Goal: Information Seeking & Learning: Learn about a topic

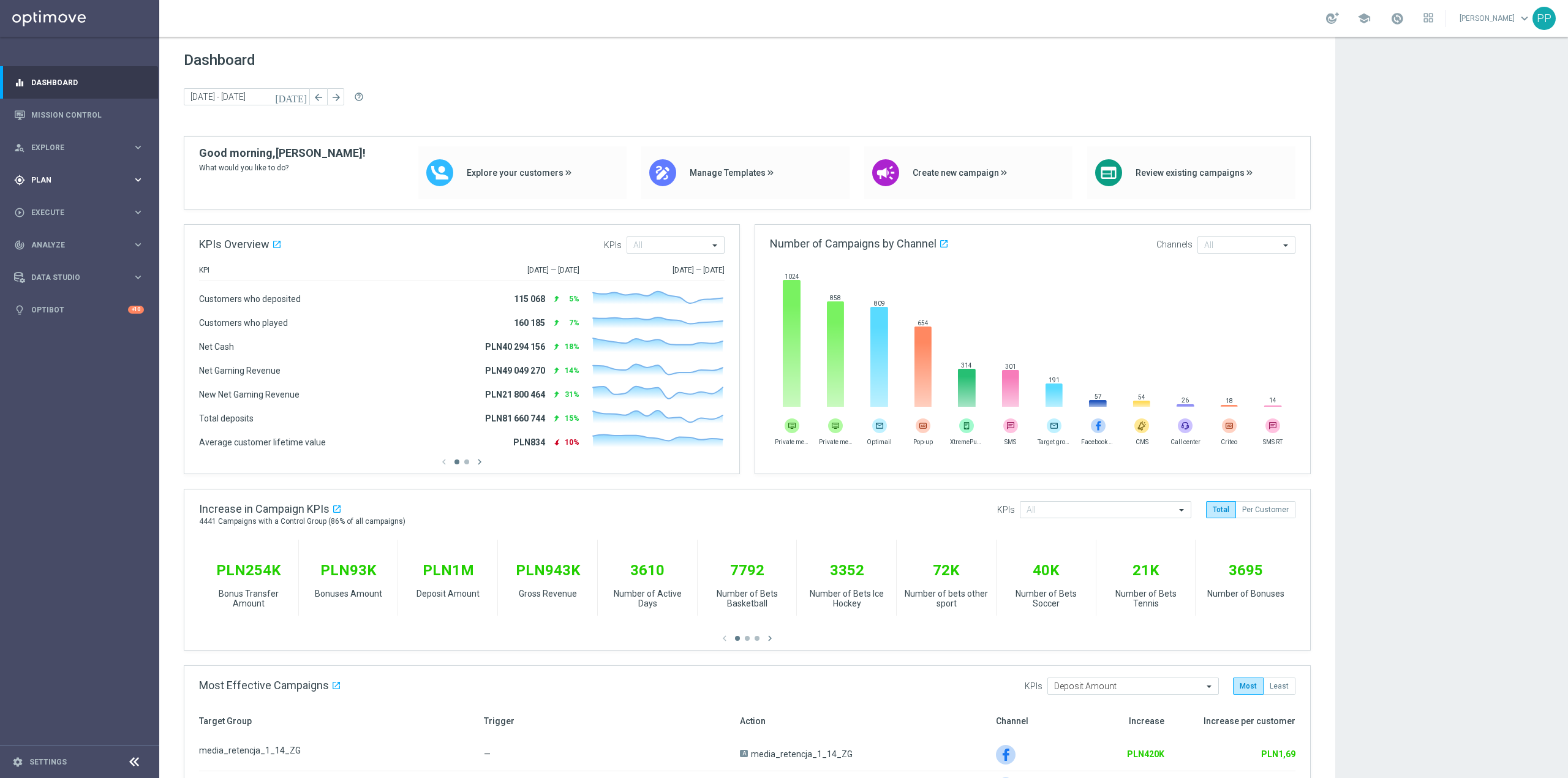
click at [76, 179] on span "Plan" at bounding box center [81, 180] width 101 height 7
click at [80, 117] on link "Mission Control" at bounding box center [87, 115] width 113 height 33
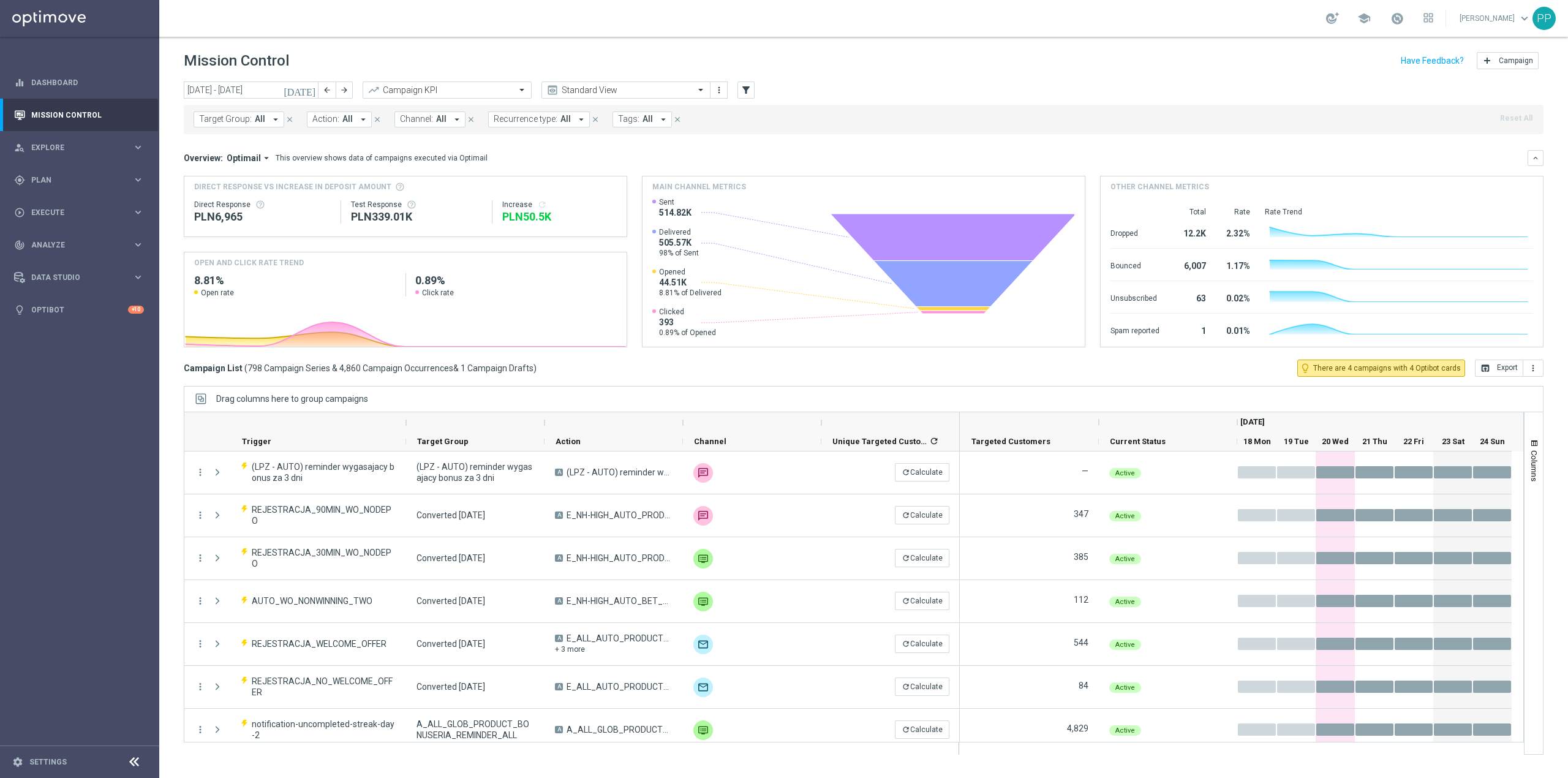
click at [214, 119] on span "Target Group:" at bounding box center [225, 119] width 53 height 10
click at [283, 203] on label "REA_ALL_TARGET_OFFER_TOP LIGI KURSY_140825" at bounding box center [298, 202] width 173 height 7
type input "REA_ALL_TARGET_OFFER_TOP LIGI KURSY_140825"
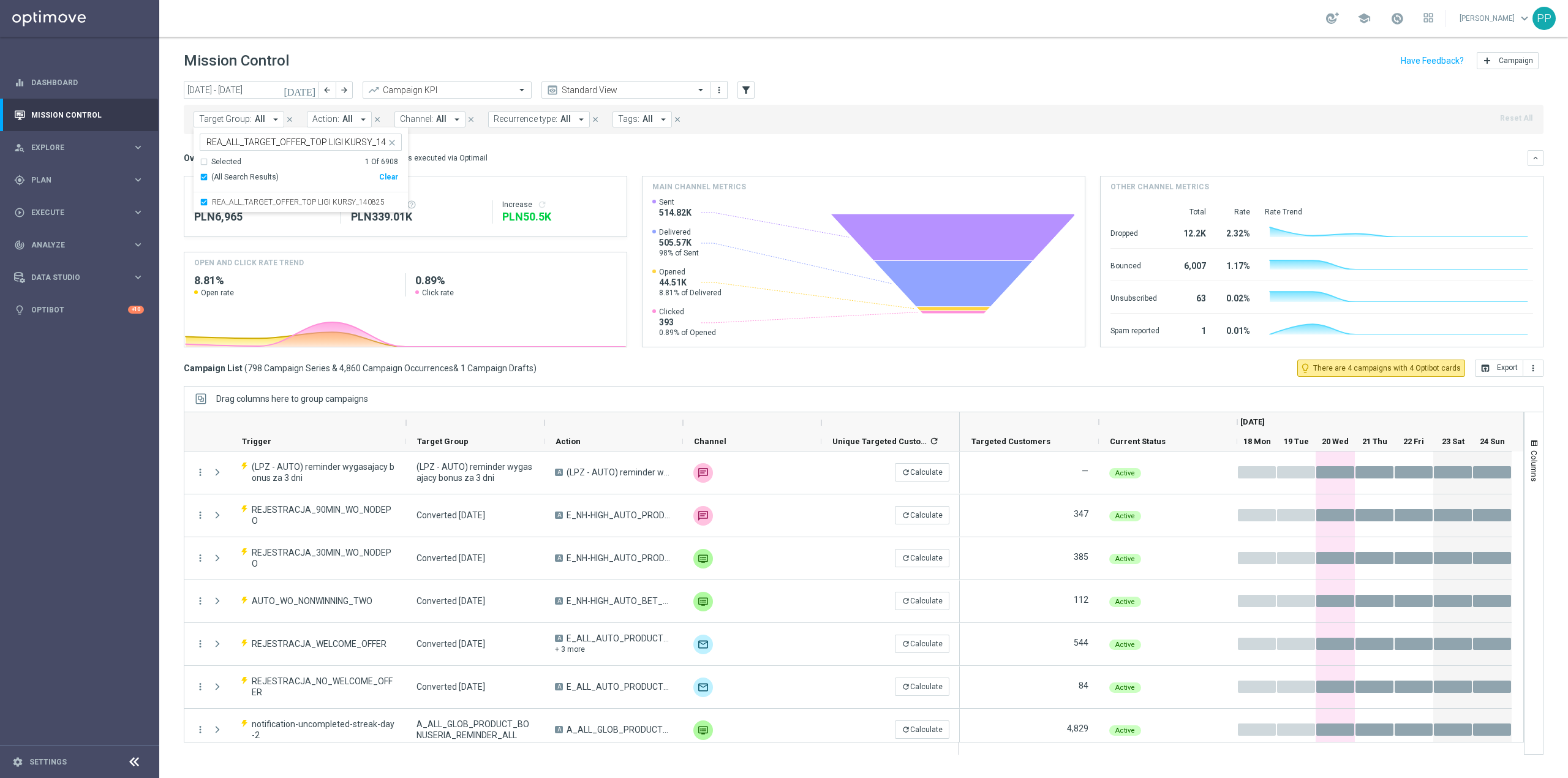
click at [378, 55] on div "Mission Control add Campaign" at bounding box center [864, 61] width 1360 height 24
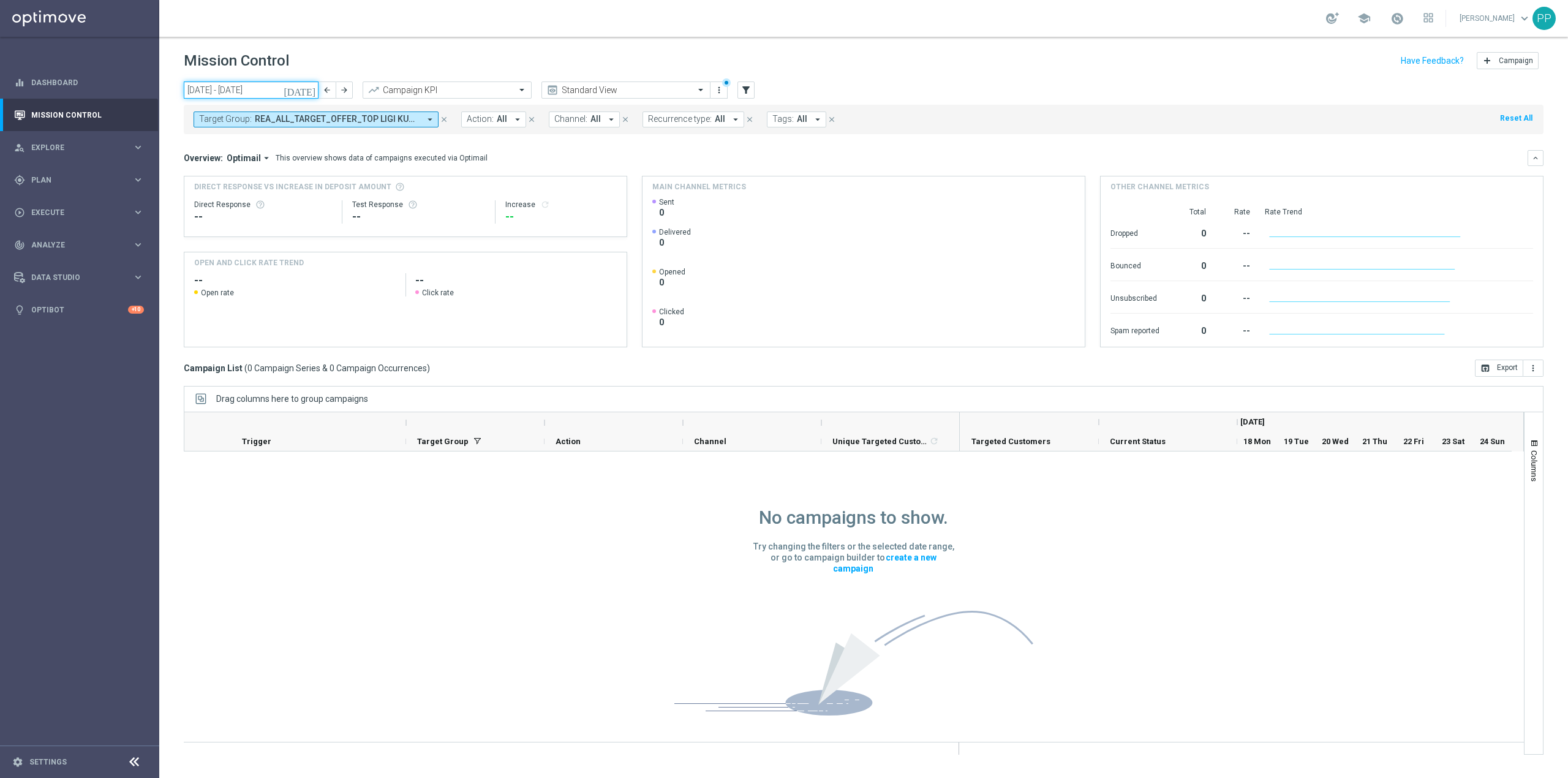
click at [285, 86] on input "[DATE] - [DATE]" at bounding box center [251, 90] width 135 height 17
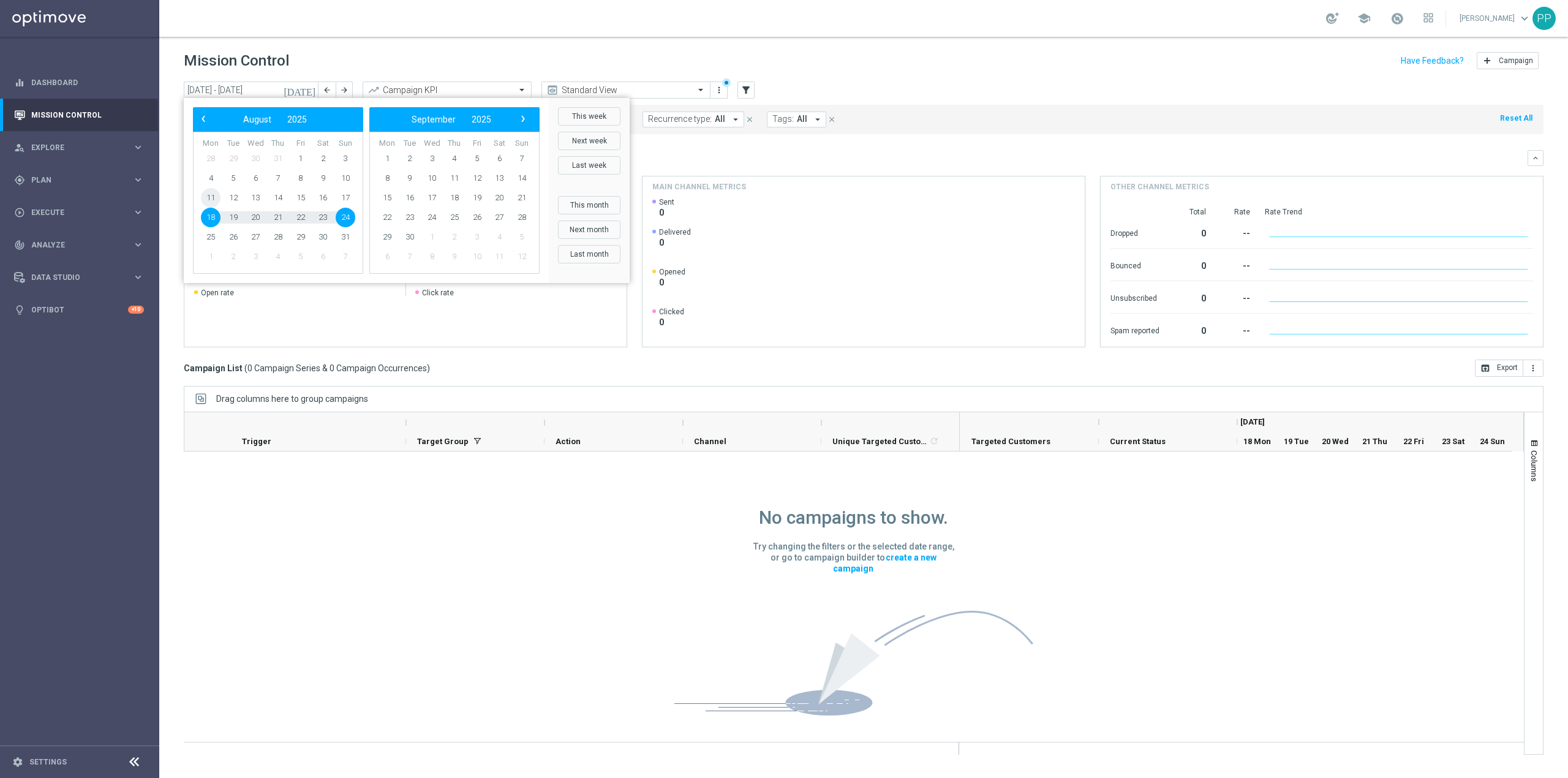
click at [216, 198] on span "11" at bounding box center [211, 198] width 20 height 20
click at [342, 202] on span "17" at bounding box center [346, 198] width 20 height 20
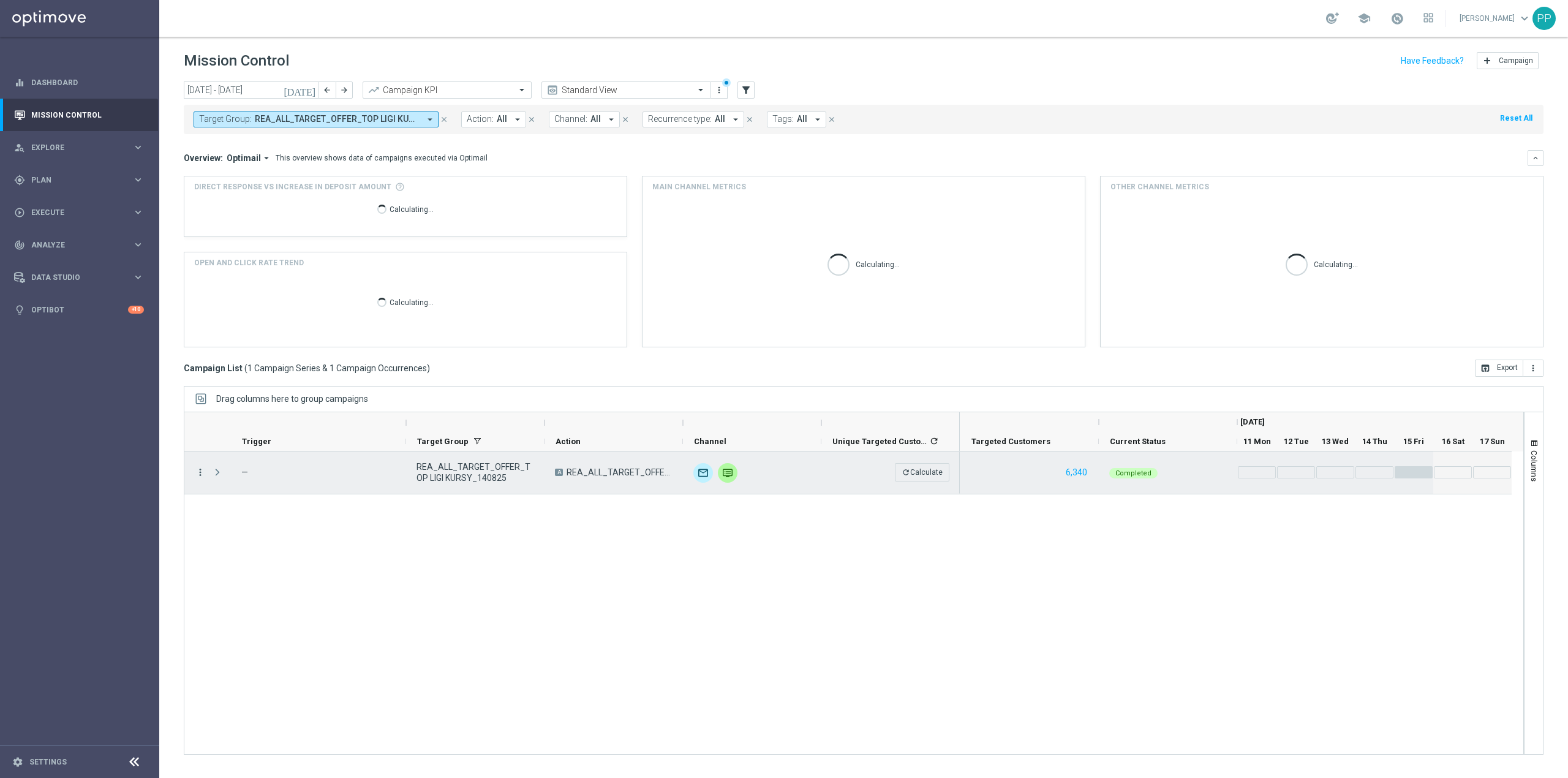
click at [202, 478] on icon "more_vert" at bounding box center [200, 472] width 11 height 11
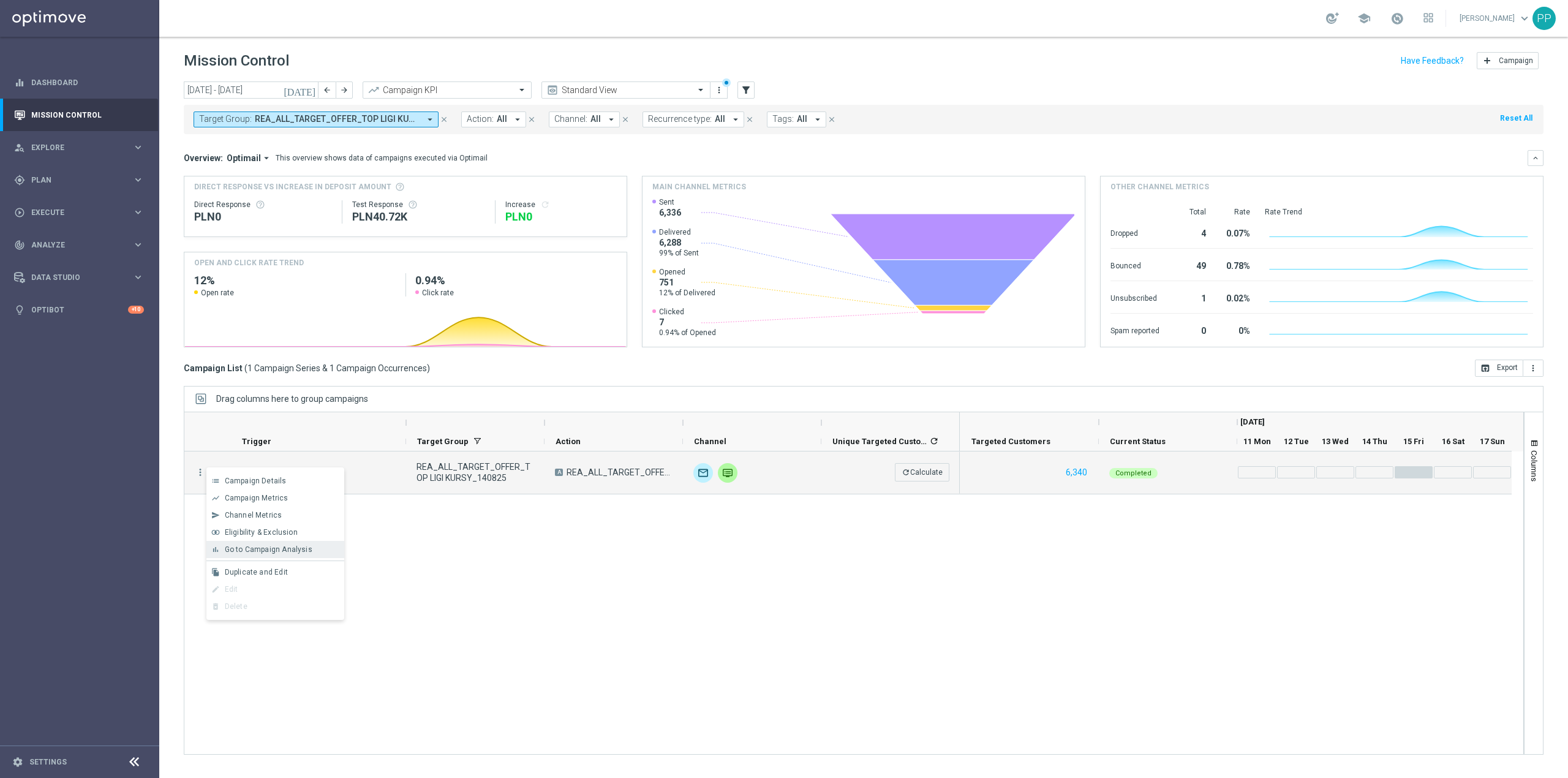
click at [241, 552] on span "Go to Campaign Analysis" at bounding box center [269, 549] width 87 height 8
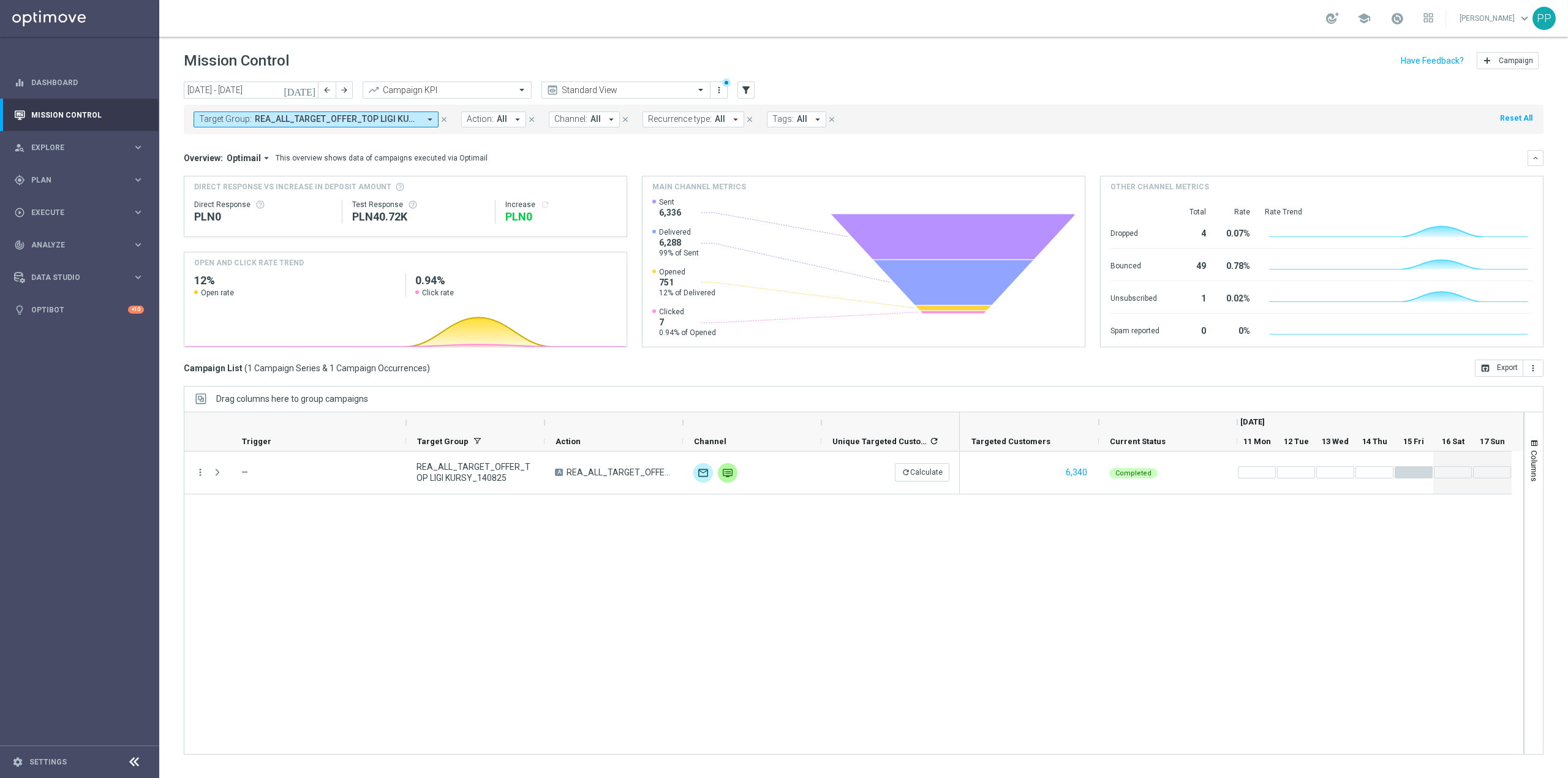
click at [389, 120] on span "REA_ALL_TARGET_OFFER_TOP LIGI KURSY_140825" at bounding box center [337, 119] width 165 height 10
click at [0, 0] on div "Clear" at bounding box center [0, 0] width 0 height 0
click at [400, 60] on div "Mission Control add Campaign" at bounding box center [864, 61] width 1360 height 24
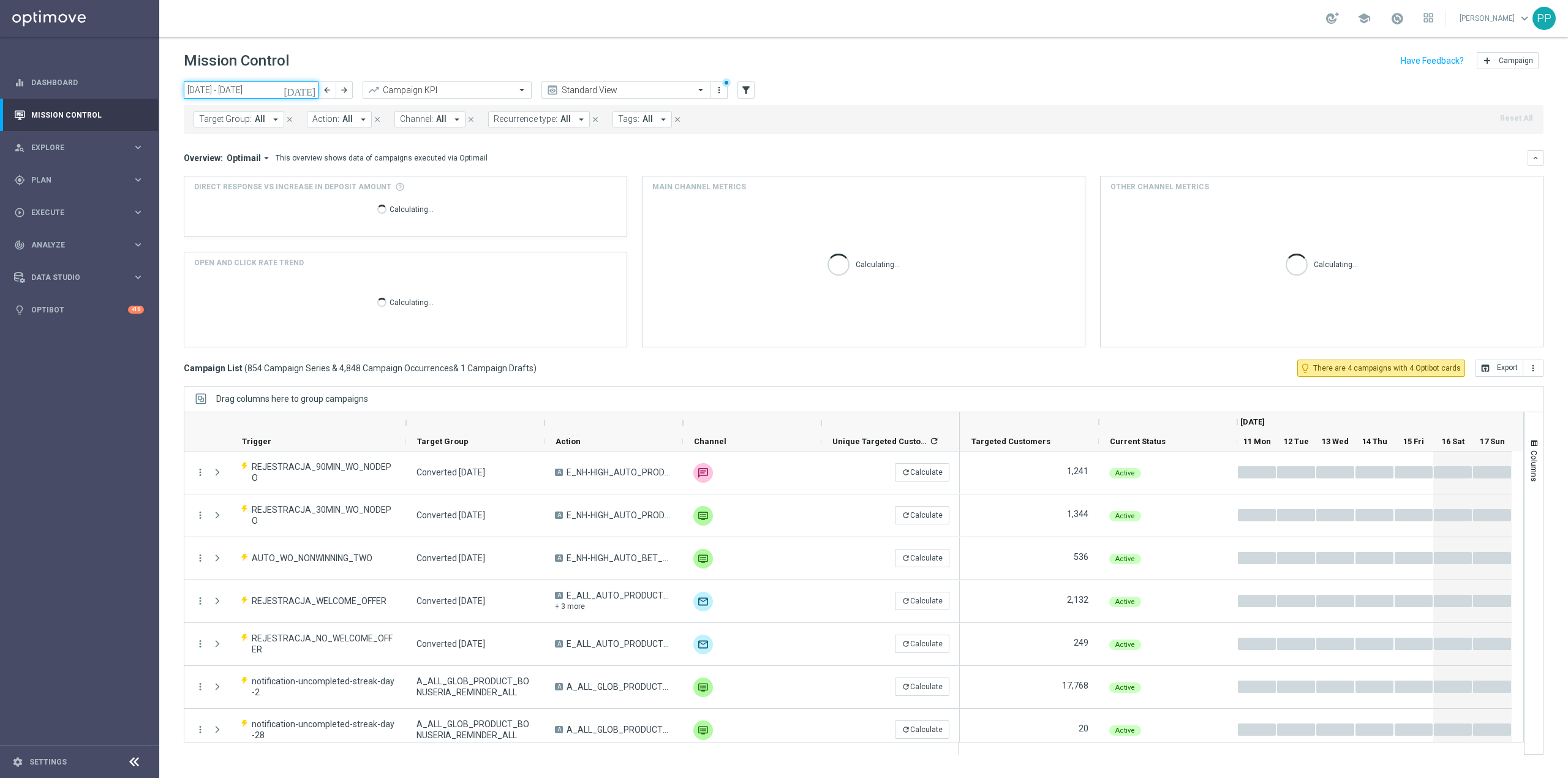
click at [251, 82] on input "[DATE] - [DATE]" at bounding box center [251, 90] width 135 height 17
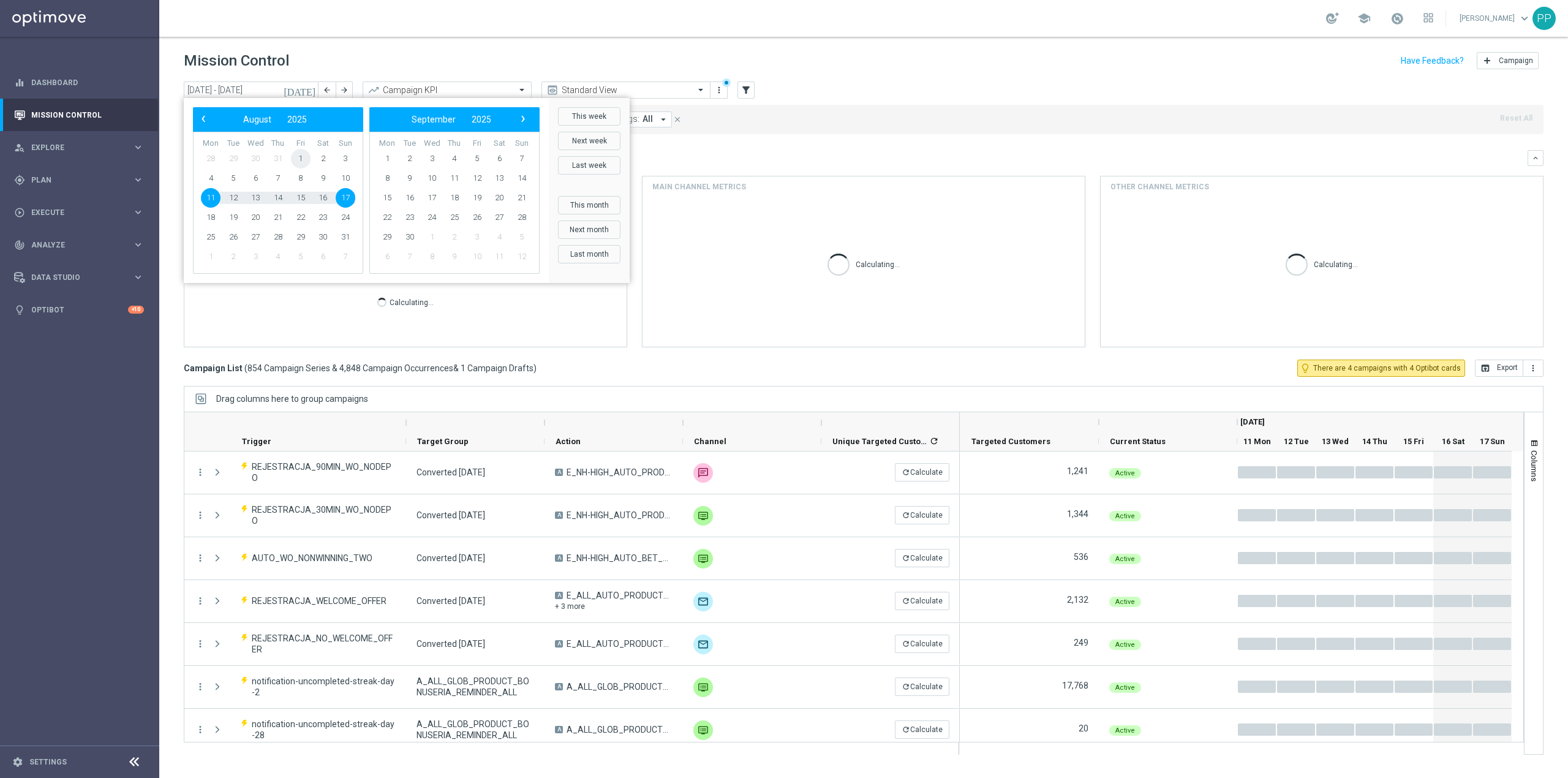
click at [298, 153] on span "1" at bounding box center [301, 158] width 20 height 20
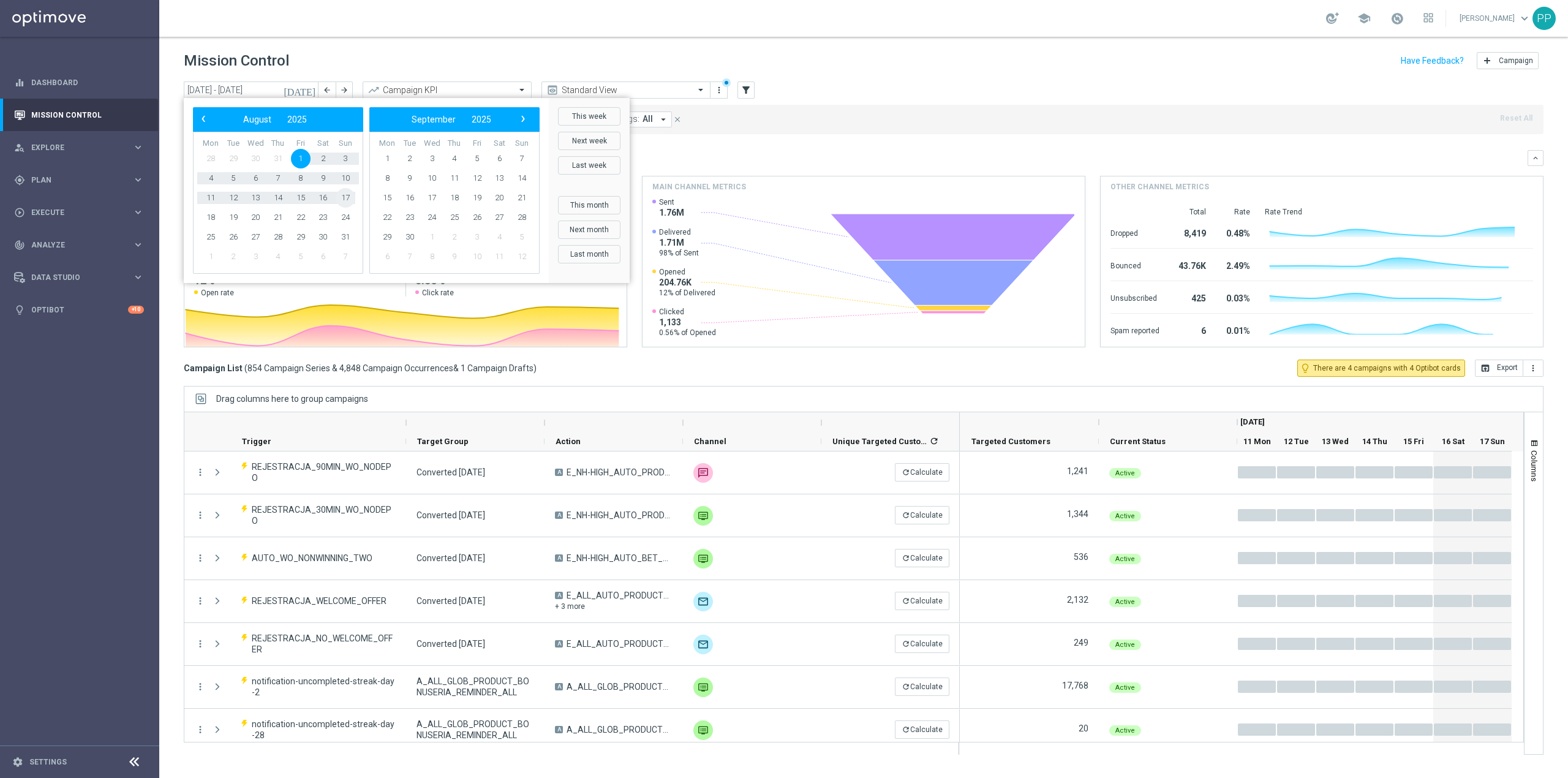
click at [347, 198] on span "17" at bounding box center [346, 198] width 20 height 20
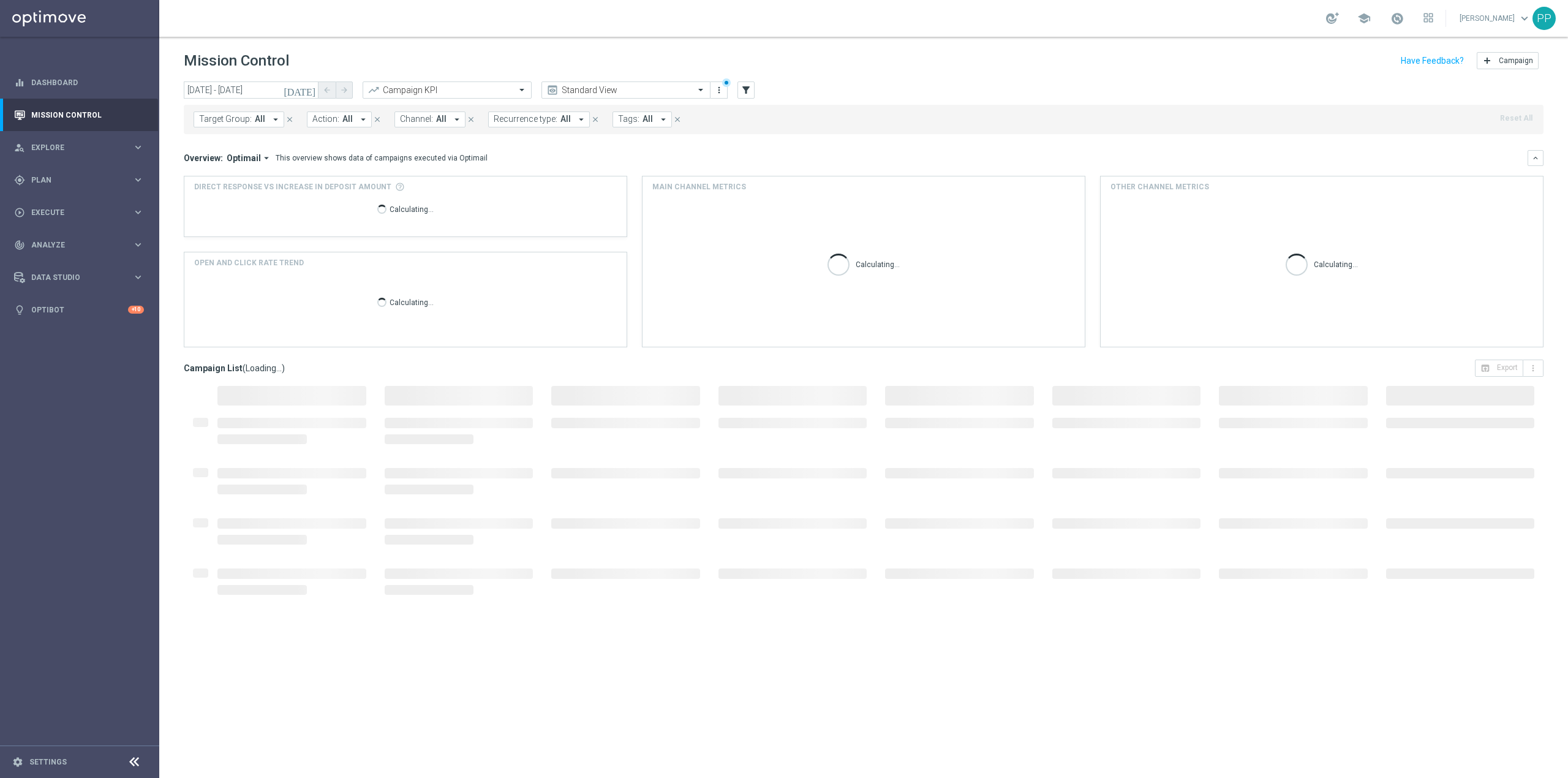
type input "[DATE] - [DATE]"
click at [746, 92] on icon "filter_alt" at bounding box center [746, 90] width 11 height 11
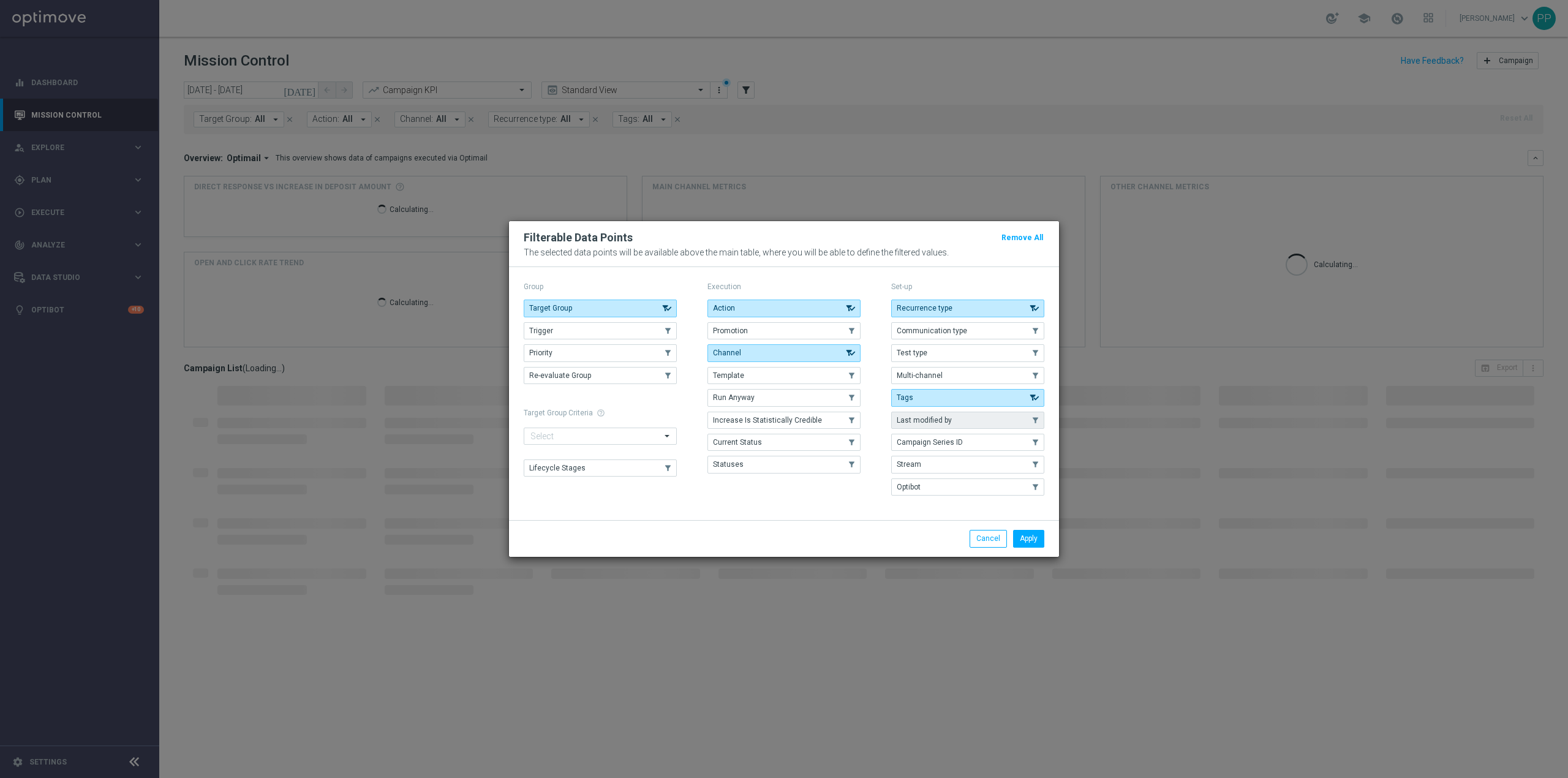
click at [946, 422] on span "Last modified by" at bounding box center [924, 420] width 55 height 8
click at [944, 420] on span "Last modified by" at bounding box center [924, 420] width 55 height 8
click at [986, 535] on button "Cancel" at bounding box center [988, 539] width 37 height 17
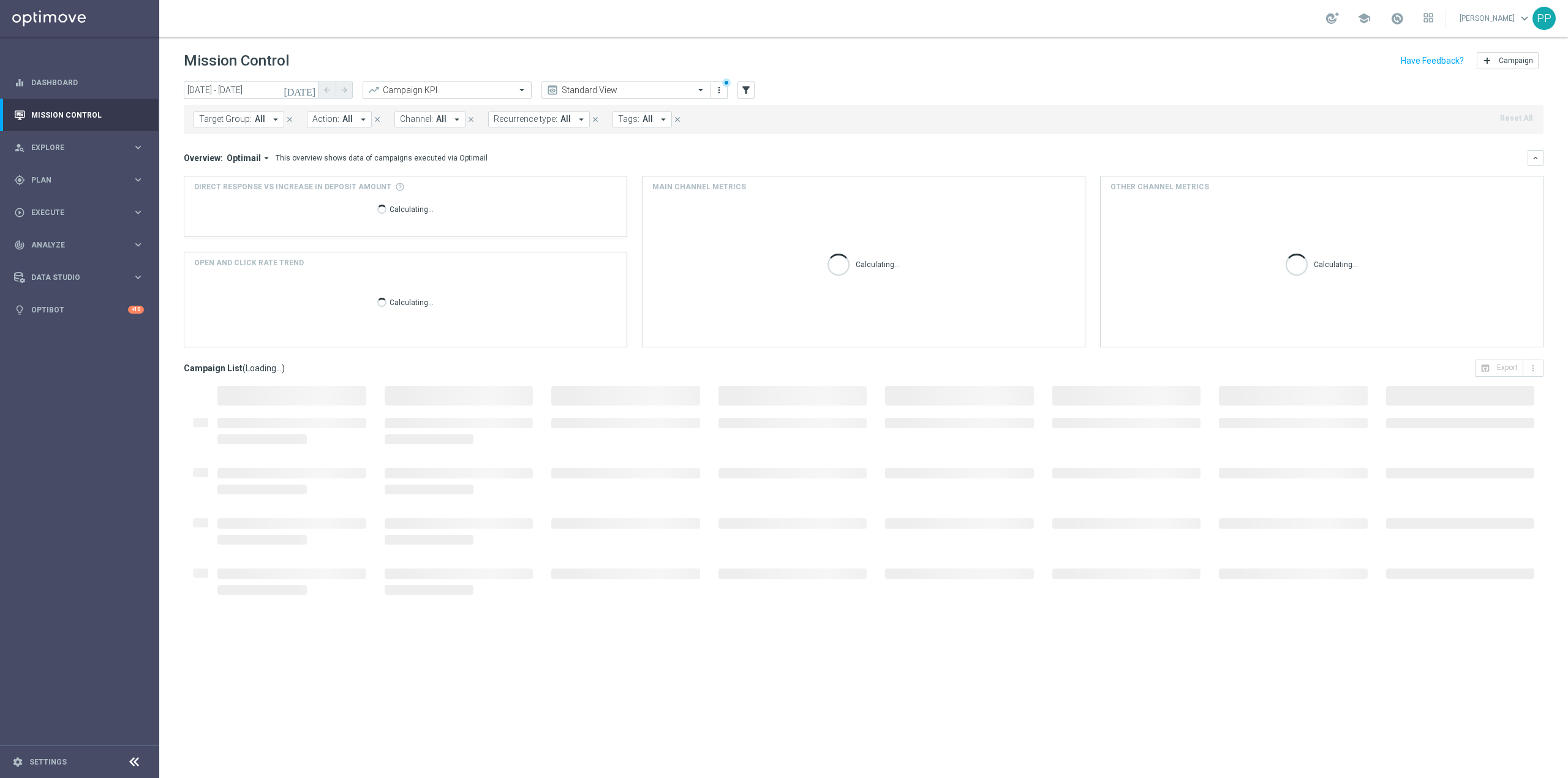
click at [643, 123] on span "All" at bounding box center [648, 119] width 10 height 10
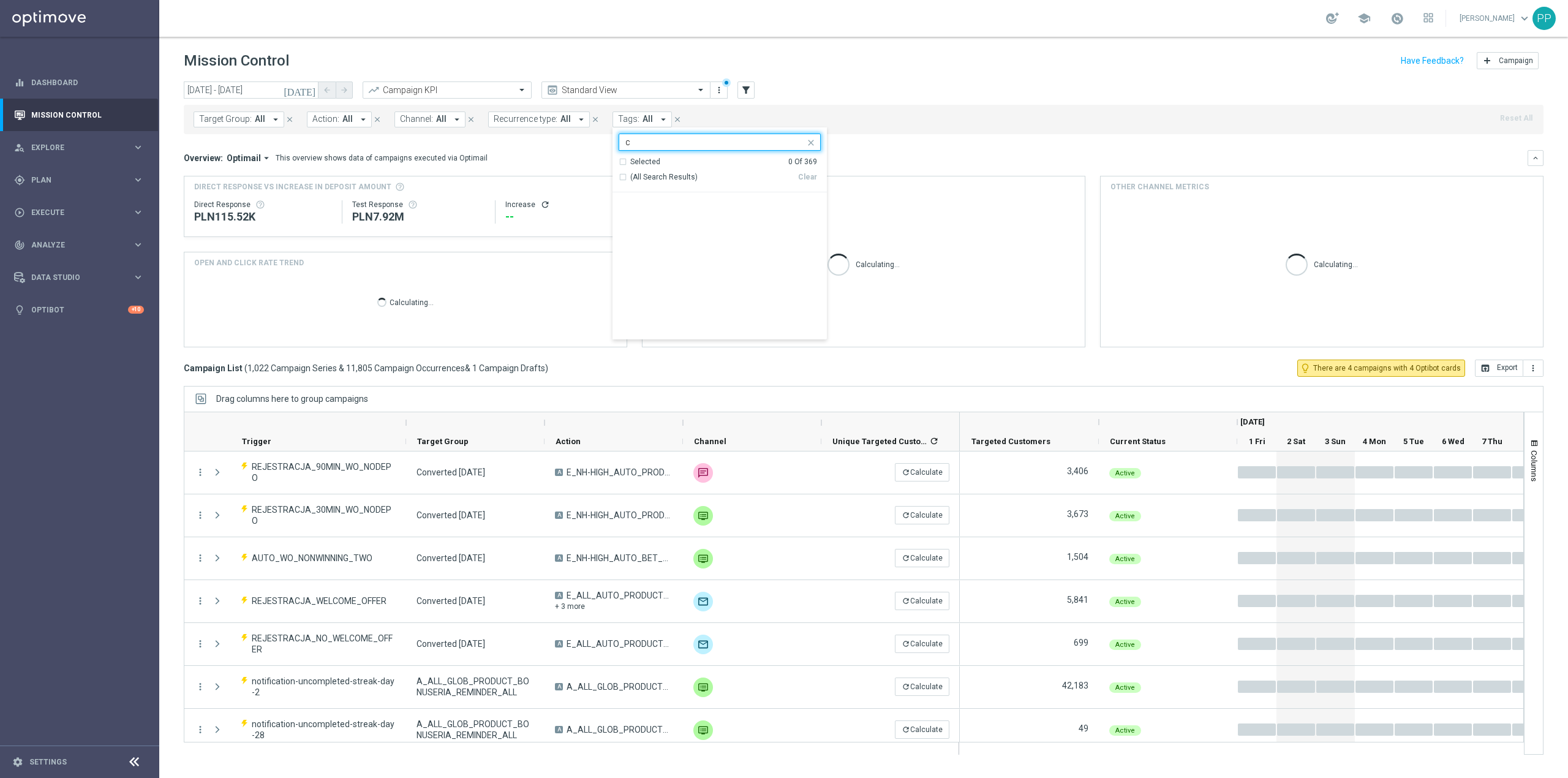
scroll to position [980, 0]
click at [673, 226] on div "C" at bounding box center [726, 221] width 190 height 7
type input "c"
click at [788, 97] on div "[DATE] [DATE] - [DATE] arrow_back arrow_forward Campaign KPI trending_up Standa…" at bounding box center [864, 91] width 1360 height 18
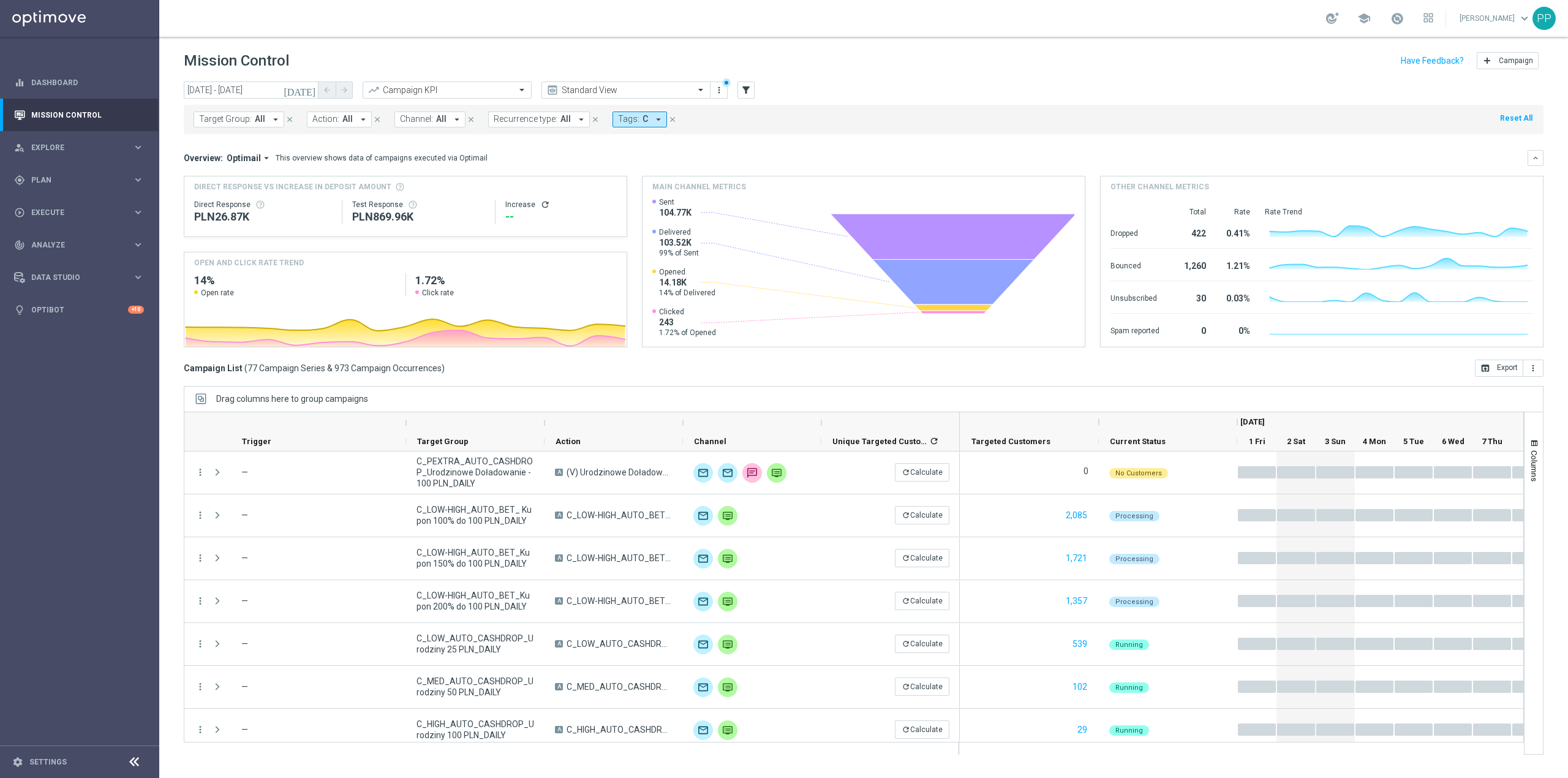
click at [530, 116] on span "Recurrence type:" at bounding box center [525, 119] width 64 height 10
click at [518, 194] on label "Non-Recurring" at bounding box center [529, 192] width 46 height 7
click at [490, 60] on div "Mission Control add Campaign" at bounding box center [864, 61] width 1360 height 24
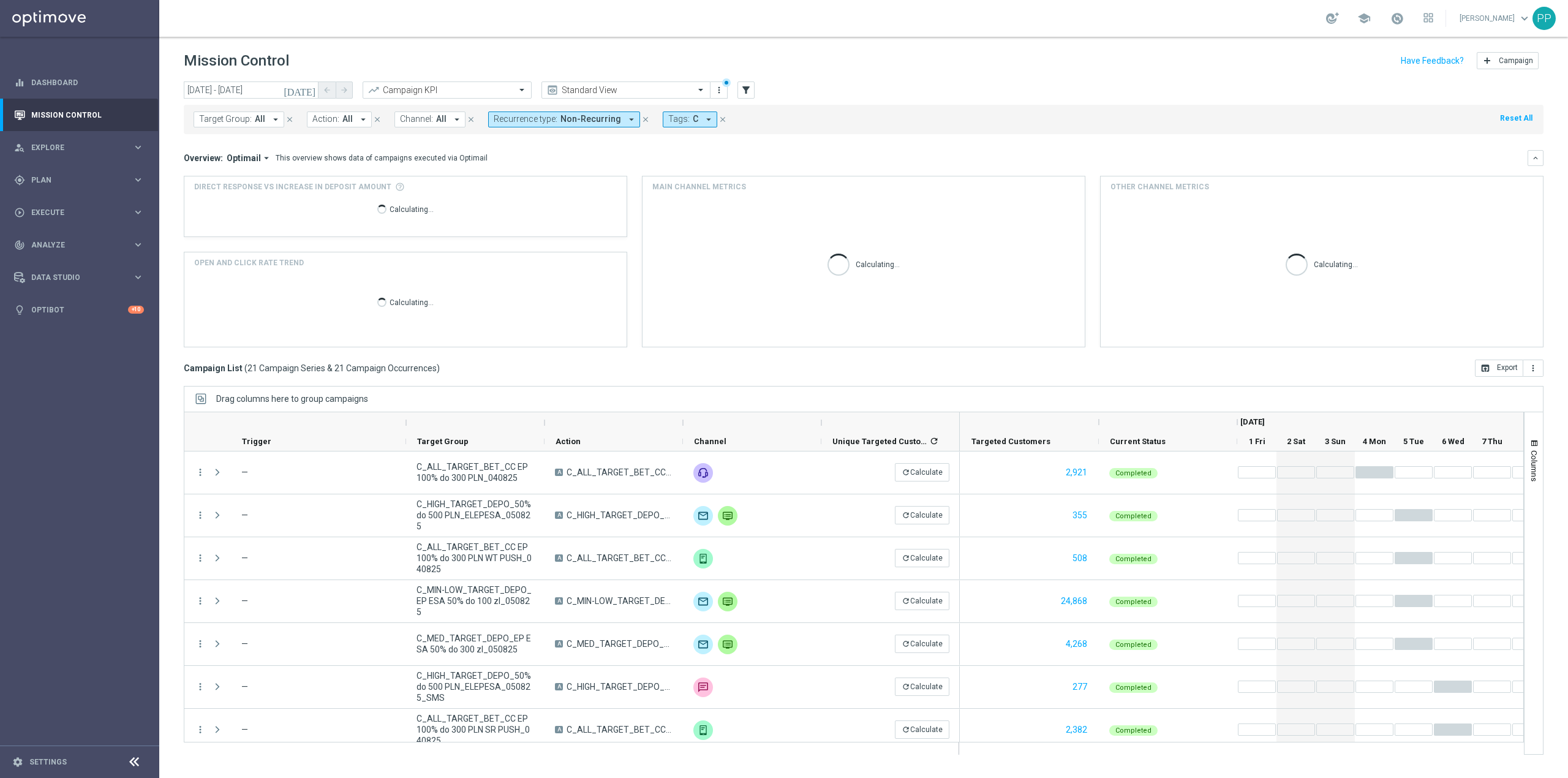
click at [428, 117] on span "Channel:" at bounding box center [416, 119] width 33 height 10
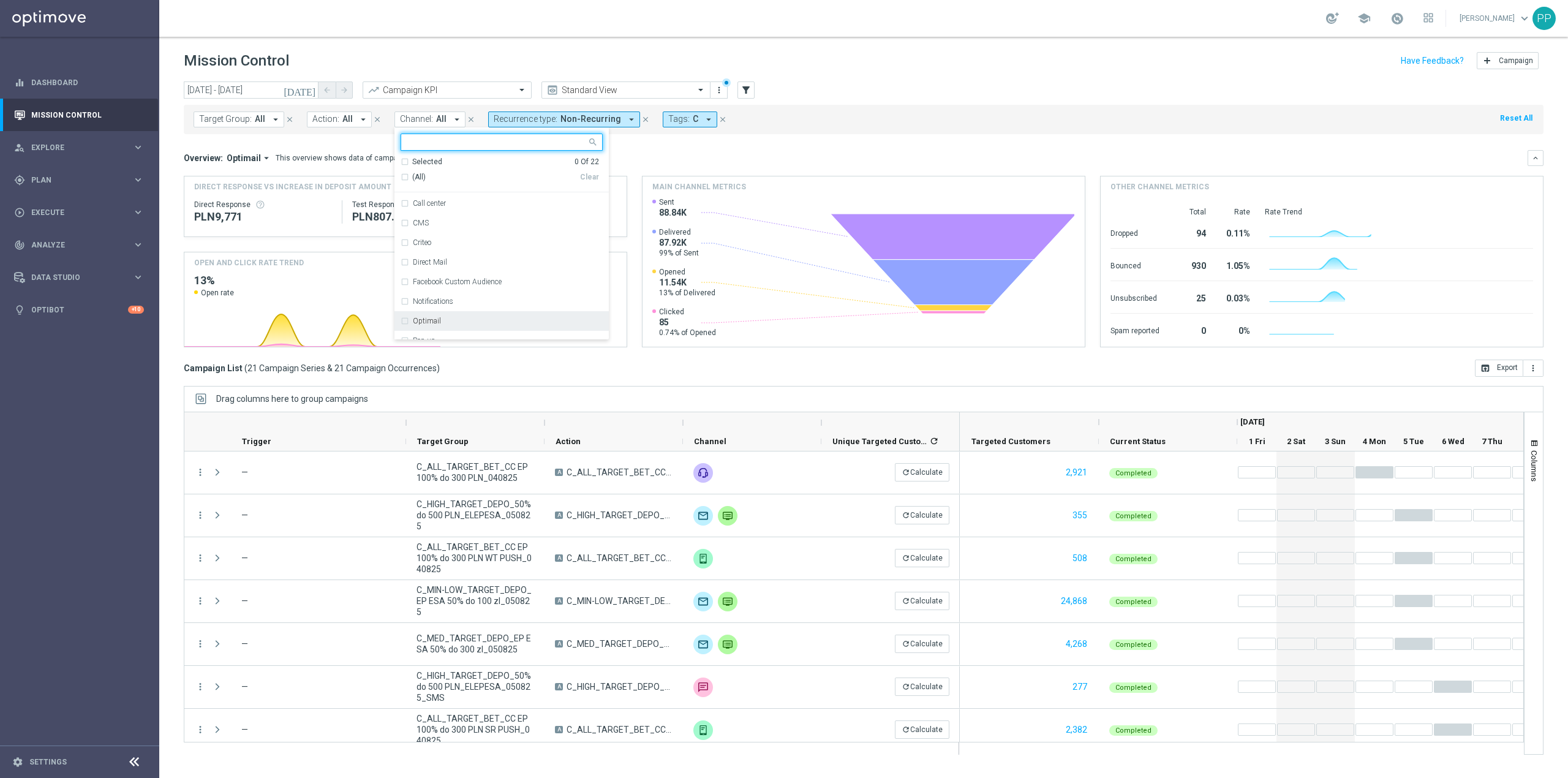
scroll to position [82, 0]
click at [466, 314] on div "Optimail" at bounding box center [507, 316] width 190 height 7
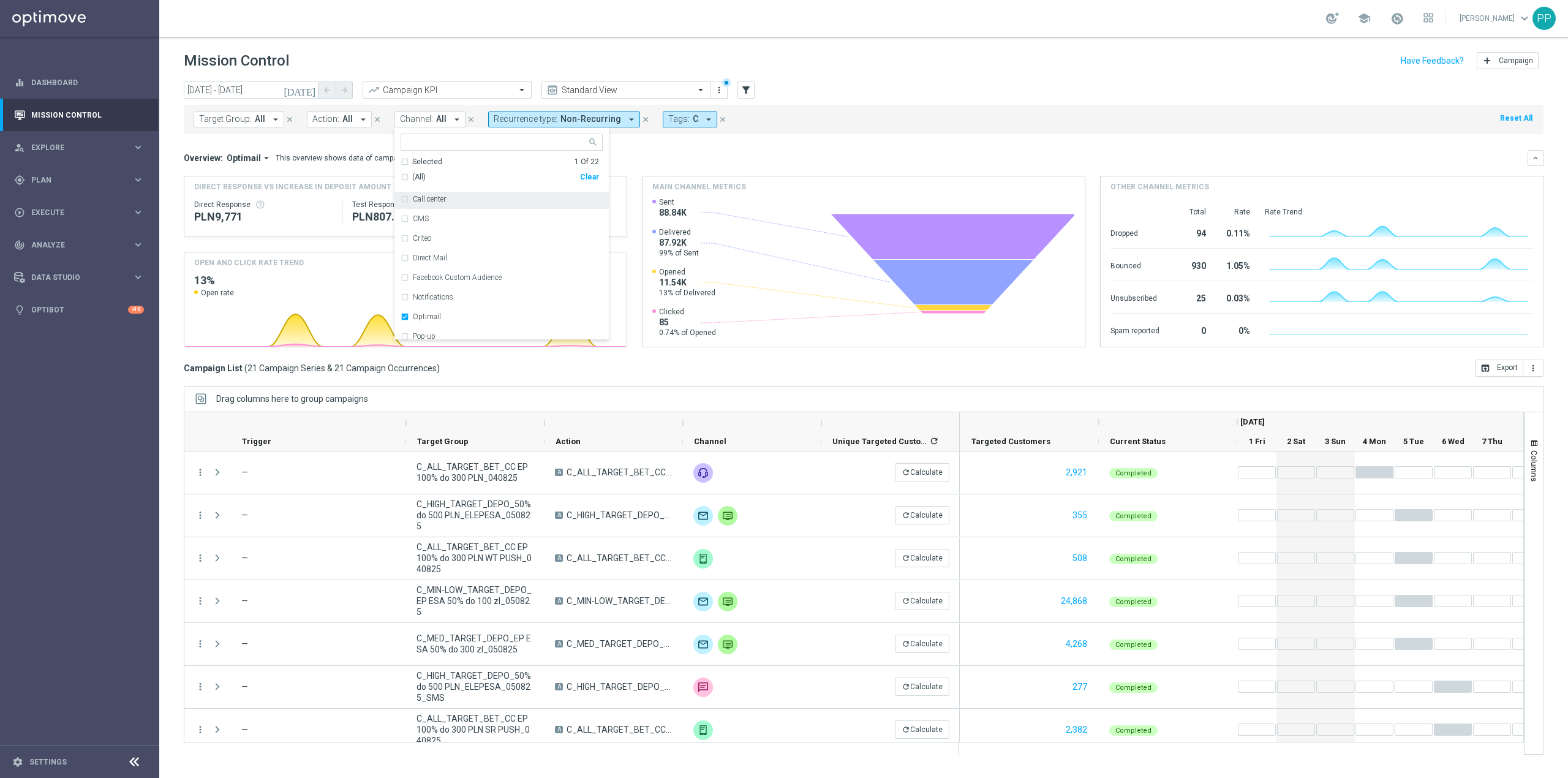
click at [518, 67] on div "Mission Control add Campaign" at bounding box center [864, 61] width 1360 height 24
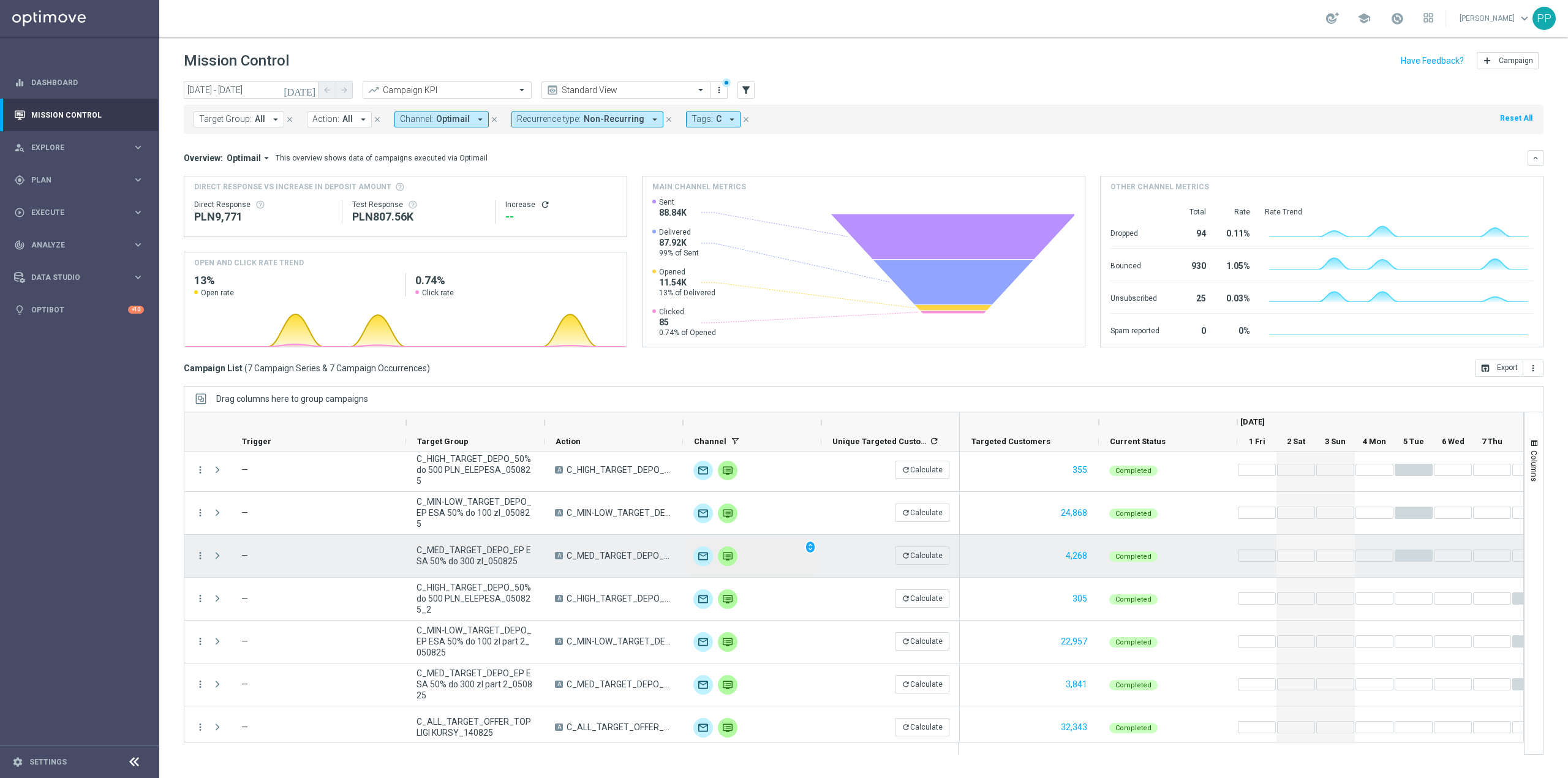
scroll to position [0, 0]
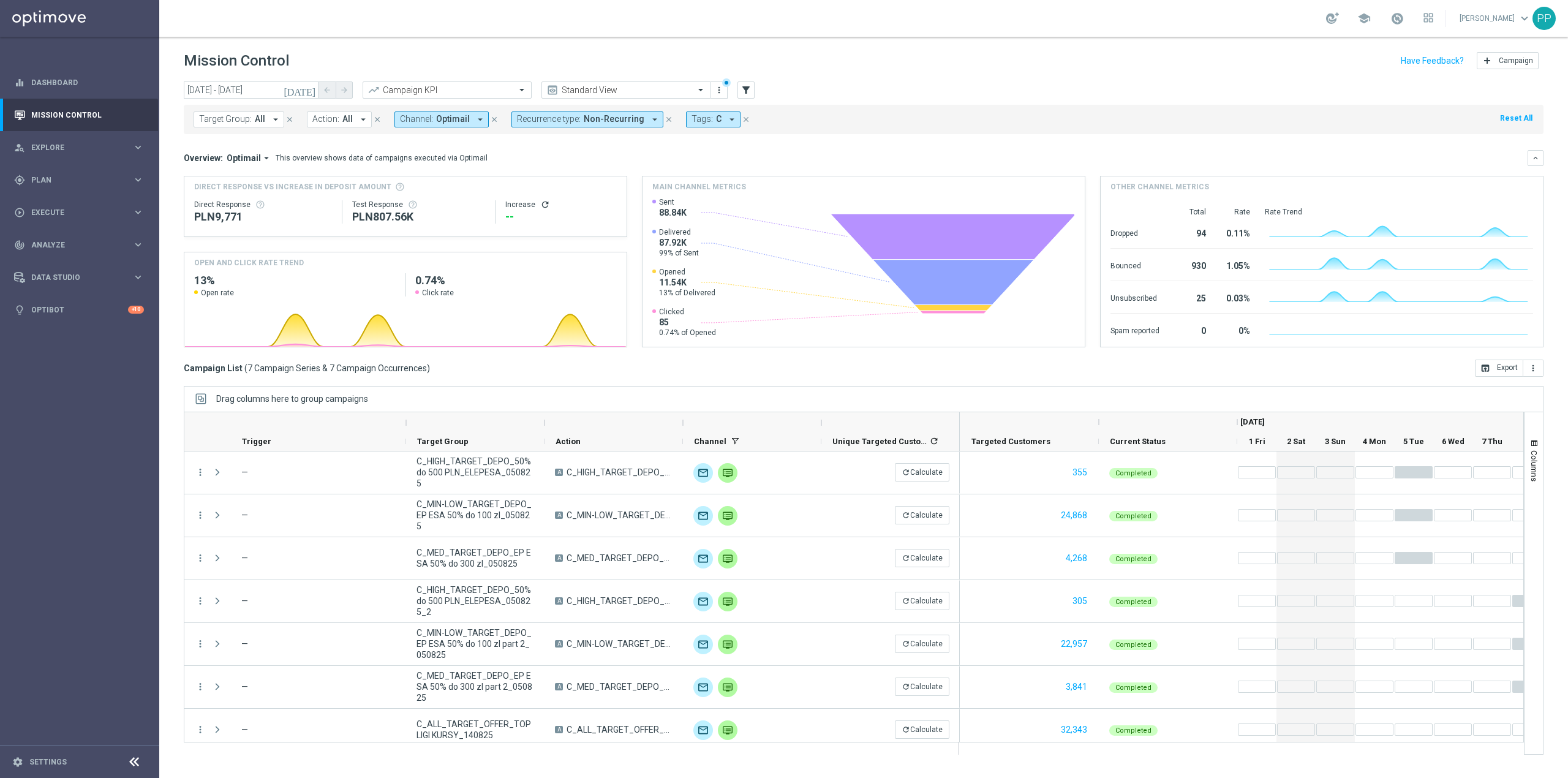
click at [246, 158] on span "Optimail" at bounding box center [244, 158] width 35 height 11
click at [248, 175] on div "Analysis" at bounding box center [248, 177] width 73 height 17
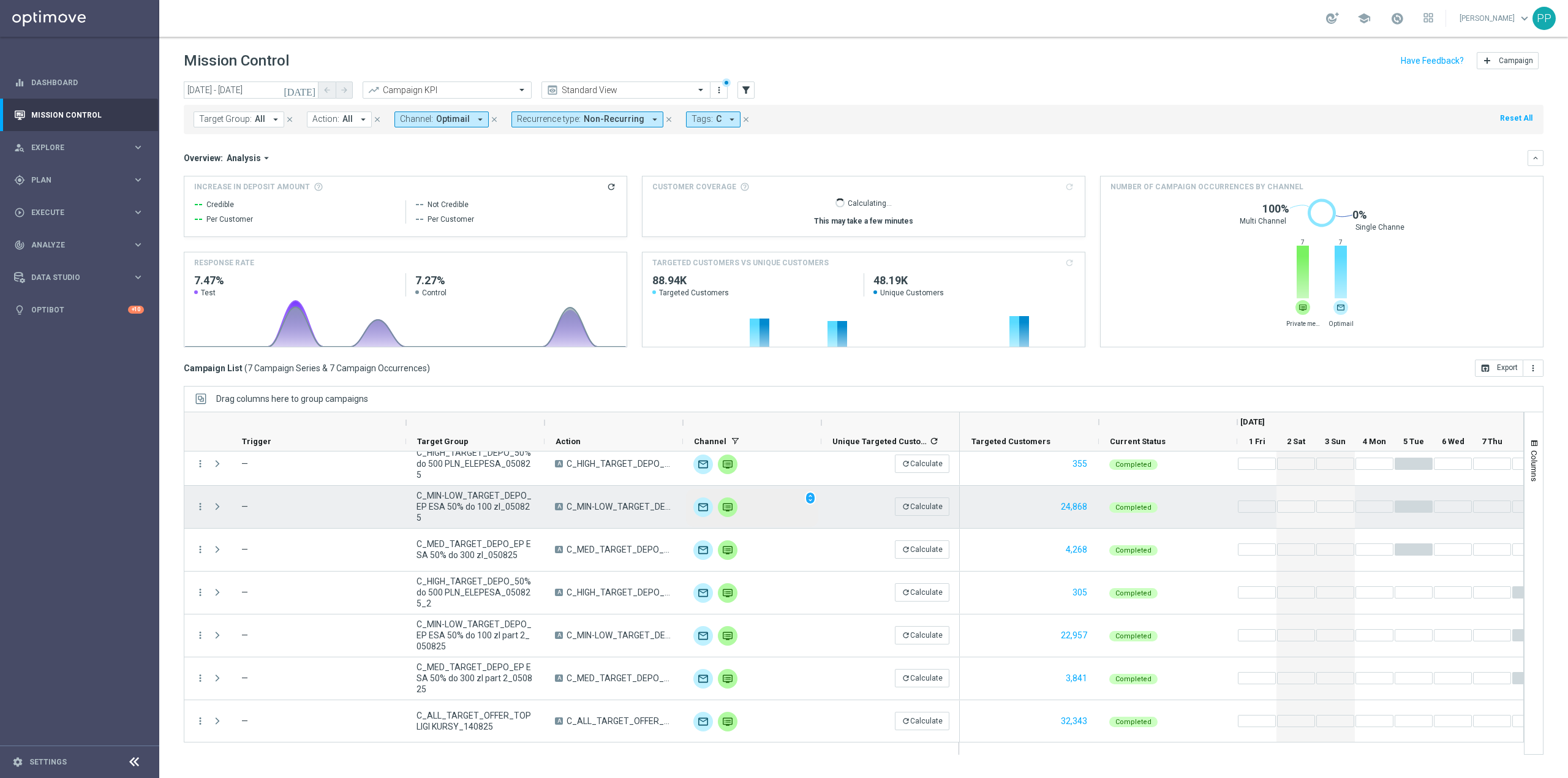
scroll to position [10, 0]
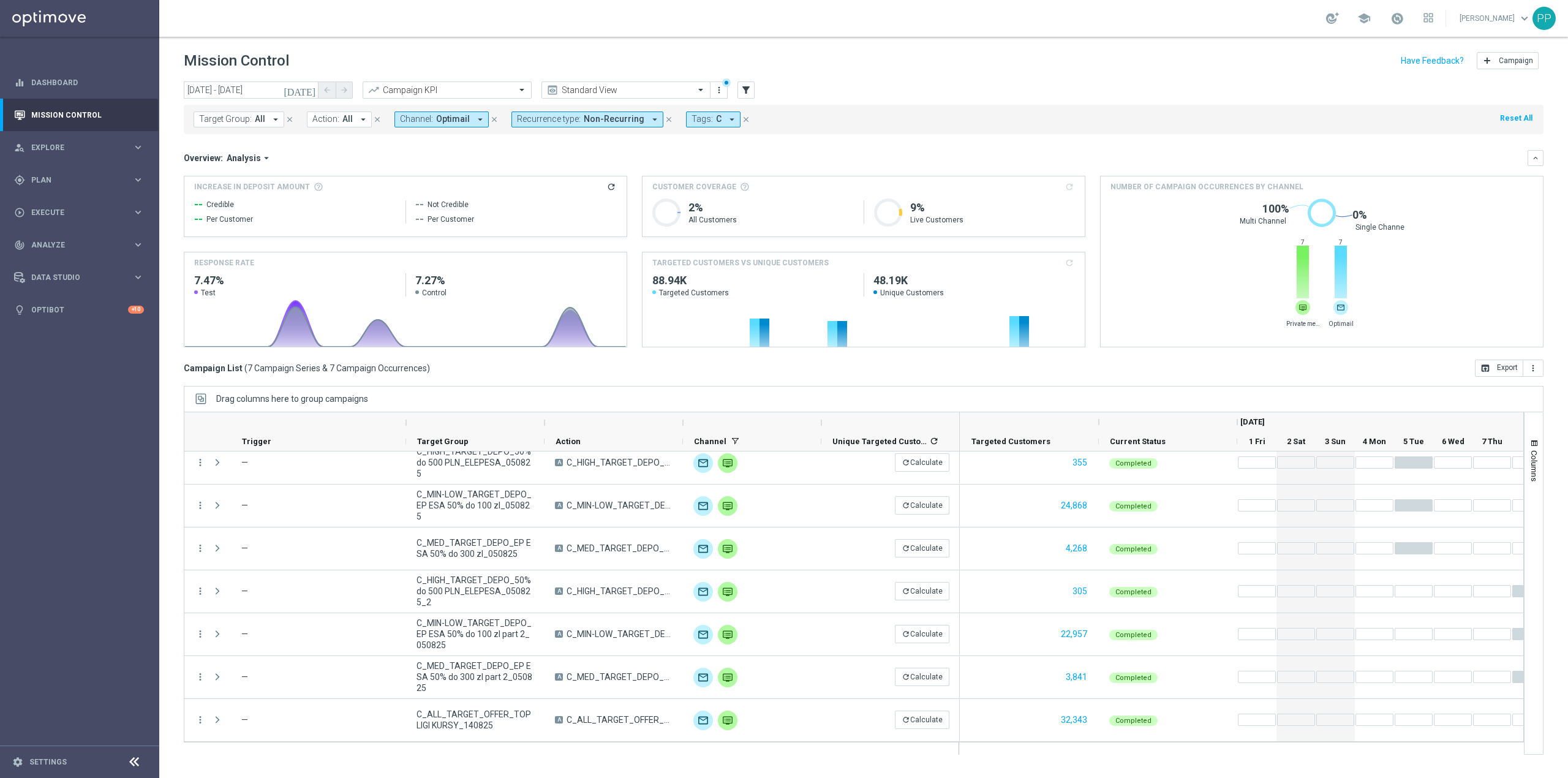
click at [460, 120] on span "Optimail" at bounding box center [453, 119] width 34 height 10
click at [443, 312] on div "Optimail" at bounding box center [501, 317] width 202 height 20
click at [460, 262] on div "Private message" at bounding box center [501, 255] width 202 height 20
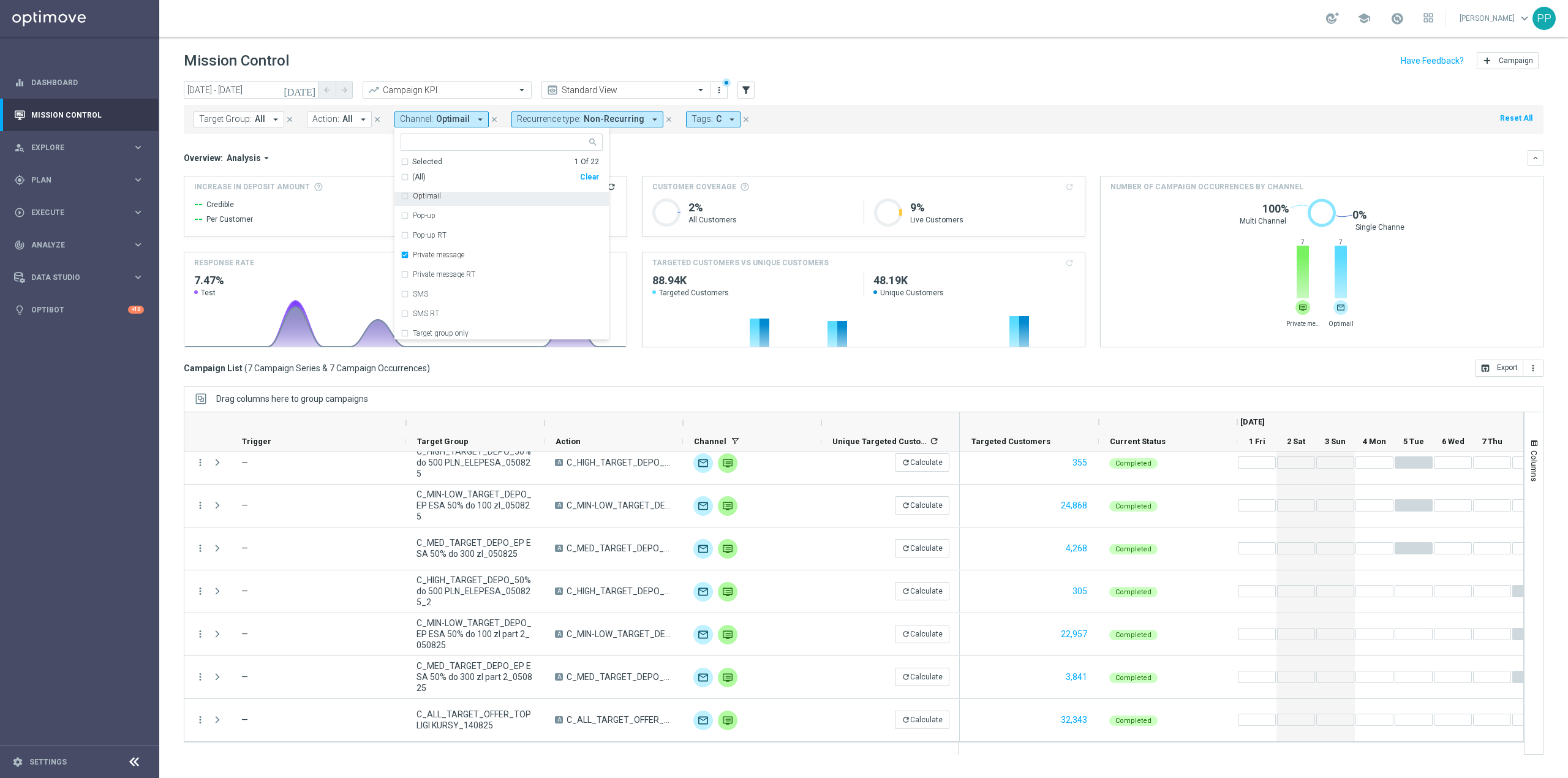
click at [645, 157] on div "Overview: Analysis arrow_drop_down" at bounding box center [855, 158] width 1344 height 11
click at [485, 118] on span "Private message" at bounding box center [470, 119] width 68 height 10
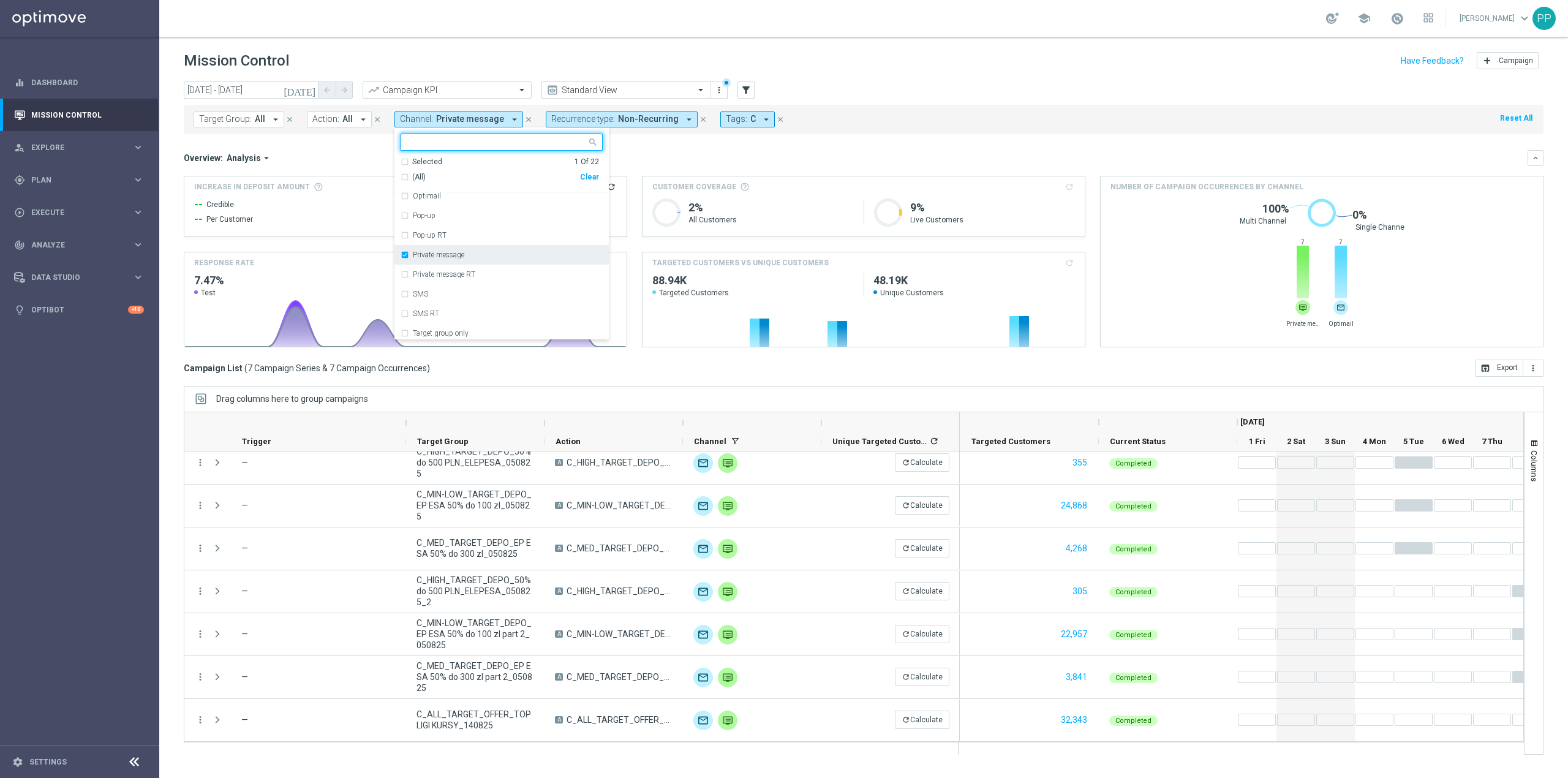
click at [449, 253] on label "Private message" at bounding box center [438, 254] width 52 height 7
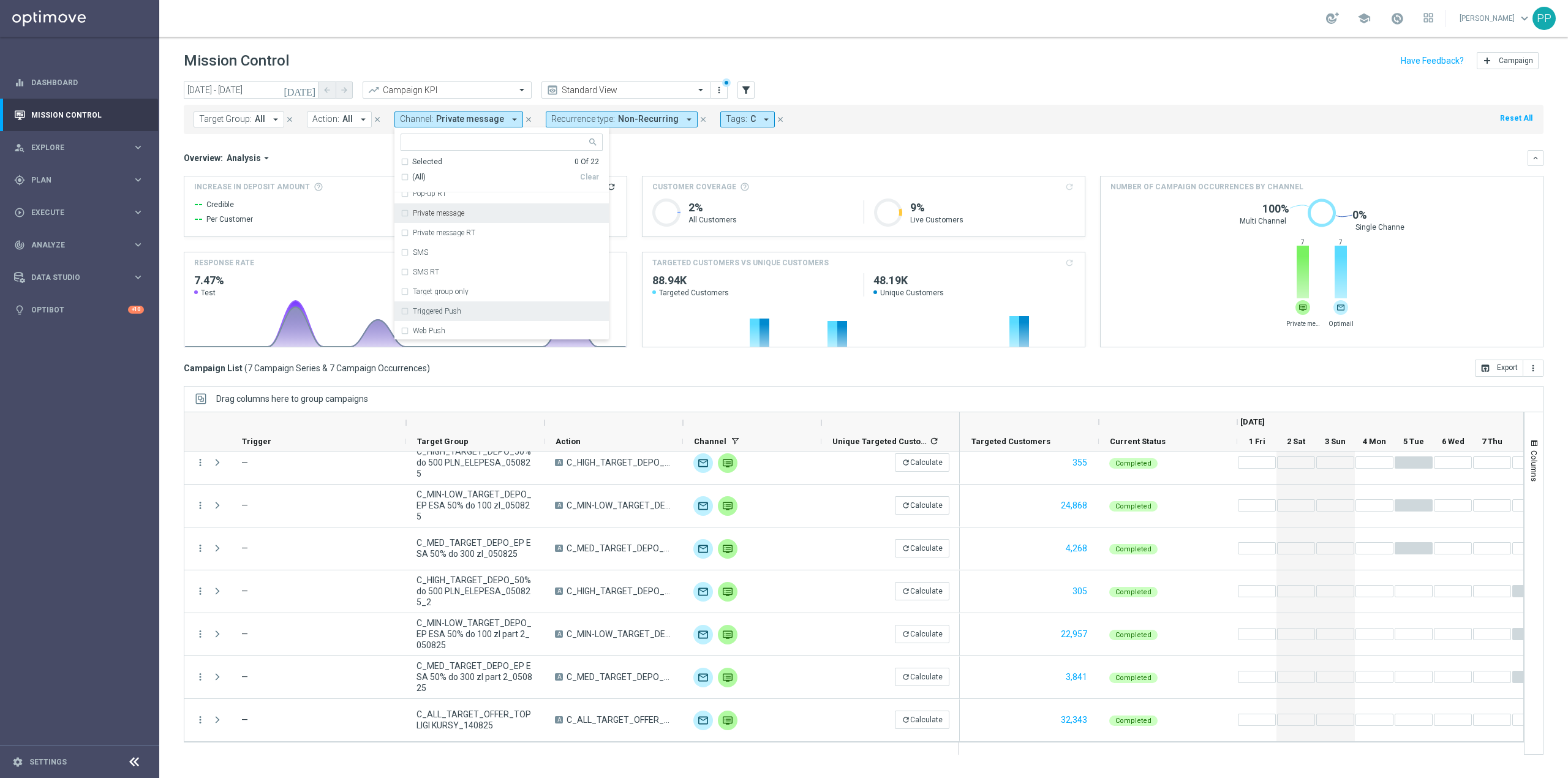
scroll to position [284, 0]
click at [449, 305] on div "XtremePush" at bounding box center [501, 310] width 202 height 20
click at [630, 156] on div "Overview: Analysis arrow_drop_down" at bounding box center [855, 158] width 1344 height 11
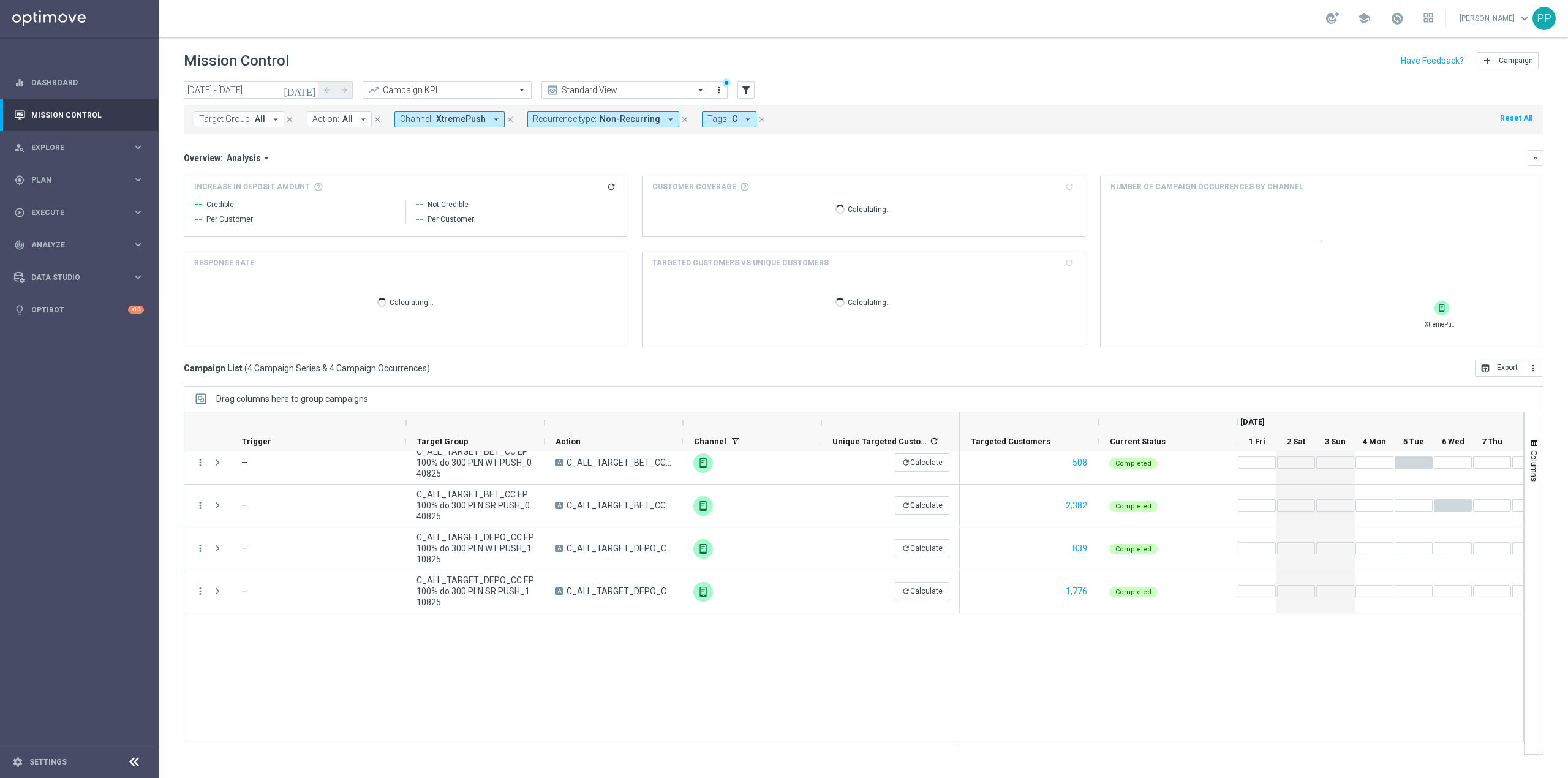
scroll to position [0, 0]
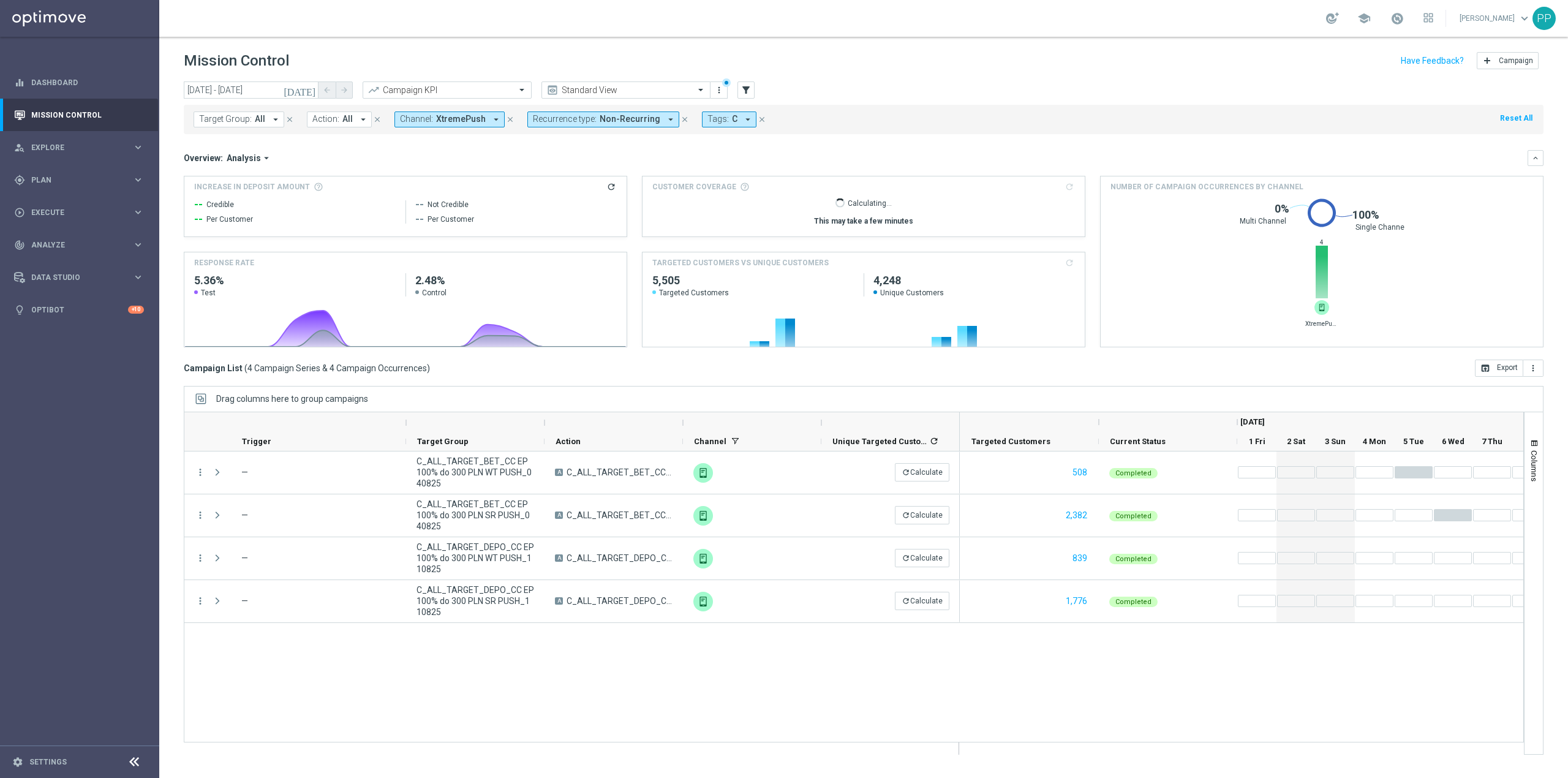
click at [469, 121] on span "XtremePush" at bounding box center [461, 119] width 50 height 10
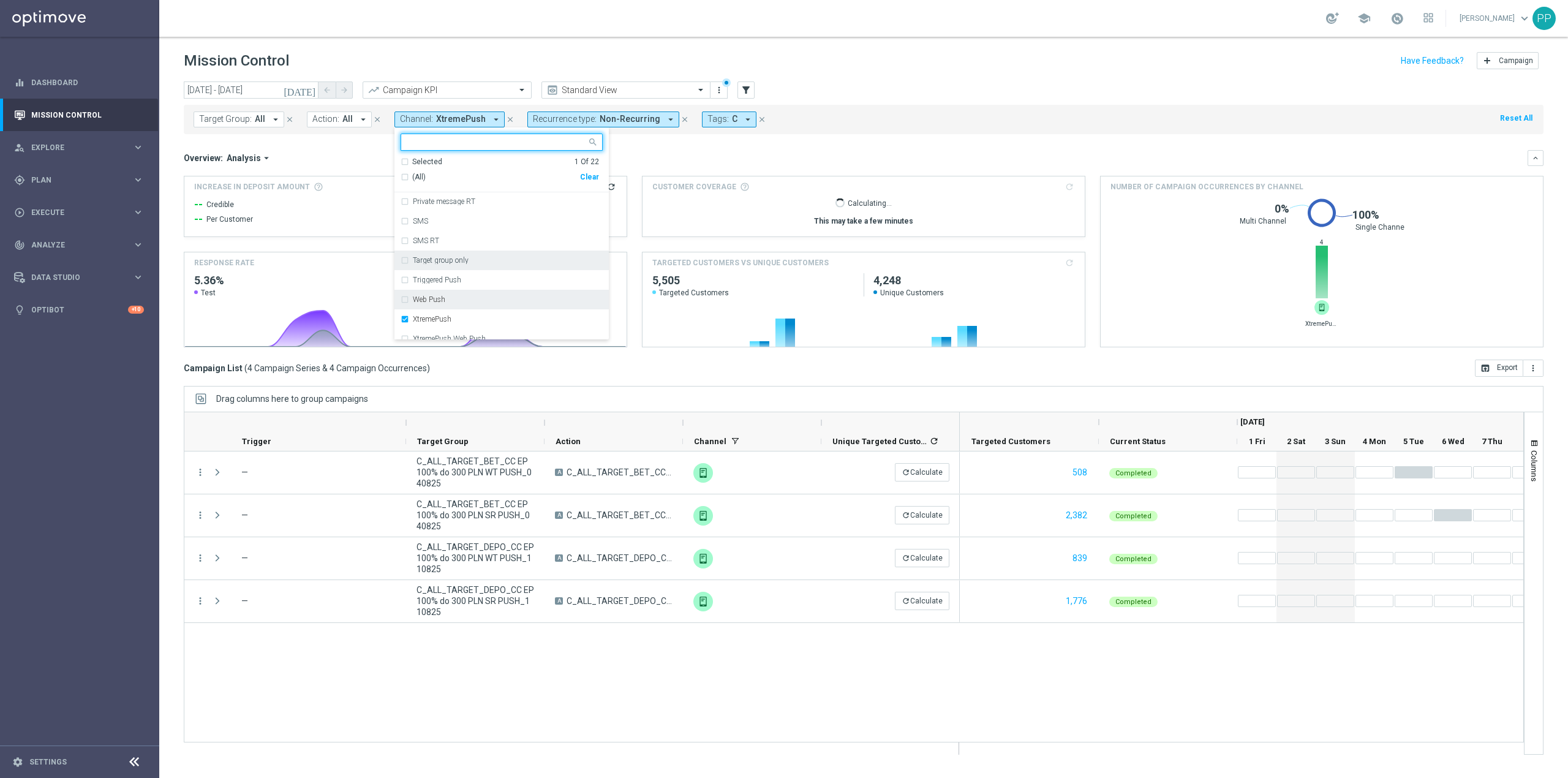
scroll to position [284, 0]
click at [429, 309] on label "XtremePush" at bounding box center [432, 310] width 38 height 7
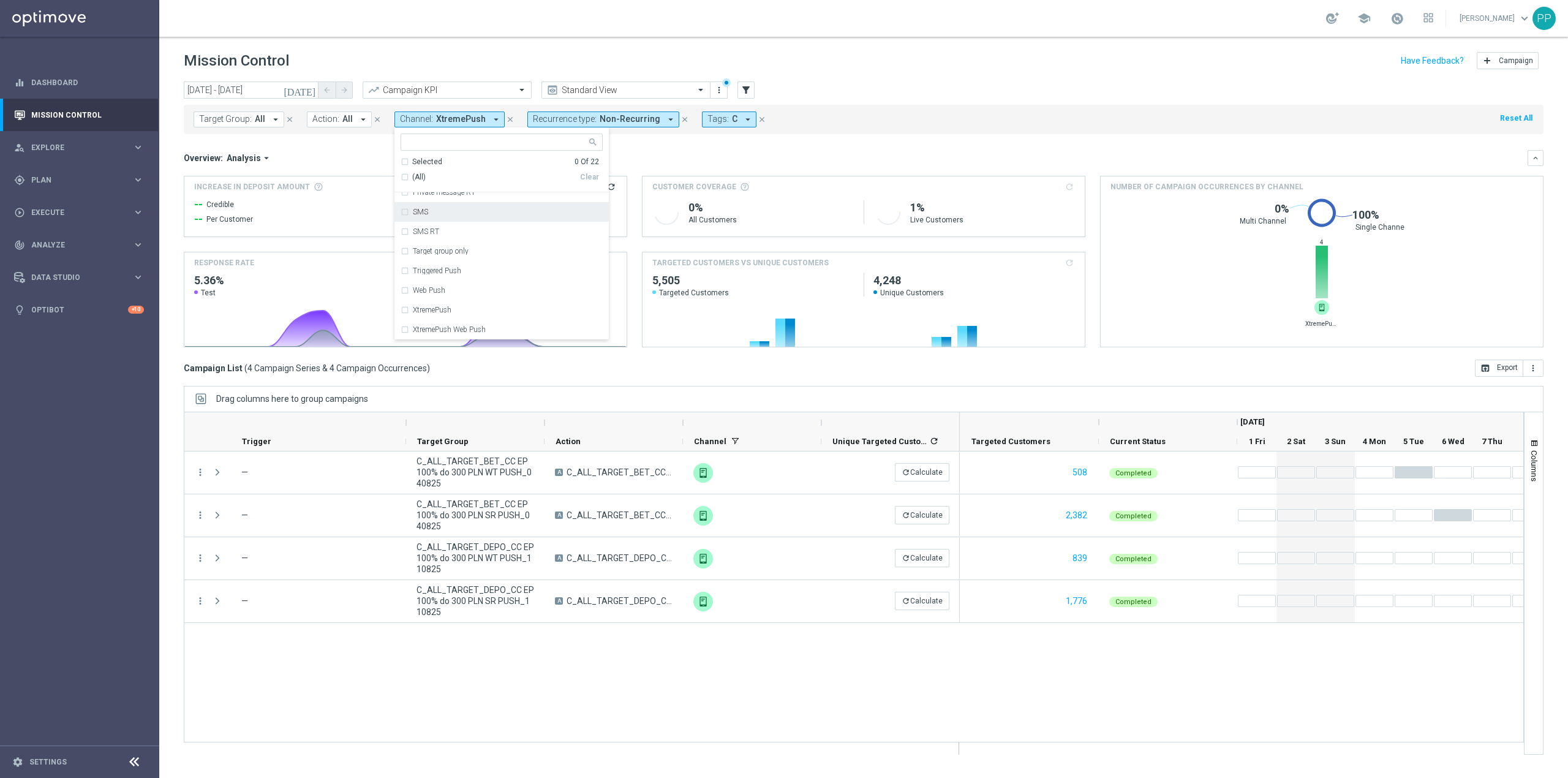
click at [430, 216] on div "SMS" at bounding box center [507, 211] width 190 height 7
click at [644, 167] on div "Overview: Analysis arrow_drop_down keyboard_arrow_down Increase In Deposit Amou…" at bounding box center [864, 248] width 1360 height 198
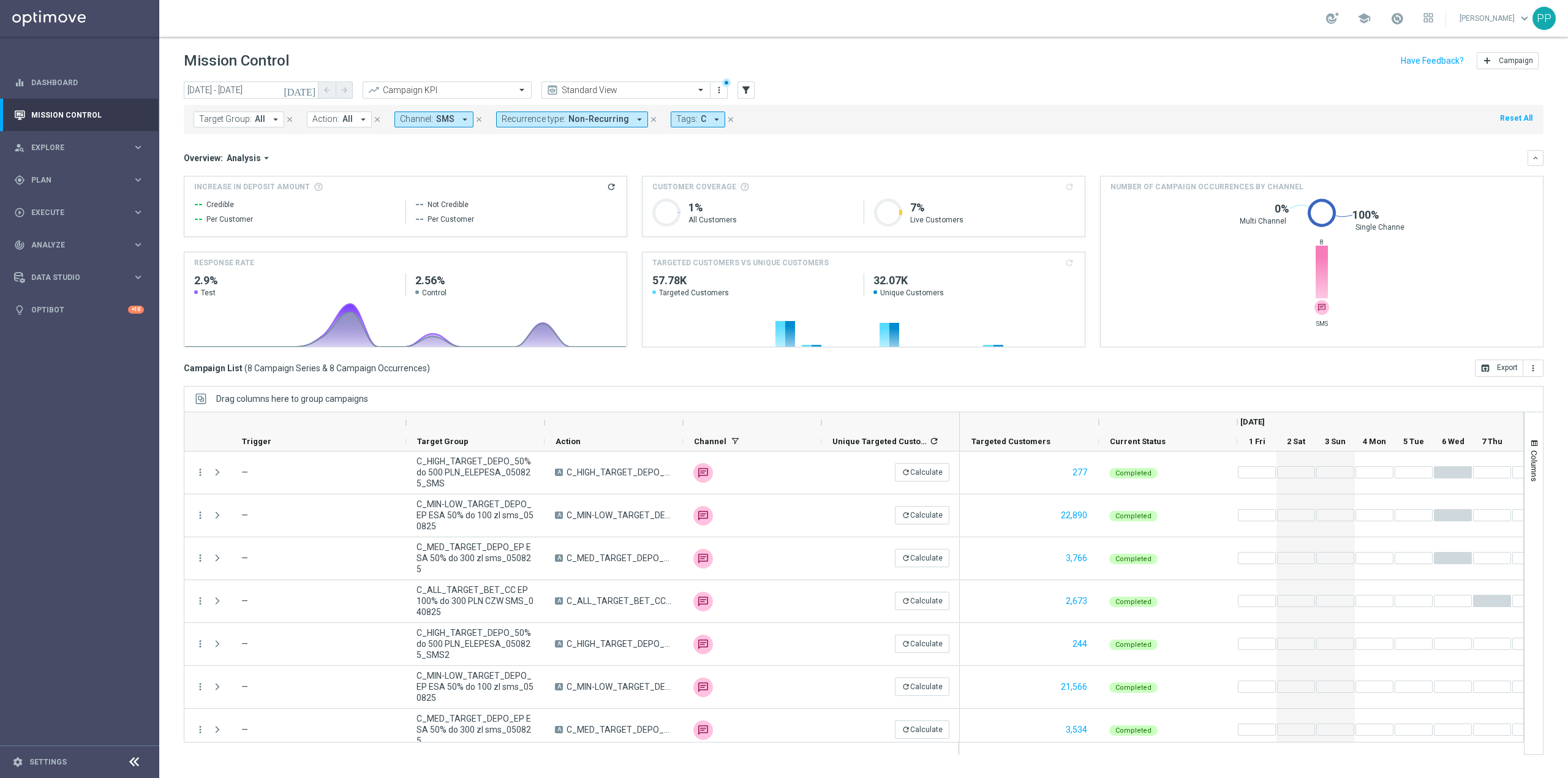
click at [441, 120] on span "SMS" at bounding box center [445, 119] width 18 height 10
click at [445, 218] on div "SMS" at bounding box center [501, 212] width 202 height 20
click at [456, 248] on div "Call center" at bounding box center [501, 241] width 202 height 20
click at [636, 158] on div "Overview: Analysis arrow_drop_down" at bounding box center [855, 158] width 1344 height 11
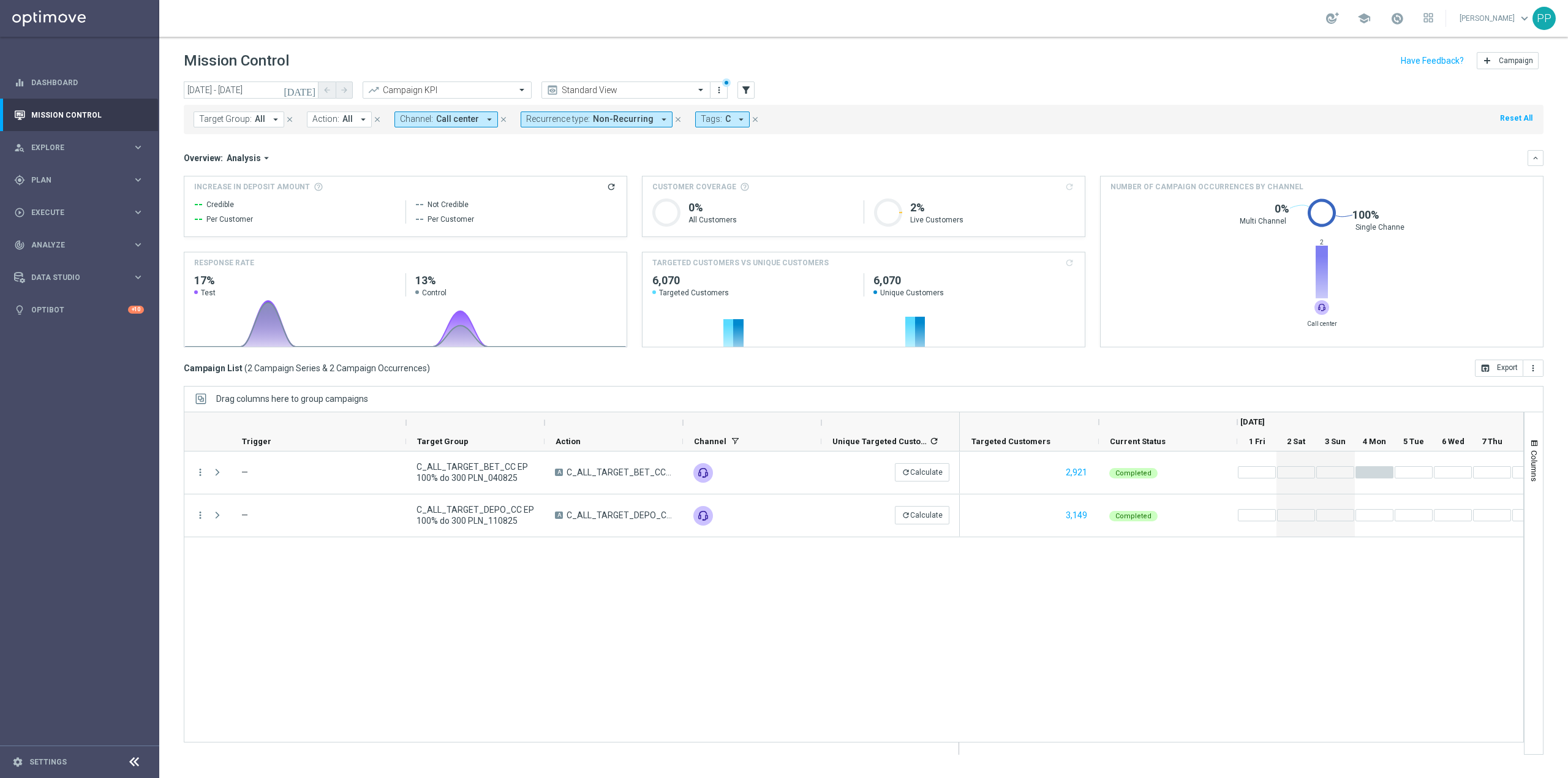
click at [638, 121] on span "Non-Recurring" at bounding box center [623, 119] width 61 height 10
click at [573, 192] on label "Non-Recurring" at bounding box center [562, 192] width 46 height 7
click at [565, 208] on label "Recurring" at bounding box center [555, 211] width 31 height 7
drag, startPoint x: 502, startPoint y: 160, endPoint x: 468, endPoint y: 128, distance: 46.7
click at [501, 158] on div "Overview: Analysis arrow_drop_down" at bounding box center [855, 158] width 1344 height 11
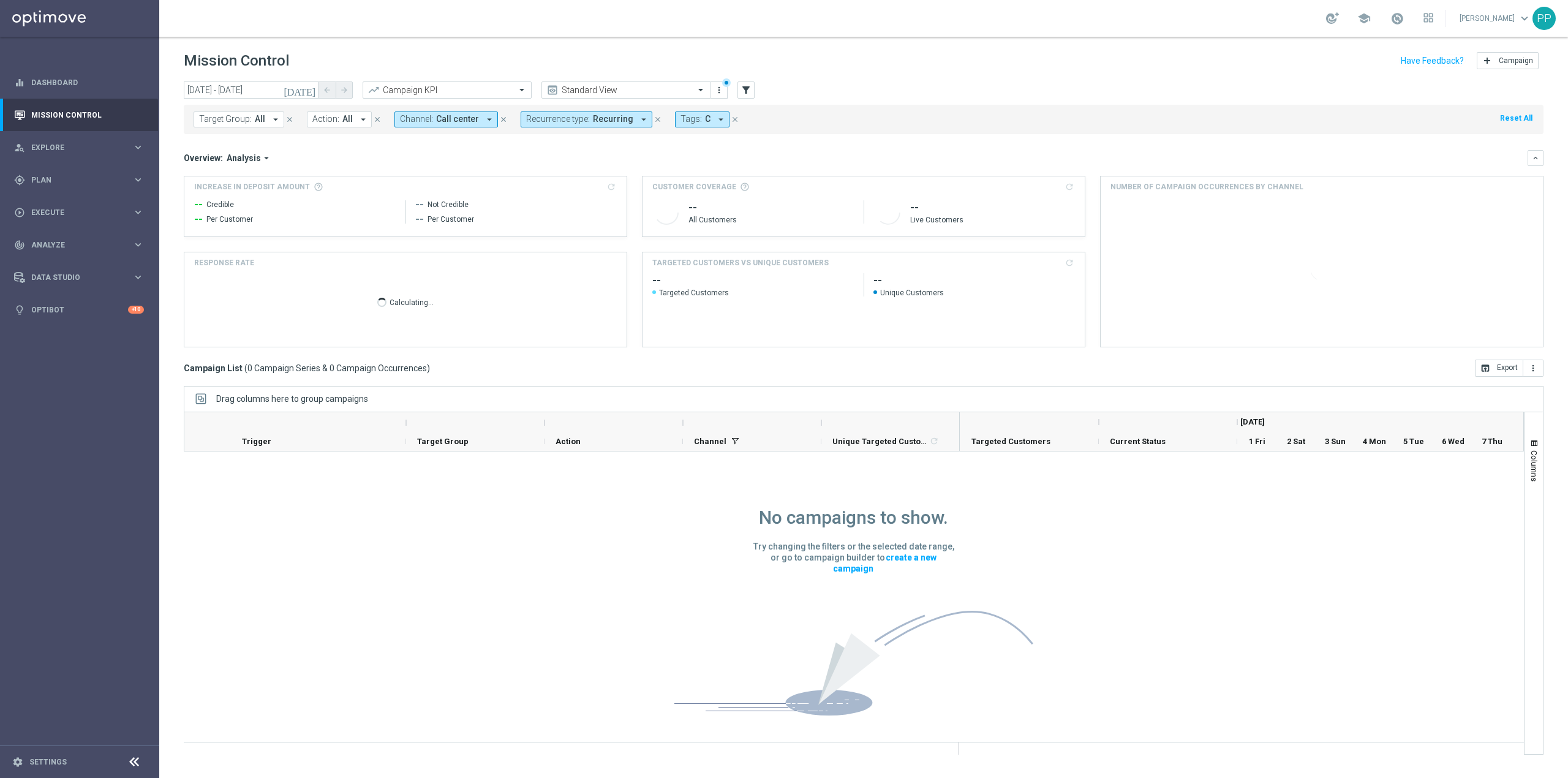
click at [464, 124] on span "Call center" at bounding box center [458, 119] width 43 height 10
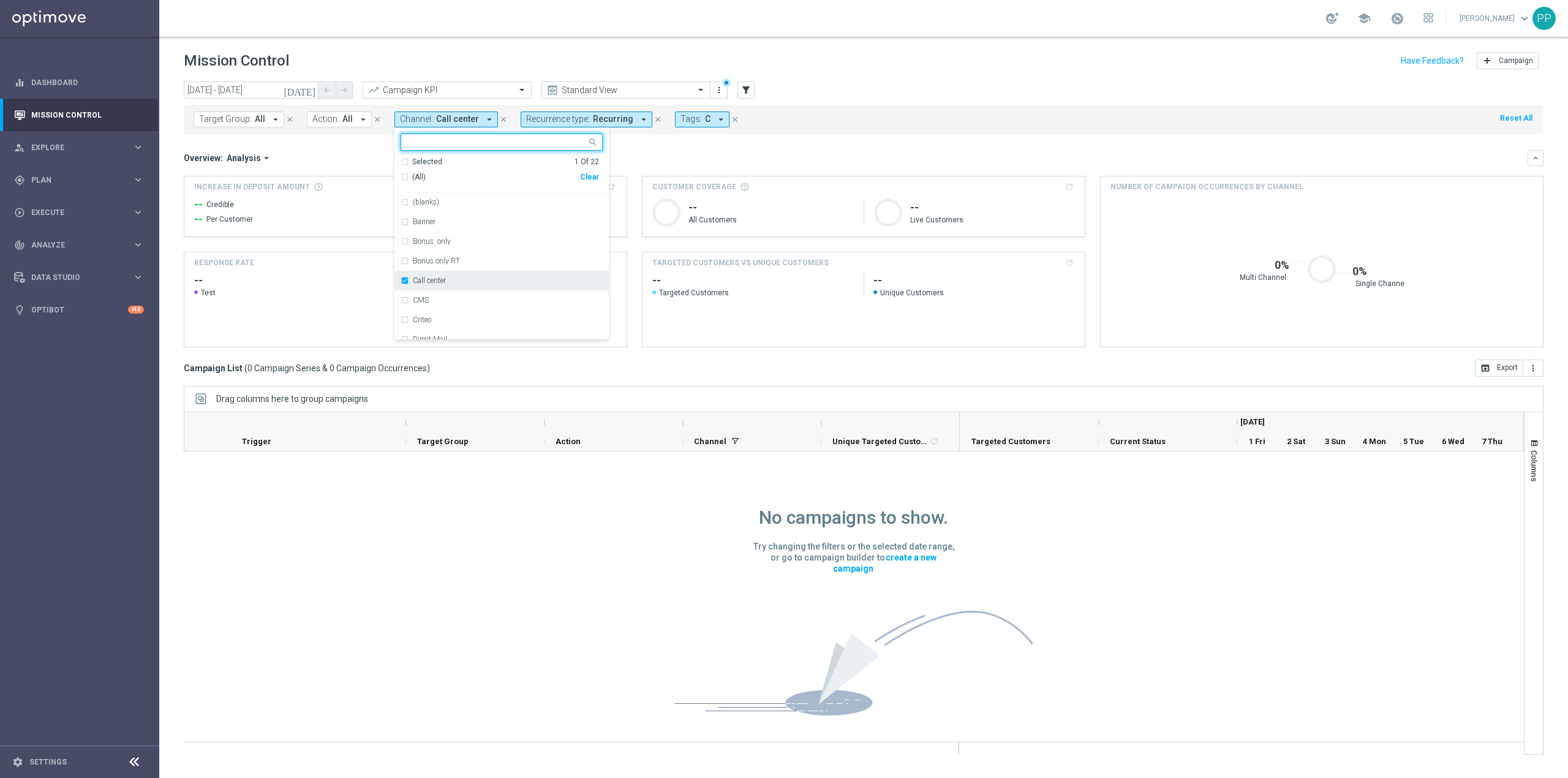
click at [418, 275] on div "Call center" at bounding box center [501, 280] width 202 height 20
click at [439, 260] on div "SMS" at bounding box center [501, 251] width 202 height 20
click at [621, 157] on div "Overview: Analysis arrow_drop_down" at bounding box center [855, 158] width 1344 height 11
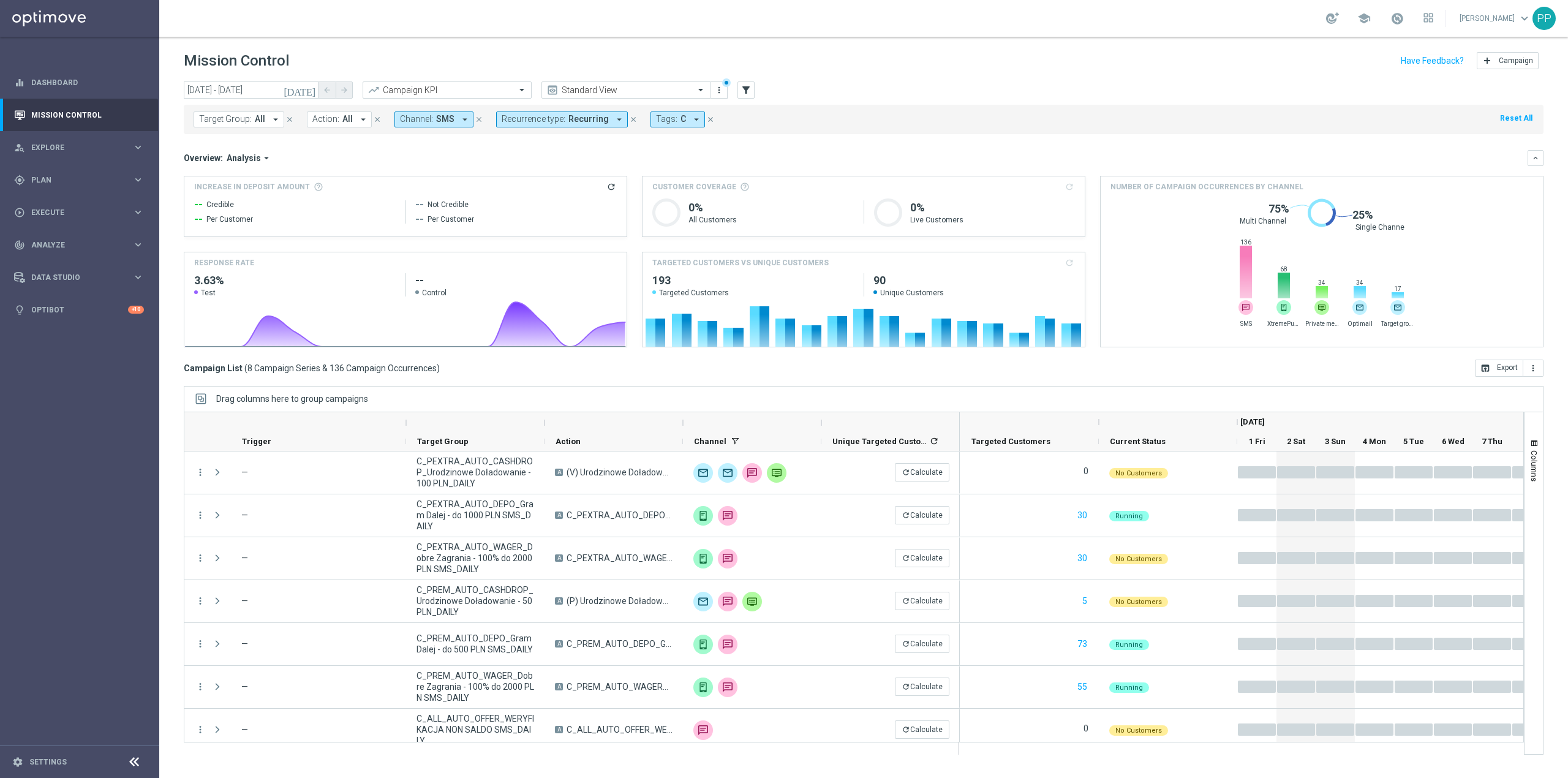
click at [452, 120] on button "Channel: SMS arrow_drop_down" at bounding box center [434, 119] width 79 height 16
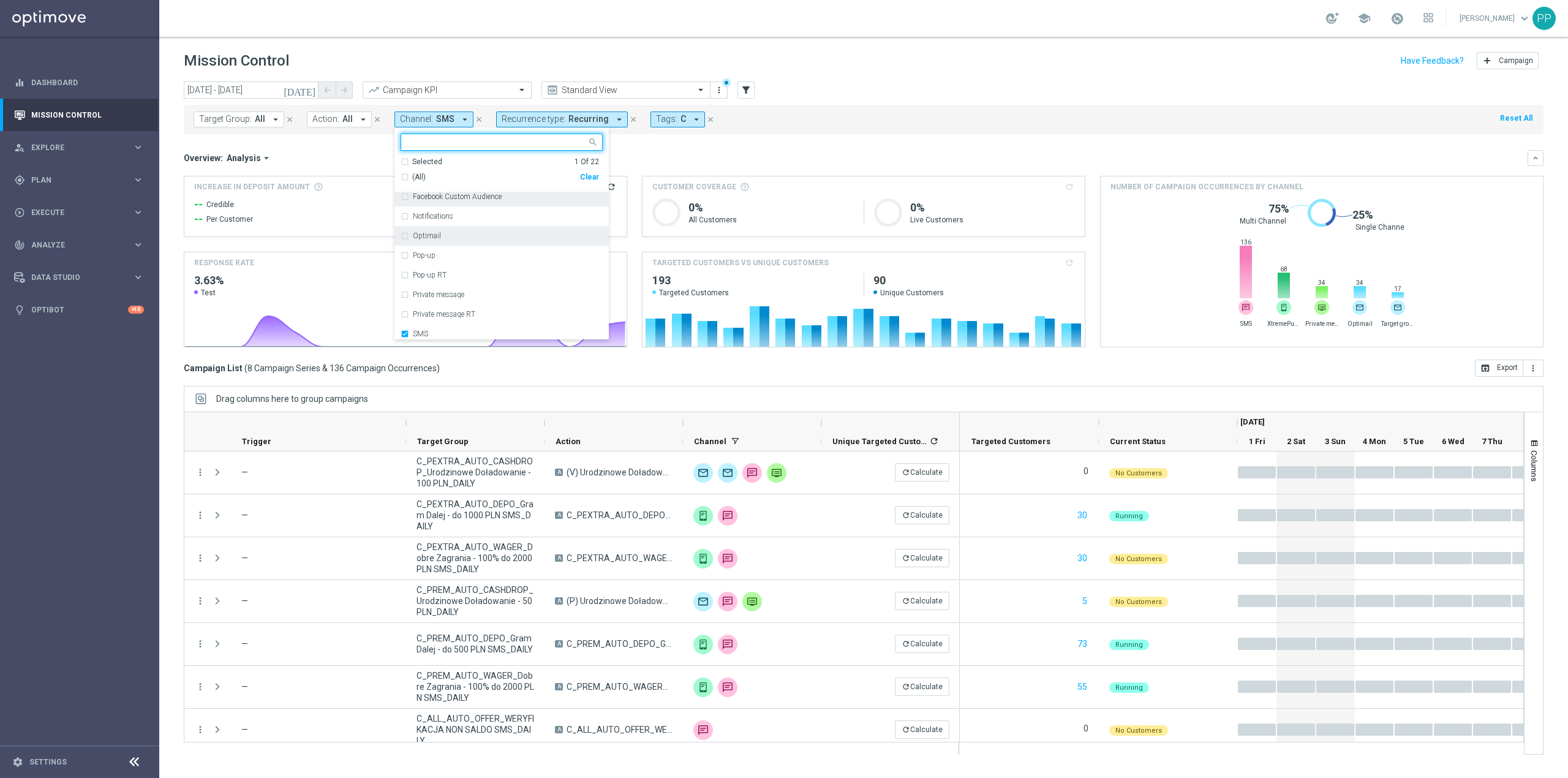
scroll to position [163, 0]
click at [456, 322] on div "Private message RT" at bounding box center [501, 314] width 202 height 20
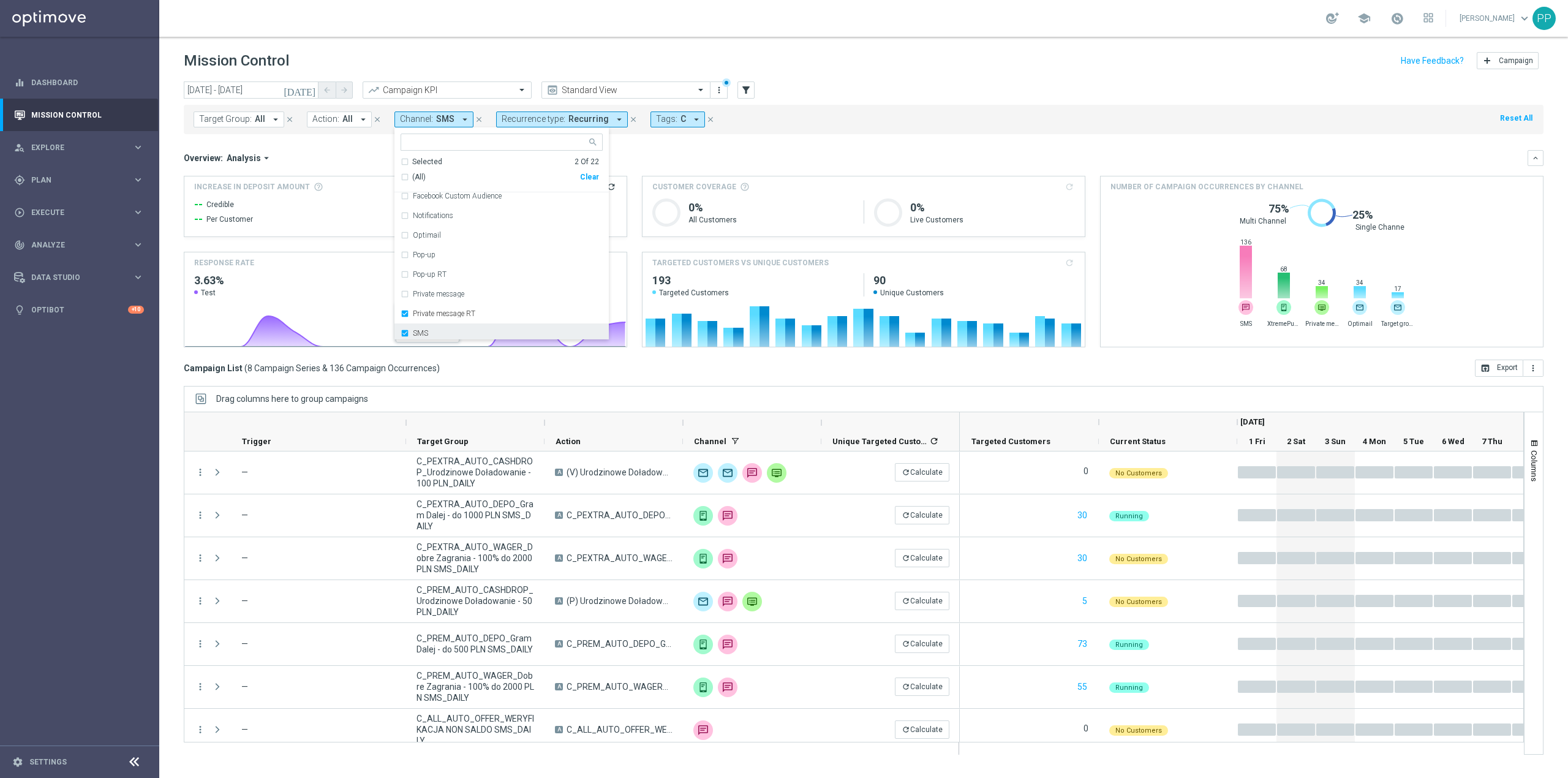
click at [452, 331] on div "SMS" at bounding box center [507, 333] width 190 height 7
drag, startPoint x: 454, startPoint y: 318, endPoint x: 456, endPoint y: 305, distance: 13.2
click at [454, 316] on label "Private message RT" at bounding box center [444, 313] width 63 height 7
click at [473, 309] on div "XtremePush" at bounding box center [507, 310] width 190 height 7
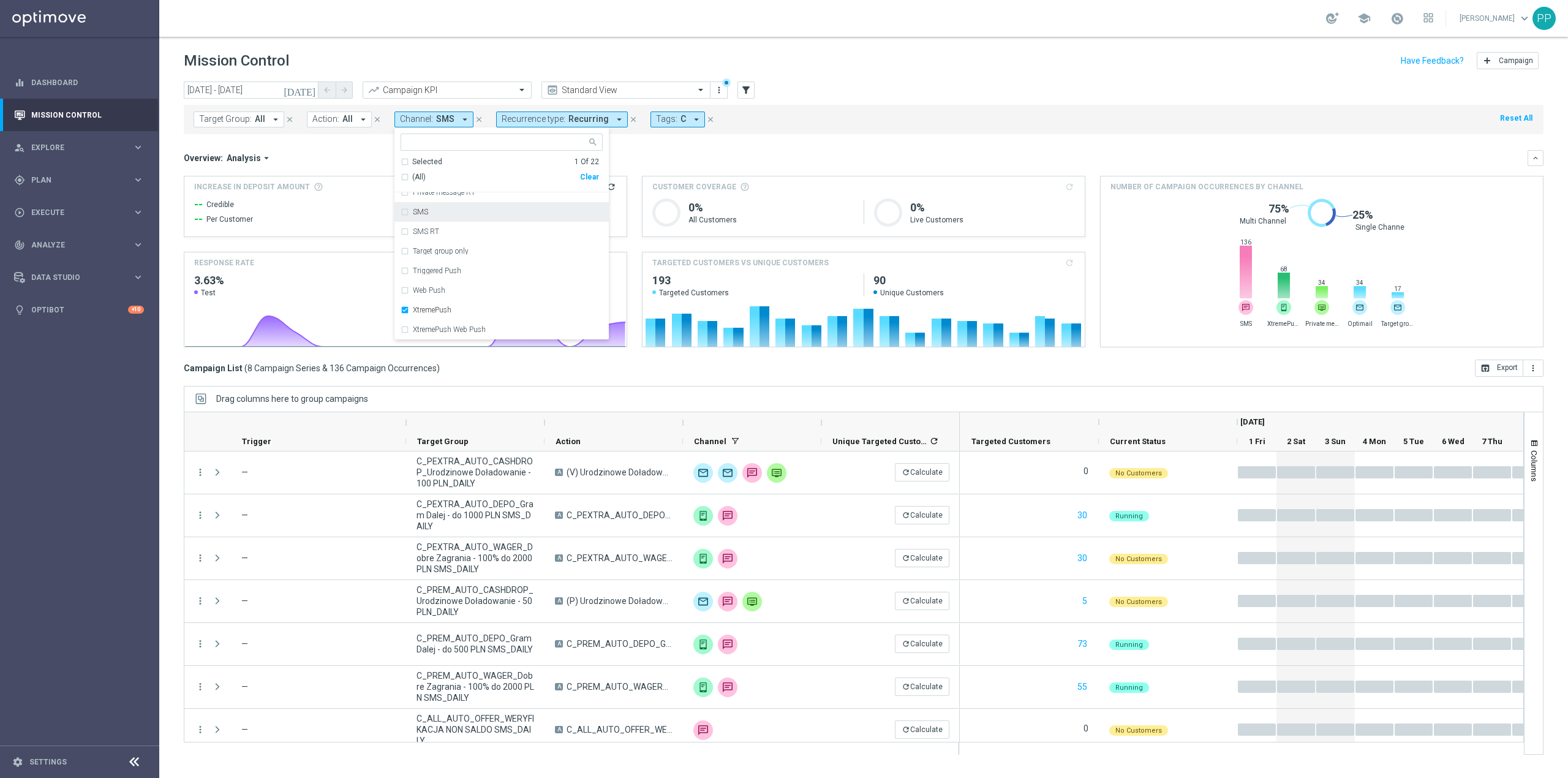
click at [640, 164] on div "Overview: Analysis arrow_drop_down keyboard_arrow_down" at bounding box center [864, 158] width 1360 height 16
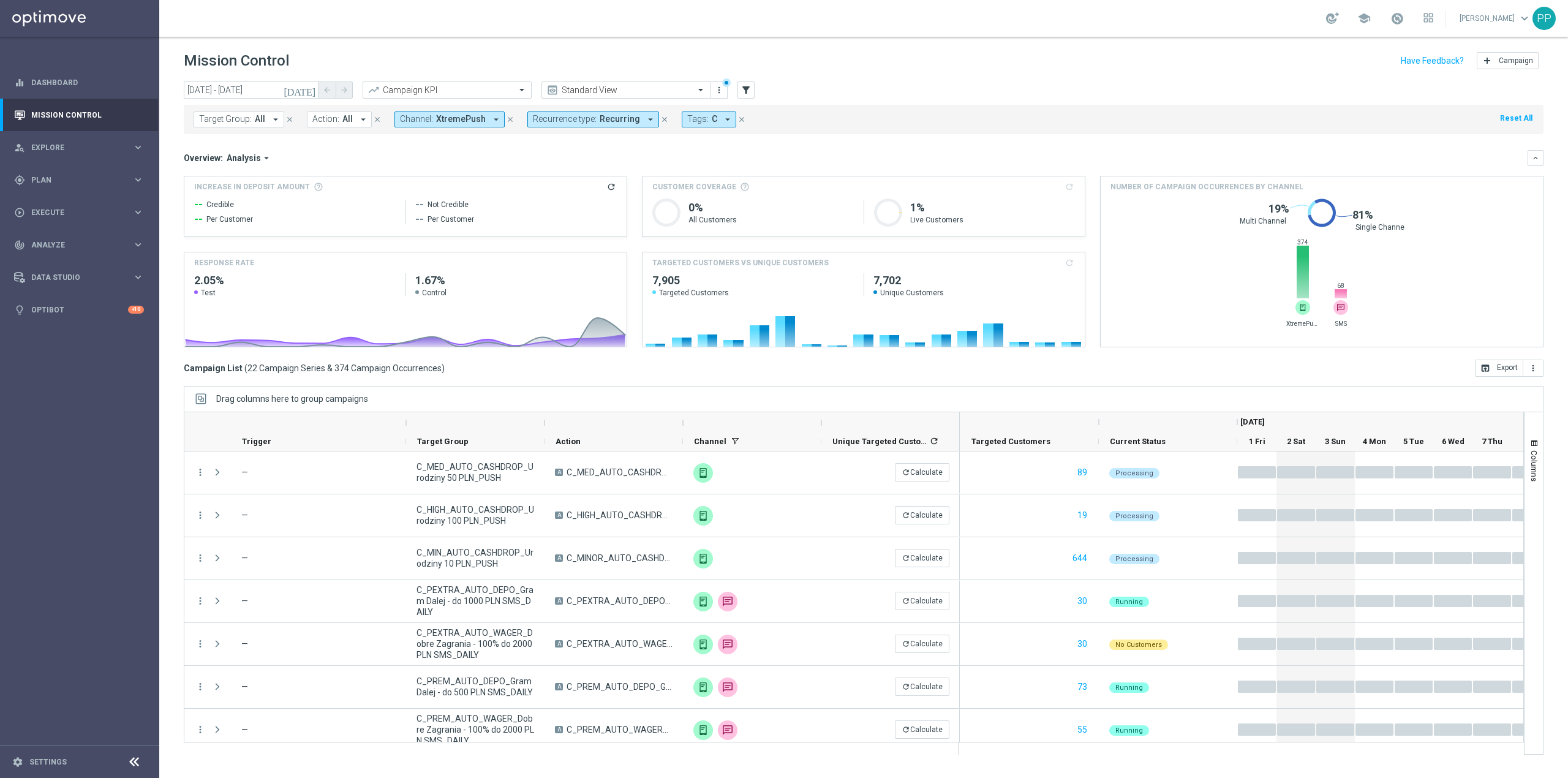
click at [415, 121] on span "Channel:" at bounding box center [416, 119] width 33 height 10
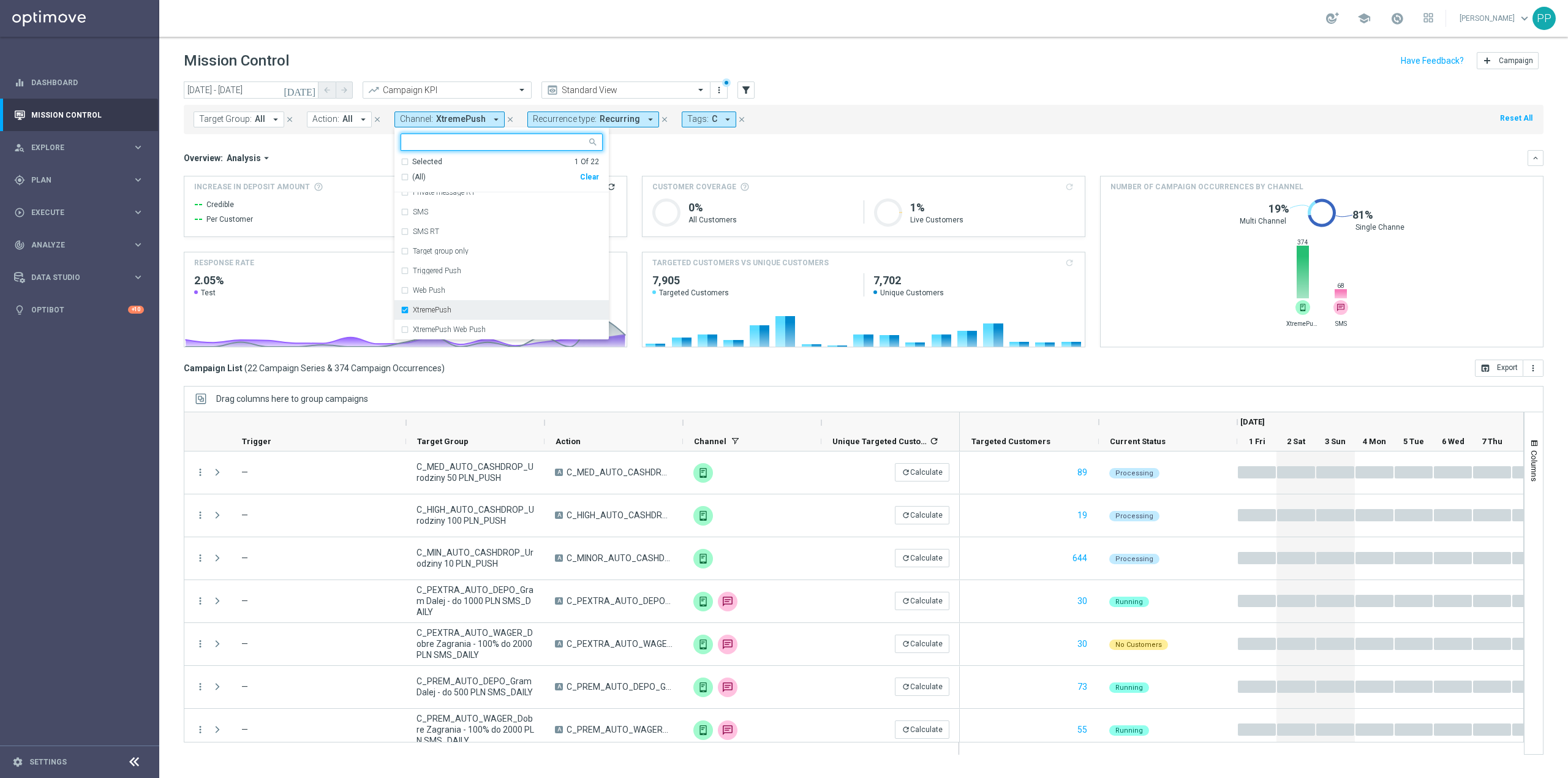
click at [453, 317] on div "XtremePush" at bounding box center [501, 310] width 202 height 20
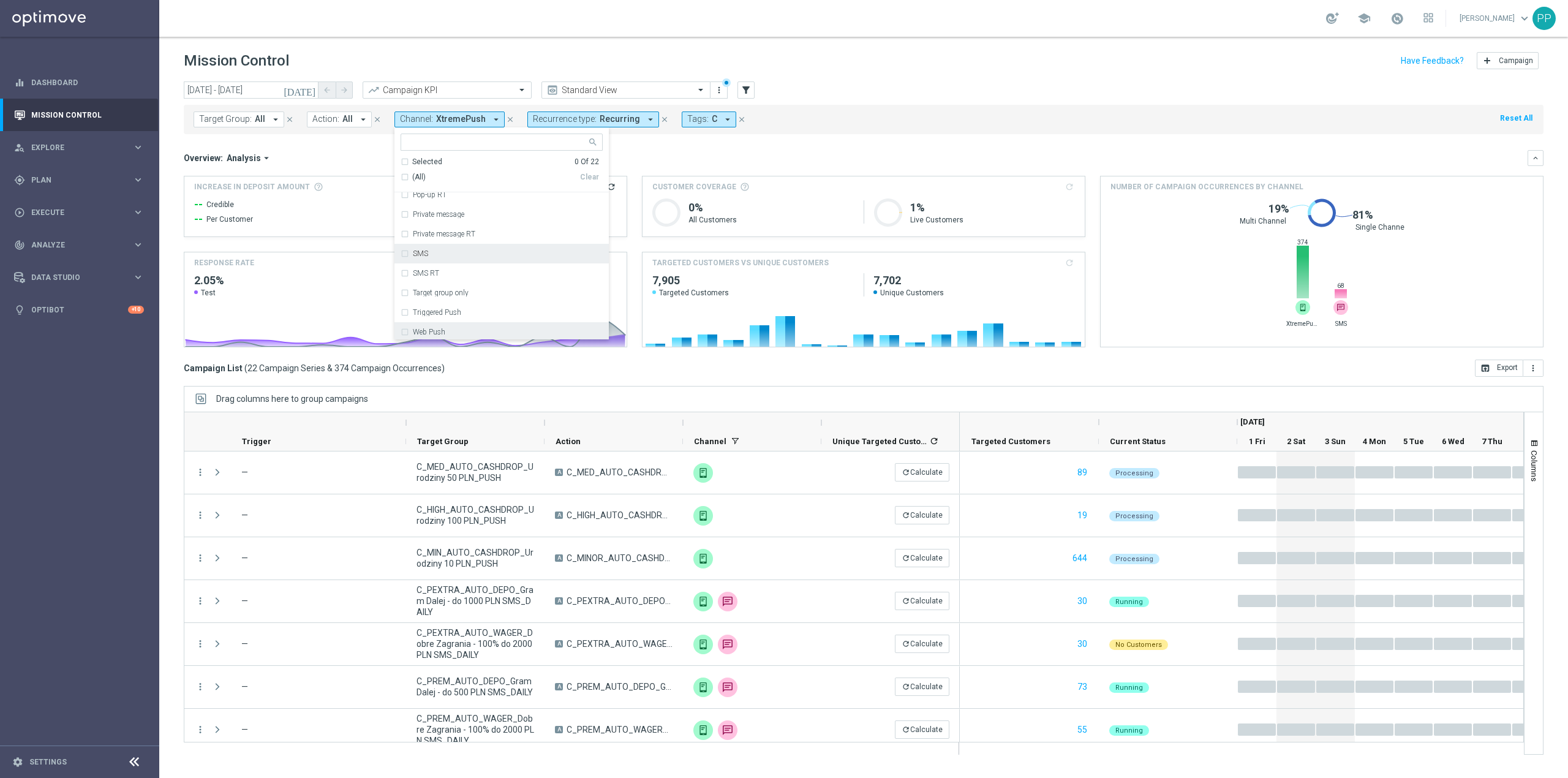
scroll to position [202, 0]
click at [469, 263] on div "Private message" at bounding box center [501, 255] width 202 height 20
click at [700, 162] on div "Overview: Analysis arrow_drop_down" at bounding box center [855, 158] width 1344 height 11
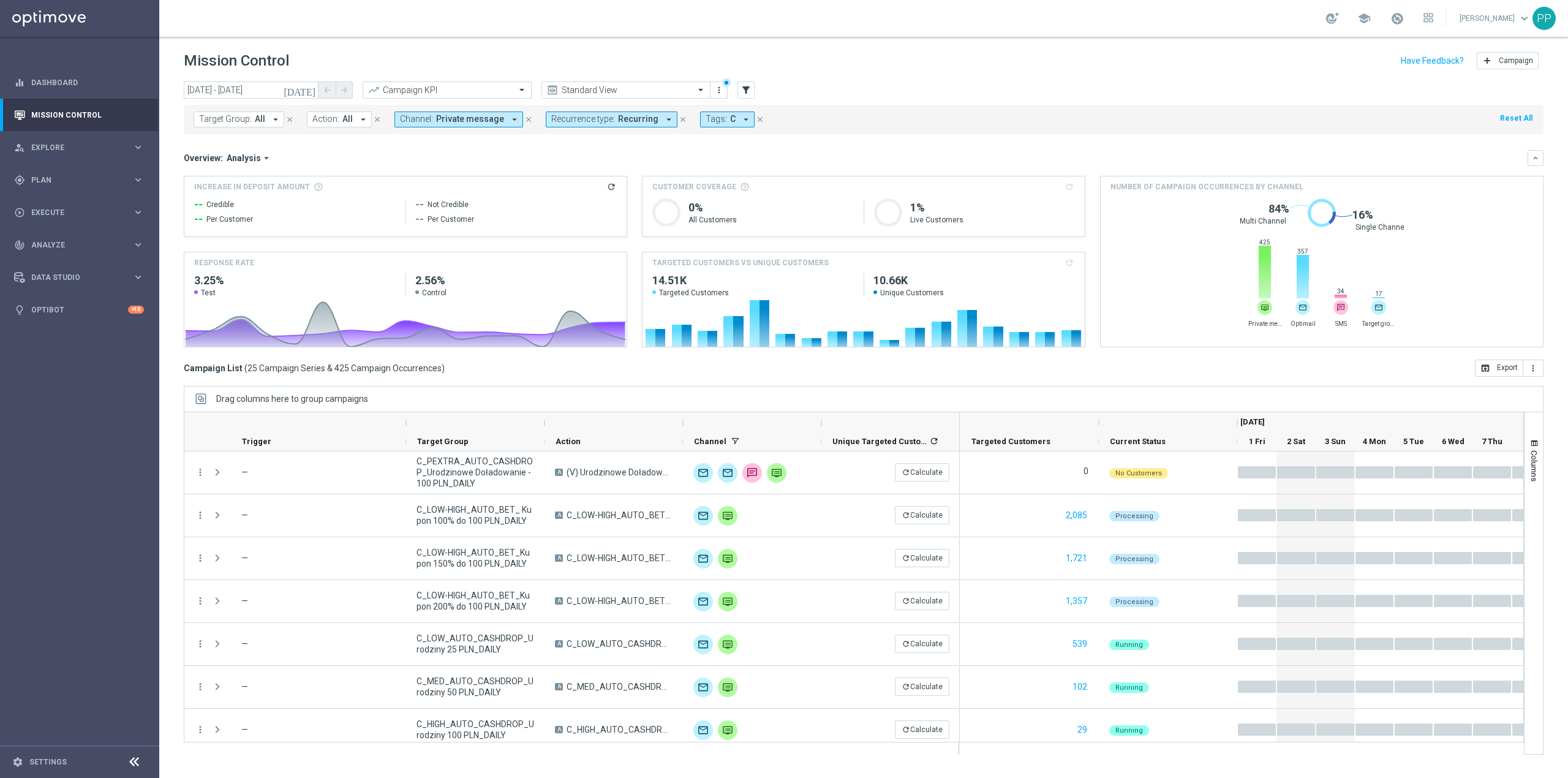
click at [463, 124] on span "Private message" at bounding box center [470, 119] width 68 height 10
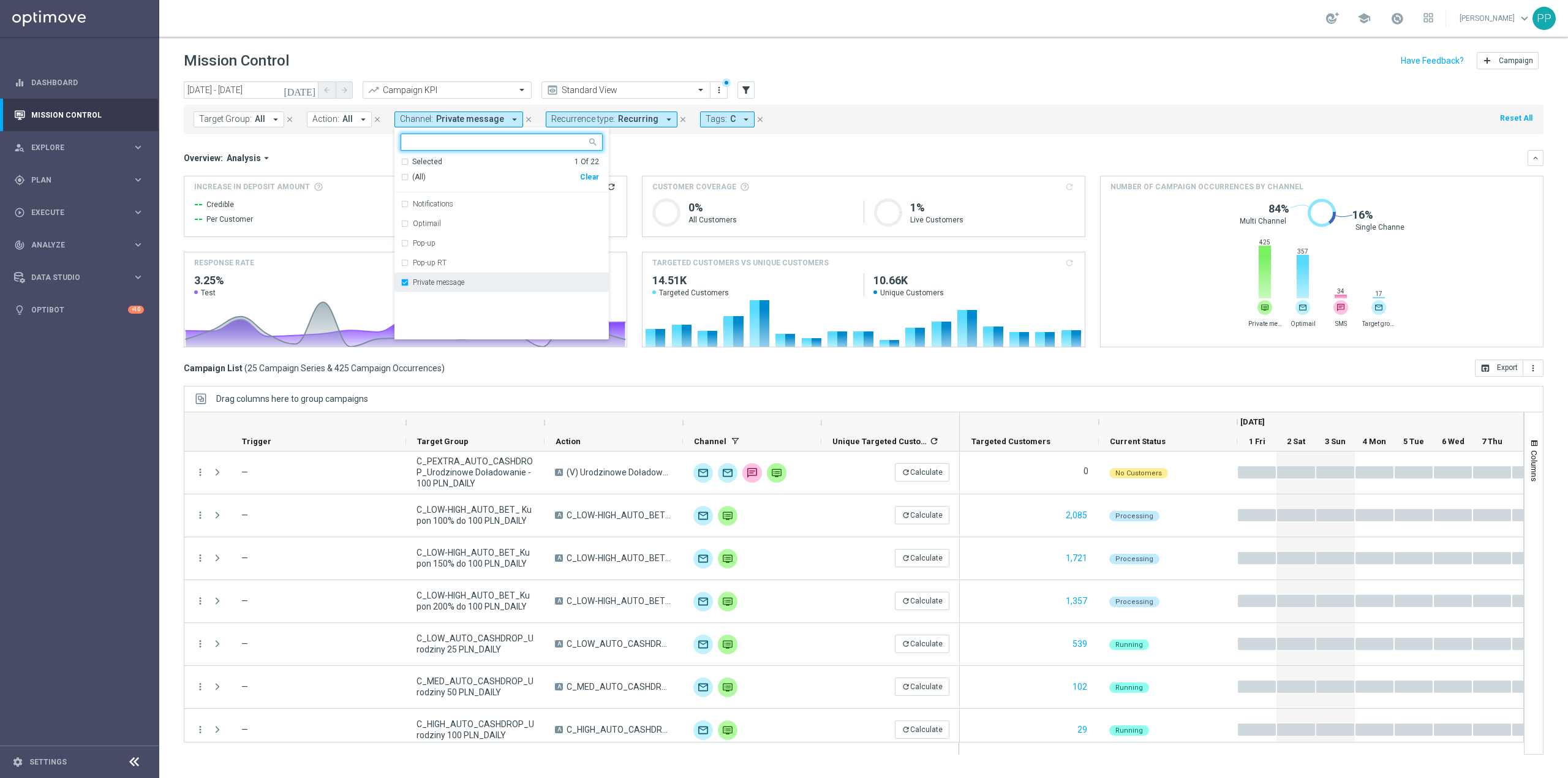
scroll to position [245, 0]
click at [446, 217] on div "Private message" at bounding box center [501, 212] width 202 height 20
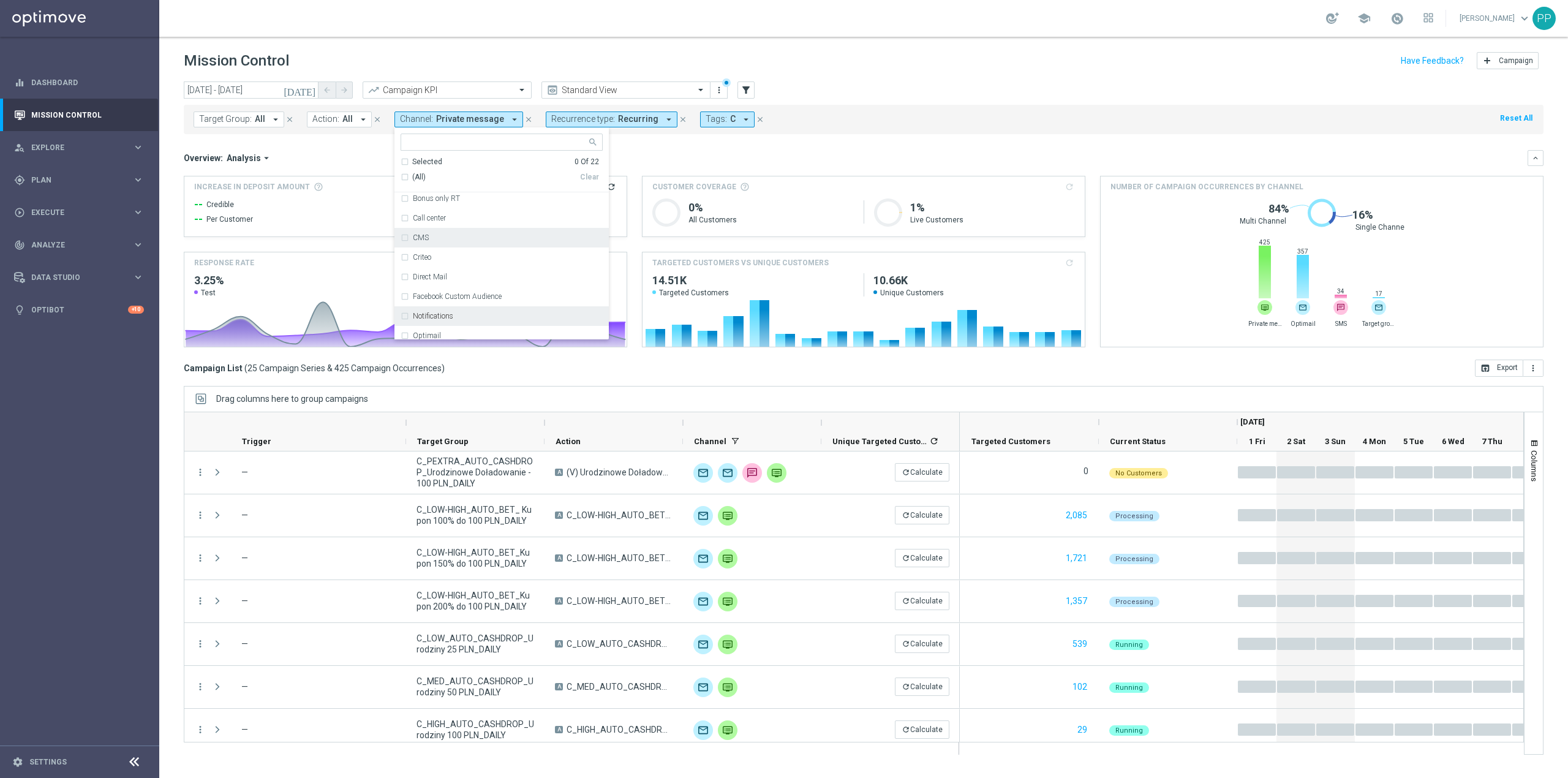
scroll to position [82, 0]
click at [454, 320] on div "Optimail" at bounding box center [507, 316] width 190 height 7
click at [632, 159] on div "Overview: Analysis arrow_drop_down" at bounding box center [855, 158] width 1344 height 11
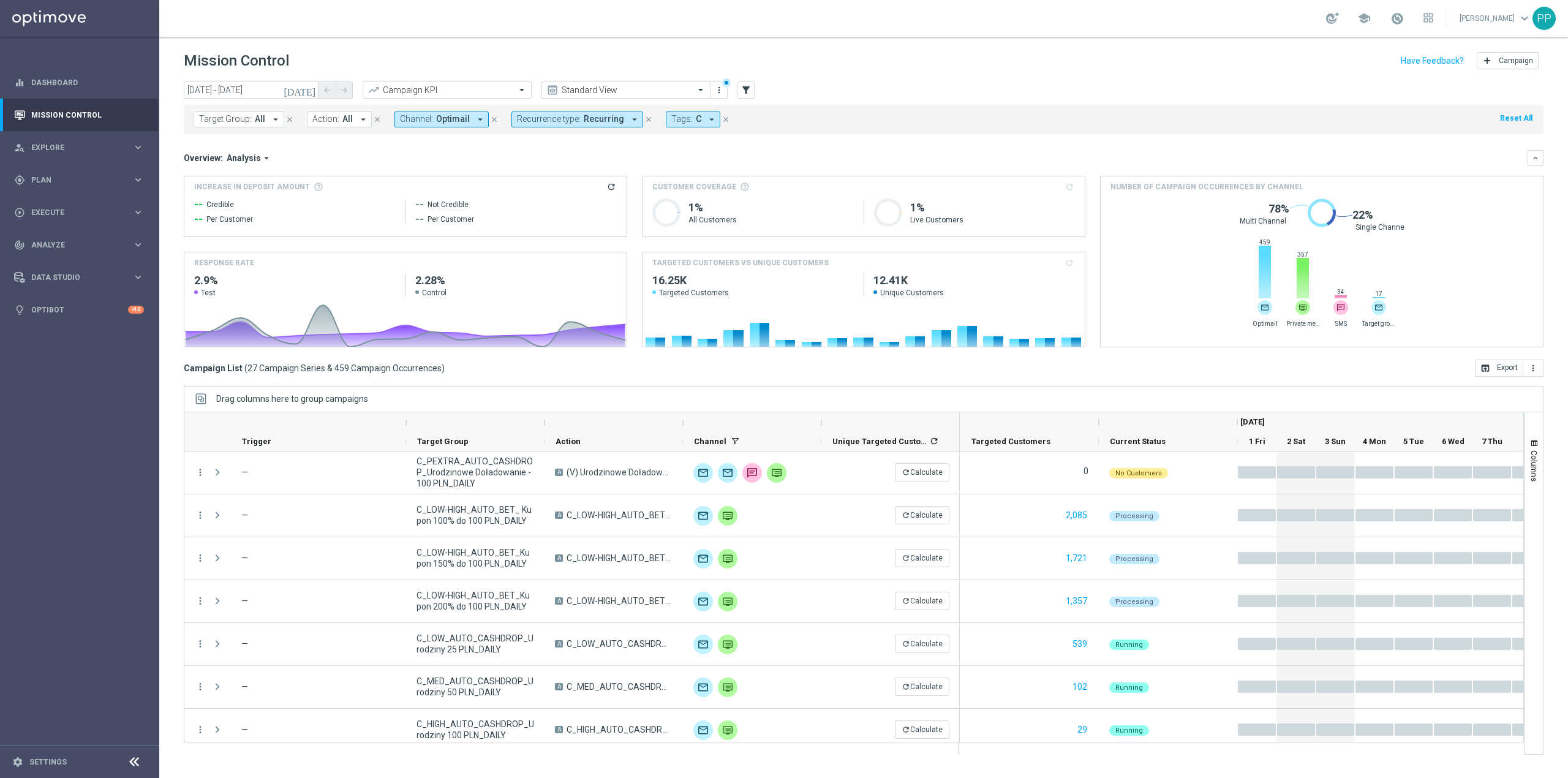
click at [672, 119] on span "Tags:" at bounding box center [682, 119] width 22 height 10
click at [584, 118] on span "Recurring" at bounding box center [604, 119] width 40 height 10
click at [569, 195] on label "Non-Recurring" at bounding box center [553, 192] width 46 height 7
click at [554, 211] on label "Recurring" at bounding box center [546, 211] width 31 height 7
click at [477, 166] on div "Overview: Analysis arrow_drop_down keyboard_arrow_down" at bounding box center [864, 158] width 1360 height 16
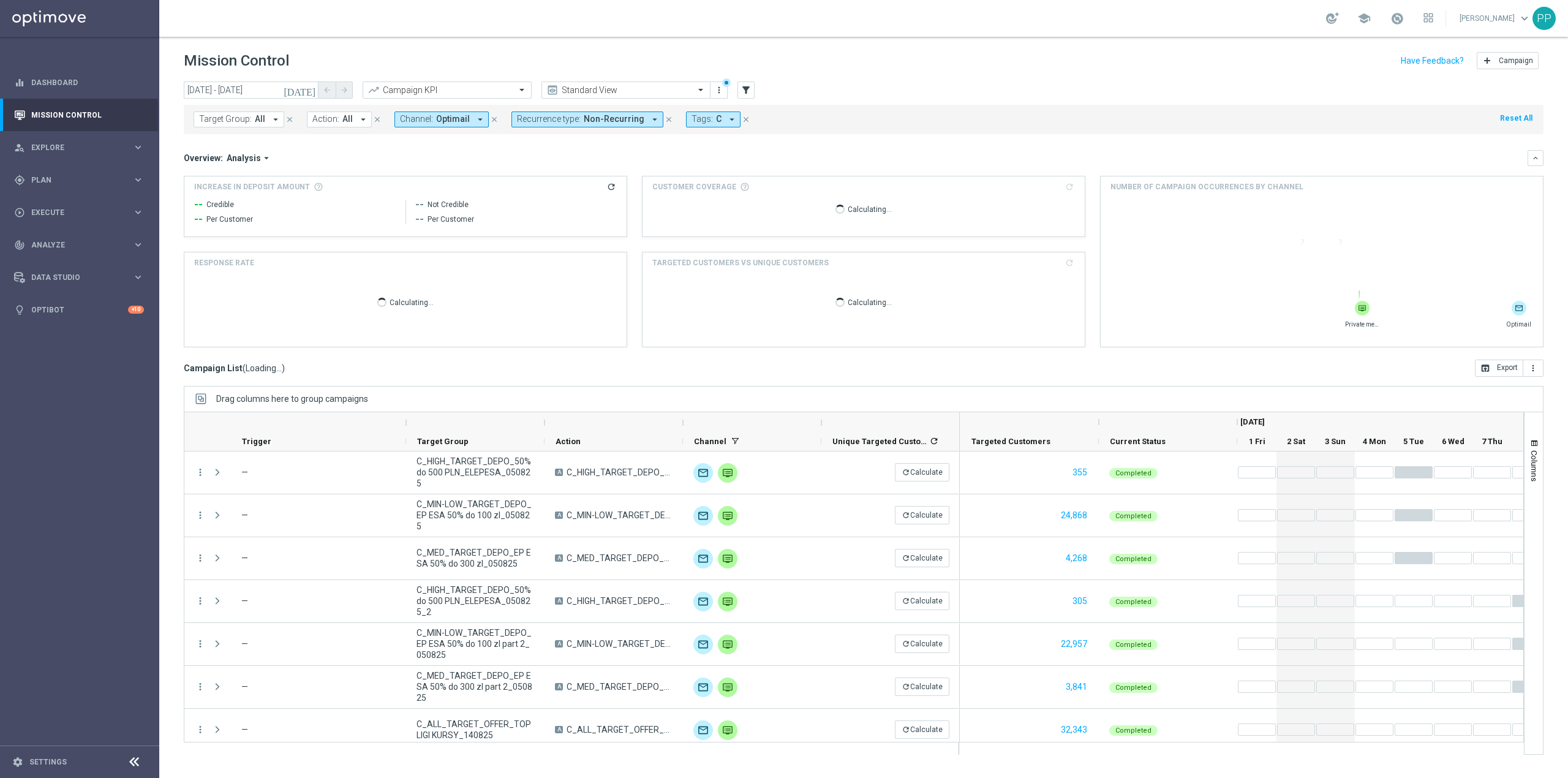
click at [694, 121] on span "Tags:" at bounding box center [702, 119] width 22 height 10
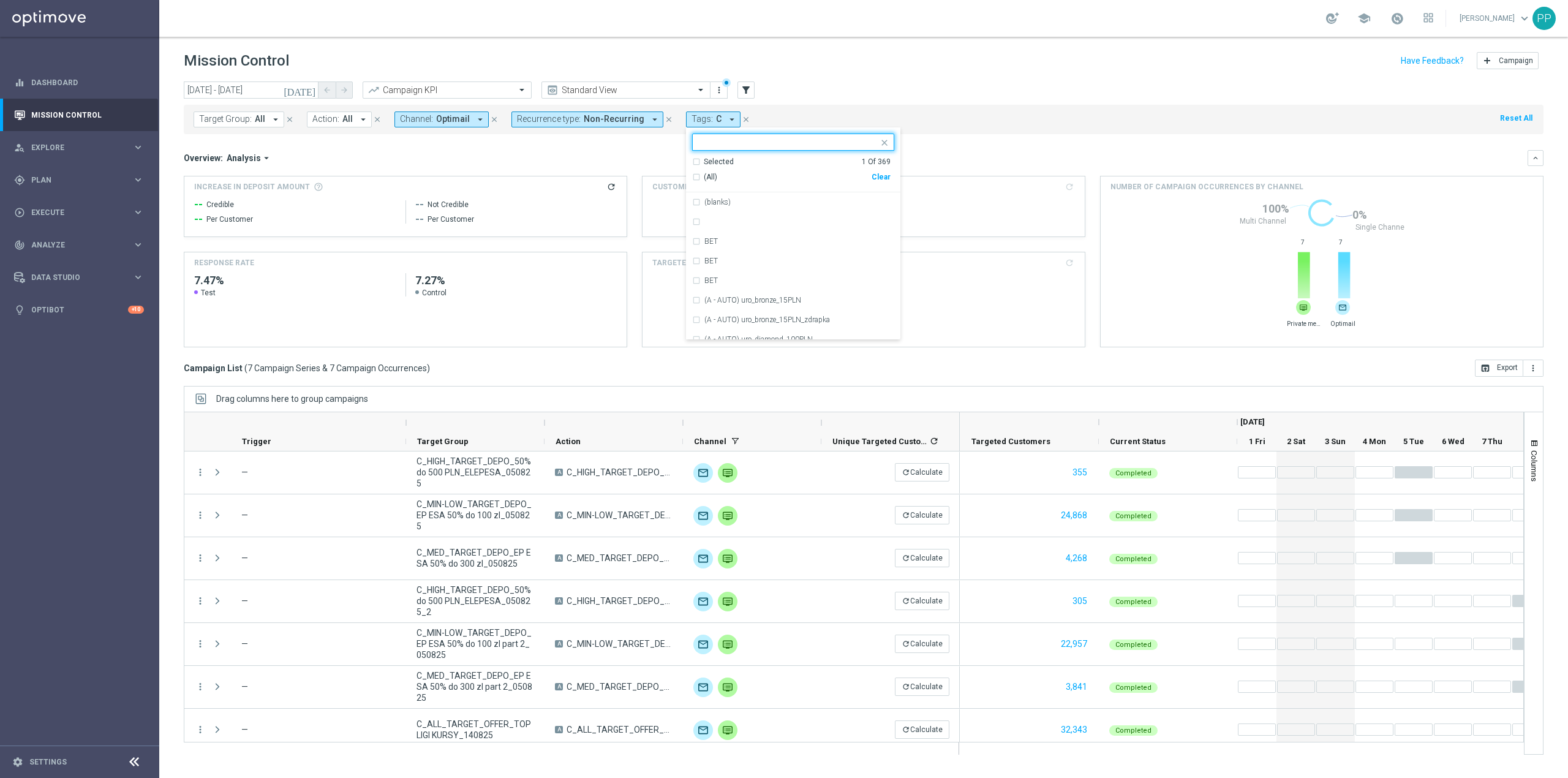
click at [0, 0] on div "Clear" at bounding box center [0, 0] width 0 height 0
click at [834, 149] on div at bounding box center [788, 143] width 181 height 12
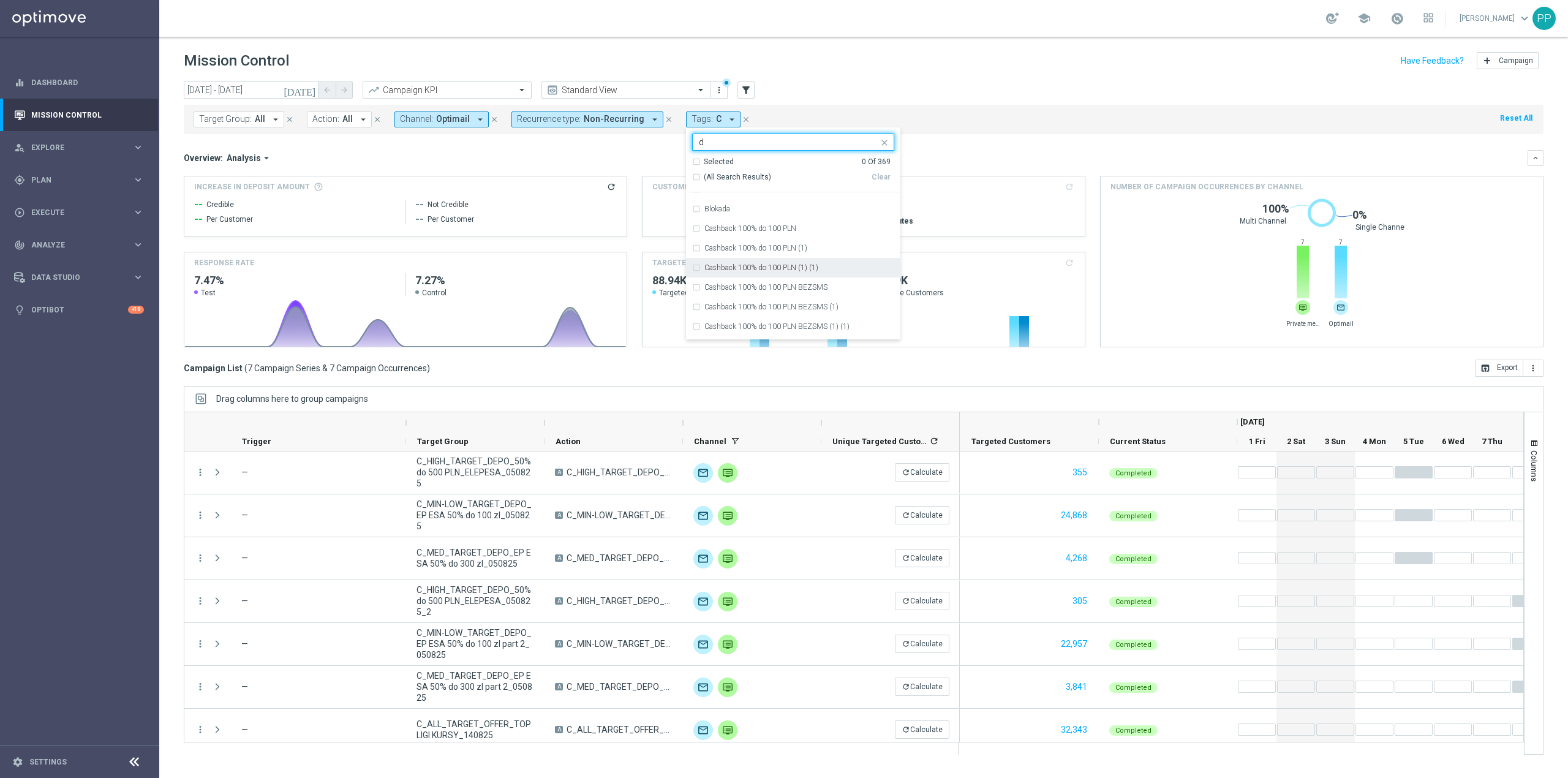
scroll to position [2042, 0]
click at [713, 217] on div "D" at bounding box center [799, 218] width 190 height 7
type input "d"
click at [872, 100] on div "Target Group: All arrow_drop_down close Action: All arrow_drop_down close Chann…" at bounding box center [864, 117] width 1360 height 35
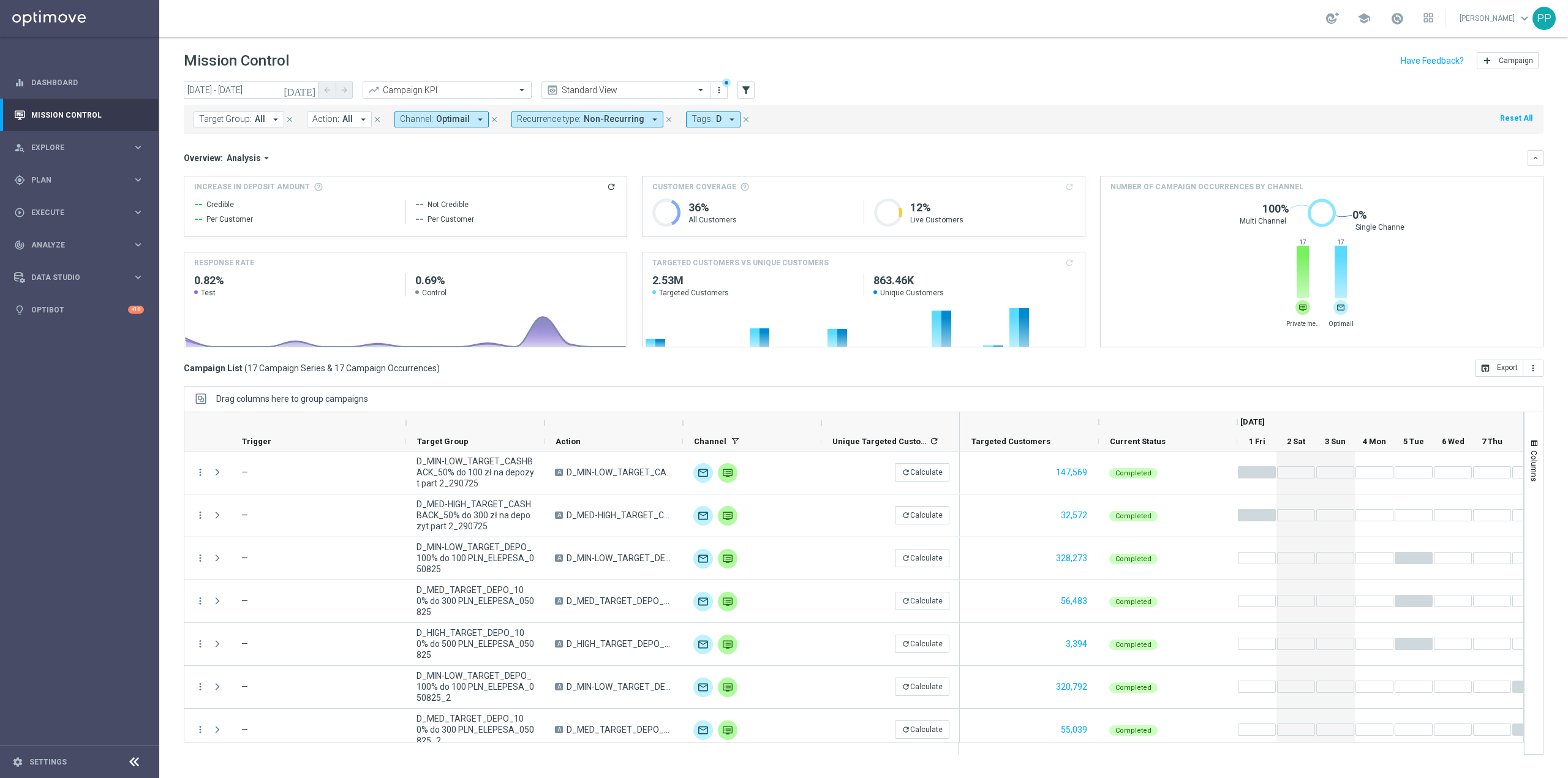
drag, startPoint x: 4, startPoint y: 698, endPoint x: -58, endPoint y: 164, distance: 537.6
click at [0, 164] on html "equalizer Dashboard Mission Control" at bounding box center [784, 389] width 1568 height 778
click at [425, 115] on span "Channel:" at bounding box center [416, 119] width 33 height 10
click at [439, 235] on div "Optimail" at bounding box center [507, 235] width 190 height 7
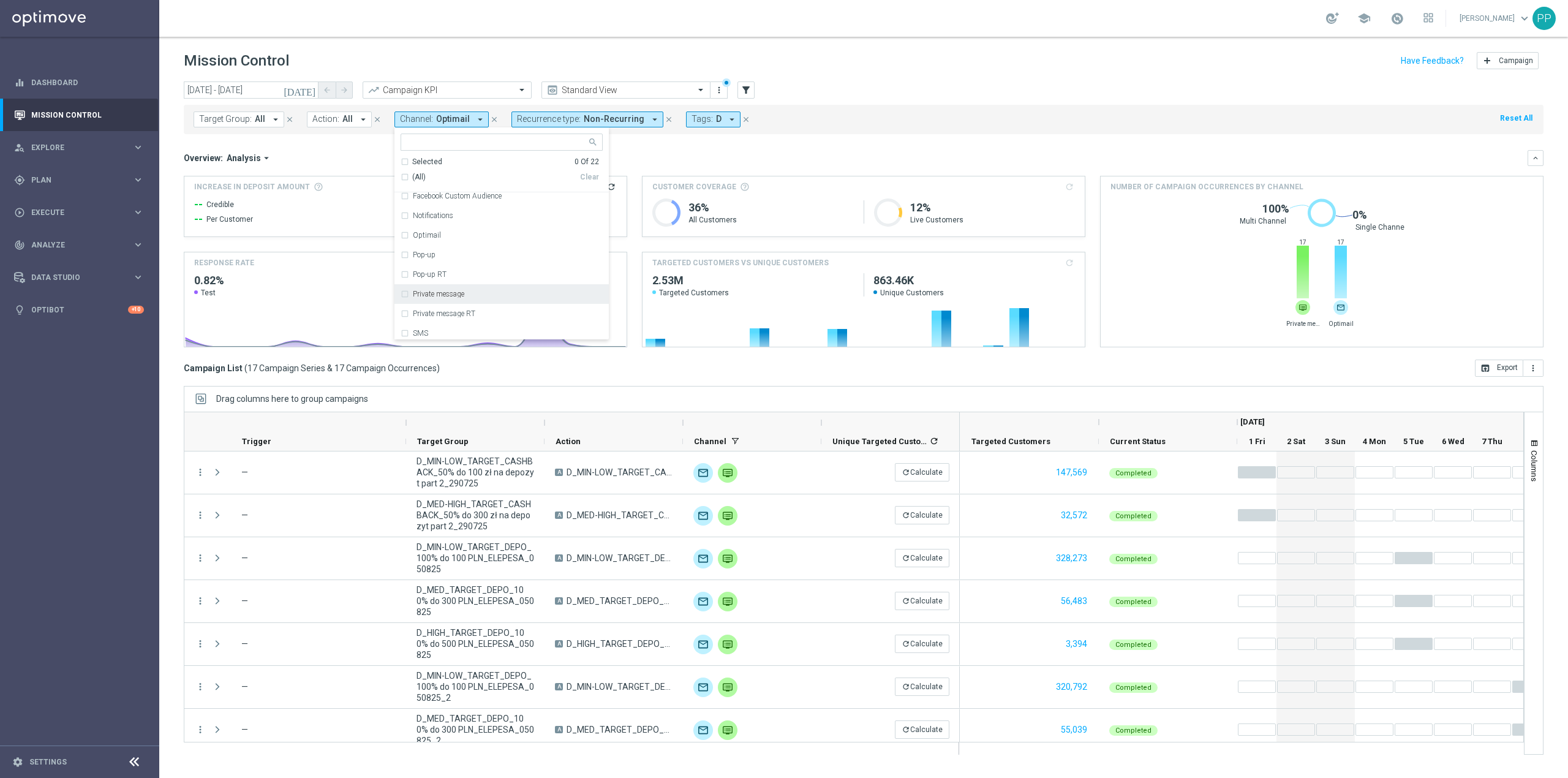
click at [458, 289] on div "Private message" at bounding box center [501, 294] width 202 height 20
click at [644, 159] on div "Overview: Analysis arrow_drop_down" at bounding box center [855, 158] width 1344 height 11
click at [485, 118] on span "Private message" at bounding box center [470, 119] width 68 height 10
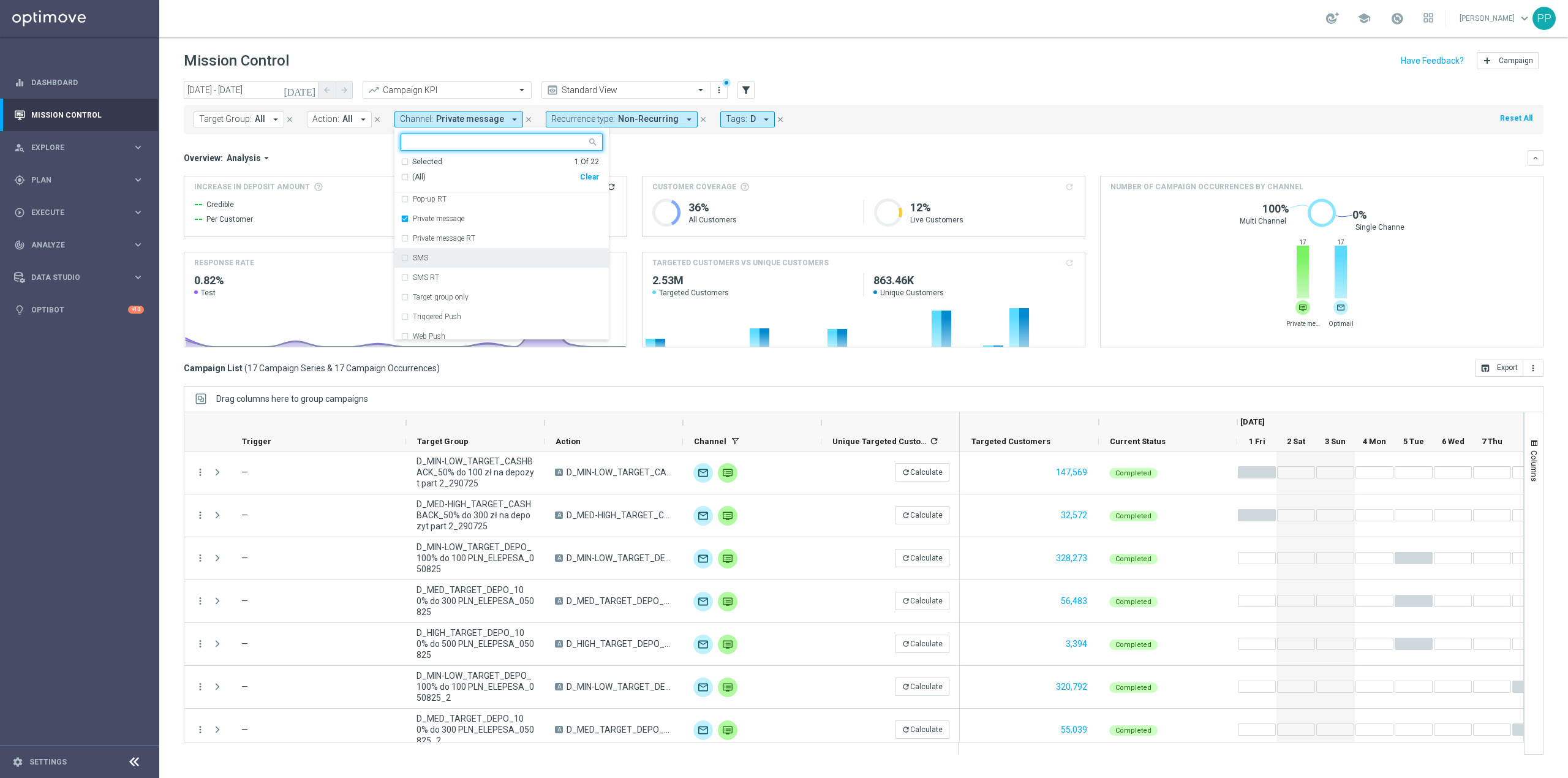
scroll to position [245, 0]
click at [436, 209] on label "Private message" at bounding box center [438, 211] width 52 height 7
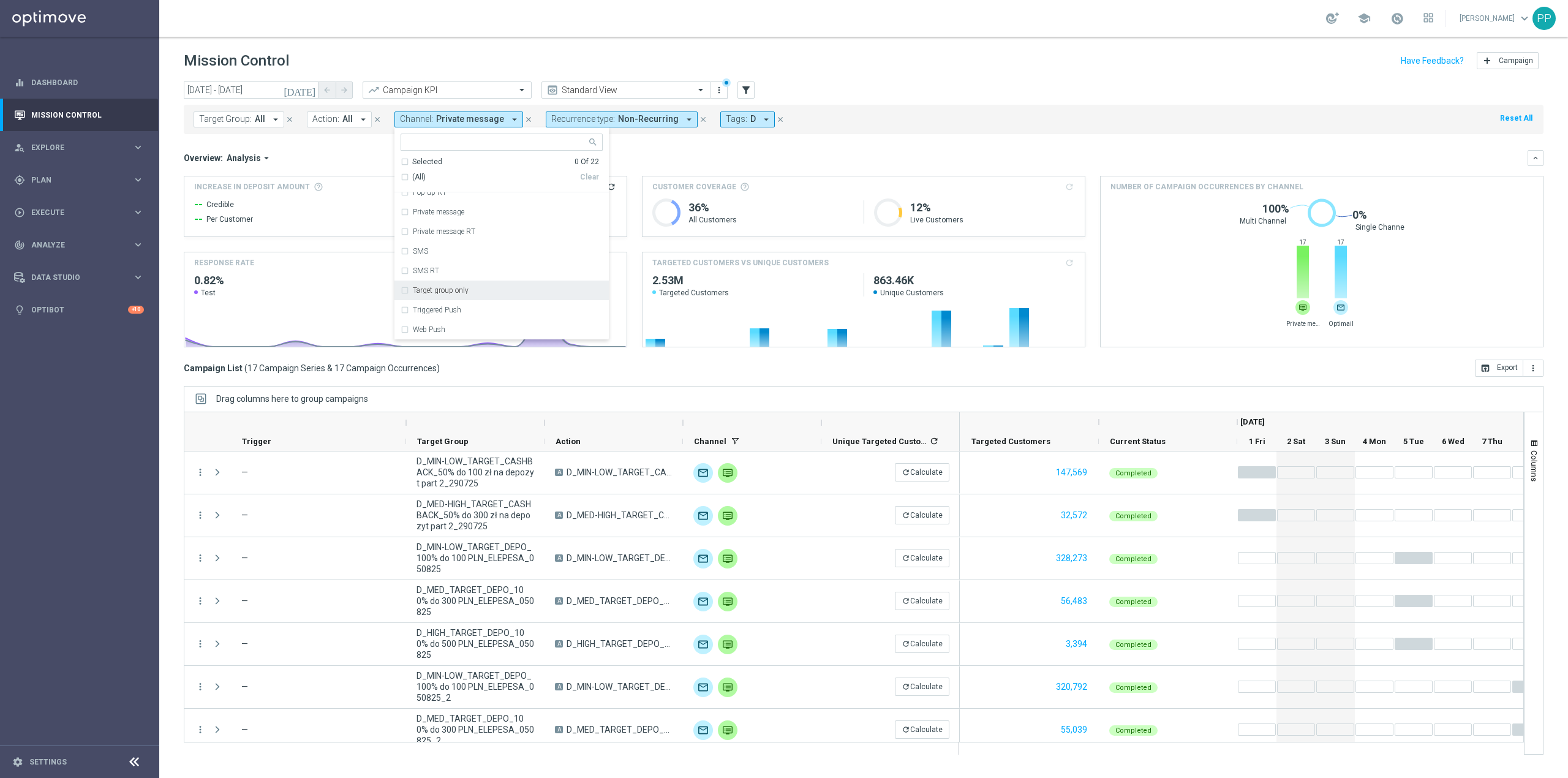
scroll to position [284, 0]
click at [464, 311] on div "XtremePush" at bounding box center [507, 310] width 190 height 7
click at [664, 158] on div "Overview: Analysis arrow_drop_down" at bounding box center [855, 158] width 1344 height 11
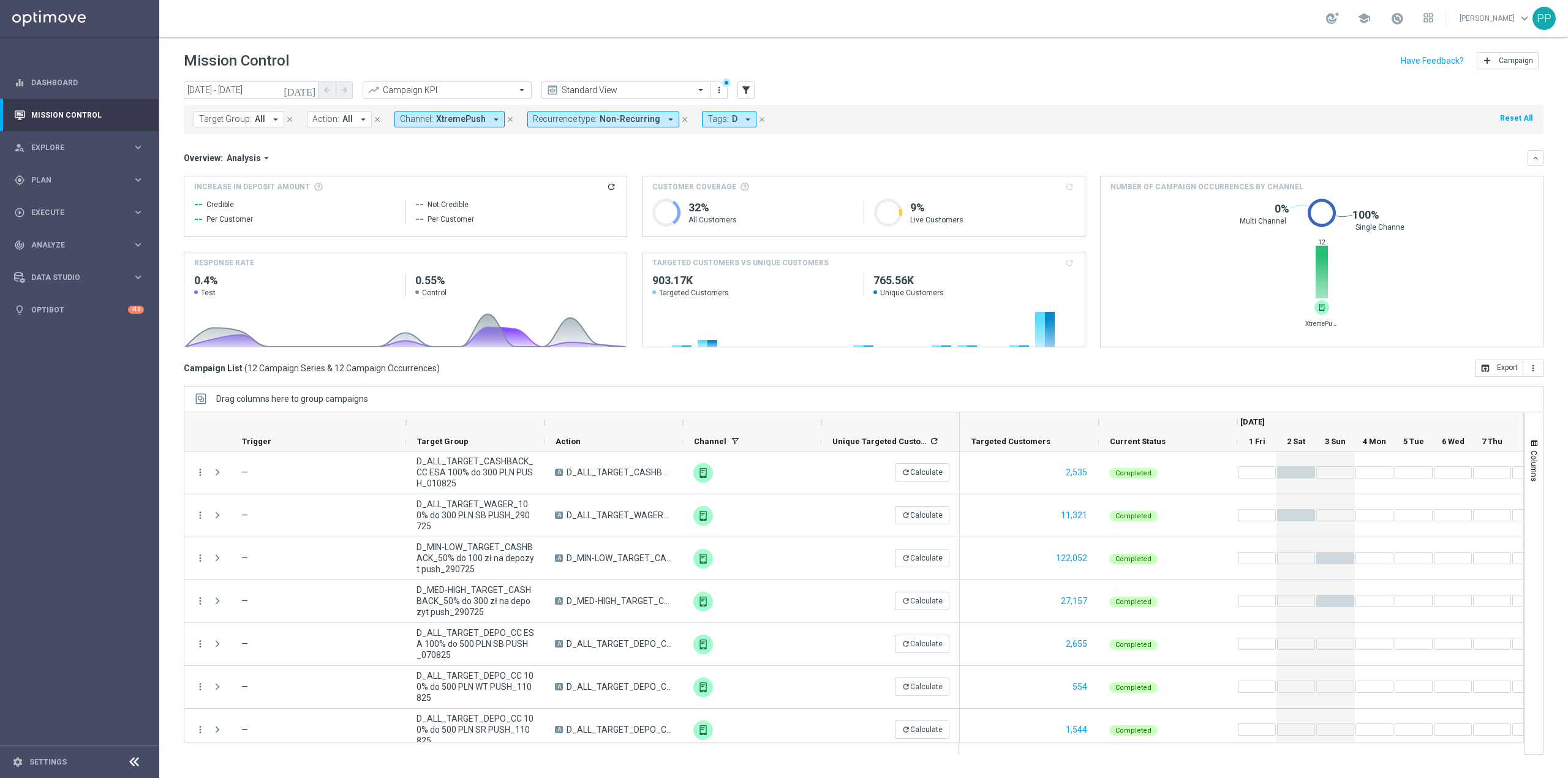
click at [443, 125] on button "Channel: XtremePush arrow_drop_down" at bounding box center [449, 119] width 110 height 16
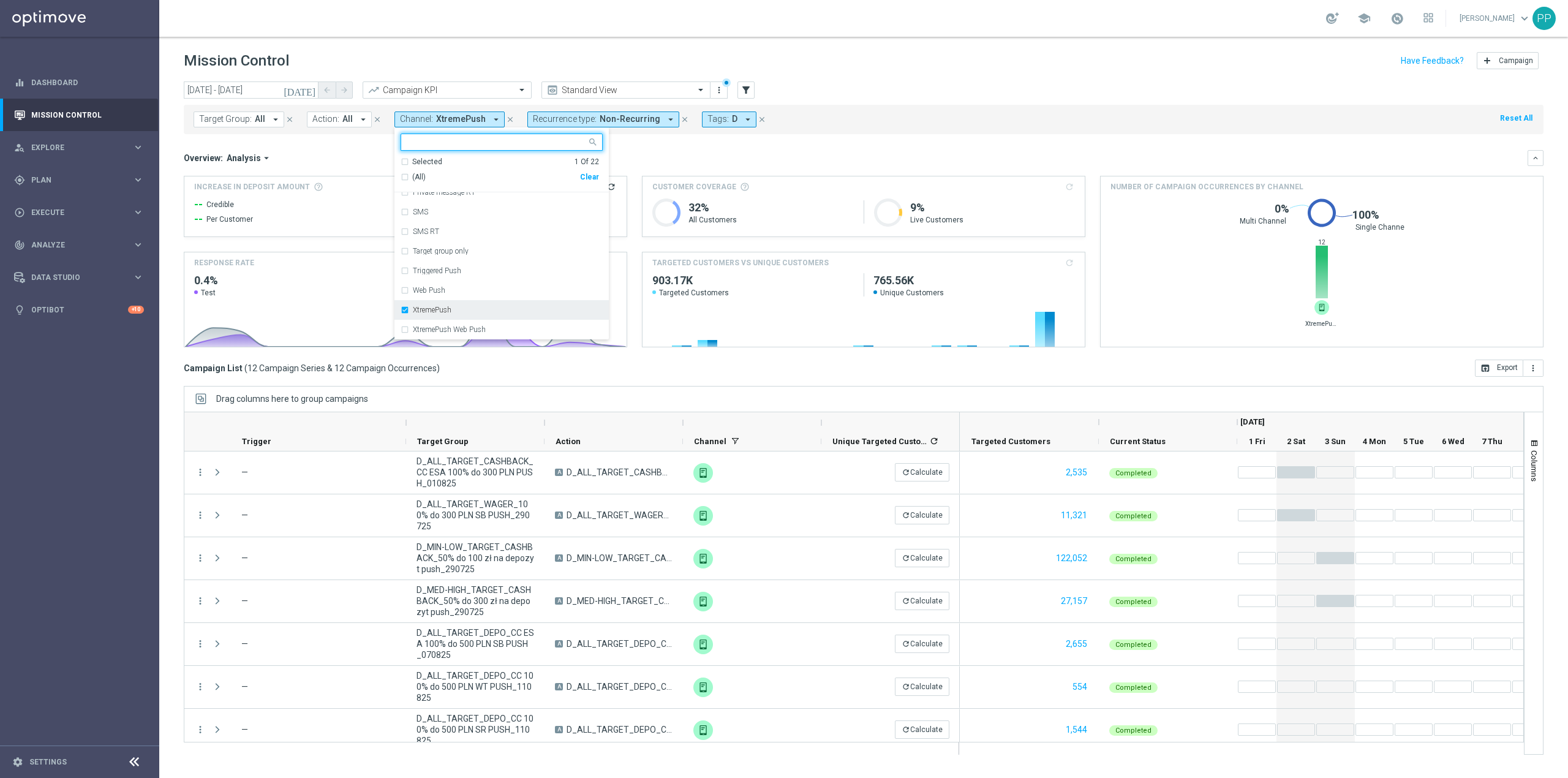
click at [450, 307] on label "XtremePush" at bounding box center [432, 310] width 38 height 7
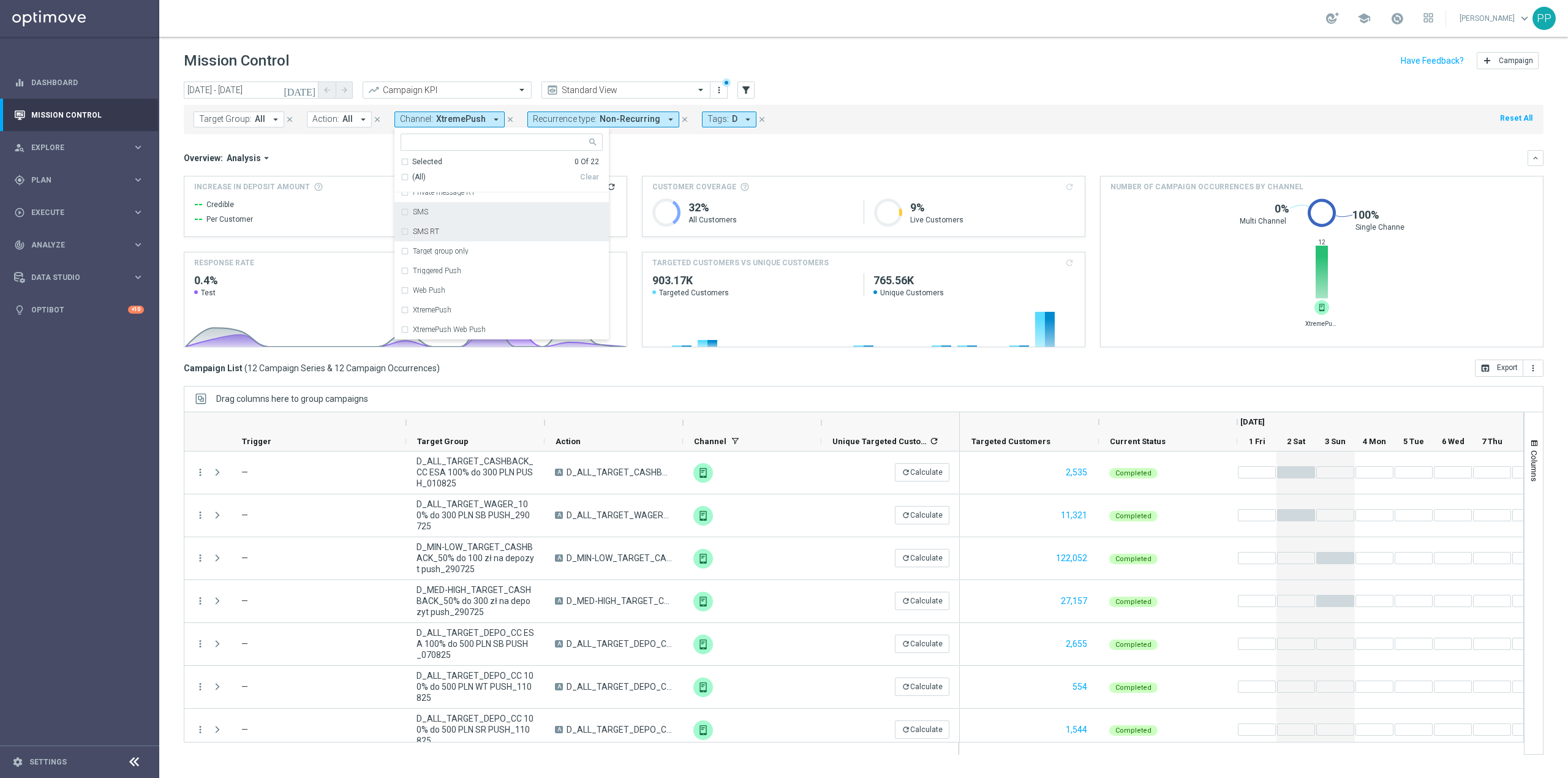
click at [444, 219] on div "SMS" at bounding box center [501, 212] width 202 height 20
click at [630, 148] on mini-dashboard "Overview: Analysis arrow_drop_down keyboard_arrow_down Increase In Deposit Amou…" at bounding box center [864, 247] width 1360 height 226
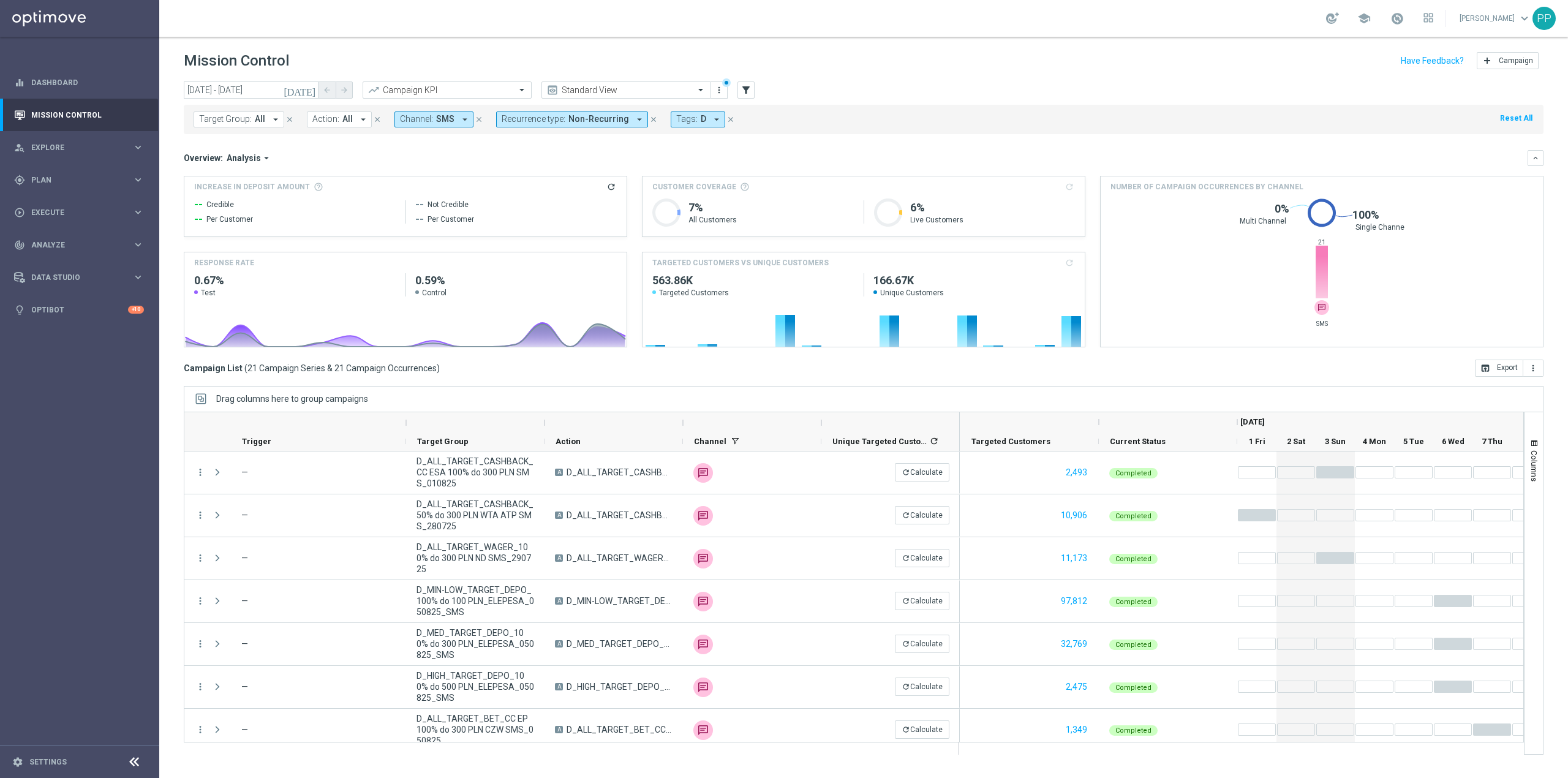
click at [424, 121] on span "Channel:" at bounding box center [416, 119] width 33 height 10
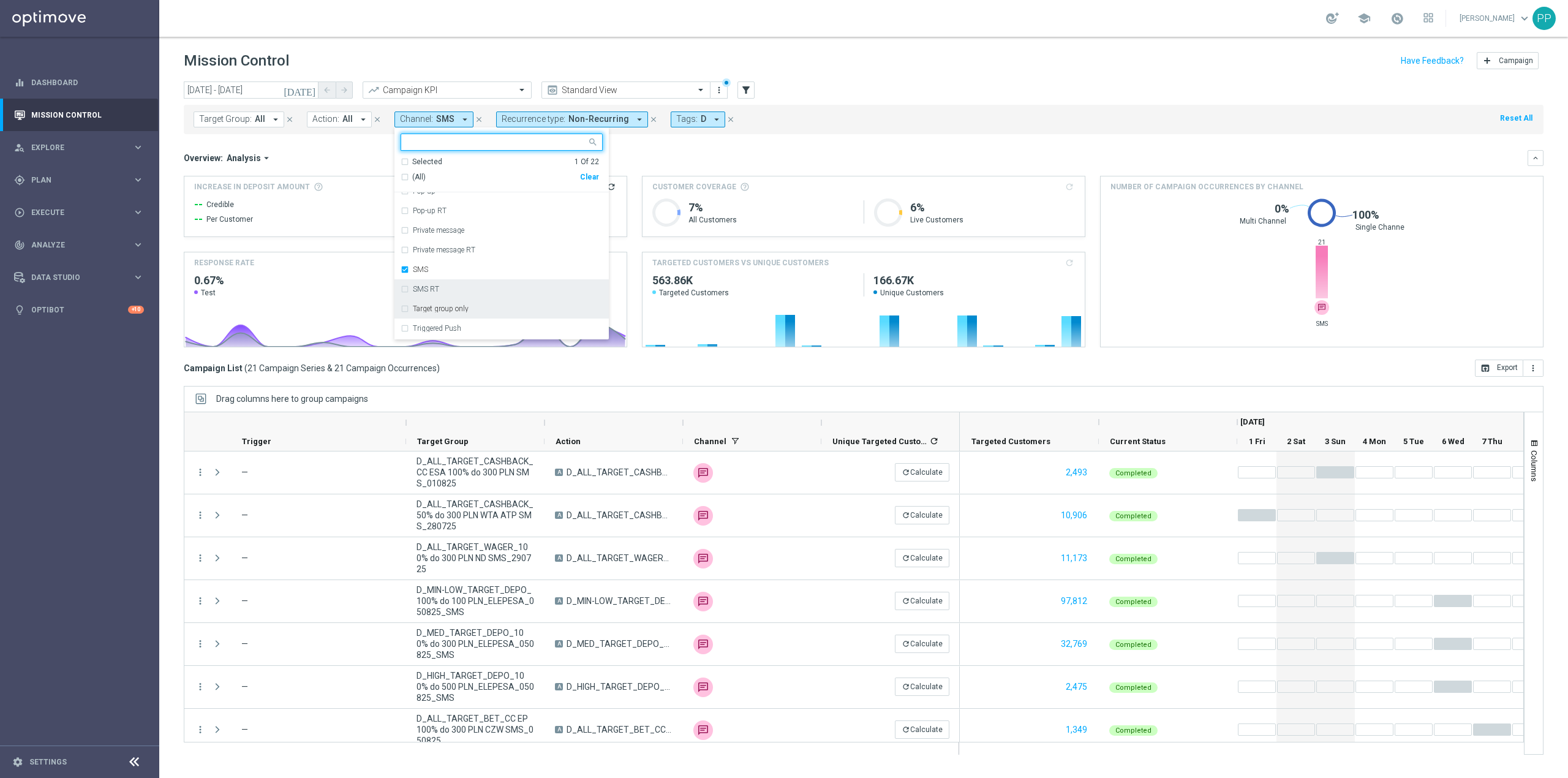
scroll to position [245, 0]
click at [475, 255] on div "SMS" at bounding box center [507, 251] width 190 height 7
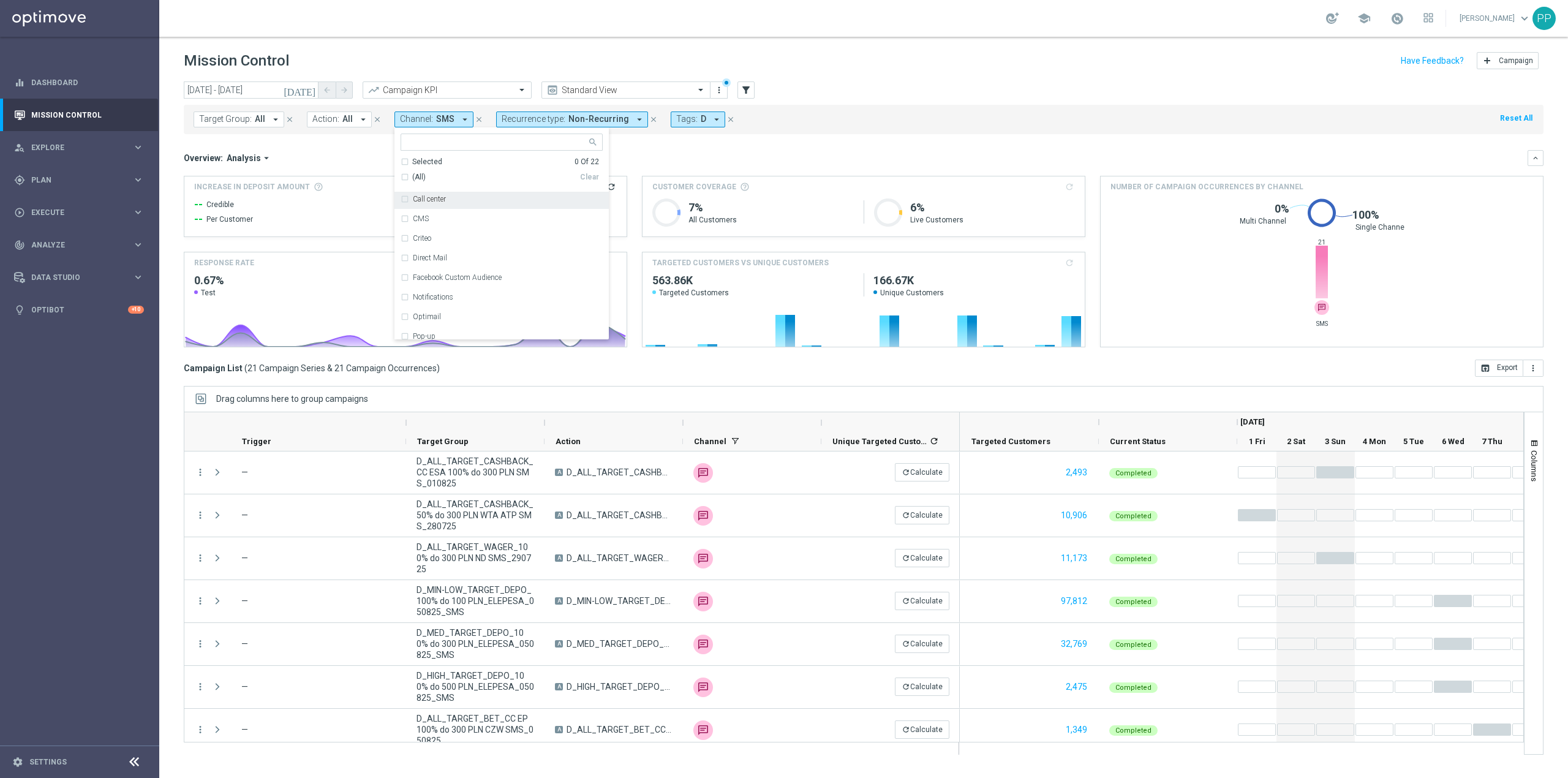
click at [469, 206] on div "Call center" at bounding box center [501, 199] width 202 height 20
drag, startPoint x: 630, startPoint y: 159, endPoint x: 1194, endPoint y: 179, distance: 564.4
click at [631, 159] on div "Overview: Analysis arrow_drop_down" at bounding box center [855, 158] width 1344 height 11
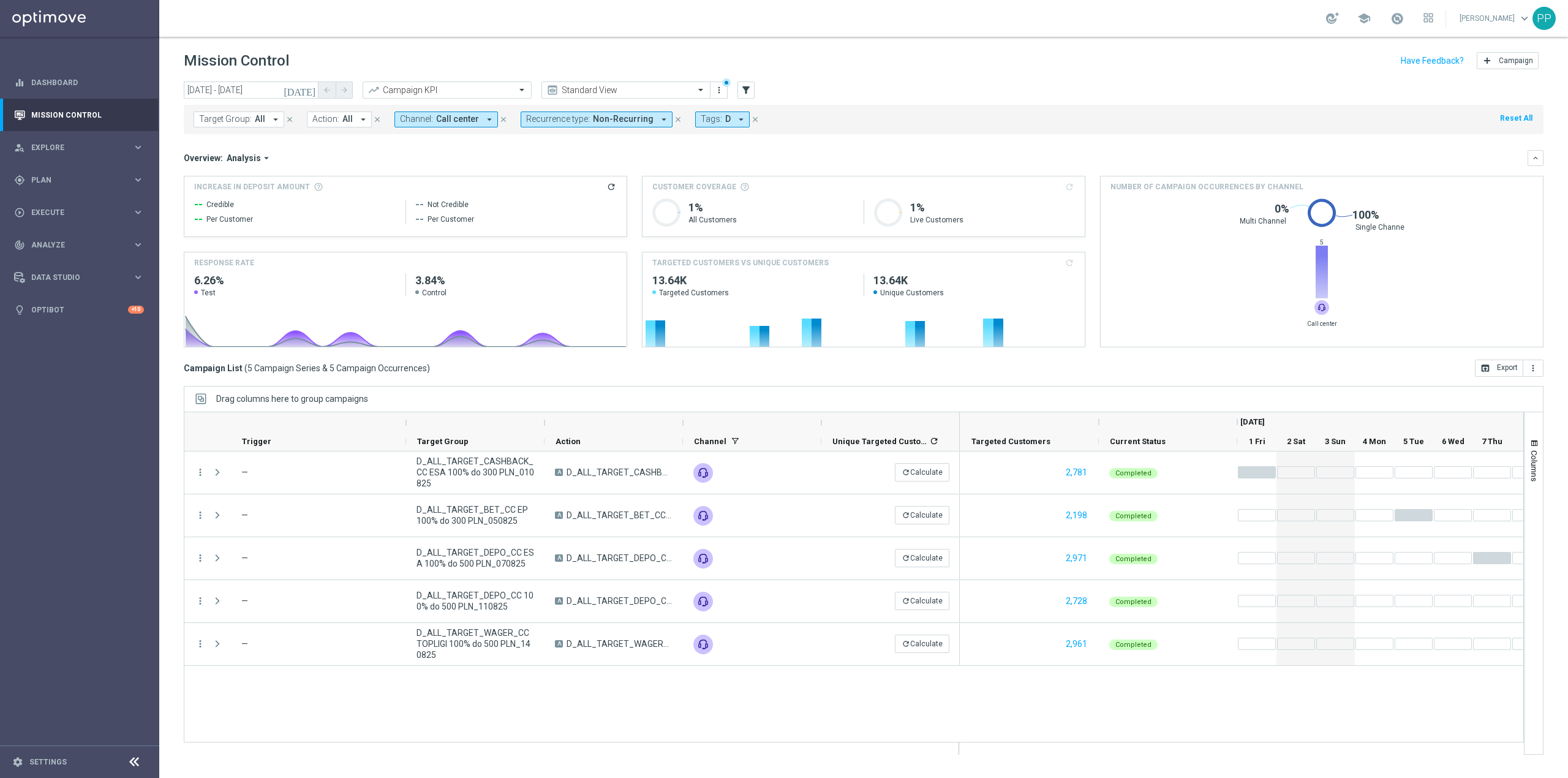
click at [585, 118] on button "Recurrence type: Non-Recurring arrow_drop_down" at bounding box center [597, 119] width 152 height 16
click at [595, 206] on div "Recurring" at bounding box center [570, 212] width 87 height 20
click at [593, 192] on div "Non-Recurring" at bounding box center [577, 192] width 76 height 7
click at [687, 148] on mini-dashboard "Overview: Analysis arrow_drop_down keyboard_arrow_down Increase In Deposit Amou…" at bounding box center [864, 247] width 1360 height 226
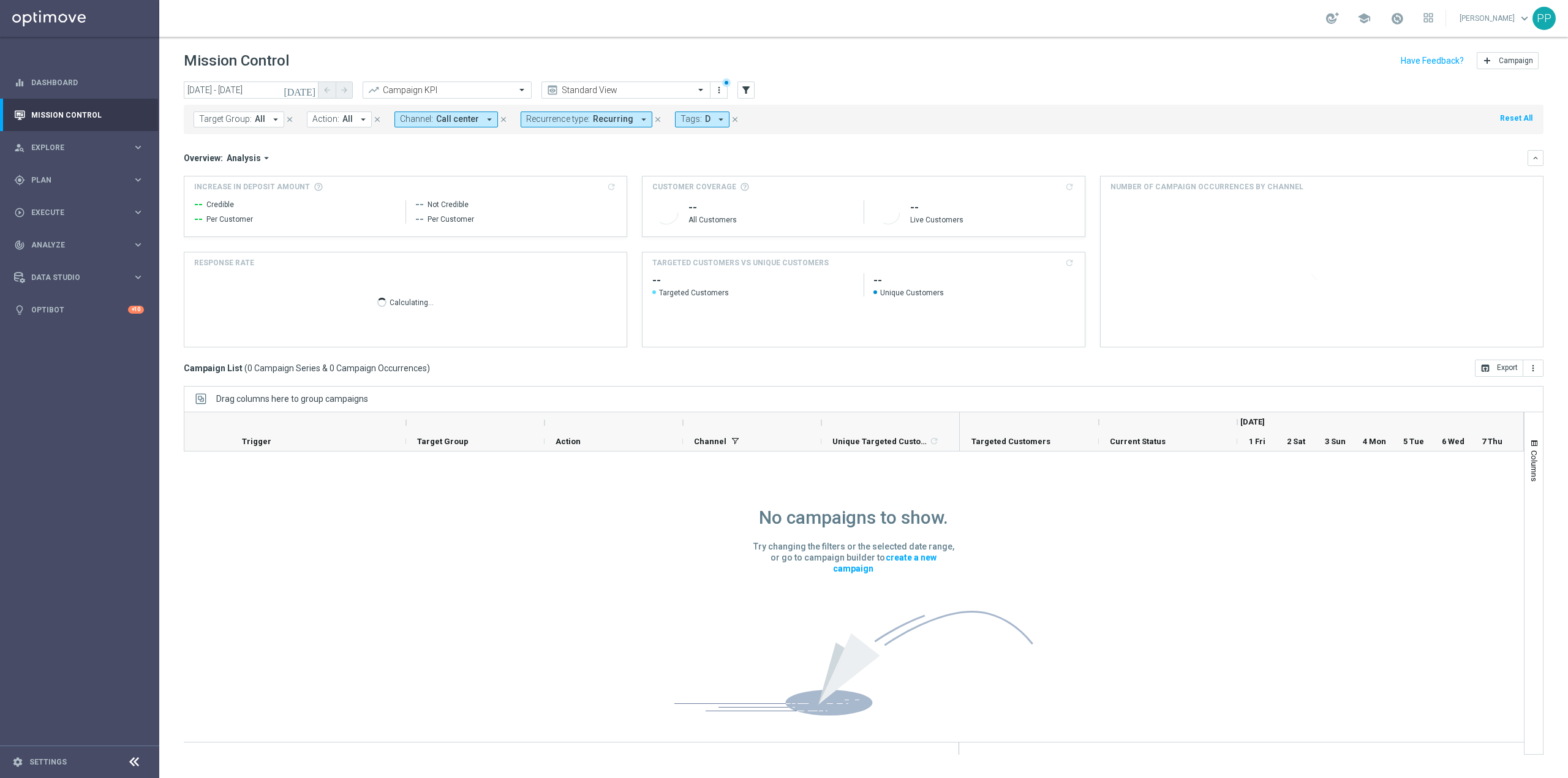
click at [466, 123] on span "Call center" at bounding box center [458, 119] width 43 height 10
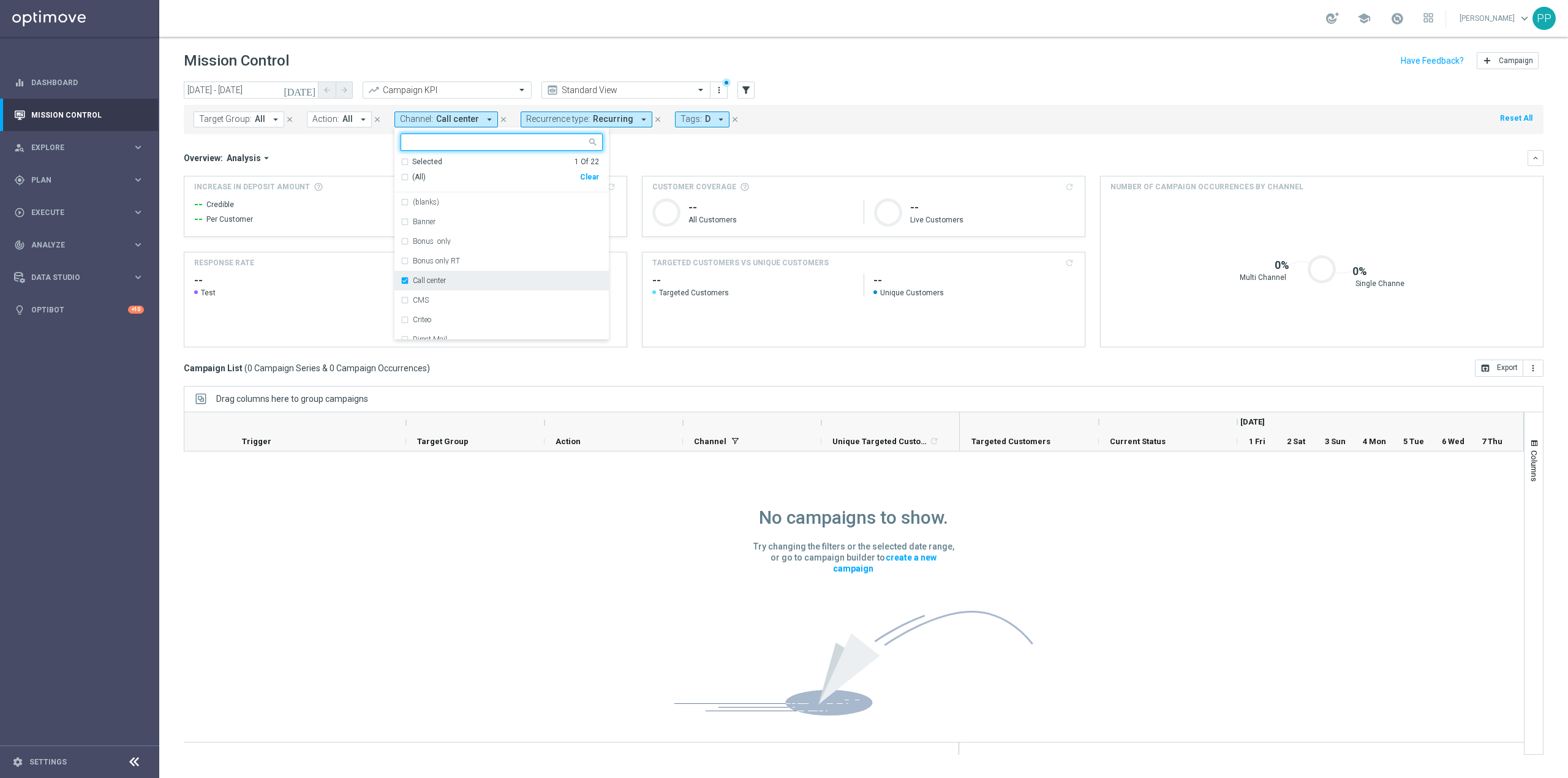
click at [443, 278] on label "Call center" at bounding box center [429, 280] width 33 height 7
click at [449, 314] on div "Optimail" at bounding box center [507, 316] width 190 height 7
drag, startPoint x: 648, startPoint y: 160, endPoint x: 1081, endPoint y: 169, distance: 433.1
click at [649, 160] on div "Overview: Analysis arrow_drop_down" at bounding box center [855, 158] width 1344 height 11
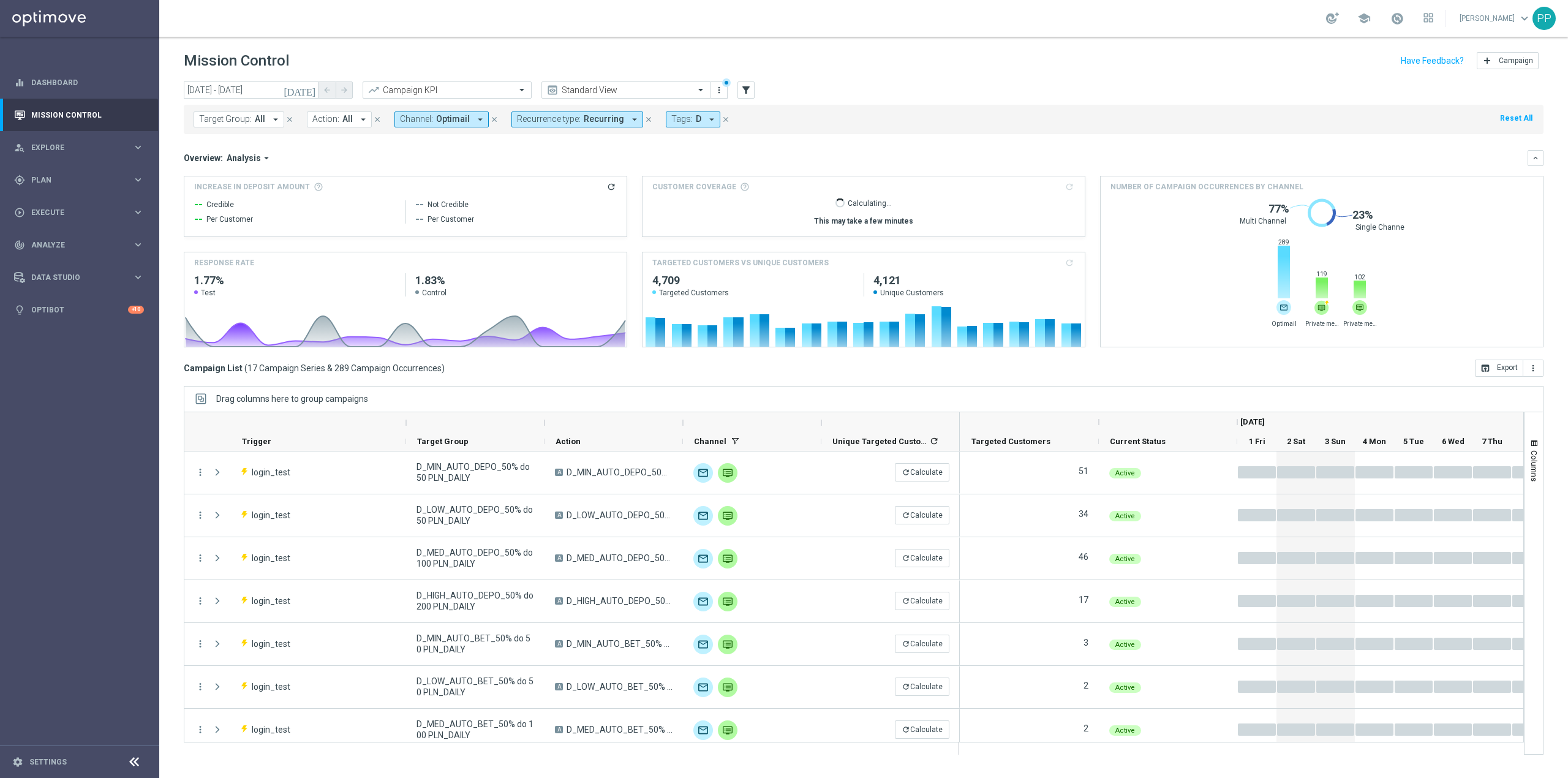
click at [439, 125] on button "Channel: Optimail arrow_drop_down" at bounding box center [441, 119] width 95 height 16
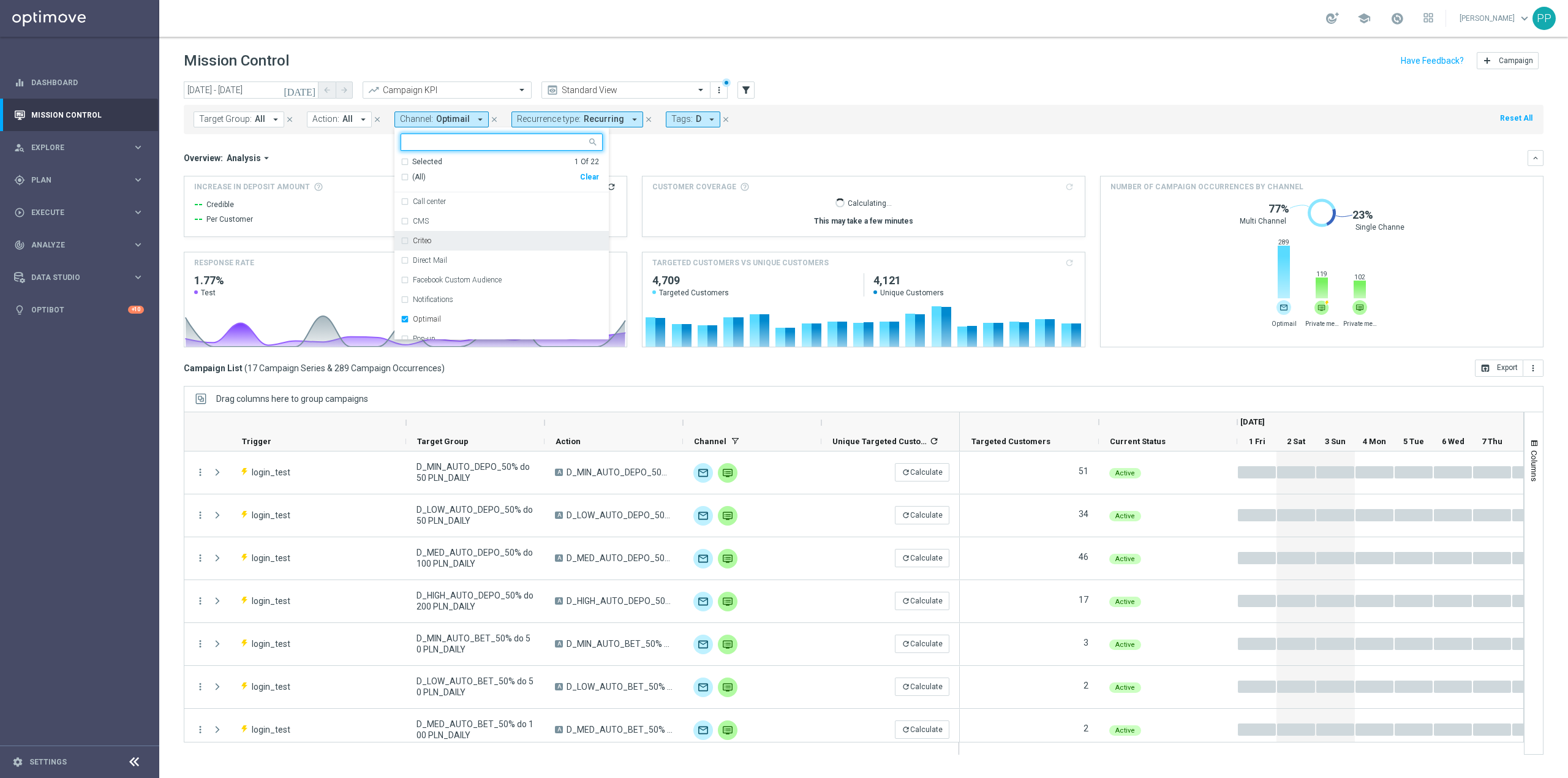
scroll to position [163, 0]
click at [447, 233] on div "Optimail" at bounding box center [507, 235] width 190 height 7
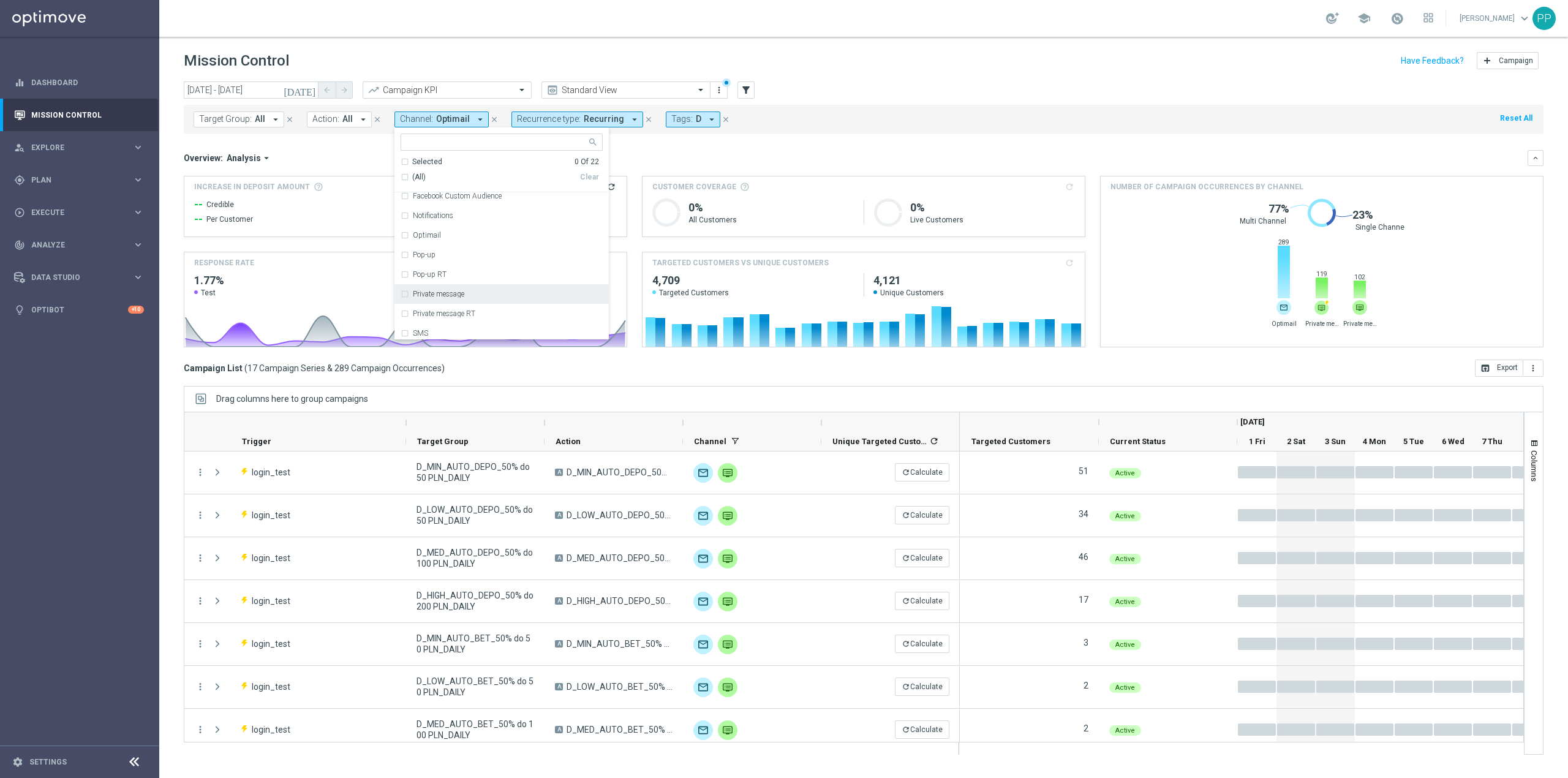
click at [453, 290] on label "Private message" at bounding box center [438, 293] width 52 height 7
click at [637, 162] on div "Overview: Analysis arrow_drop_down" at bounding box center [855, 158] width 1344 height 11
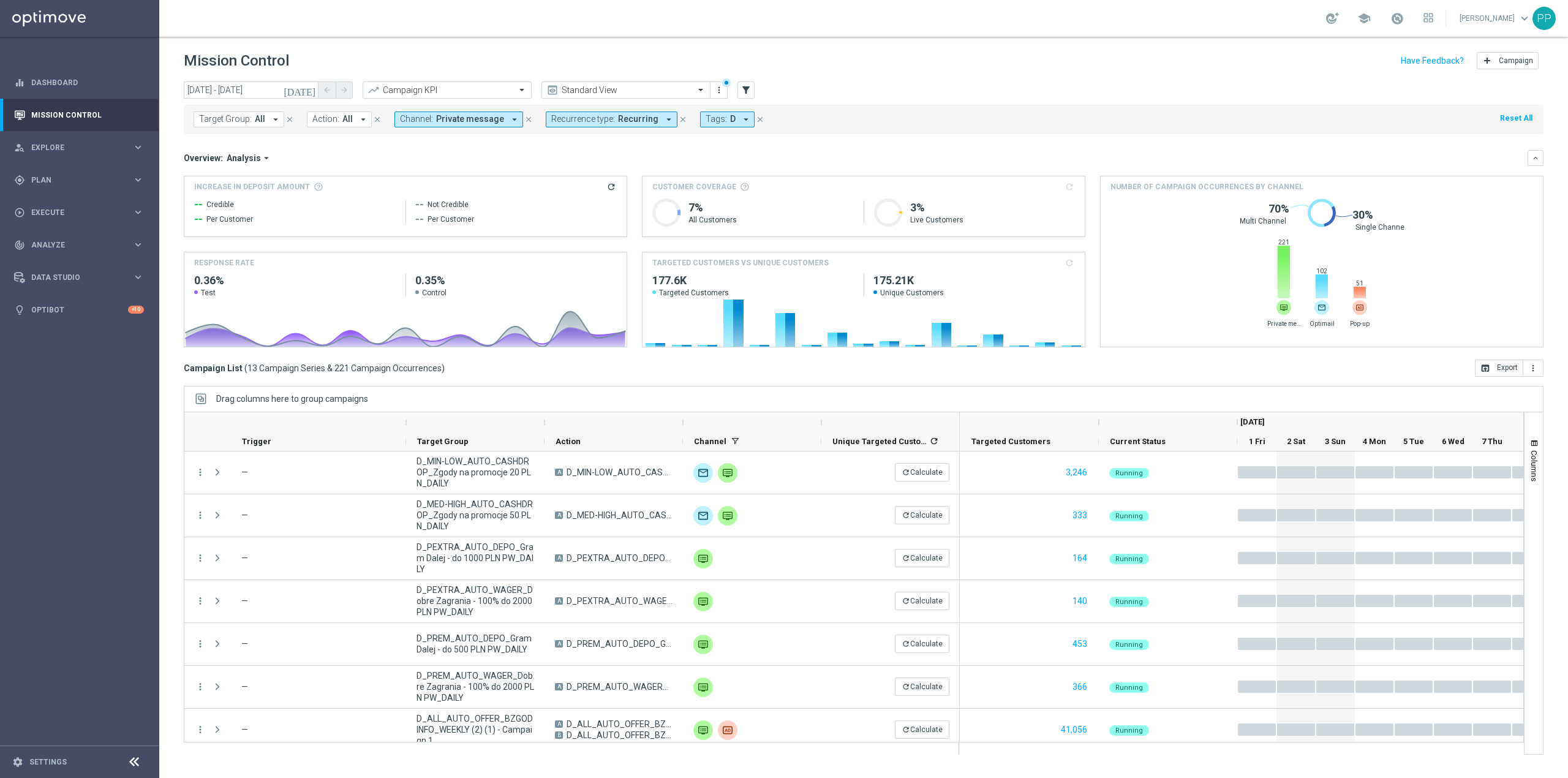
click at [459, 124] on span "Private message" at bounding box center [470, 119] width 68 height 10
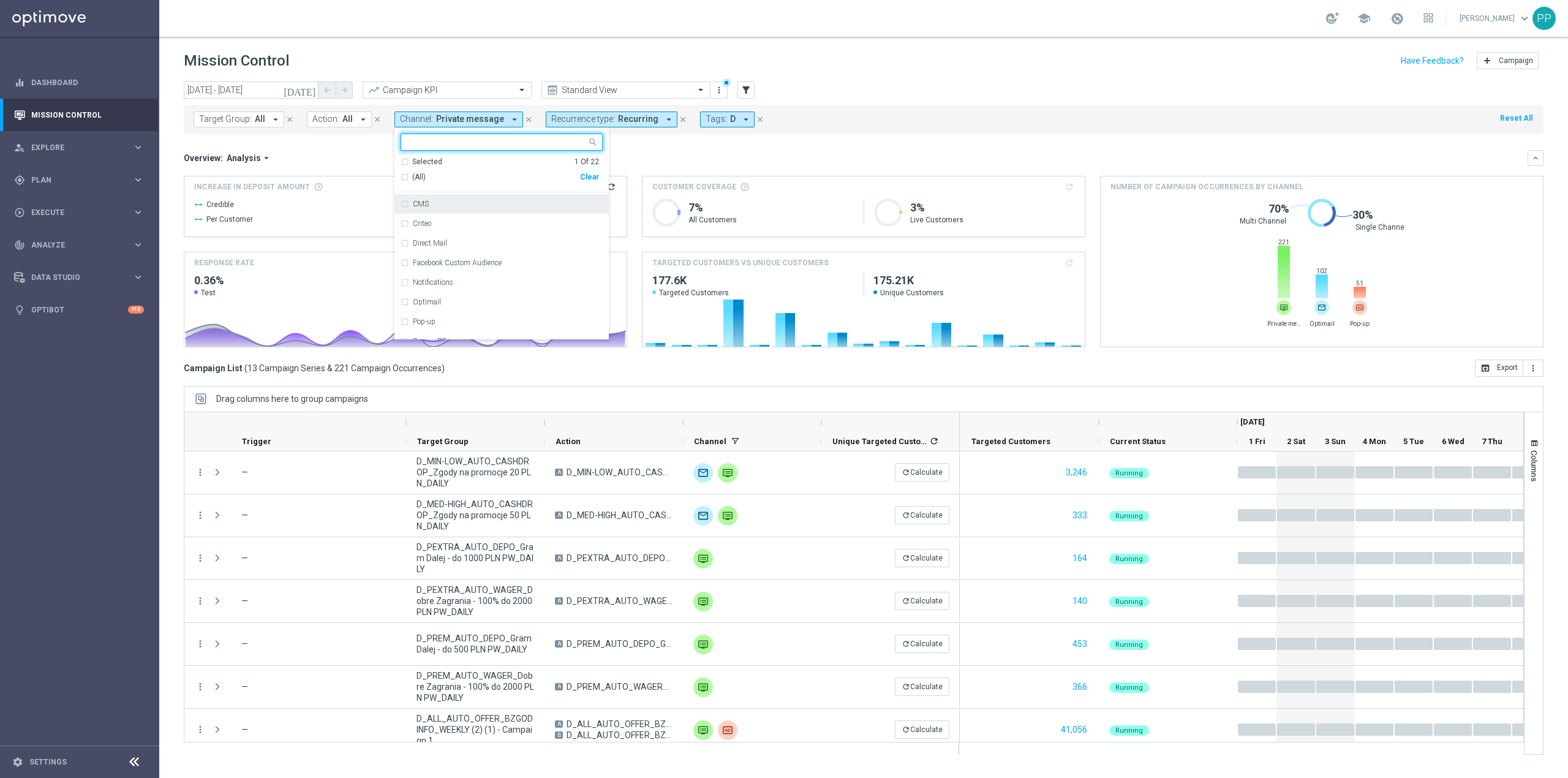
scroll to position [245, 0]
click at [437, 208] on div "Private message" at bounding box center [501, 212] width 202 height 20
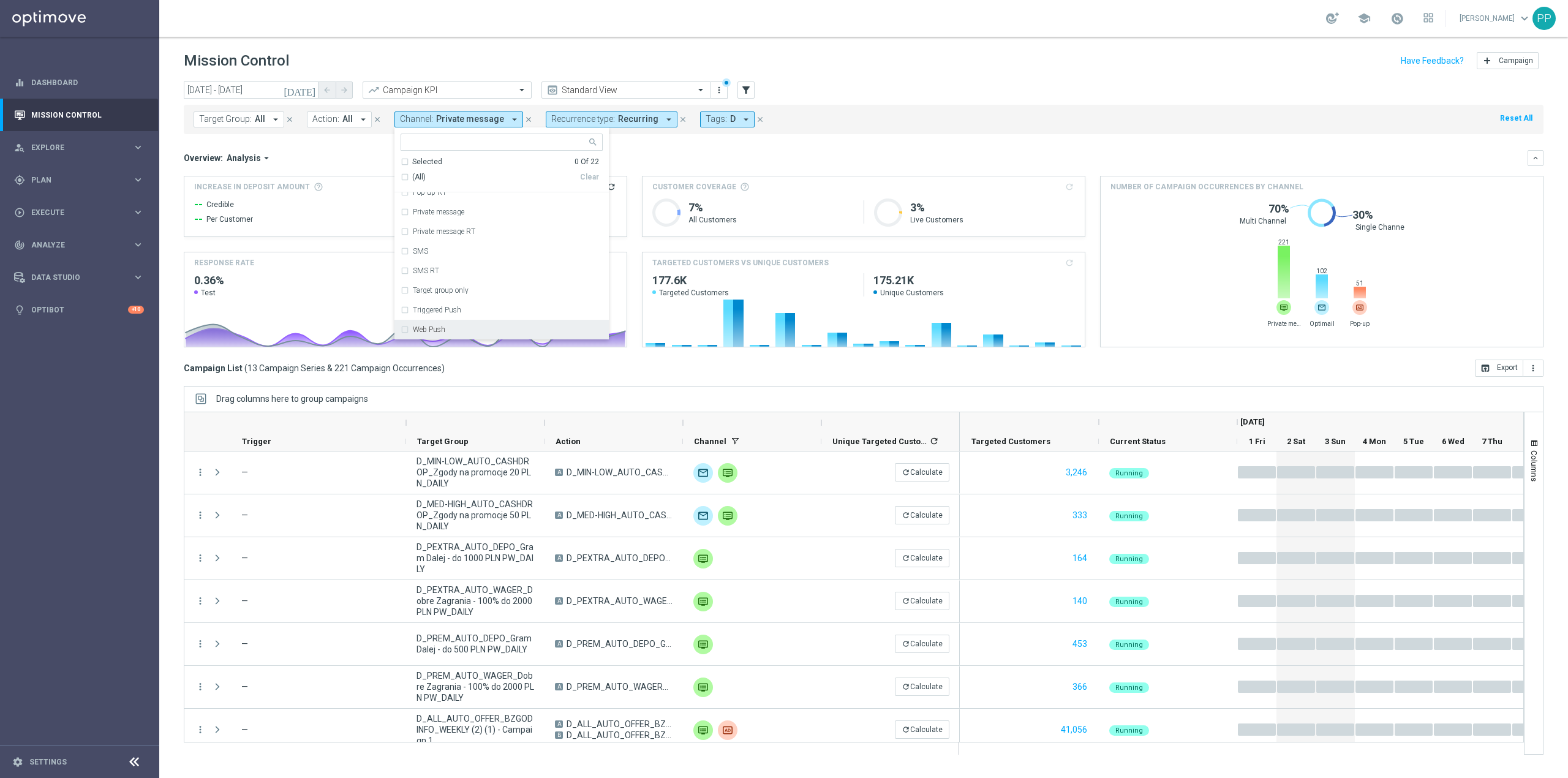
scroll to position [284, 0]
click at [447, 315] on div "XtremePush" at bounding box center [501, 310] width 202 height 20
click at [645, 155] on div "Overview: Analysis arrow_drop_down" at bounding box center [855, 158] width 1344 height 11
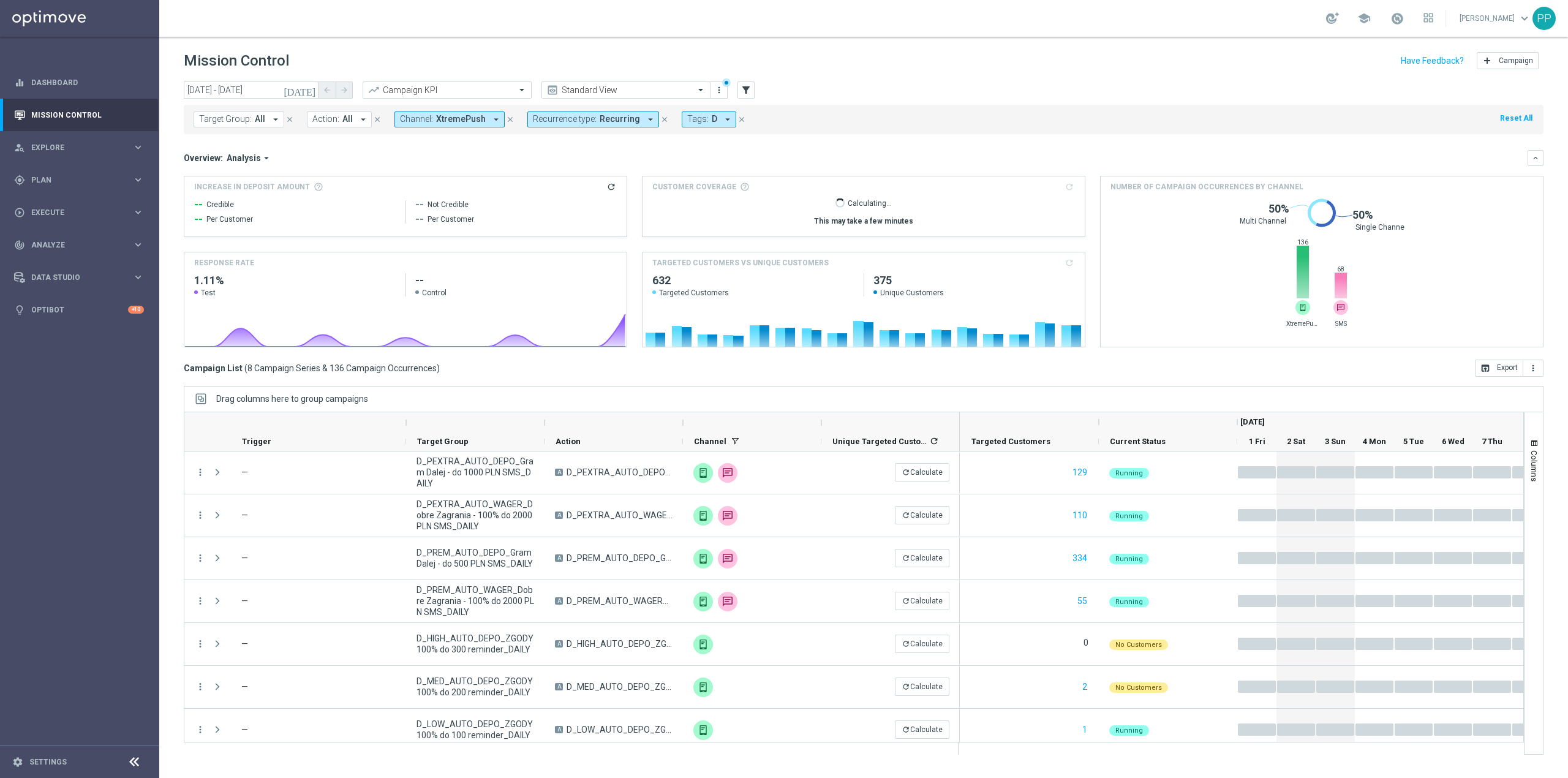
click at [615, 120] on span "Recurring" at bounding box center [620, 119] width 40 height 10
click at [477, 118] on span "XtremePush" at bounding box center [461, 119] width 50 height 10
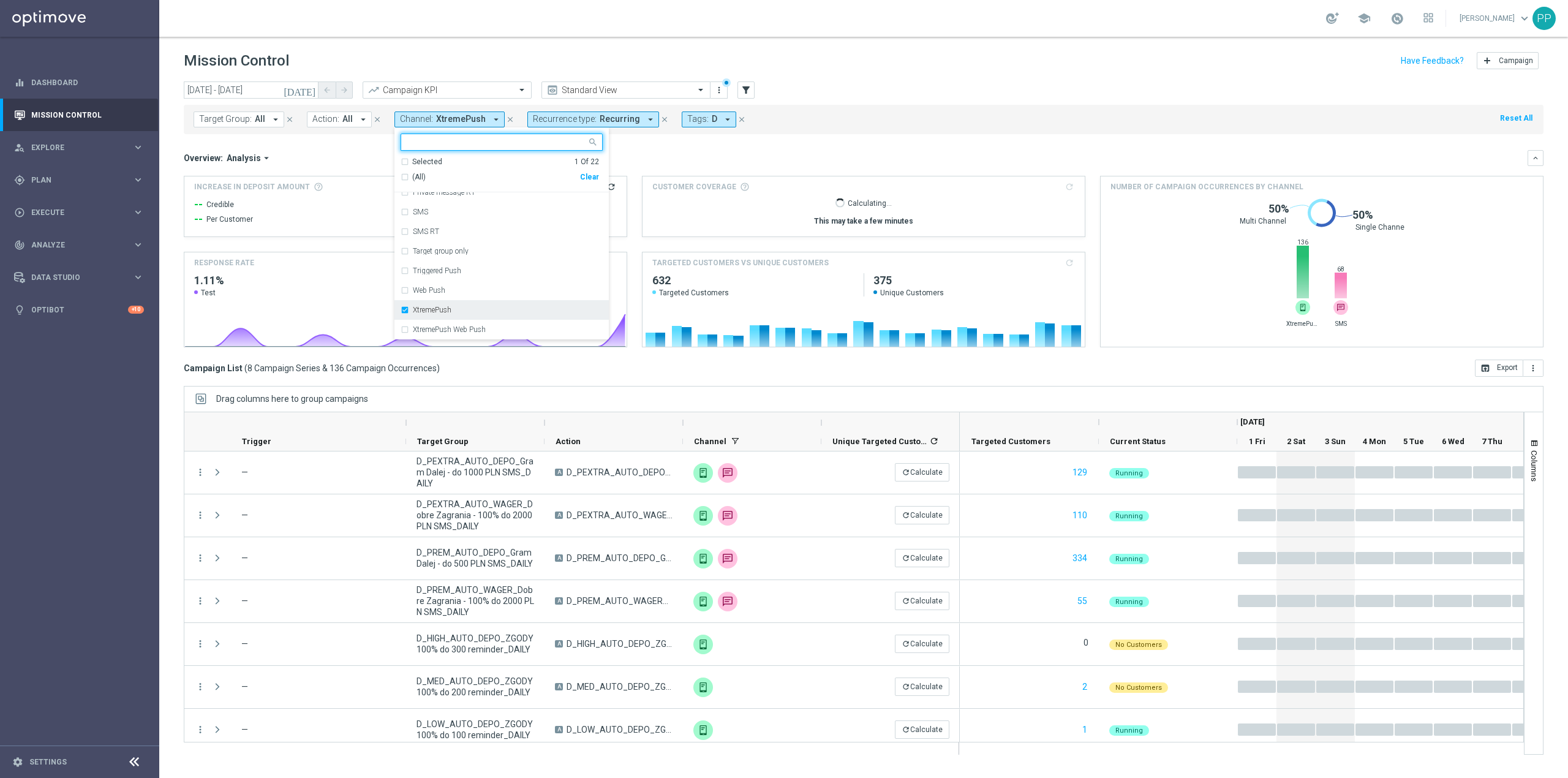
click at [460, 311] on div "XtremePush" at bounding box center [507, 310] width 190 height 7
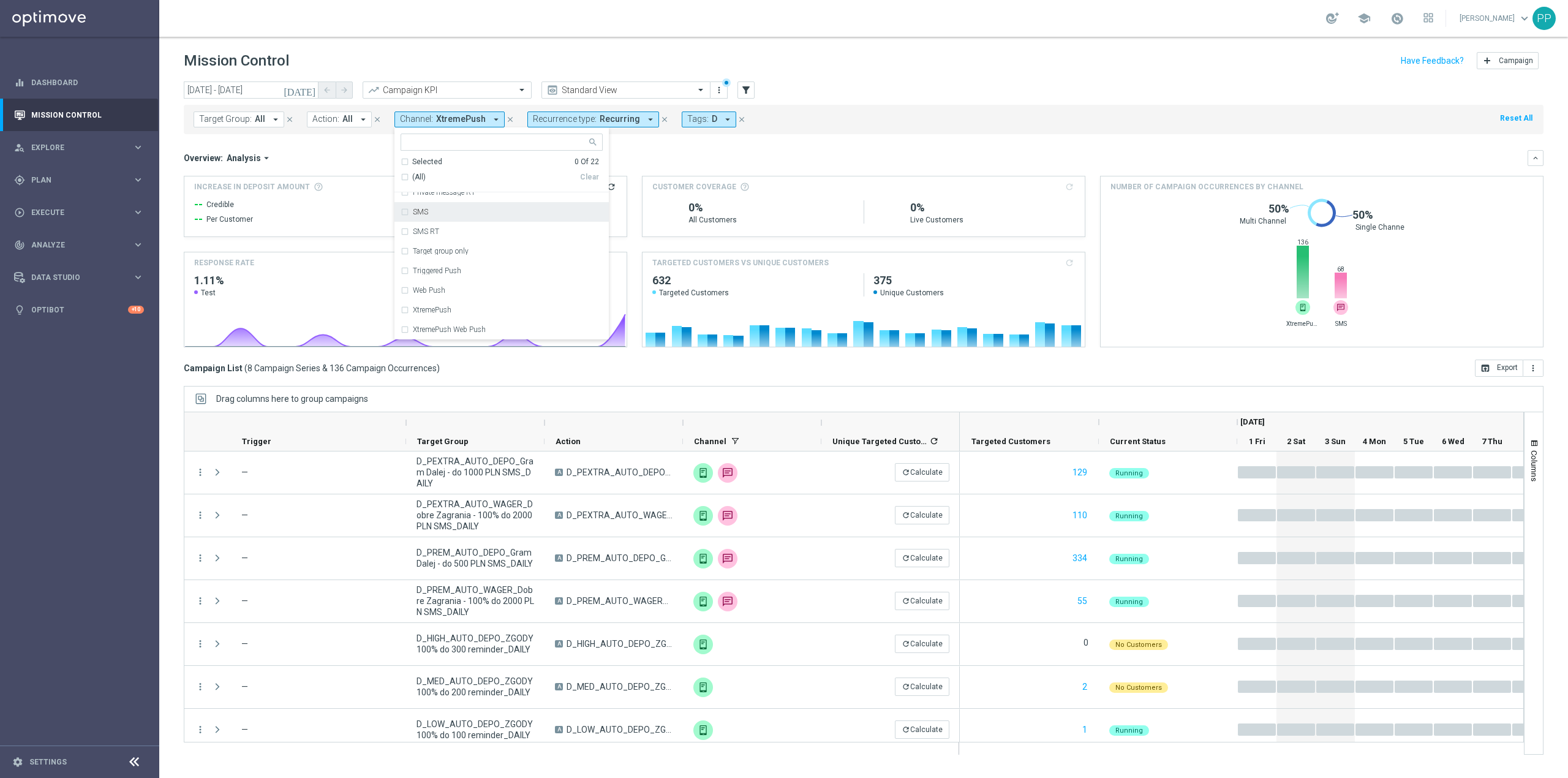
click at [454, 219] on div "SMS" at bounding box center [501, 212] width 202 height 20
click at [626, 153] on div "Overview: Analysis arrow_drop_down" at bounding box center [855, 158] width 1344 height 11
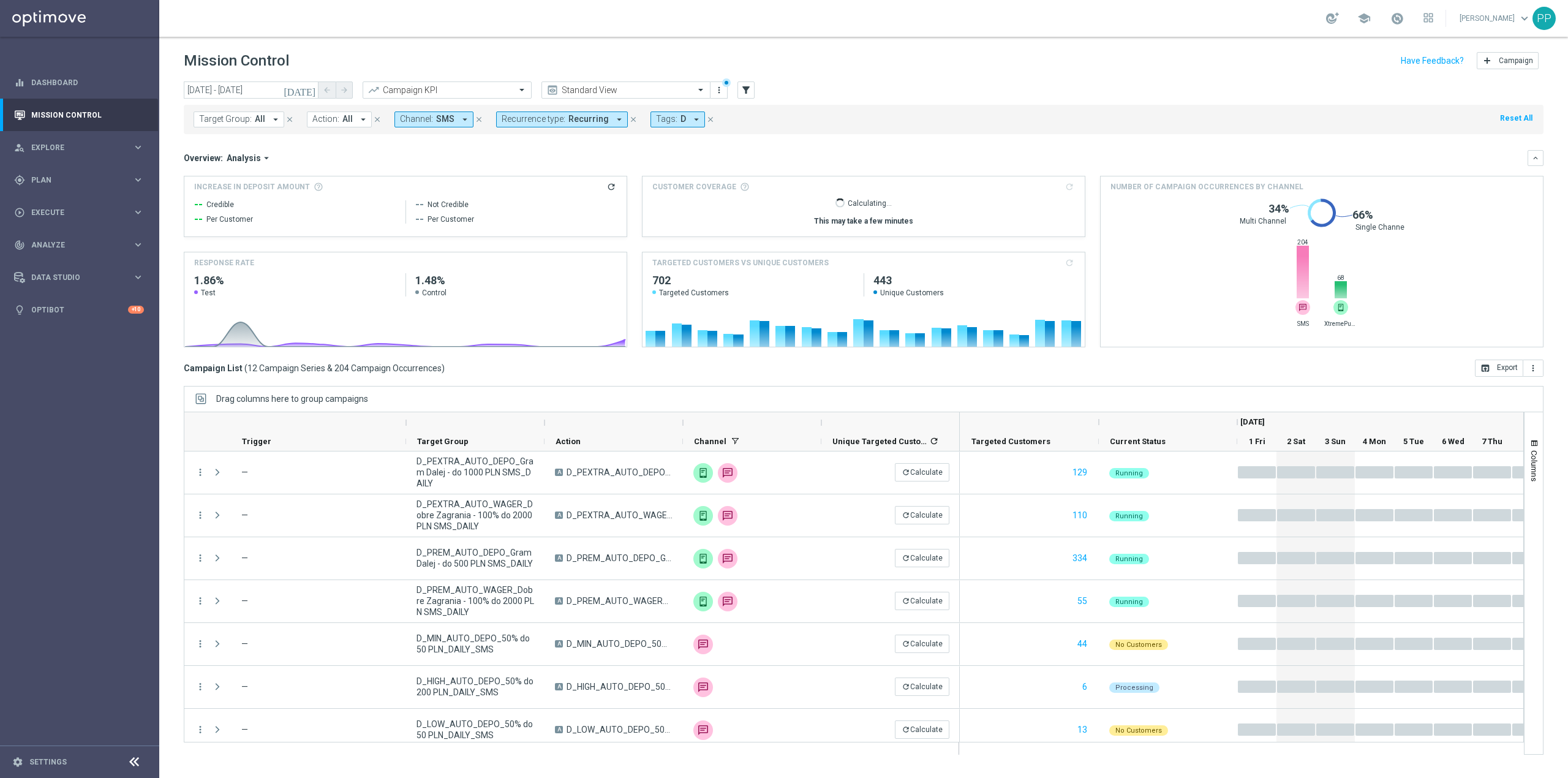
click at [441, 121] on span "SMS" at bounding box center [445, 119] width 18 height 10
click at [447, 324] on div "SMS" at bounding box center [501, 333] width 202 height 20
click at [471, 309] on div "Optimail" at bounding box center [501, 317] width 202 height 20
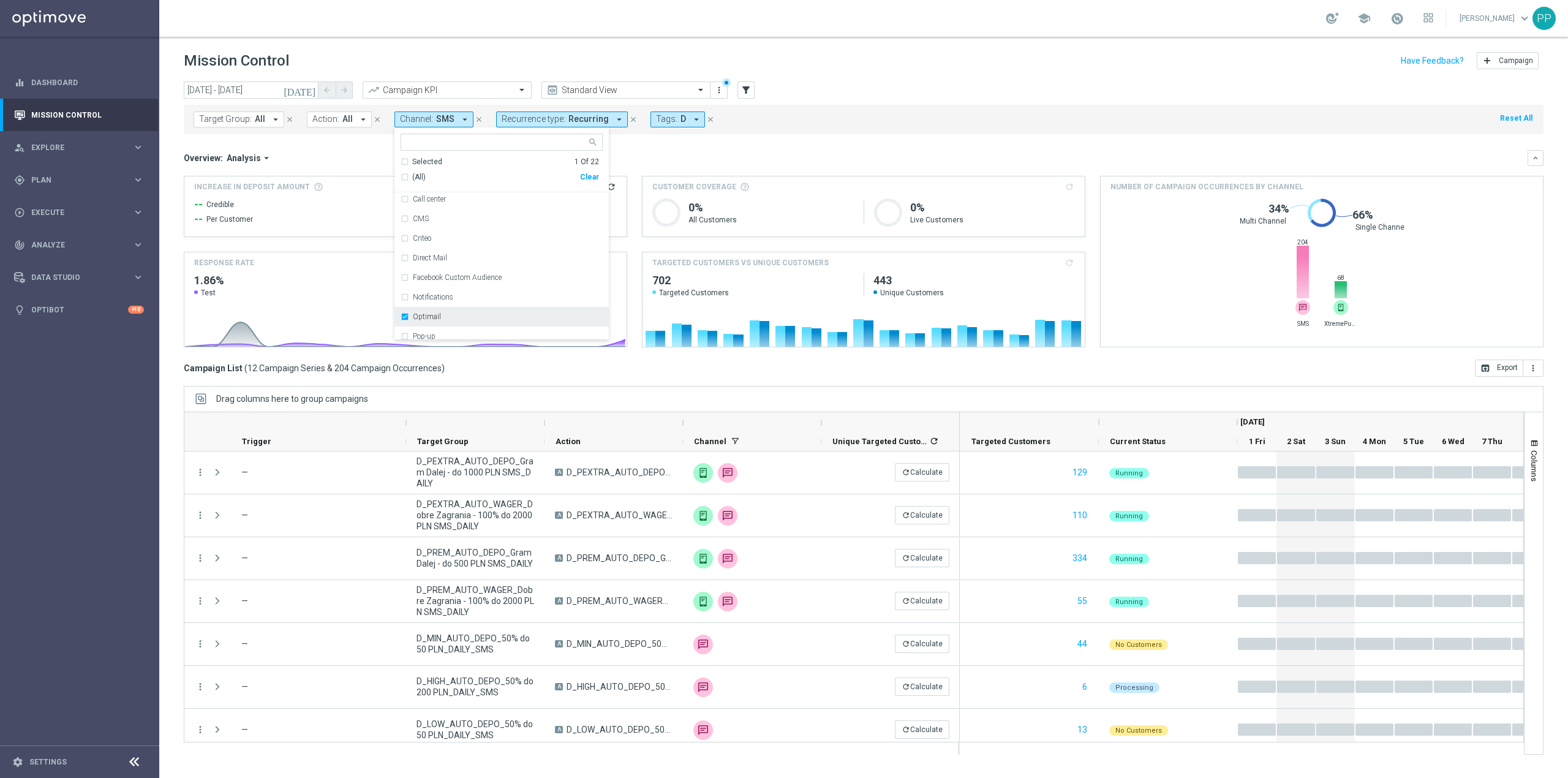
scroll to position [163, 0]
click at [454, 241] on div "Optimail" at bounding box center [501, 235] width 202 height 20
click at [454, 290] on label "Private message" at bounding box center [438, 293] width 52 height 7
click at [452, 312] on label "Private message RT" at bounding box center [444, 313] width 63 height 7
click at [694, 162] on div "Overview: Analysis arrow_drop_down" at bounding box center [855, 158] width 1344 height 11
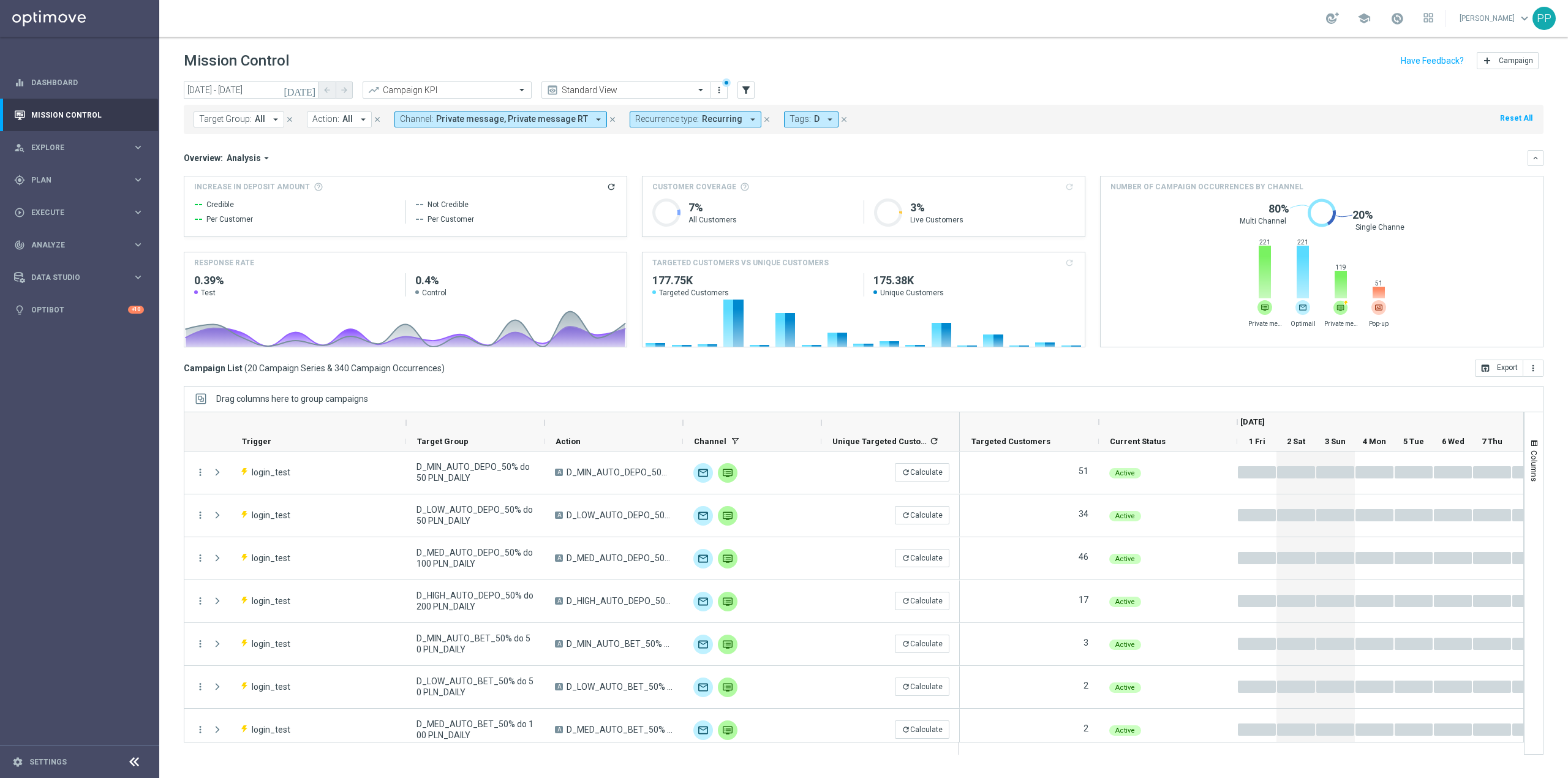
click at [529, 121] on span "Private message, Private message RT" at bounding box center [512, 119] width 152 height 10
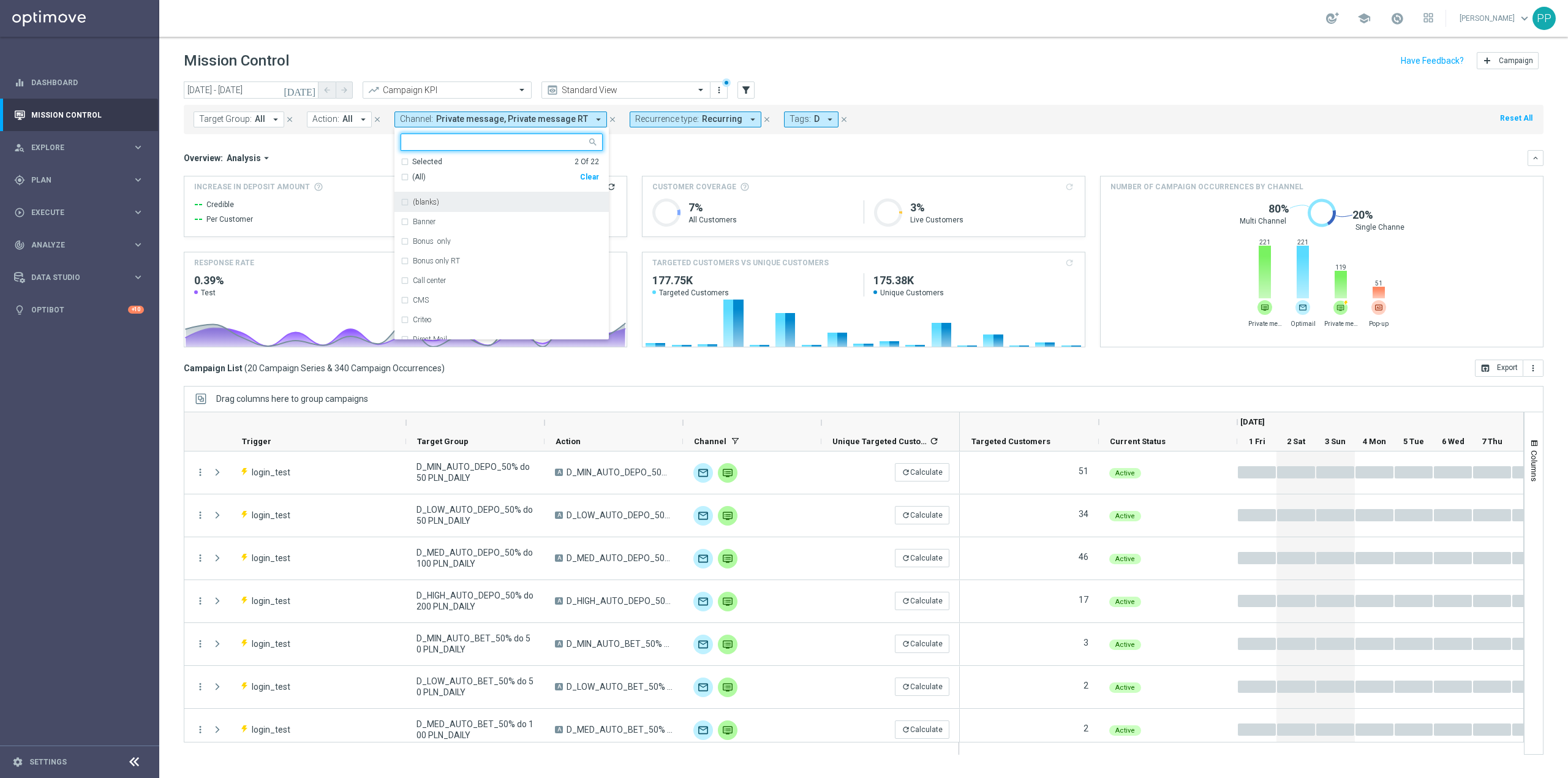
click at [0, 0] on div "Clear" at bounding box center [0, 0] width 0 height 0
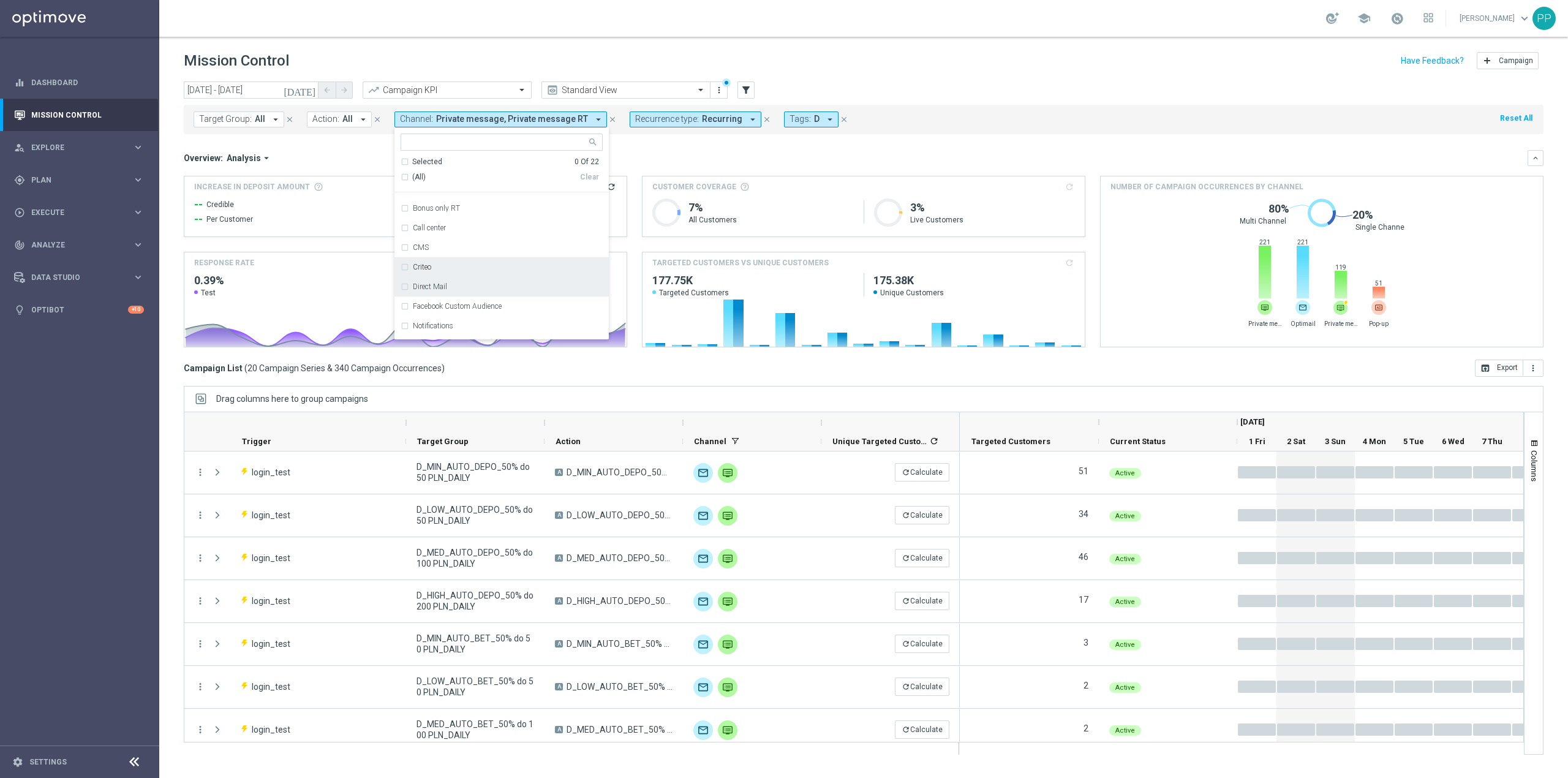
scroll to position [82, 0]
click at [457, 312] on div "Optimail" at bounding box center [501, 317] width 202 height 20
click at [663, 141] on mini-dashboard "Overview: Analysis arrow_drop_down keyboard_arrow_down Increase In Deposit Amou…" at bounding box center [864, 247] width 1360 height 226
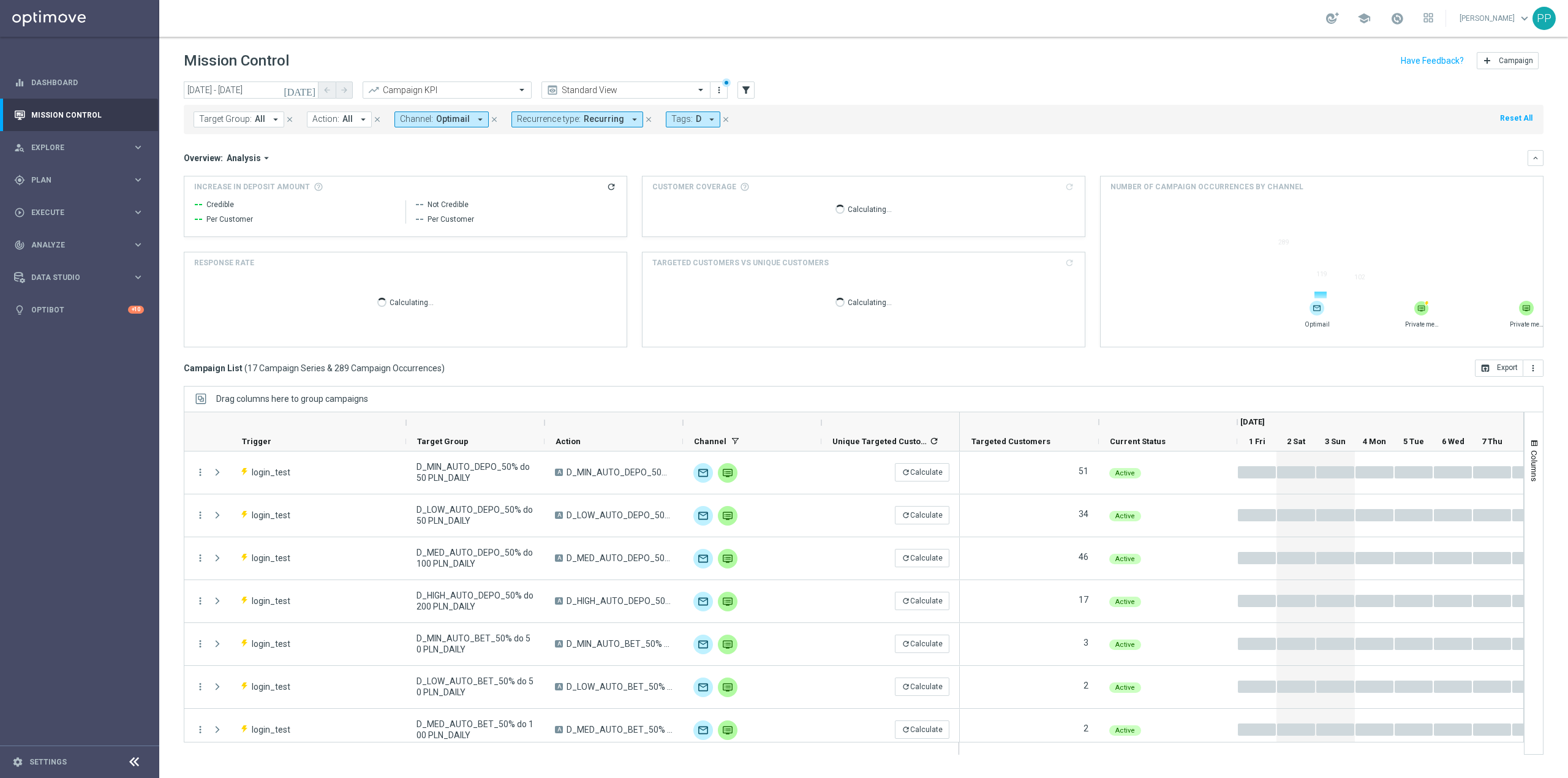
click at [601, 127] on button "Recurrence type: Recurring arrow_drop_down" at bounding box center [577, 119] width 132 height 16
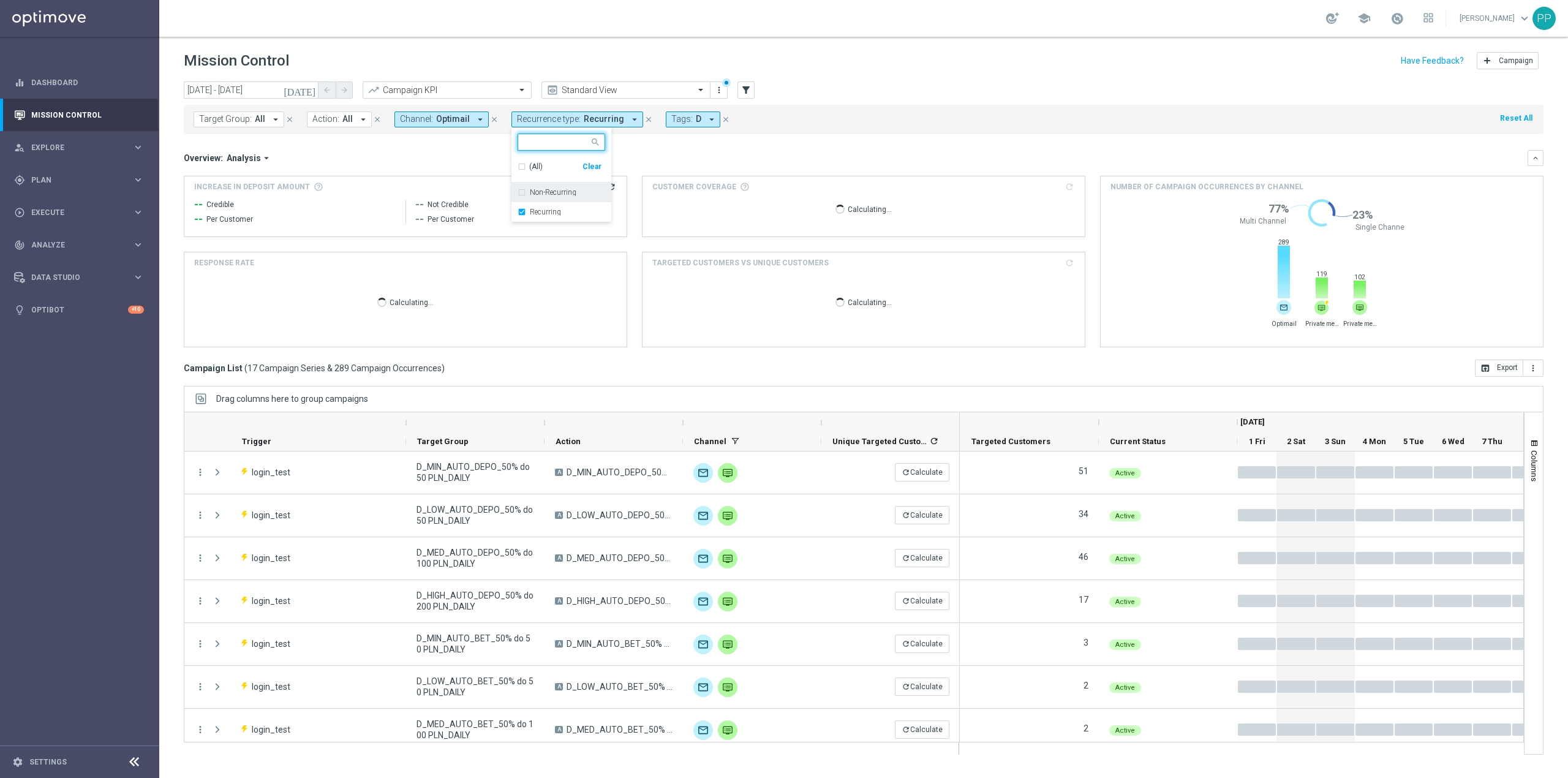
click at [567, 194] on label "Non-Recurring" at bounding box center [553, 192] width 46 height 7
click at [554, 212] on label "Recurring" at bounding box center [546, 211] width 31 height 7
drag, startPoint x: 660, startPoint y: 151, endPoint x: 676, endPoint y: 123, distance: 32.2
click at [660, 150] on div "Overview: Analysis arrow_drop_down keyboard_arrow_down" at bounding box center [864, 158] width 1360 height 16
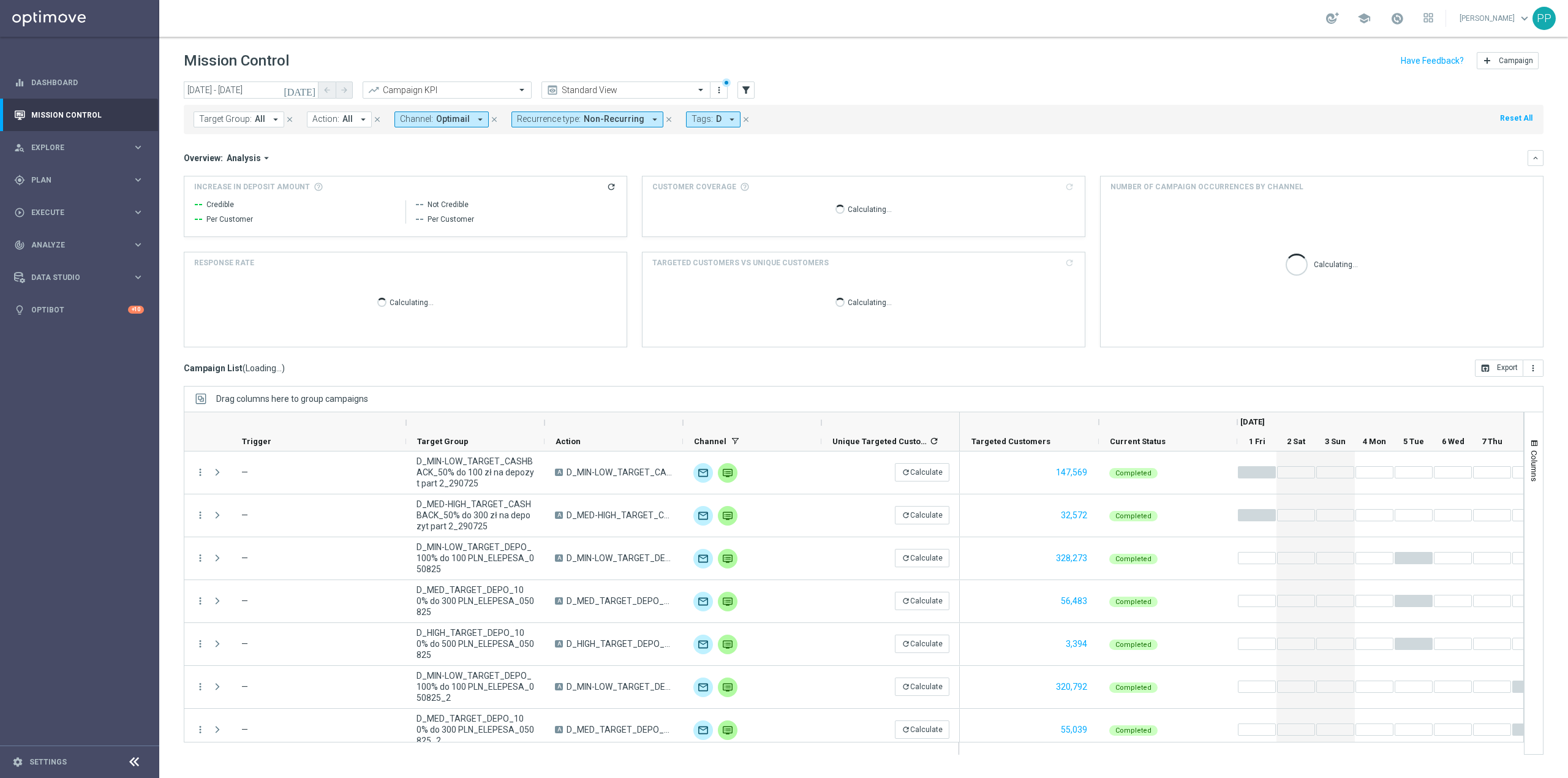
click at [692, 117] on span "Tags:" at bounding box center [702, 119] width 22 height 10
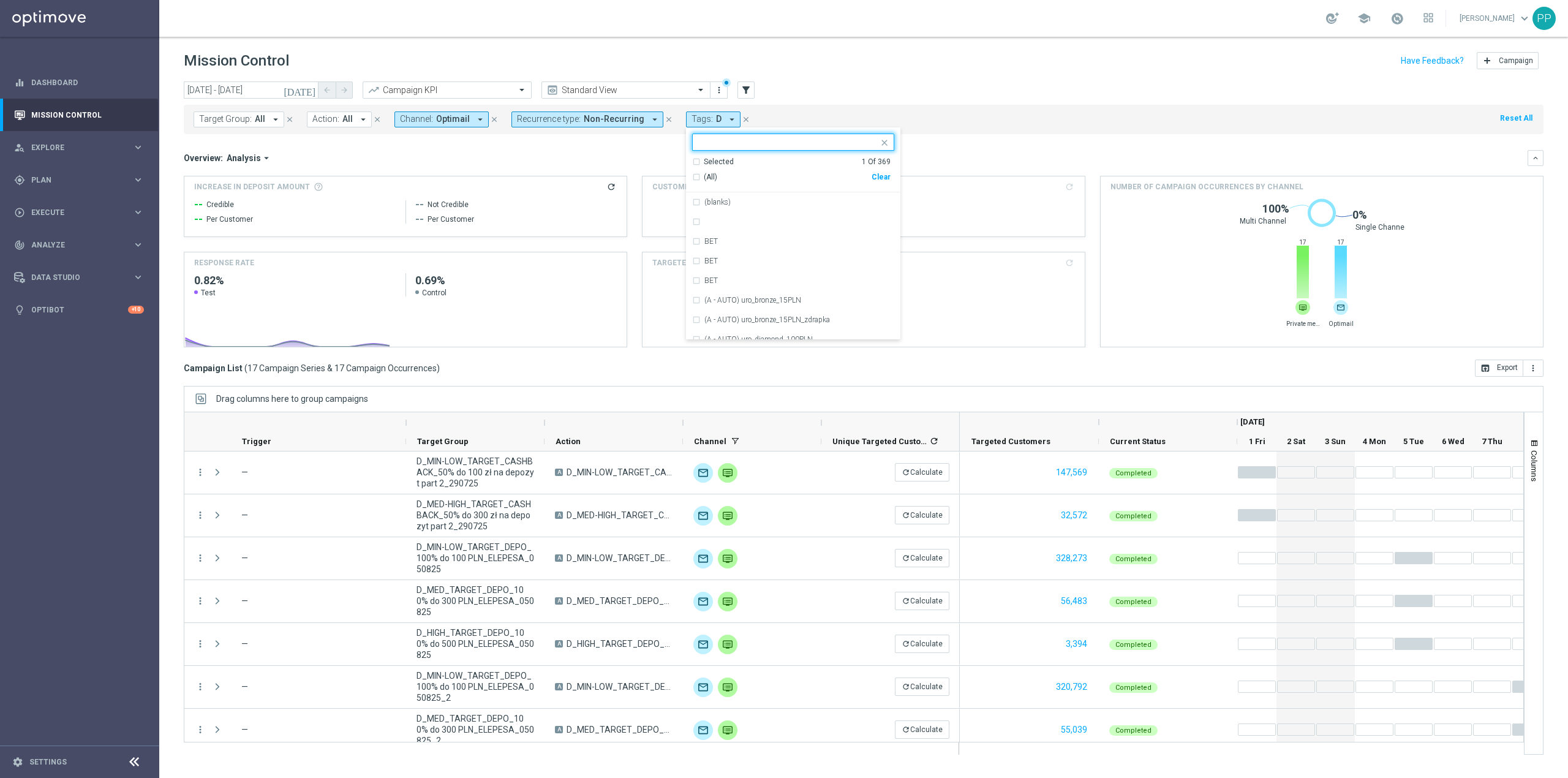
click at [0, 0] on div "Clear" at bounding box center [0, 0] width 0 height 0
click at [811, 147] on input "text" at bounding box center [788, 142] width 179 height 10
click at [807, 305] on div "C" at bounding box center [799, 303] width 190 height 7
type input "c"
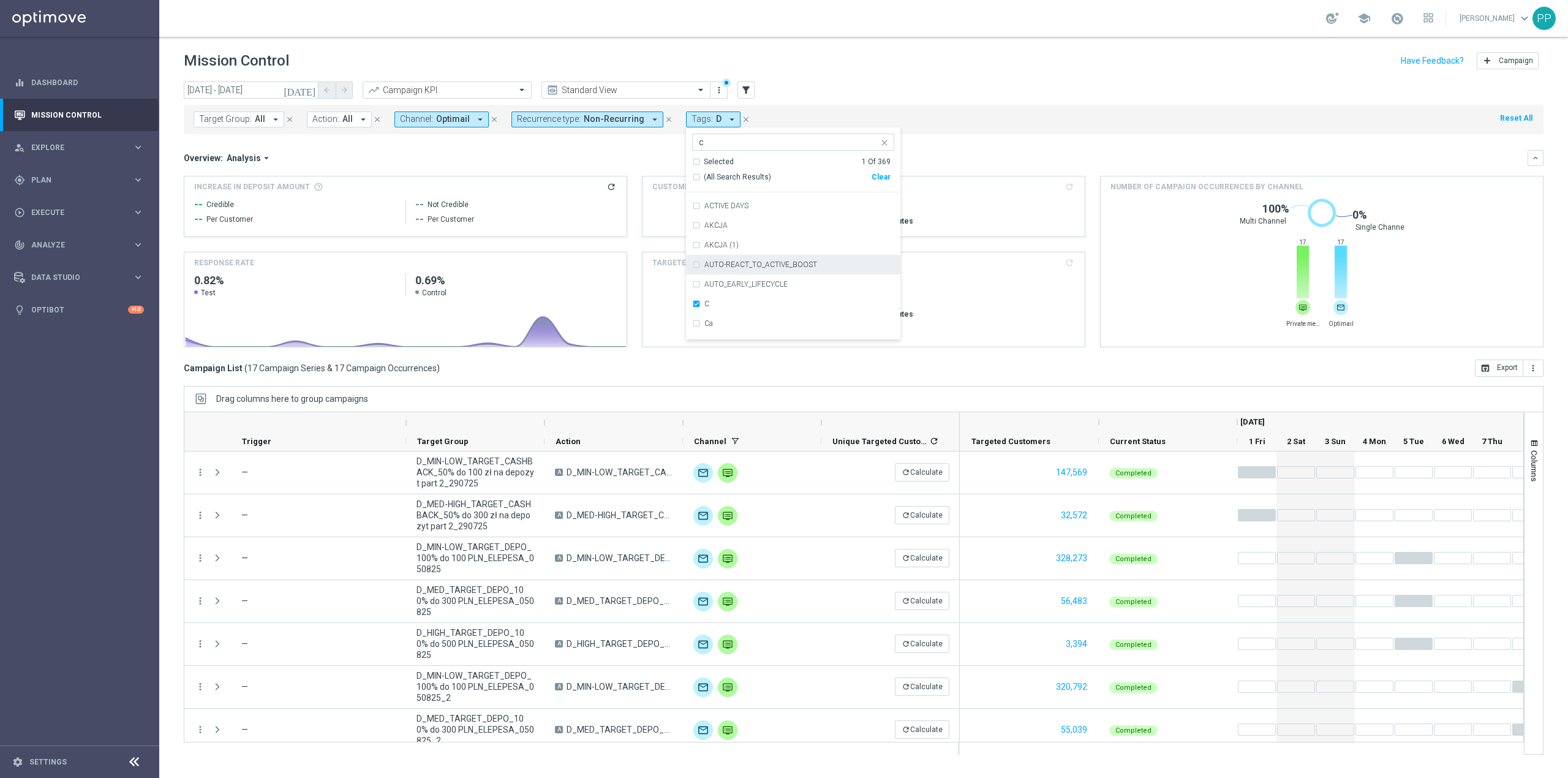
click at [581, 153] on div "Overview: Analysis arrow_drop_down" at bounding box center [855, 158] width 1344 height 11
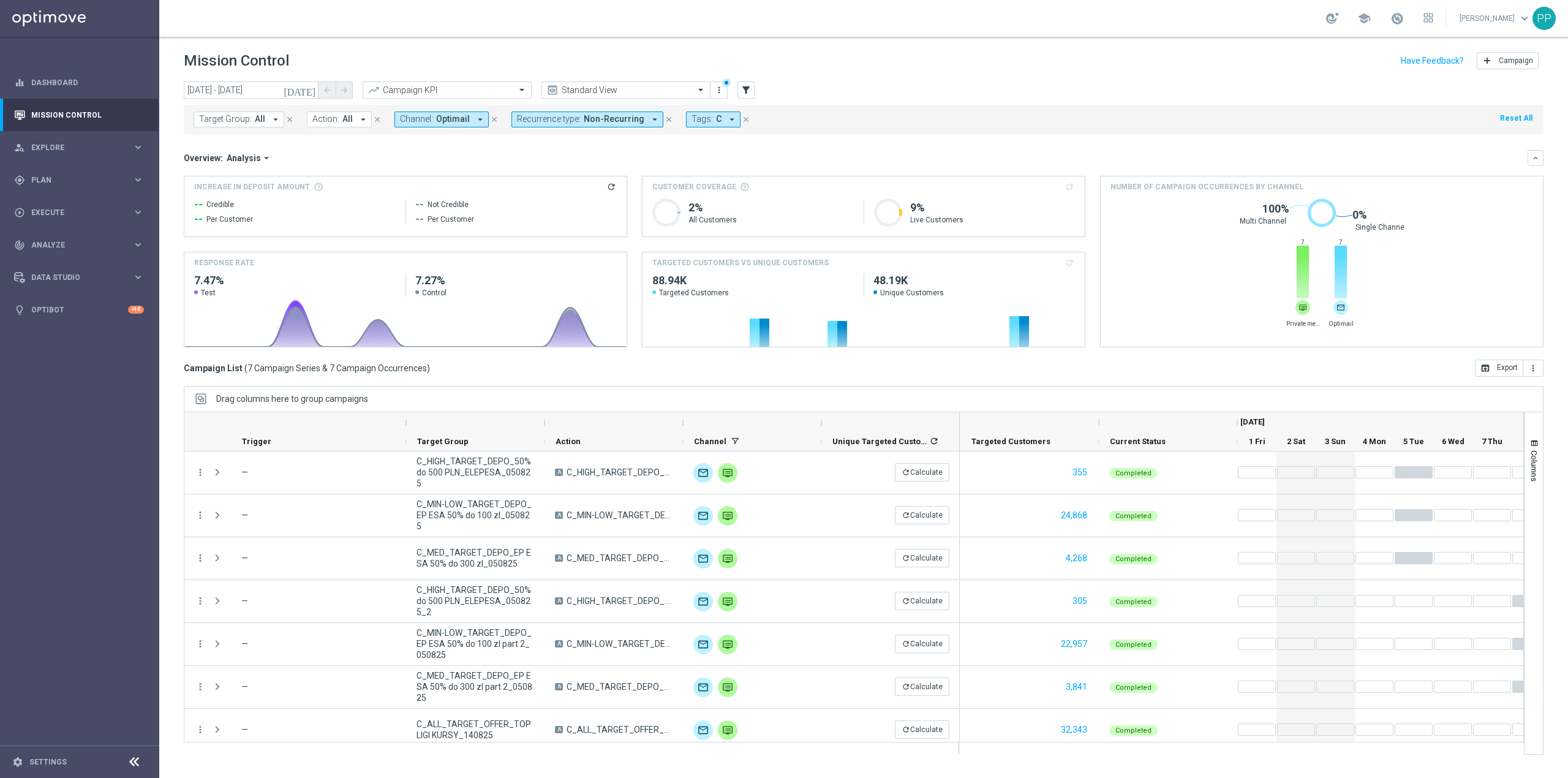
click at [716, 121] on span "C" at bounding box center [718, 119] width 5 height 10
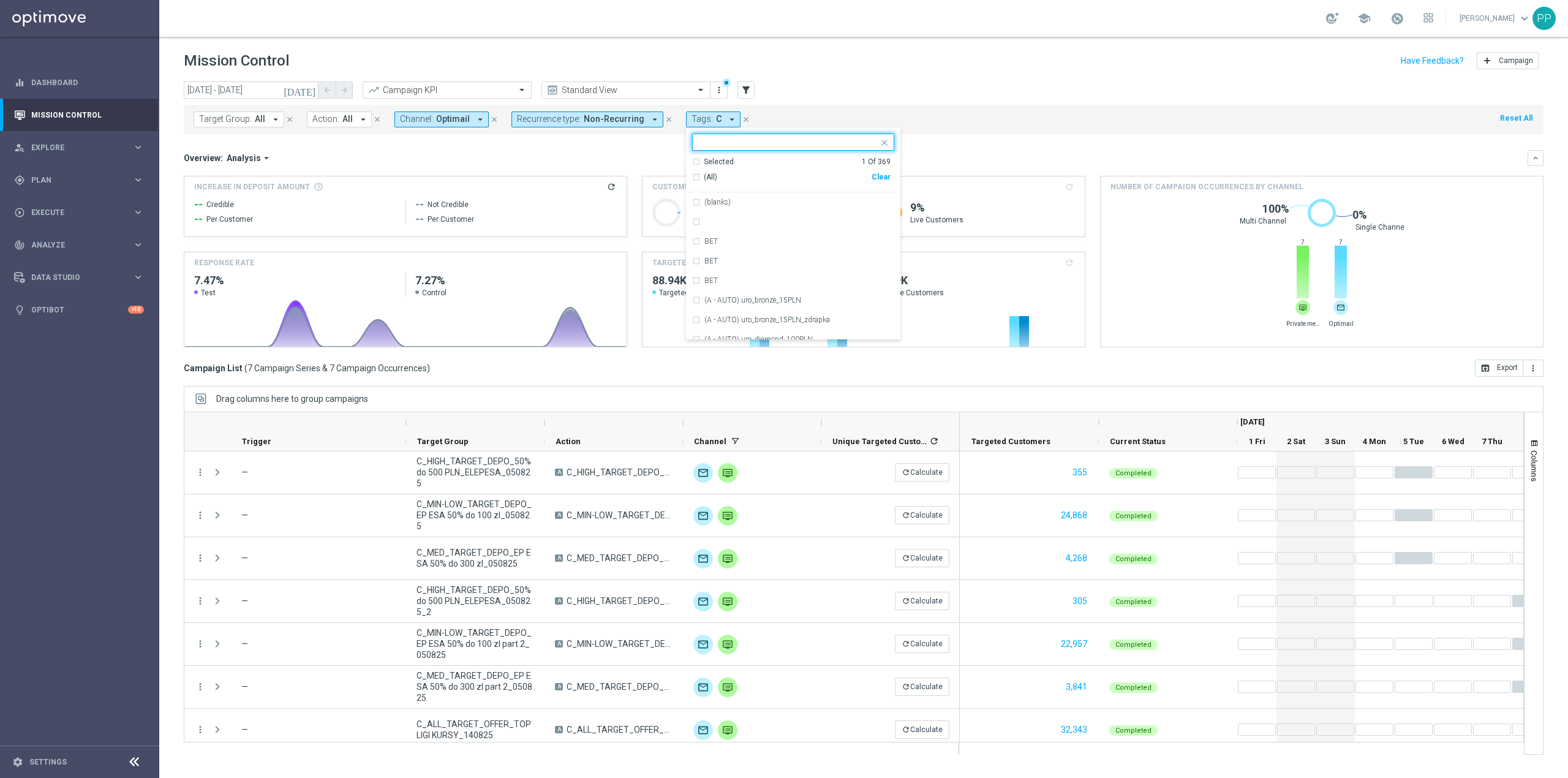
drag, startPoint x: 880, startPoint y: 179, endPoint x: 805, endPoint y: 147, distance: 81.5
click at [0, 0] on div "Clear" at bounding box center [0, 0] width 0 height 0
click at [794, 140] on input "text" at bounding box center [788, 142] width 179 height 10
click at [773, 217] on div "REA" at bounding box center [793, 209] width 202 height 20
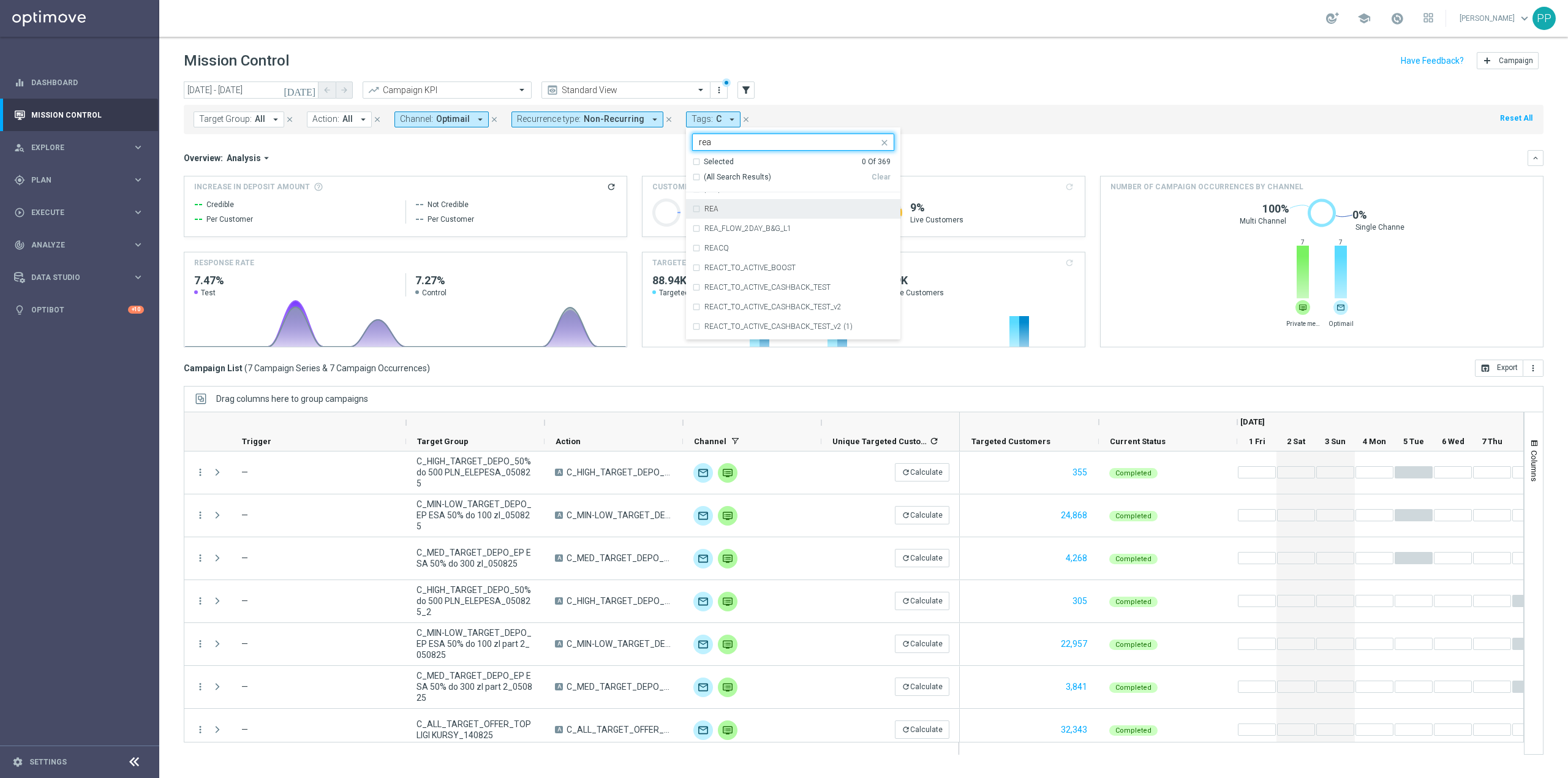
type input "rea"
click at [638, 148] on mini-dashboard "Overview: Analysis arrow_drop_down keyboard_arrow_down Increase In Deposit Amou…" at bounding box center [864, 247] width 1360 height 226
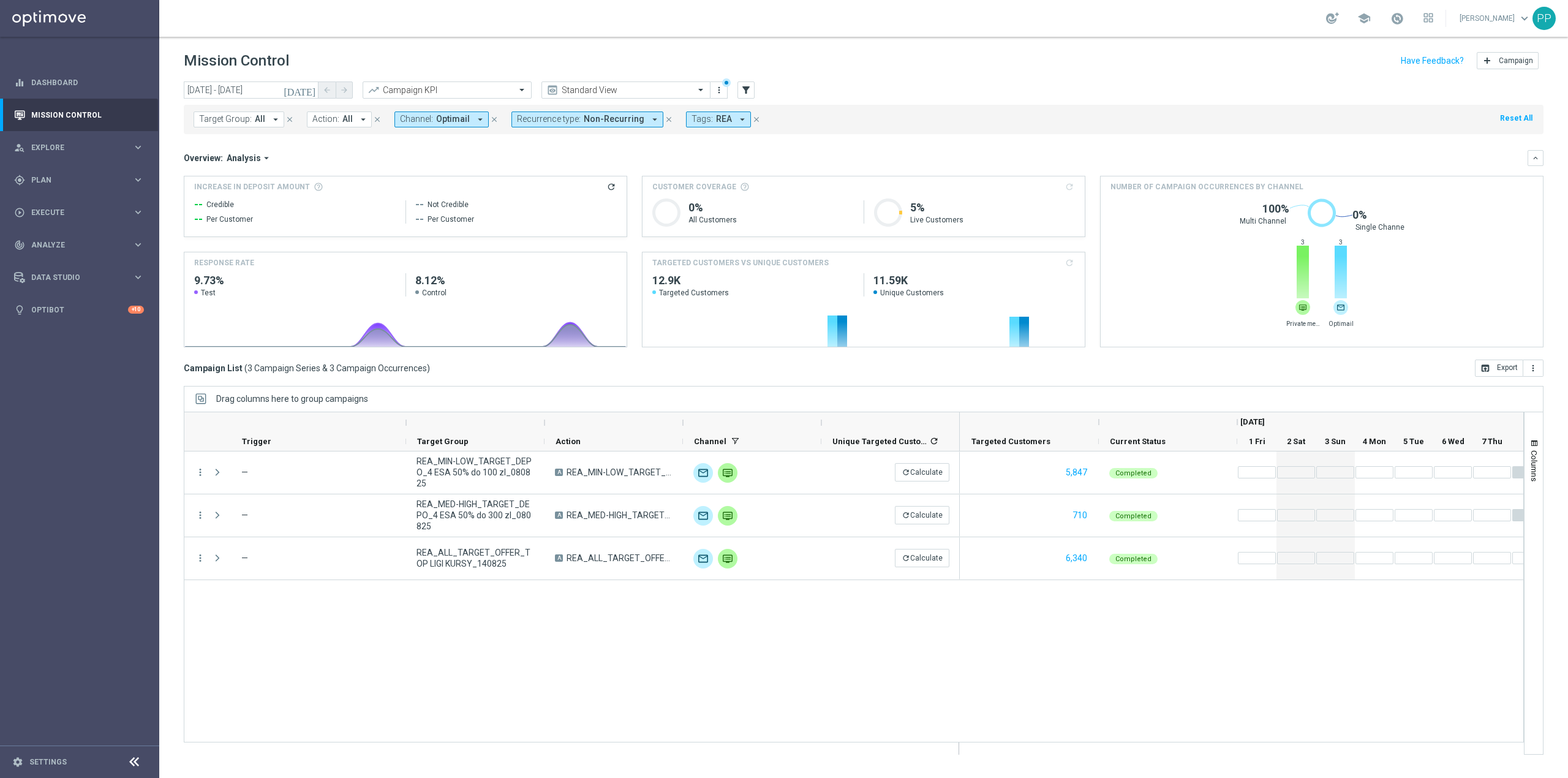
click at [451, 121] on span "Optimail" at bounding box center [453, 119] width 34 height 10
click at [440, 229] on div "Optimail" at bounding box center [501, 235] width 202 height 20
click at [460, 292] on label "Private message" at bounding box center [438, 293] width 52 height 7
drag, startPoint x: 640, startPoint y: 164, endPoint x: 1535, endPoint y: 303, distance: 905.7
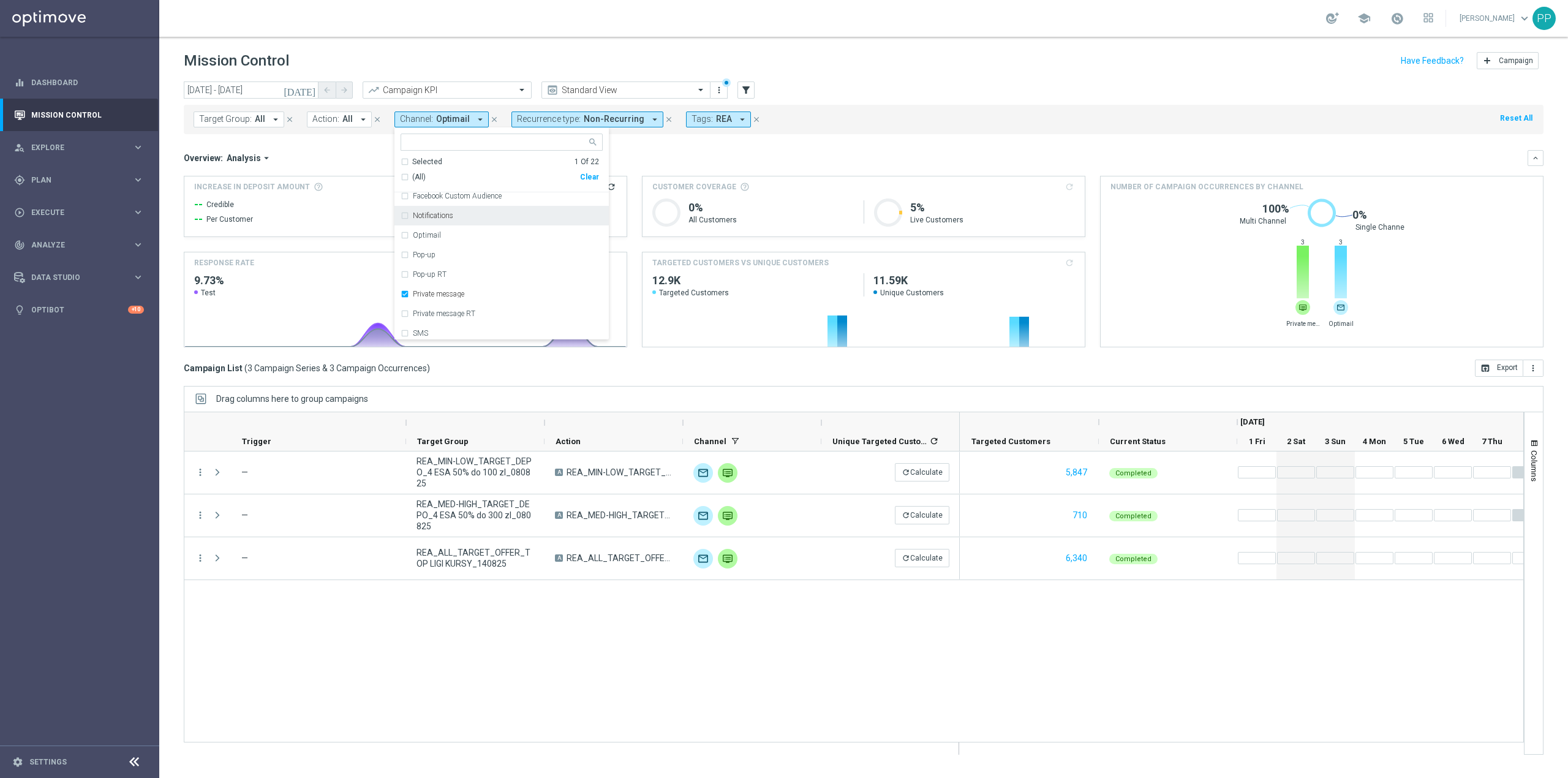
click at [641, 163] on div "Overview: Analysis arrow_drop_down keyboard_arrow_down" at bounding box center [864, 158] width 1360 height 16
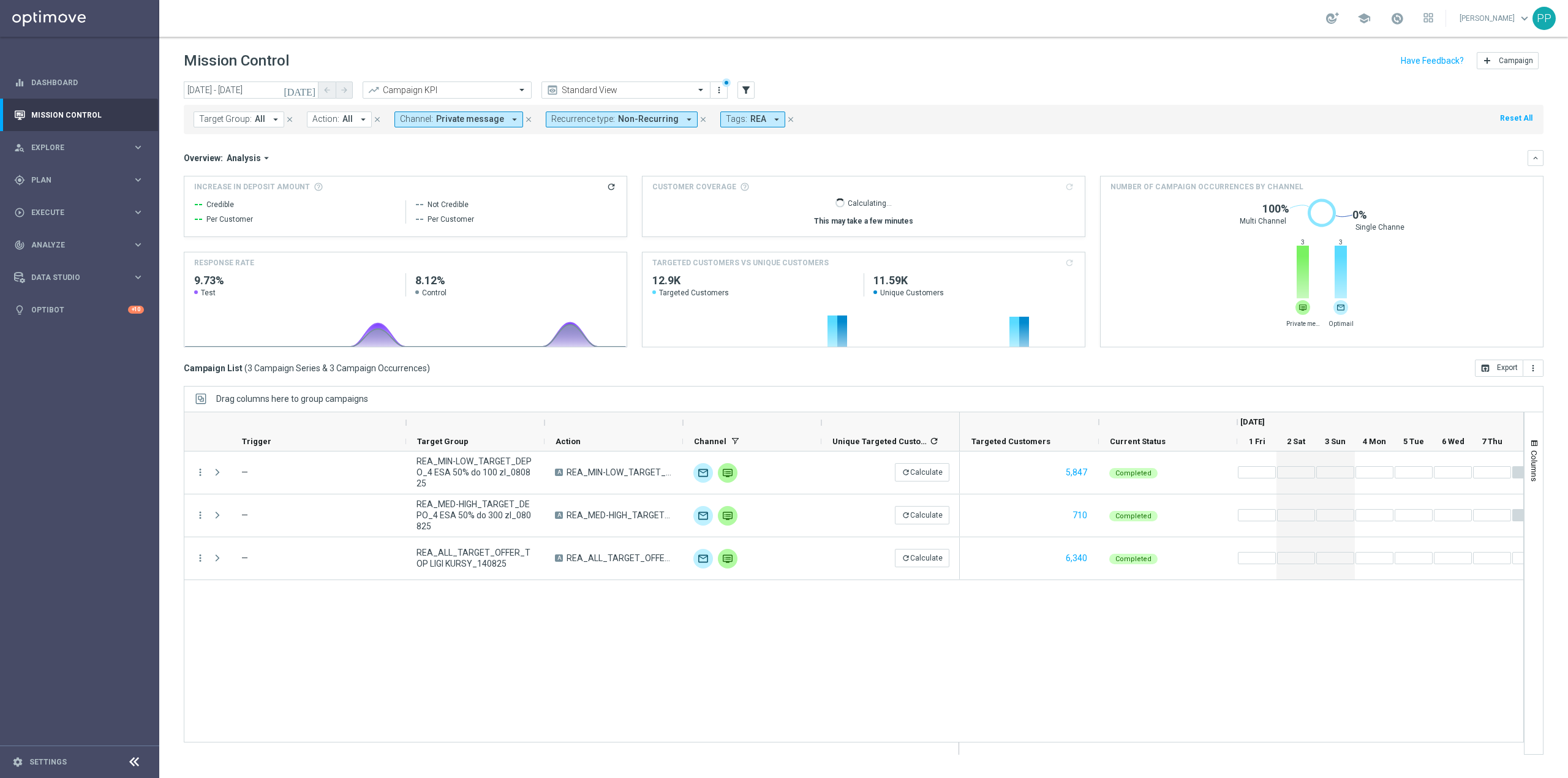
click at [437, 120] on span "Private message" at bounding box center [470, 119] width 68 height 10
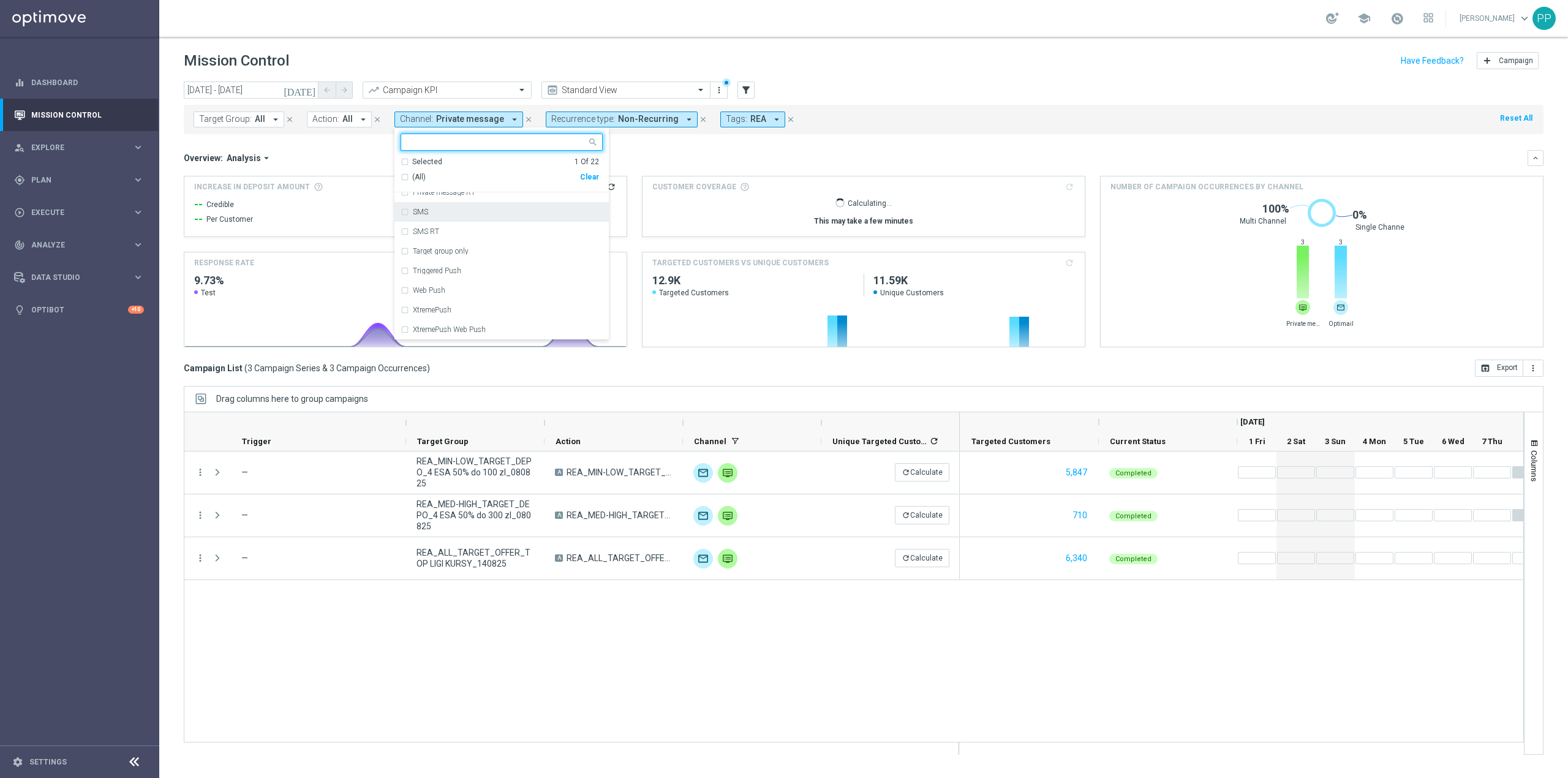
scroll to position [202, 0]
click at [446, 250] on div "Private message" at bounding box center [501, 255] width 202 height 20
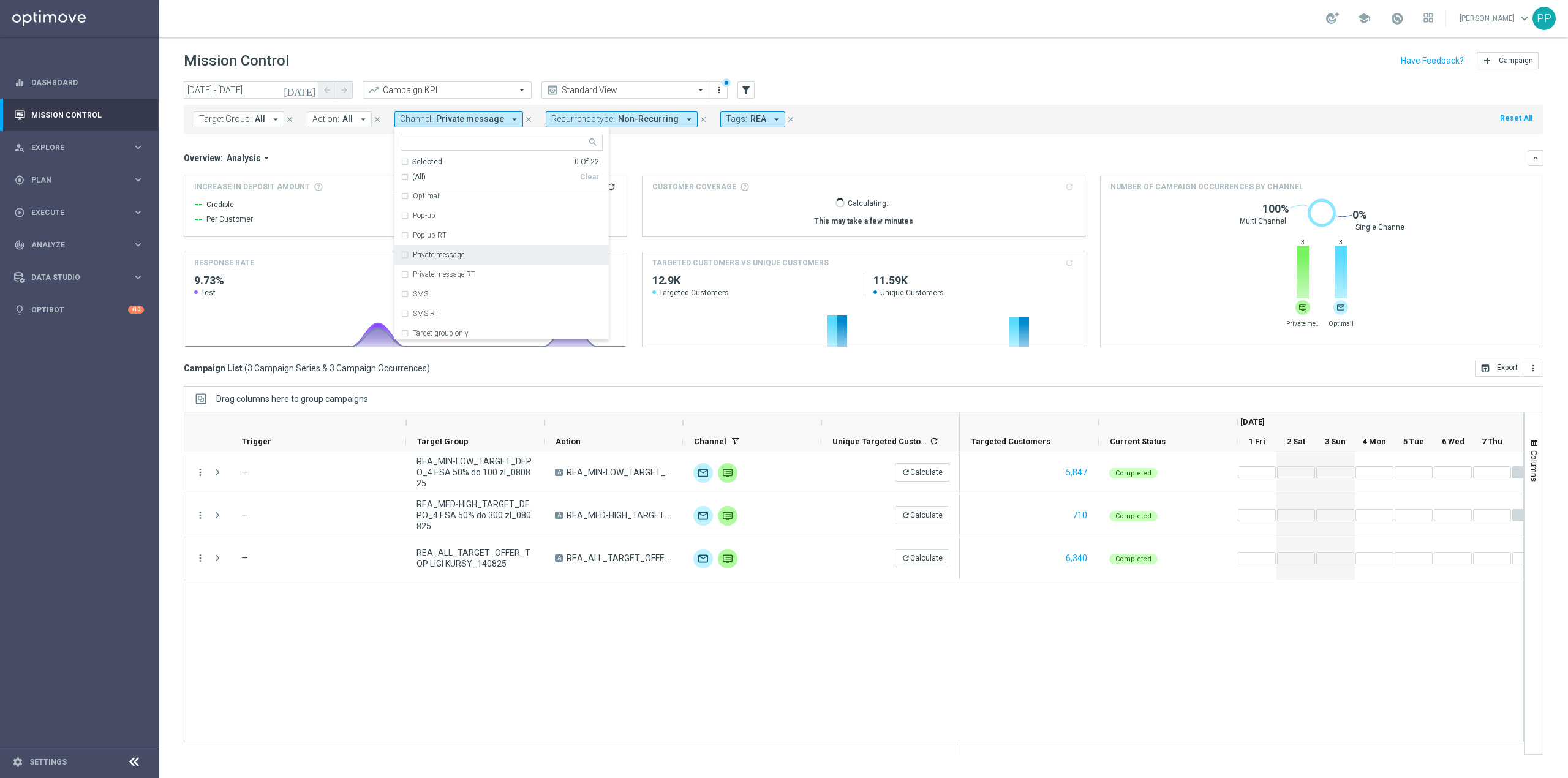
scroll to position [284, 0]
click at [466, 312] on div "XtremePush" at bounding box center [507, 310] width 190 height 7
click at [657, 174] on div "Overview: Analysis arrow_drop_down keyboard_arrow_down Increase In Deposit Amou…" at bounding box center [864, 248] width 1360 height 198
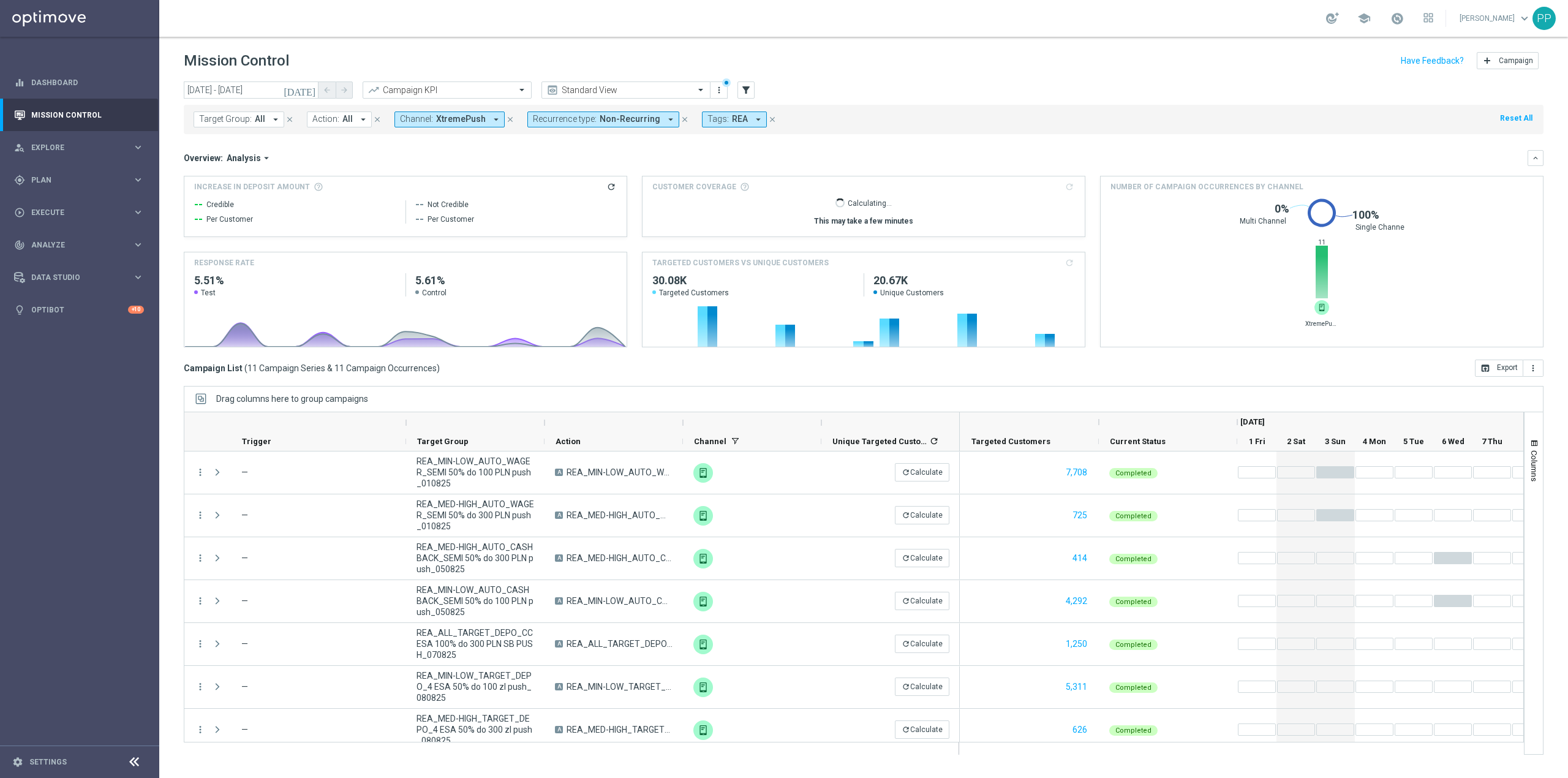
click at [451, 121] on span "XtremePush" at bounding box center [461, 119] width 50 height 10
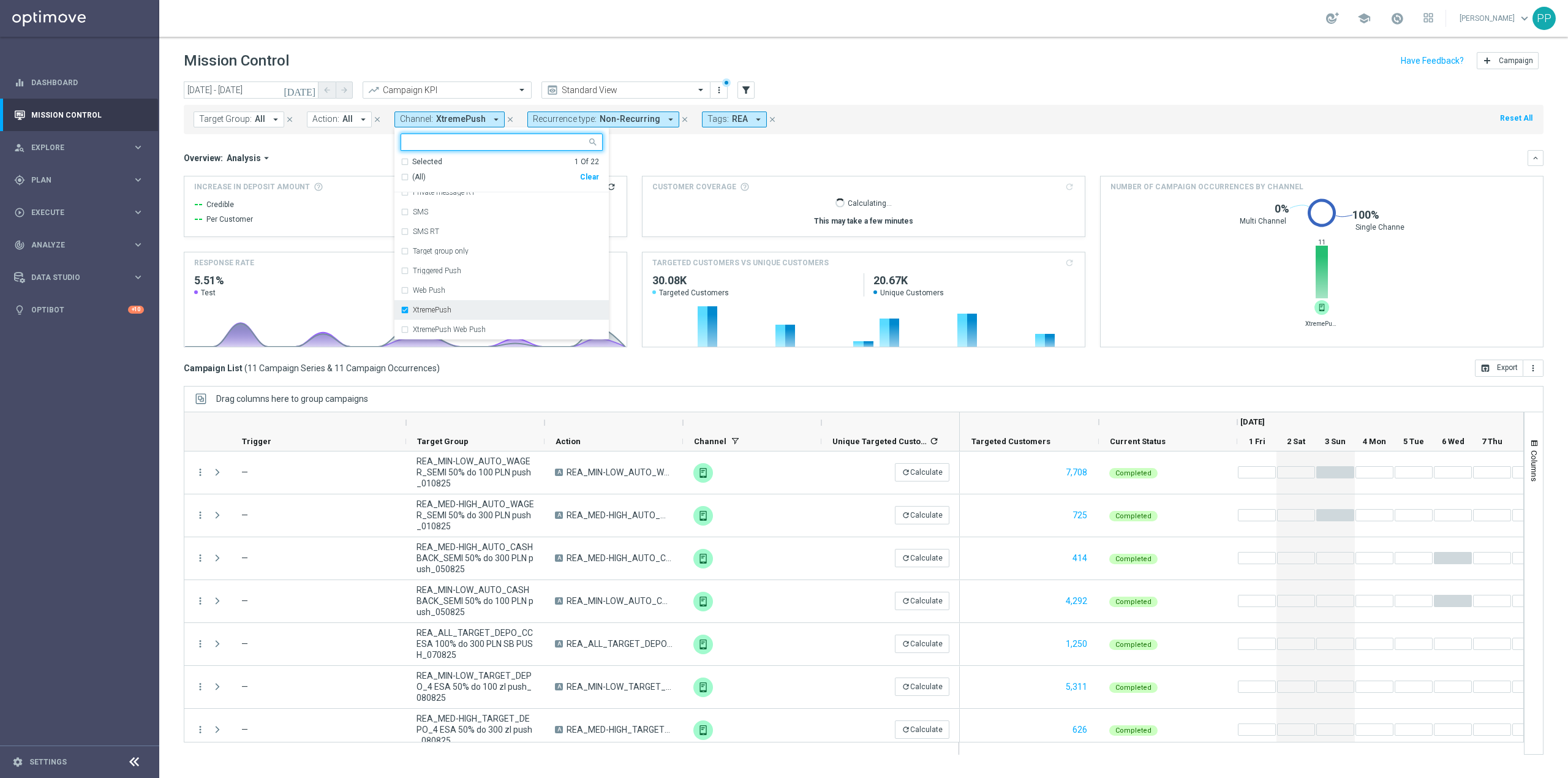
click at [447, 315] on div "XtremePush" at bounding box center [501, 310] width 202 height 20
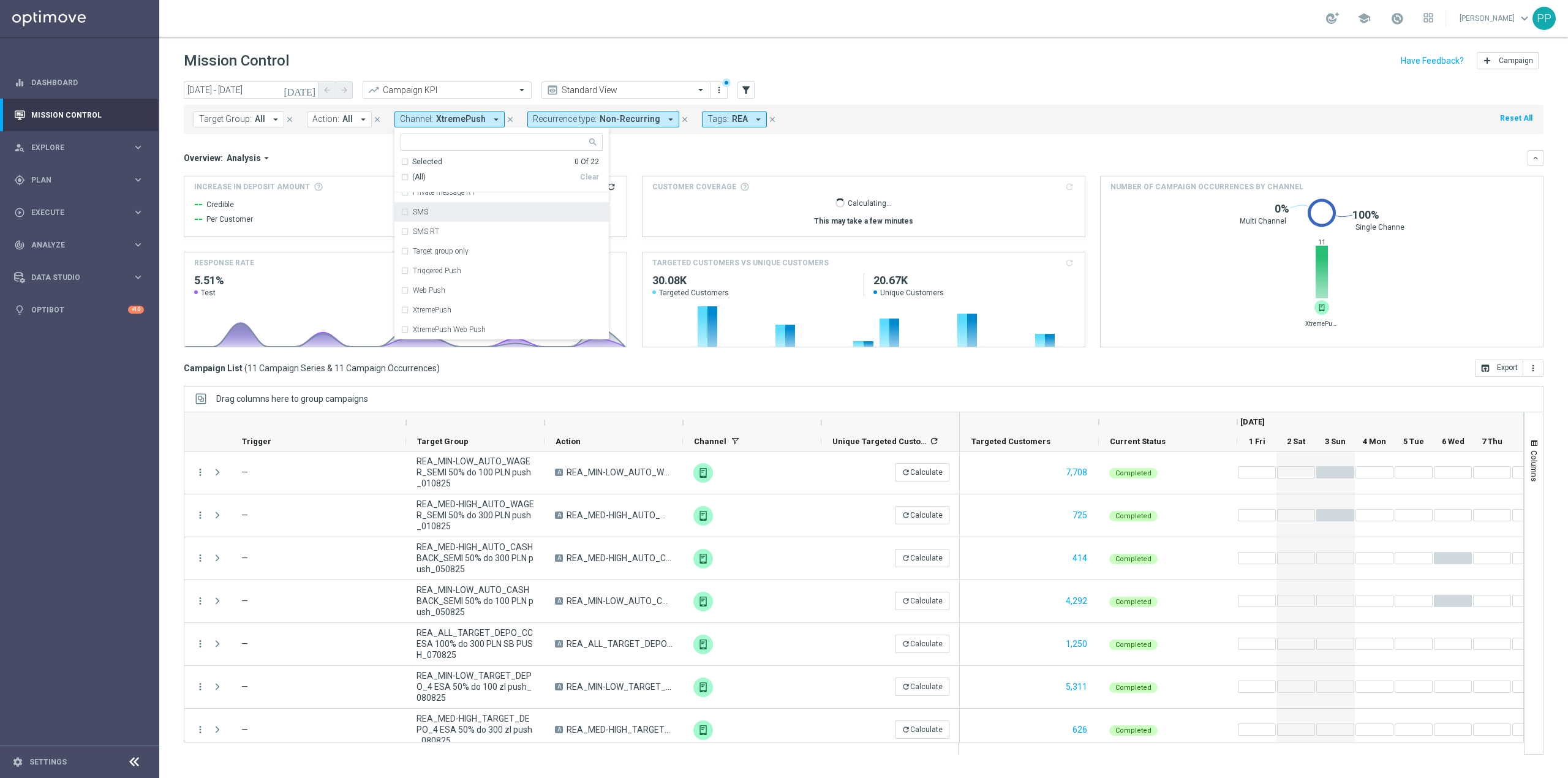
click at [428, 217] on div "SMS" at bounding box center [501, 212] width 202 height 20
drag, startPoint x: 359, startPoint y: 160, endPoint x: 878, endPoint y: 214, distance: 521.8
click at [359, 159] on div "Overview: Analysis arrow_drop_down" at bounding box center [855, 158] width 1344 height 11
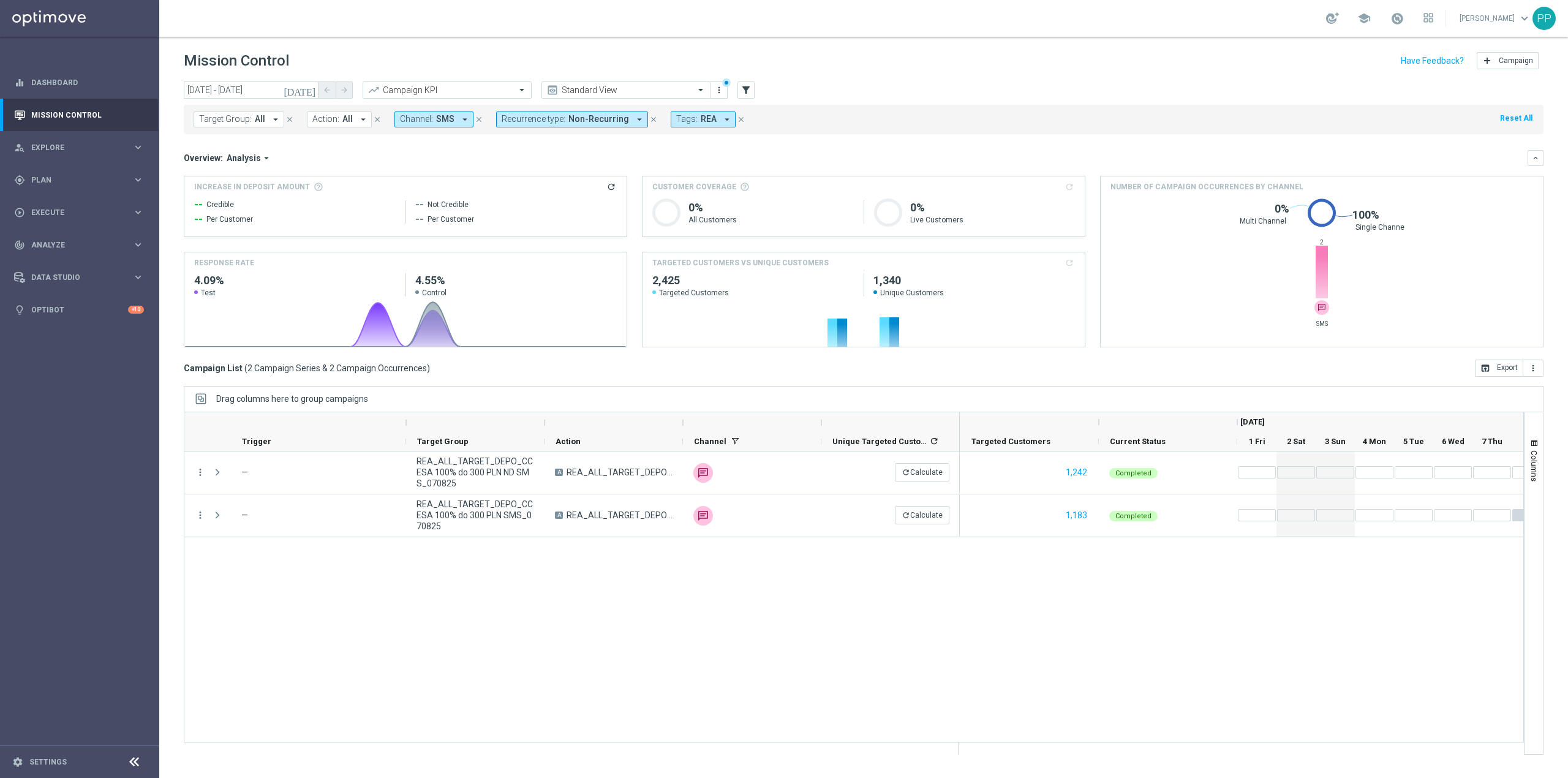
click at [428, 118] on span "Channel:" at bounding box center [416, 119] width 33 height 10
click at [430, 218] on div "SMS" at bounding box center [501, 212] width 202 height 20
click at [453, 282] on div "Call center" at bounding box center [507, 280] width 190 height 7
click at [351, 153] on div "Overview: Analysis arrow_drop_down" at bounding box center [855, 158] width 1344 height 11
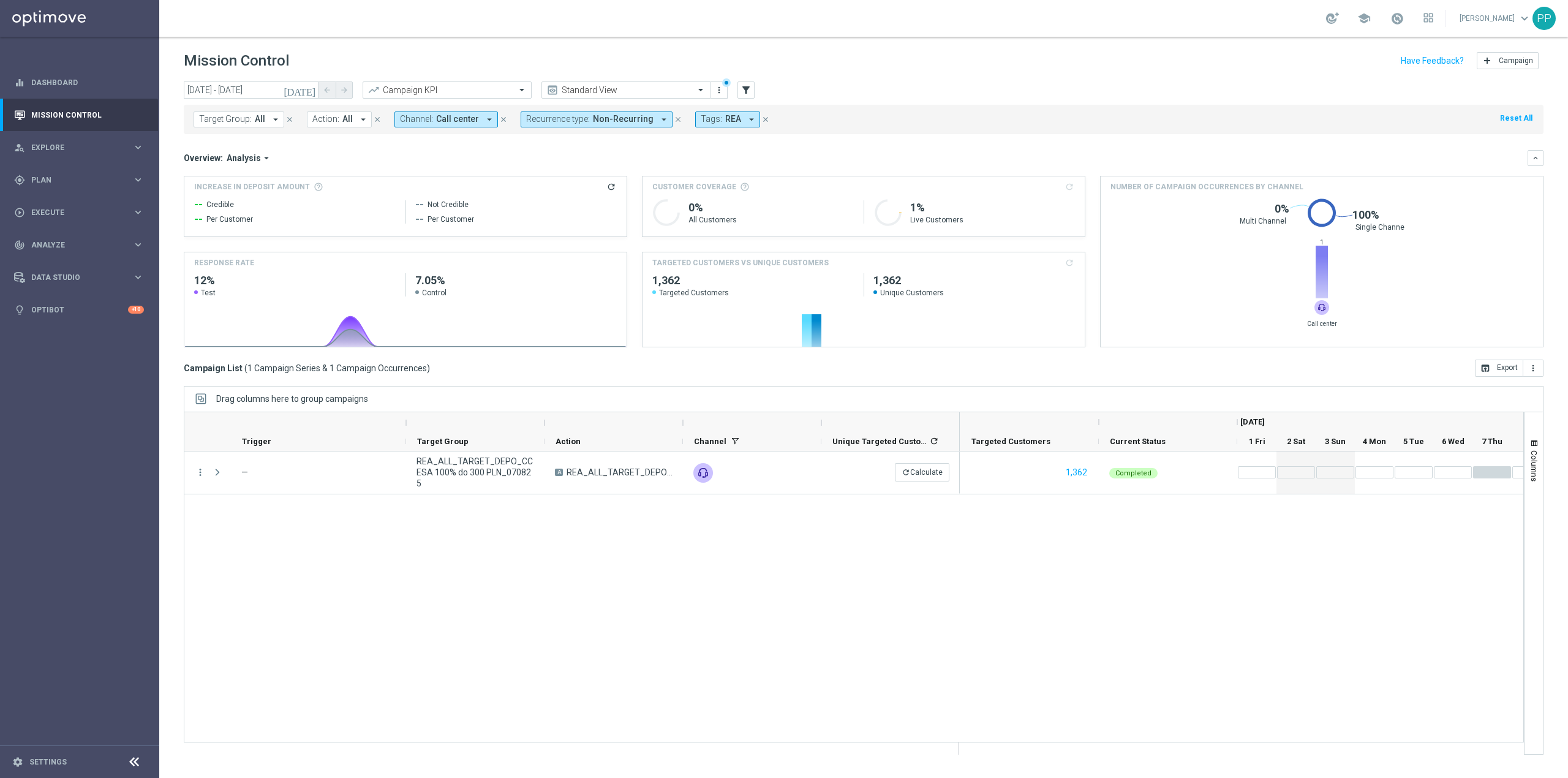
click at [437, 121] on span "Call center" at bounding box center [458, 119] width 43 height 10
click at [439, 273] on div "Call center" at bounding box center [501, 280] width 202 height 20
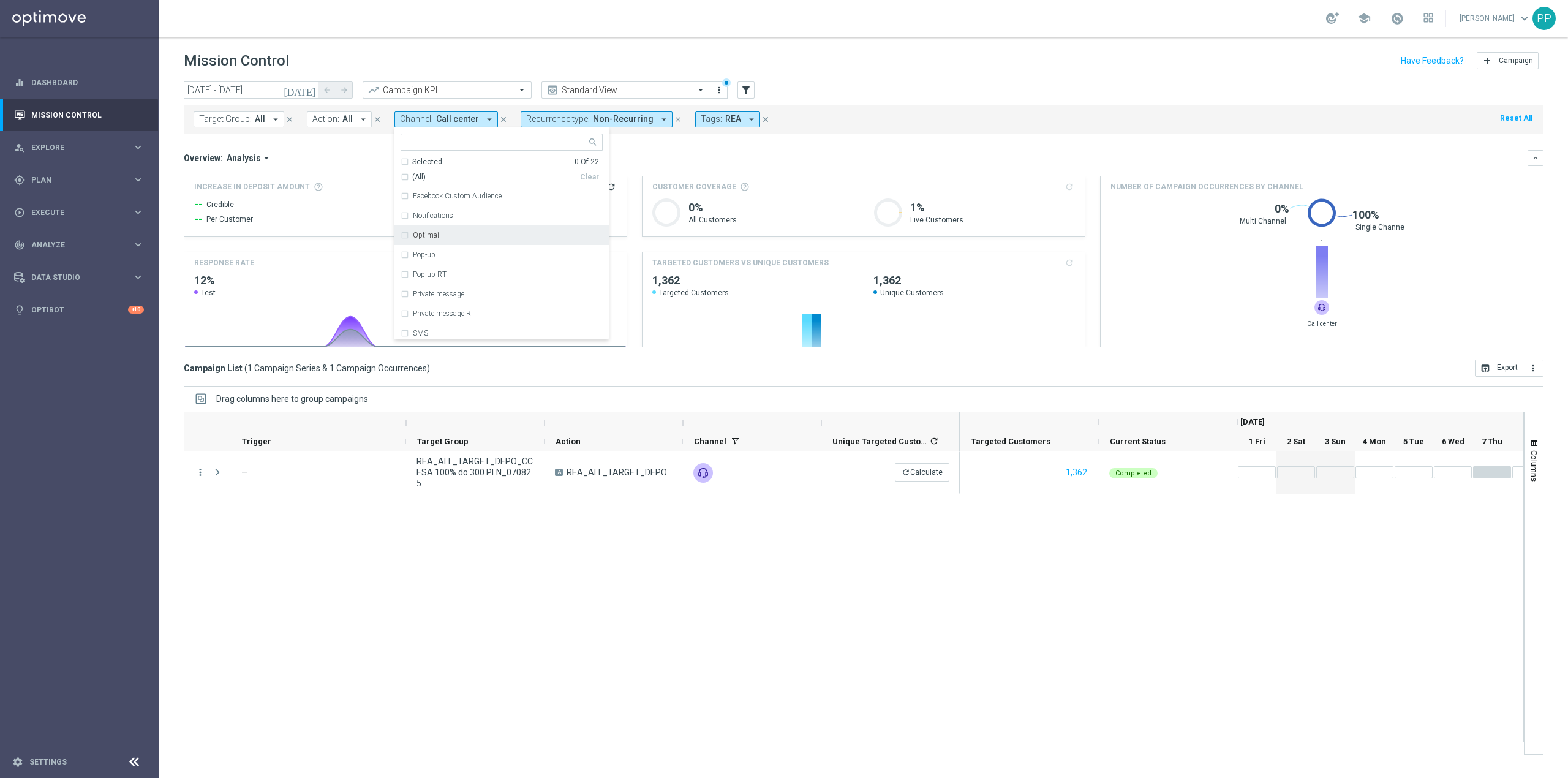
click at [451, 238] on div "Optimail" at bounding box center [507, 235] width 190 height 7
drag, startPoint x: 662, startPoint y: 146, endPoint x: 691, endPoint y: 130, distance: 33.1
click at [662, 145] on mini-dashboard "Overview: Analysis arrow_drop_down keyboard_arrow_down Increase In Deposit Amou…" at bounding box center [864, 247] width 1360 height 226
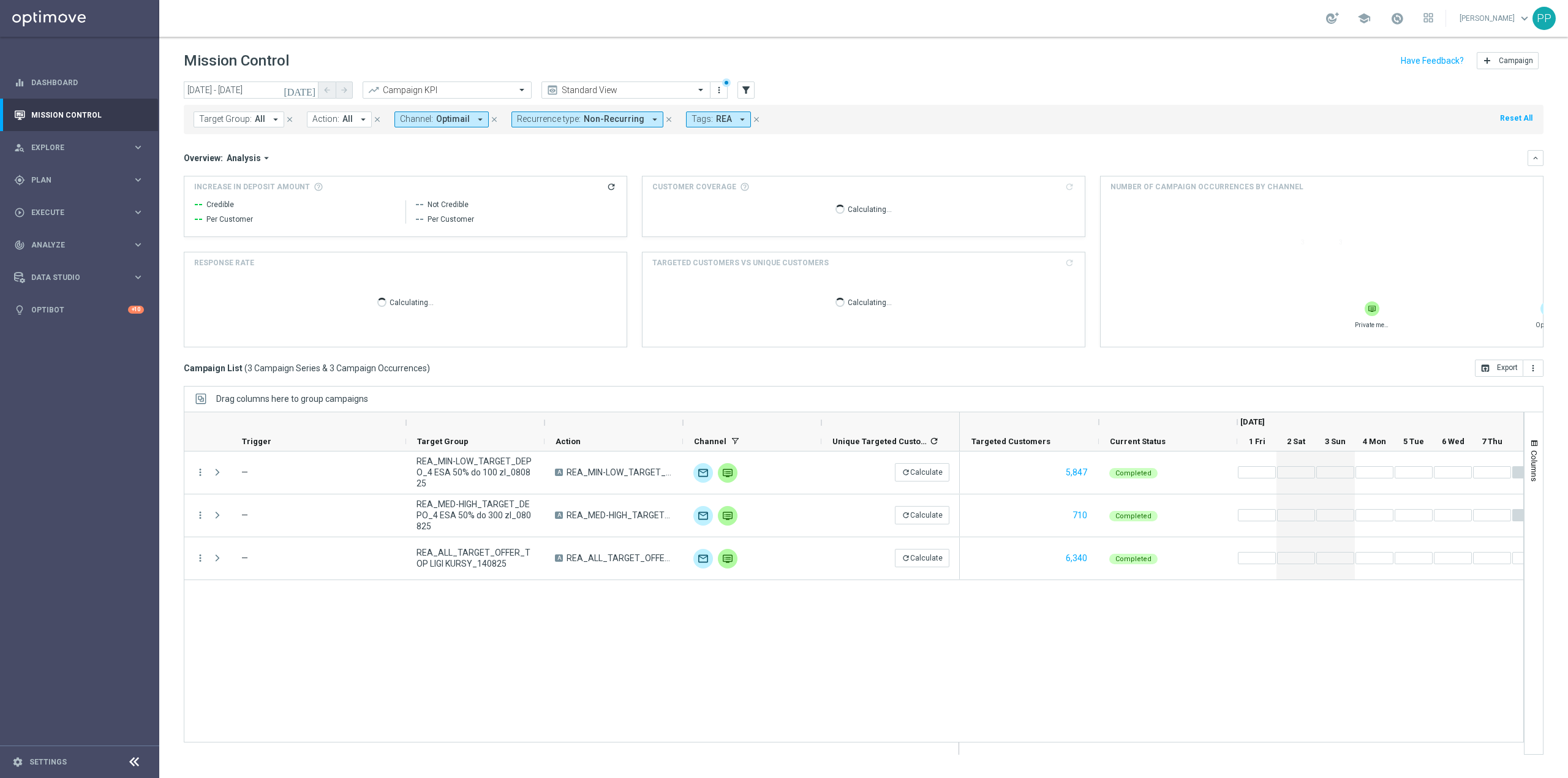
click at [716, 123] on span "REA" at bounding box center [724, 119] width 16 height 10
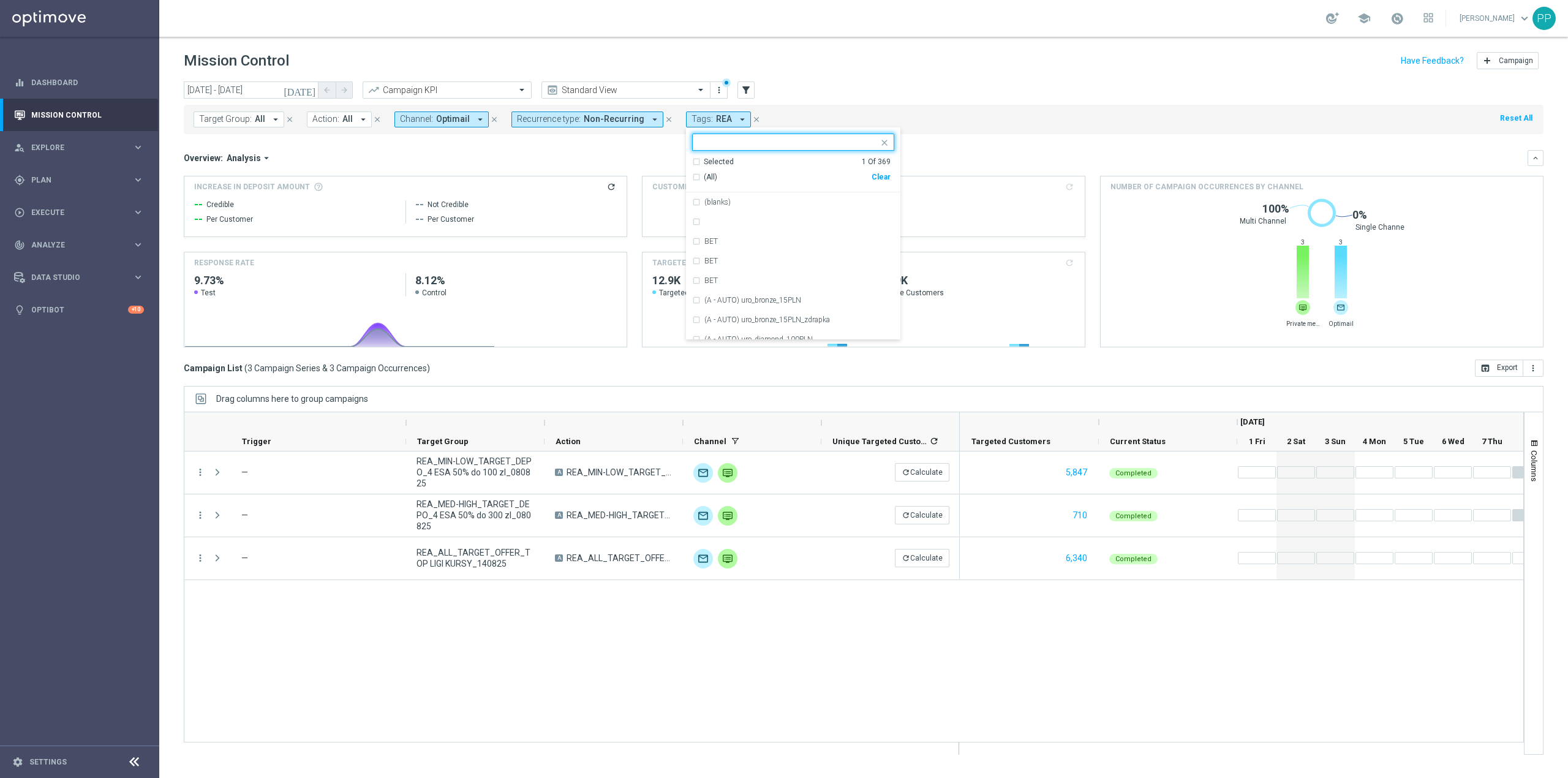
drag, startPoint x: 618, startPoint y: 156, endPoint x: 616, endPoint y: 130, distance: 26.1
click at [617, 153] on div "Overview: Analysis arrow_drop_down" at bounding box center [855, 158] width 1344 height 11
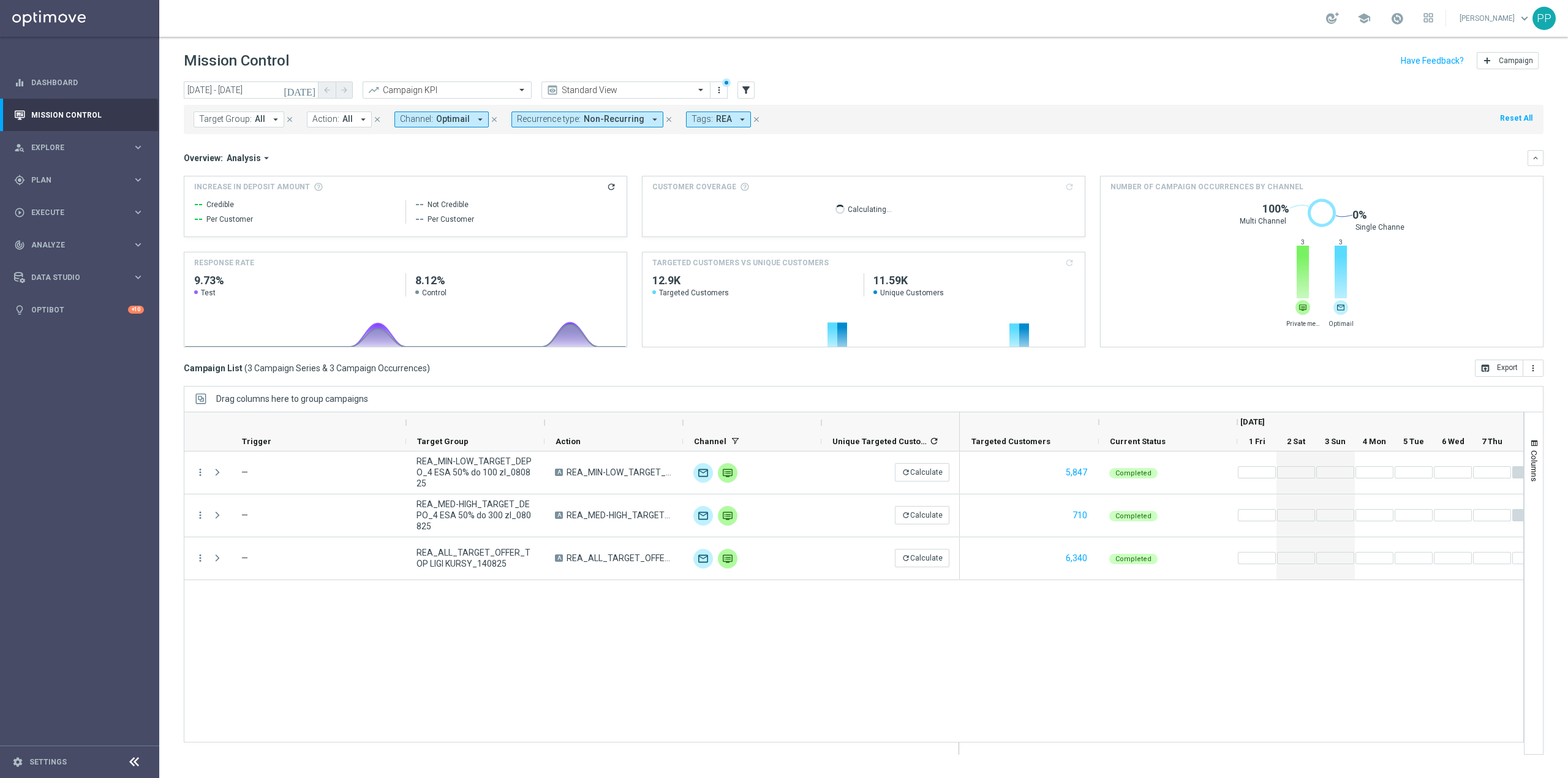
click at [615, 121] on span "Non-Recurring" at bounding box center [614, 119] width 61 height 10
drag, startPoint x: 559, startPoint y: 209, endPoint x: 559, endPoint y: 189, distance: 20.0
click at [559, 209] on div "Recurring" at bounding box center [568, 211] width 76 height 7
click at [559, 189] on label "Non-Recurring" at bounding box center [553, 192] width 46 height 7
click at [684, 155] on div "Overview: Analysis arrow_drop_down" at bounding box center [855, 158] width 1344 height 11
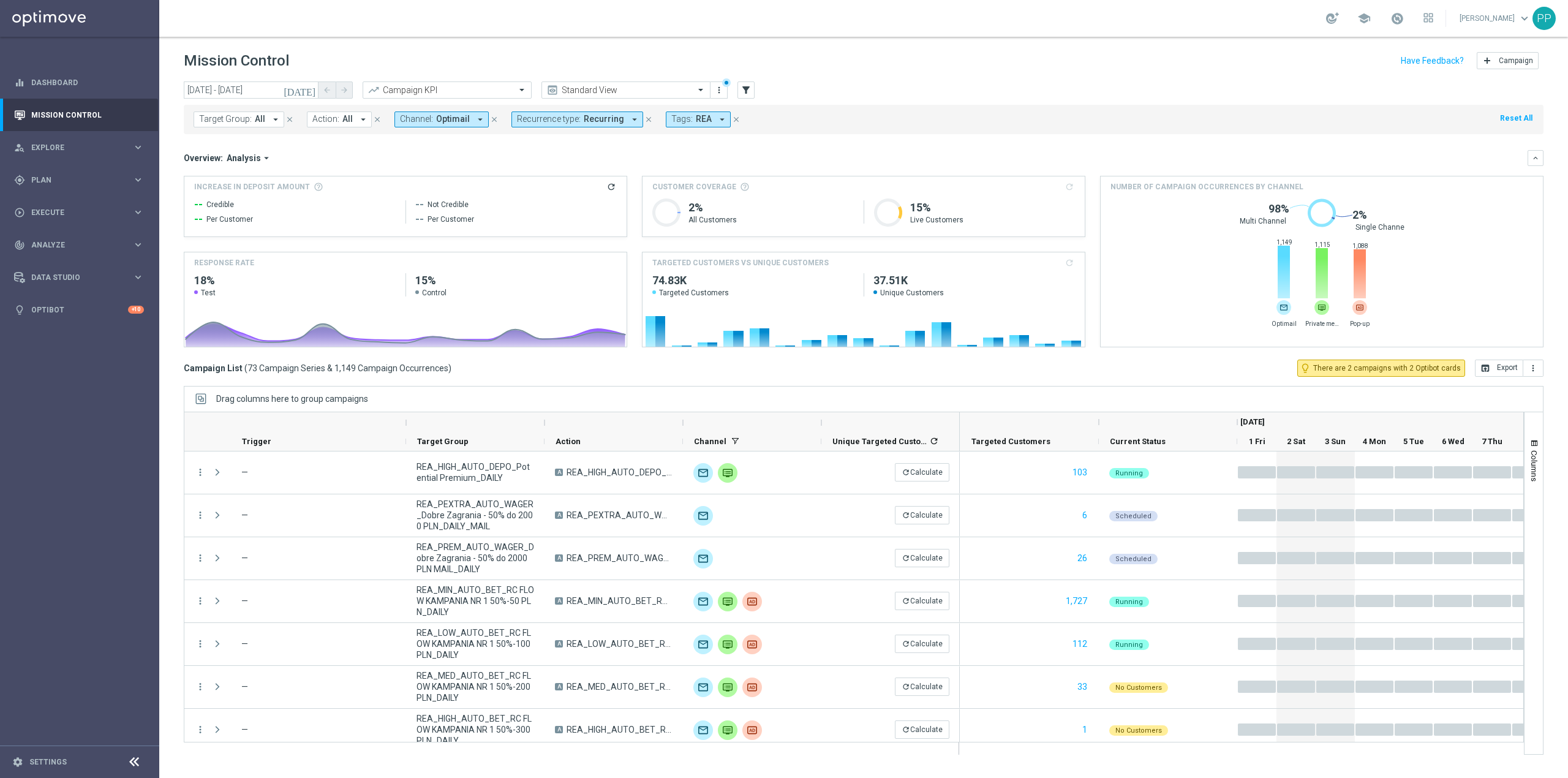
click at [458, 121] on span "Optimail" at bounding box center [453, 119] width 34 height 10
click at [445, 237] on div "Optimail" at bounding box center [507, 235] width 190 height 7
click at [458, 295] on label "Private message" at bounding box center [438, 293] width 52 height 7
drag, startPoint x: 653, startPoint y: 156, endPoint x: 1519, endPoint y: 282, distance: 875.1
click at [655, 155] on div "Overview: Analysis arrow_drop_down" at bounding box center [855, 158] width 1344 height 11
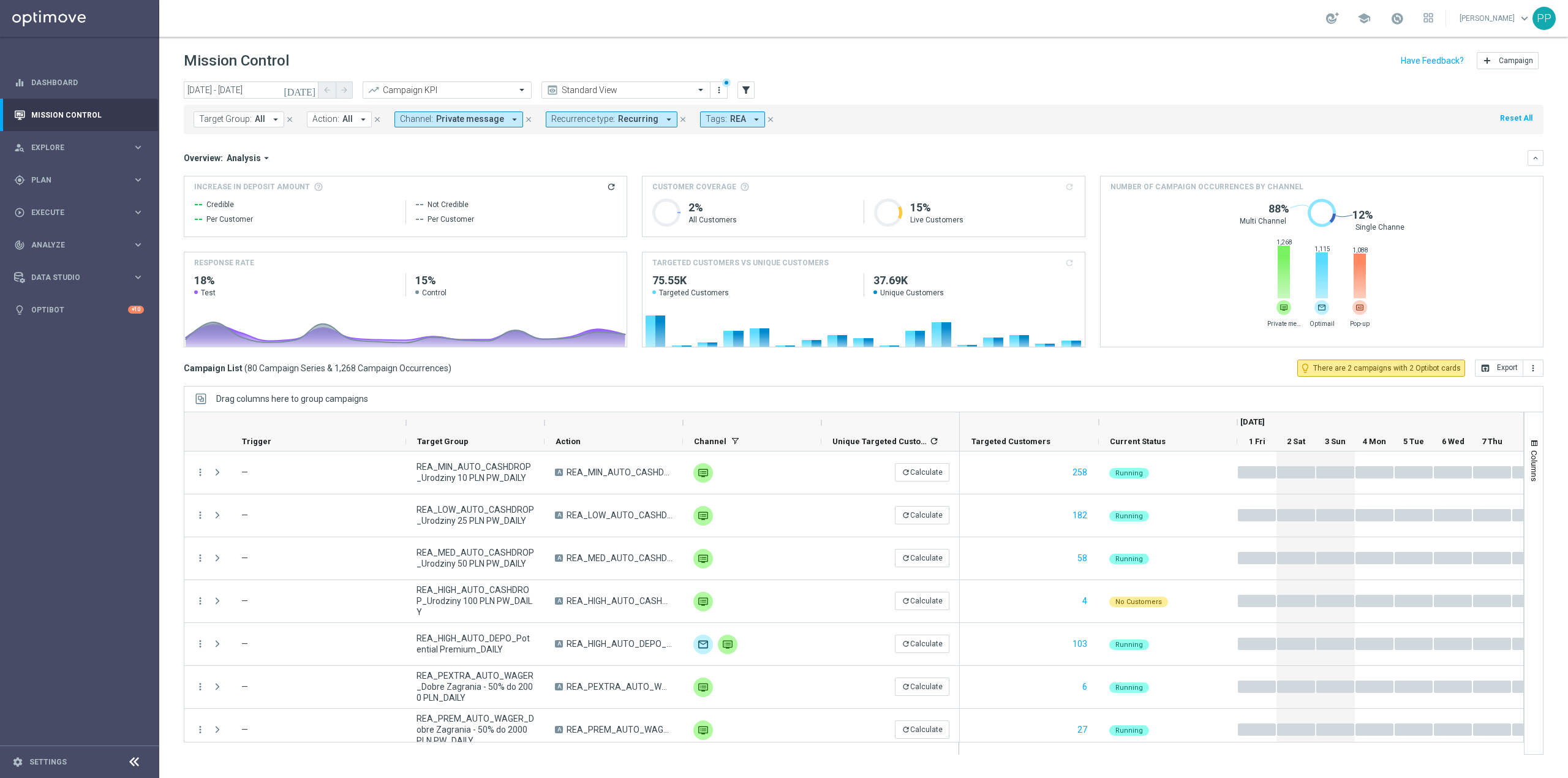
click at [473, 120] on span "Private message" at bounding box center [470, 119] width 68 height 10
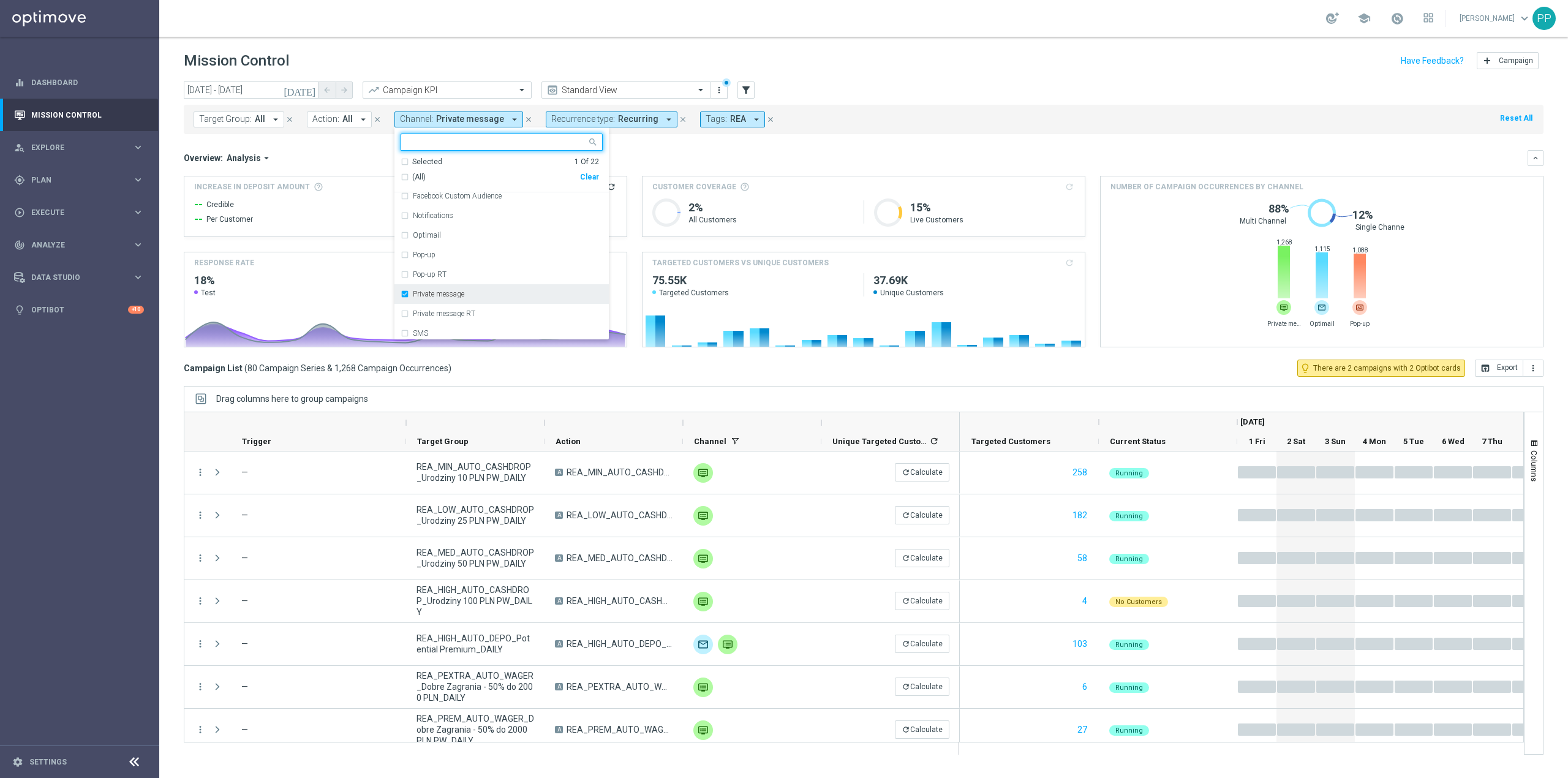
click at [457, 292] on label "Private message" at bounding box center [438, 293] width 52 height 7
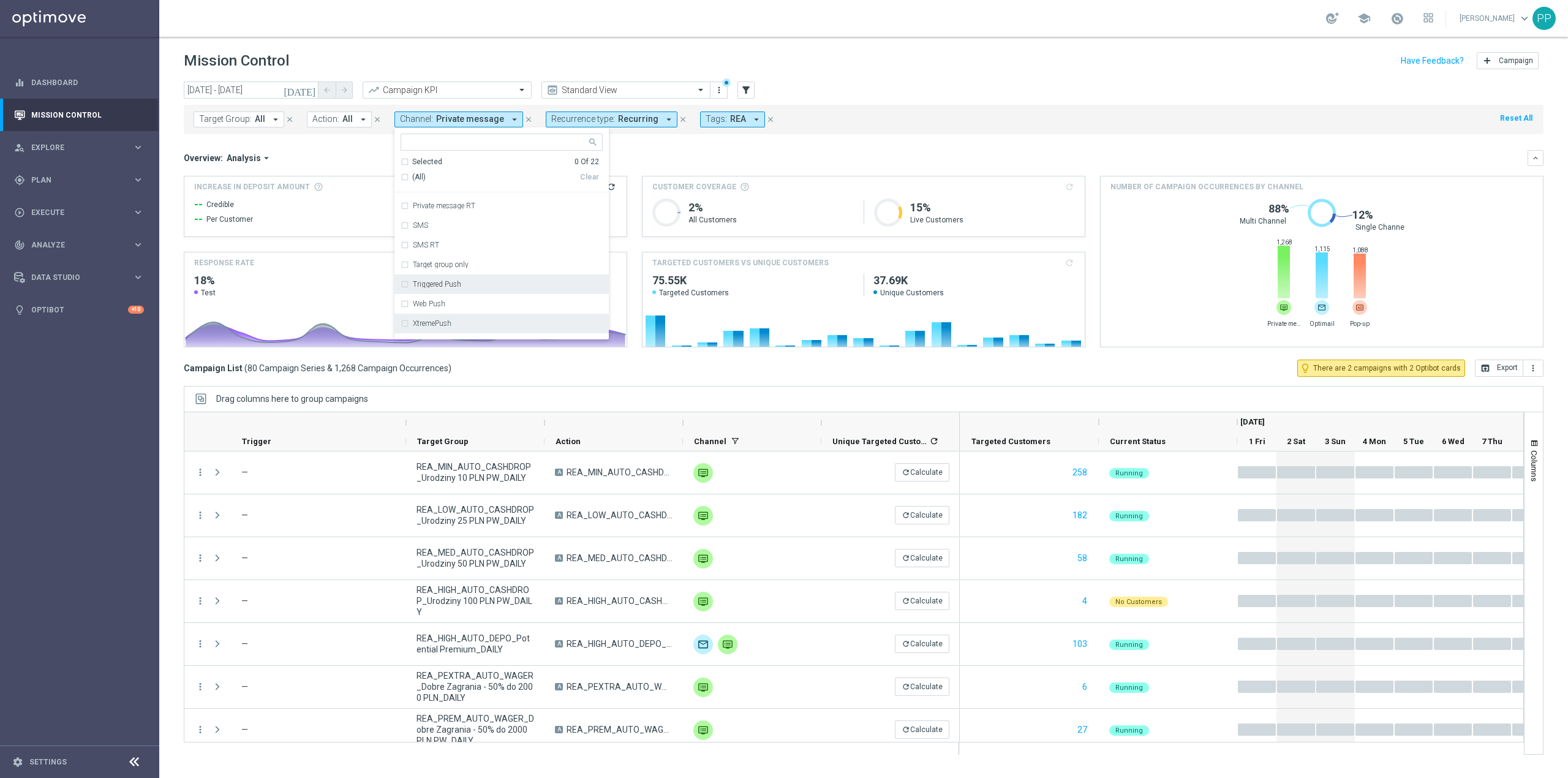
scroll to position [284, 0]
click at [476, 303] on div "XtremePush" at bounding box center [501, 310] width 202 height 20
click at [645, 156] on div "Overview: Analysis arrow_drop_down" at bounding box center [855, 158] width 1344 height 11
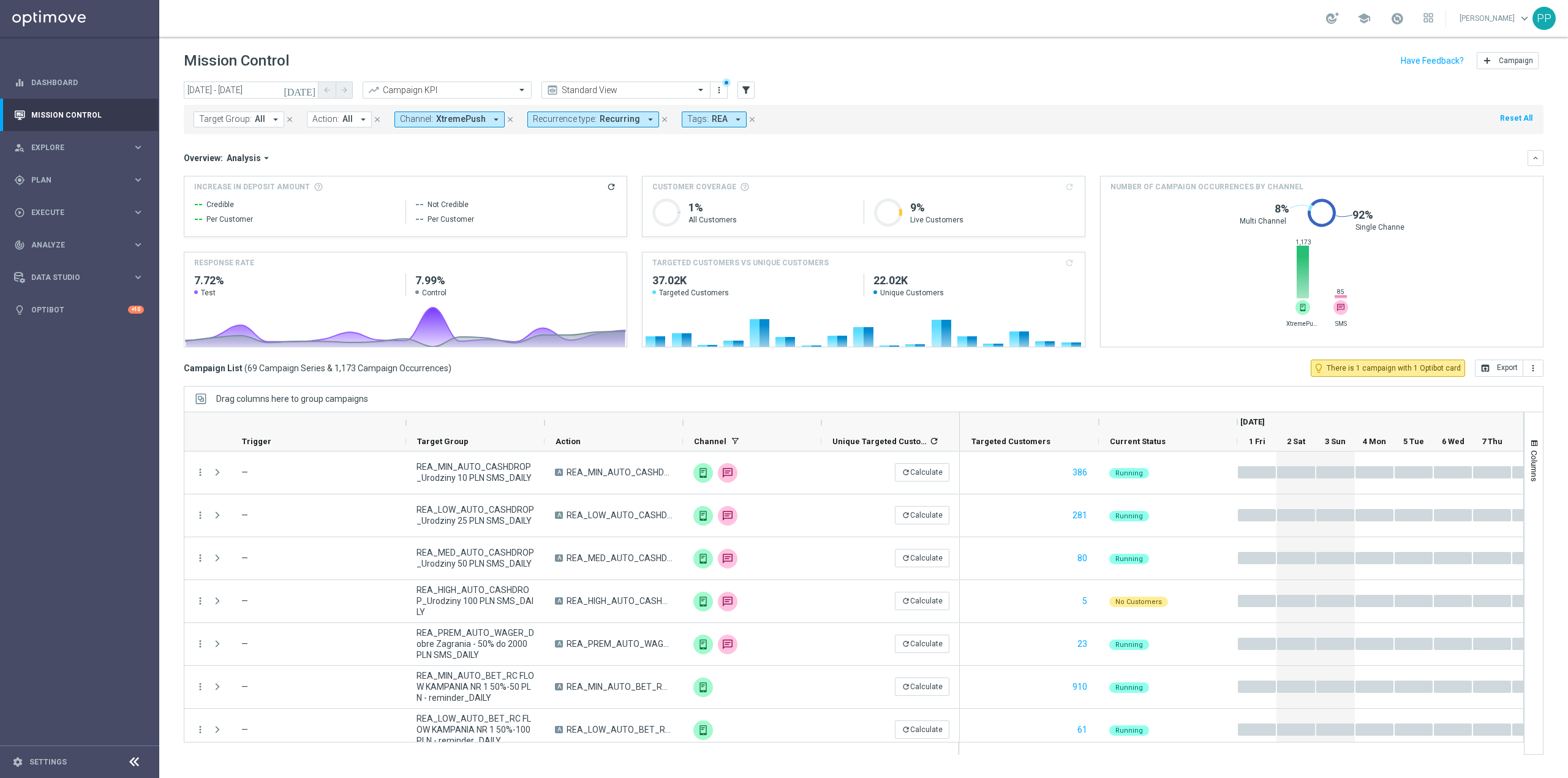
click at [469, 114] on span "XtremePush" at bounding box center [461, 119] width 50 height 10
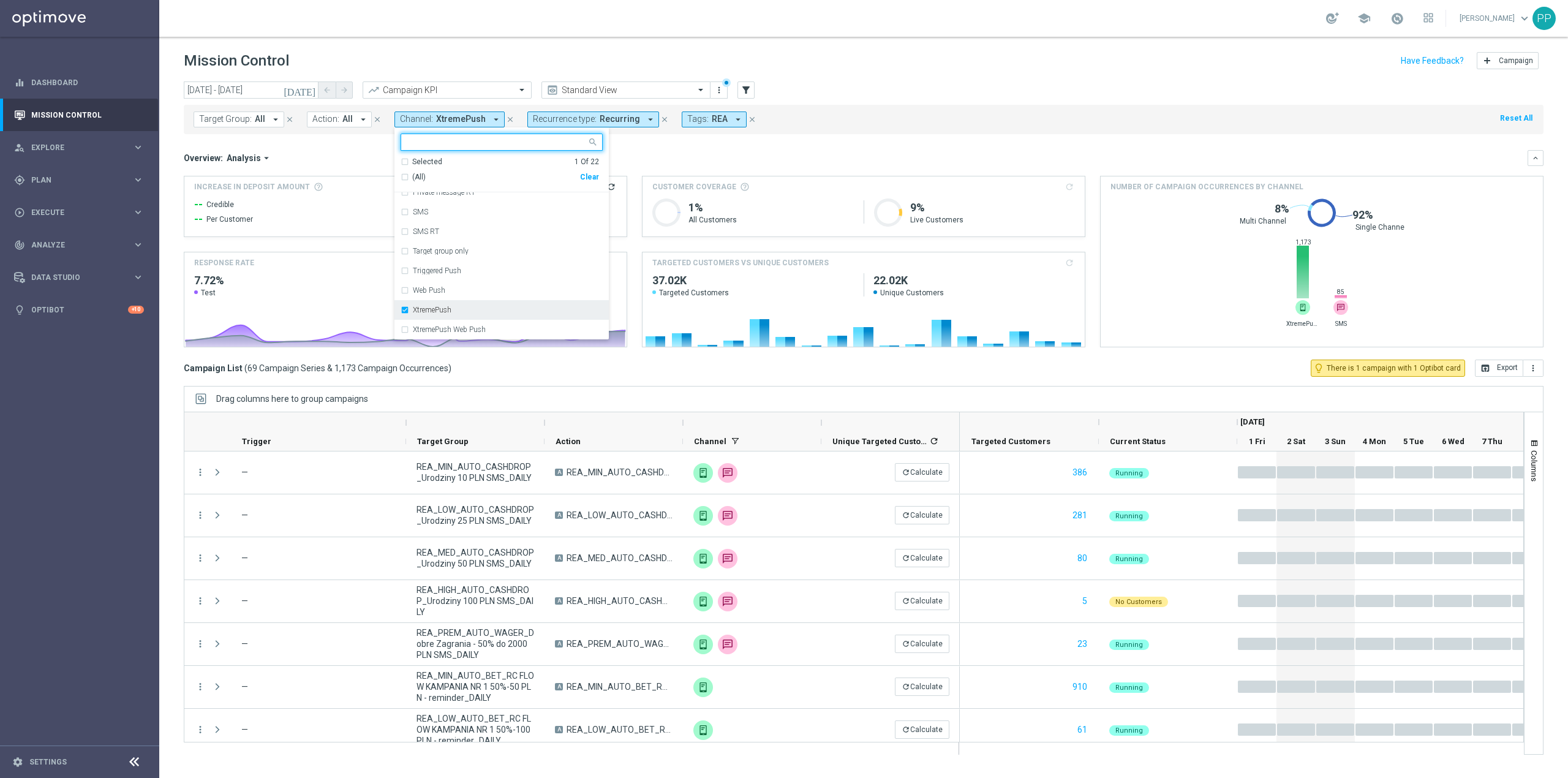
click at [481, 308] on div "XtremePush" at bounding box center [507, 310] width 190 height 7
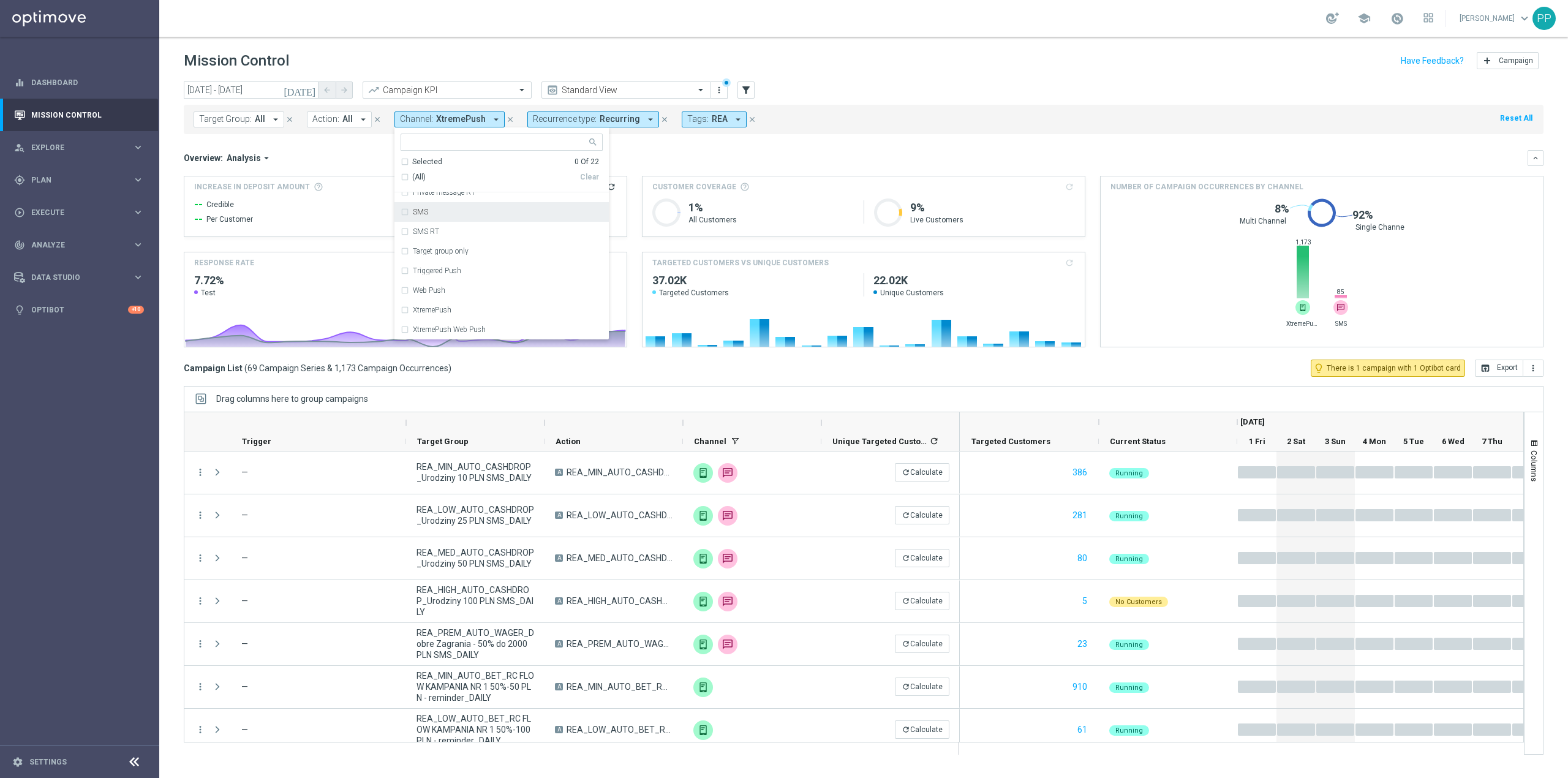
click at [477, 220] on div "SMS" at bounding box center [501, 212] width 202 height 20
drag, startPoint x: 676, startPoint y: 158, endPoint x: 1498, endPoint y: 200, distance: 823.1
click at [677, 158] on div "Overview: Analysis arrow_drop_down" at bounding box center [855, 158] width 1344 height 11
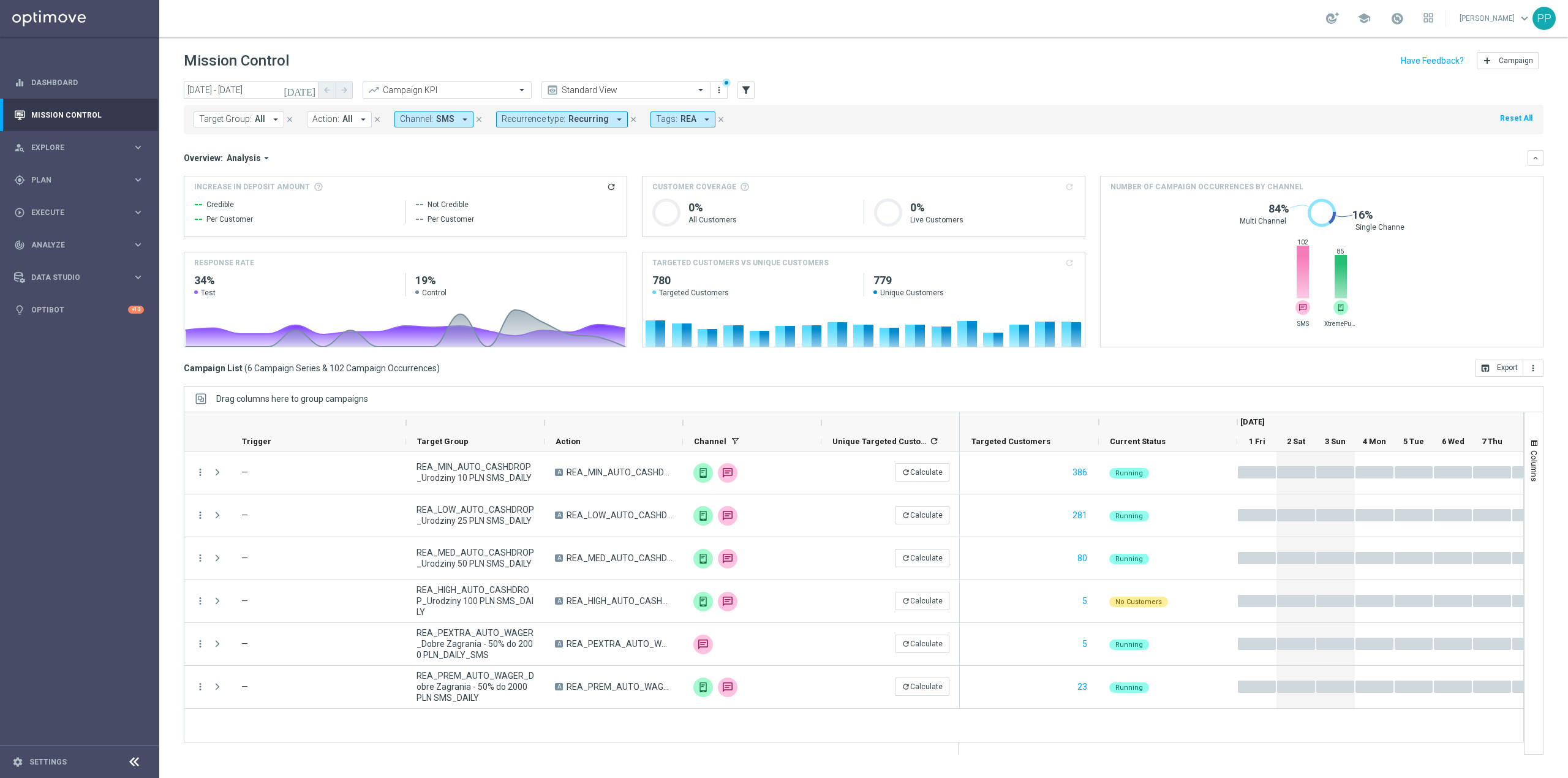
click at [868, 43] on header "Mission Control add Campaign" at bounding box center [863, 59] width 1409 height 45
click at [593, 86] on input "text" at bounding box center [614, 91] width 131 height 10
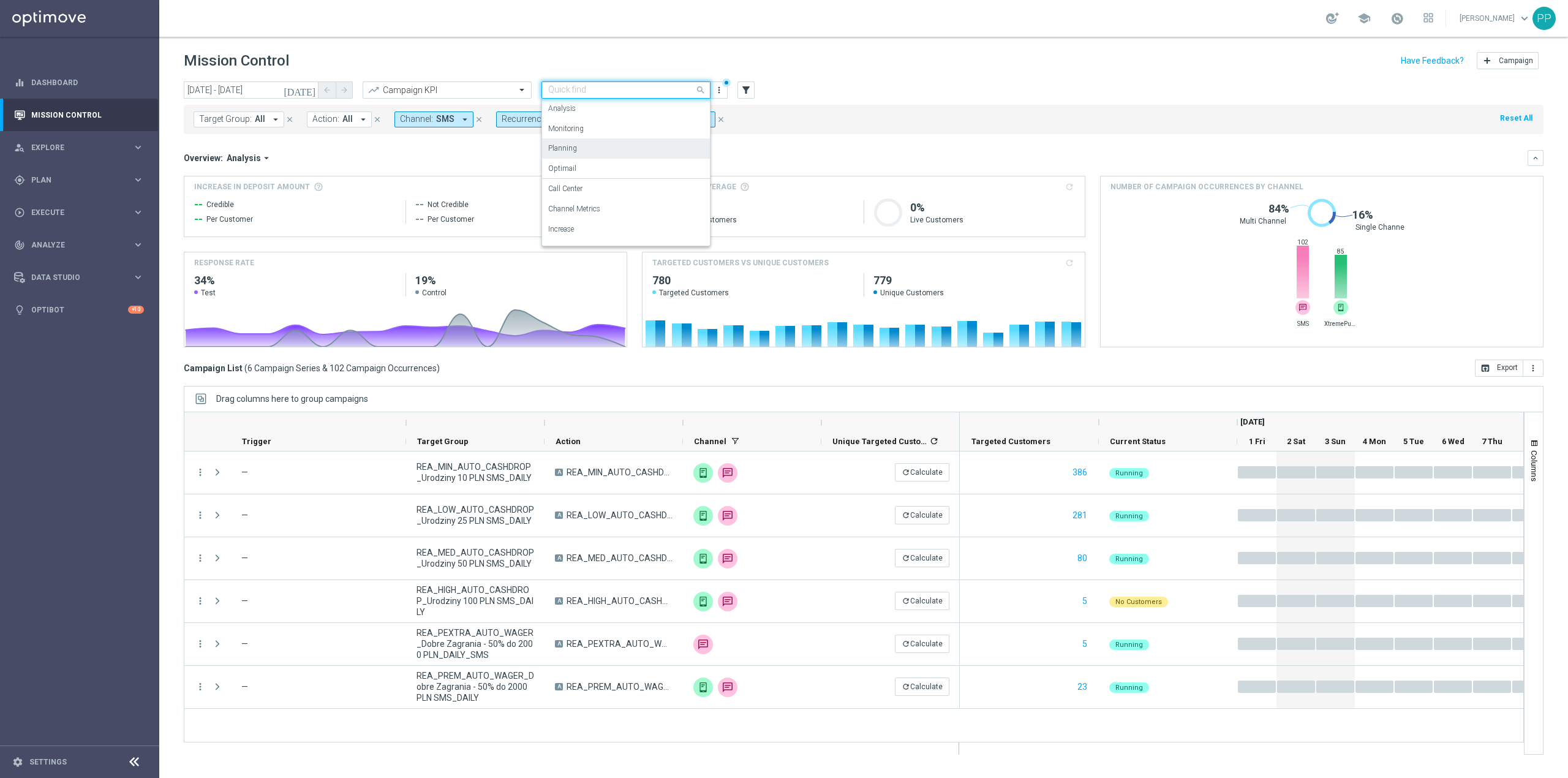
scroll to position [35, 0]
click at [613, 180] on div "Channel Metrics" at bounding box center [626, 174] width 156 height 20
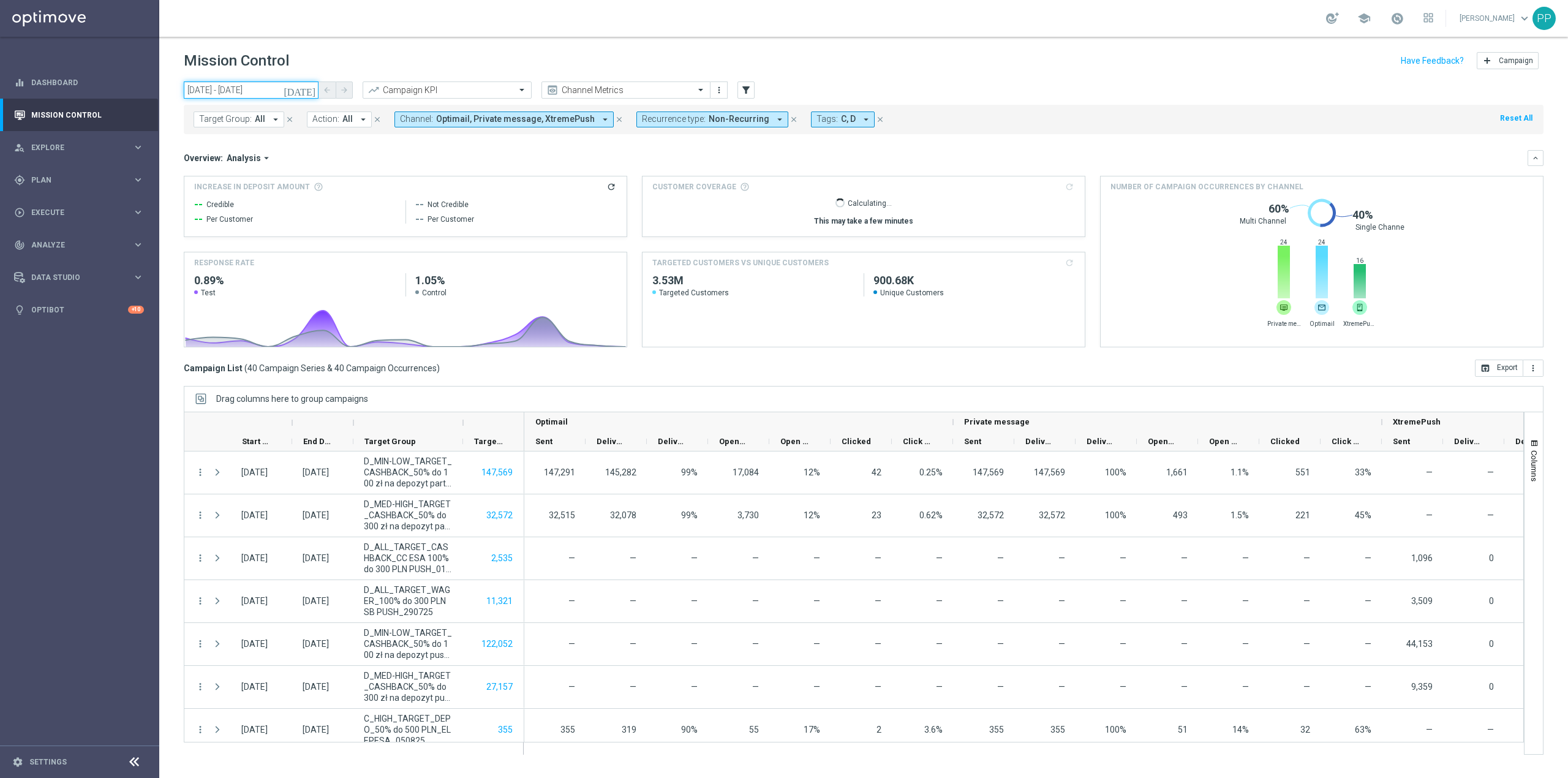
click at [246, 89] on input "[DATE] - [DATE]" at bounding box center [251, 90] width 135 height 17
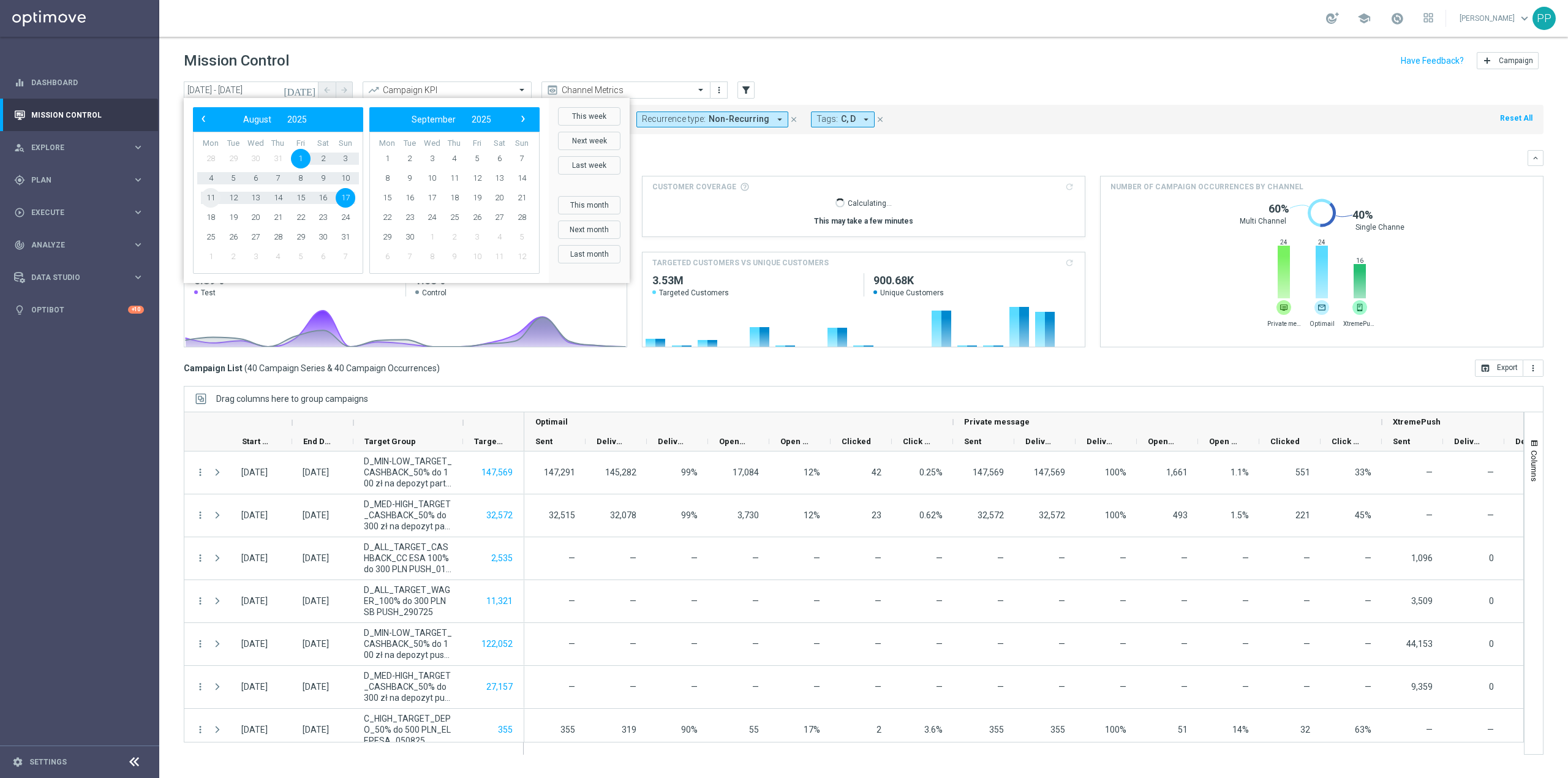
click at [214, 194] on span "11" at bounding box center [211, 198] width 20 height 20
click at [341, 197] on span "17" at bounding box center [346, 198] width 20 height 20
type input "[DATE] - [DATE]"
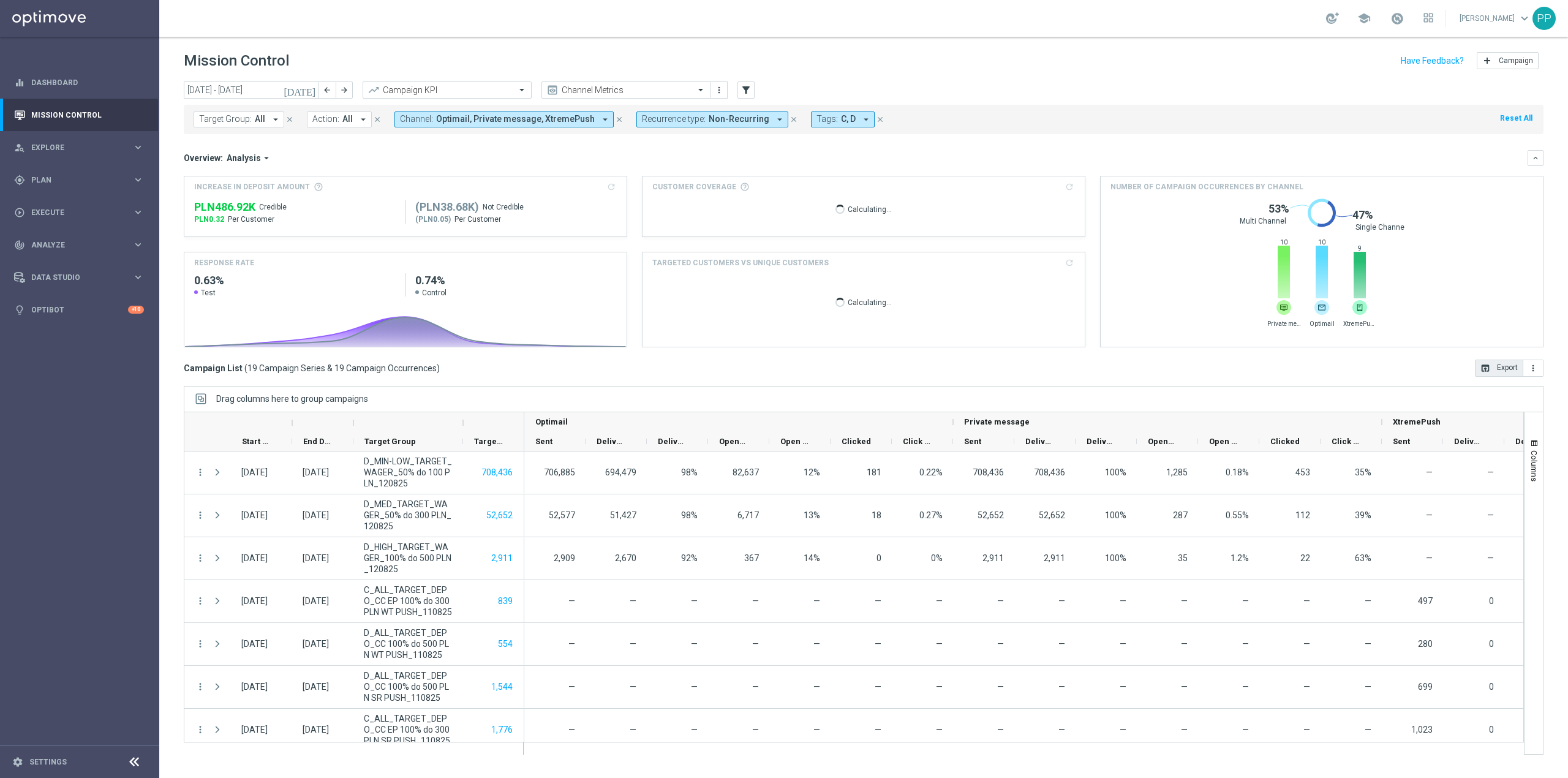
click at [1502, 372] on button "open_in_browser Export" at bounding box center [1499, 368] width 48 height 17
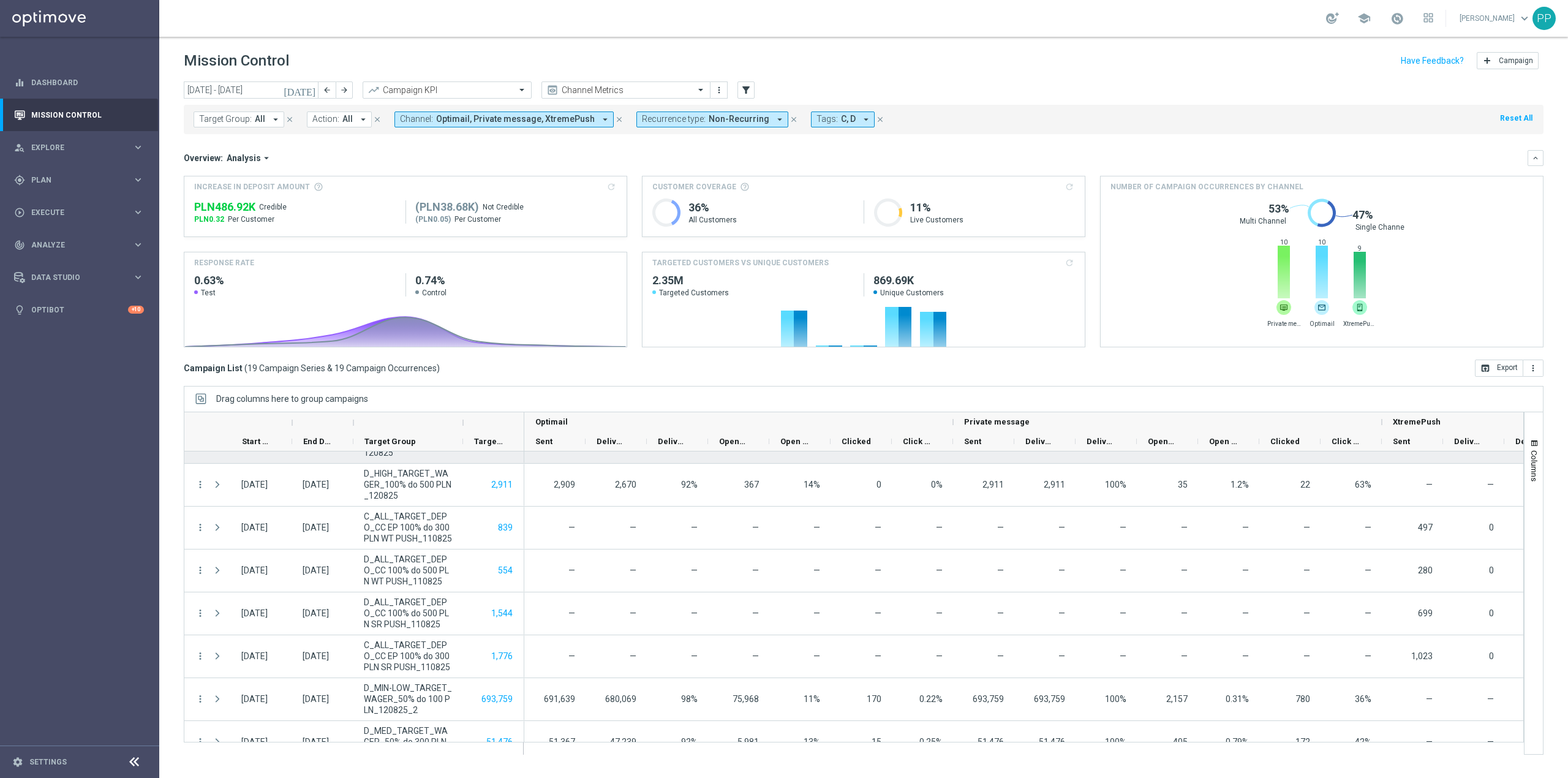
scroll to position [163, 0]
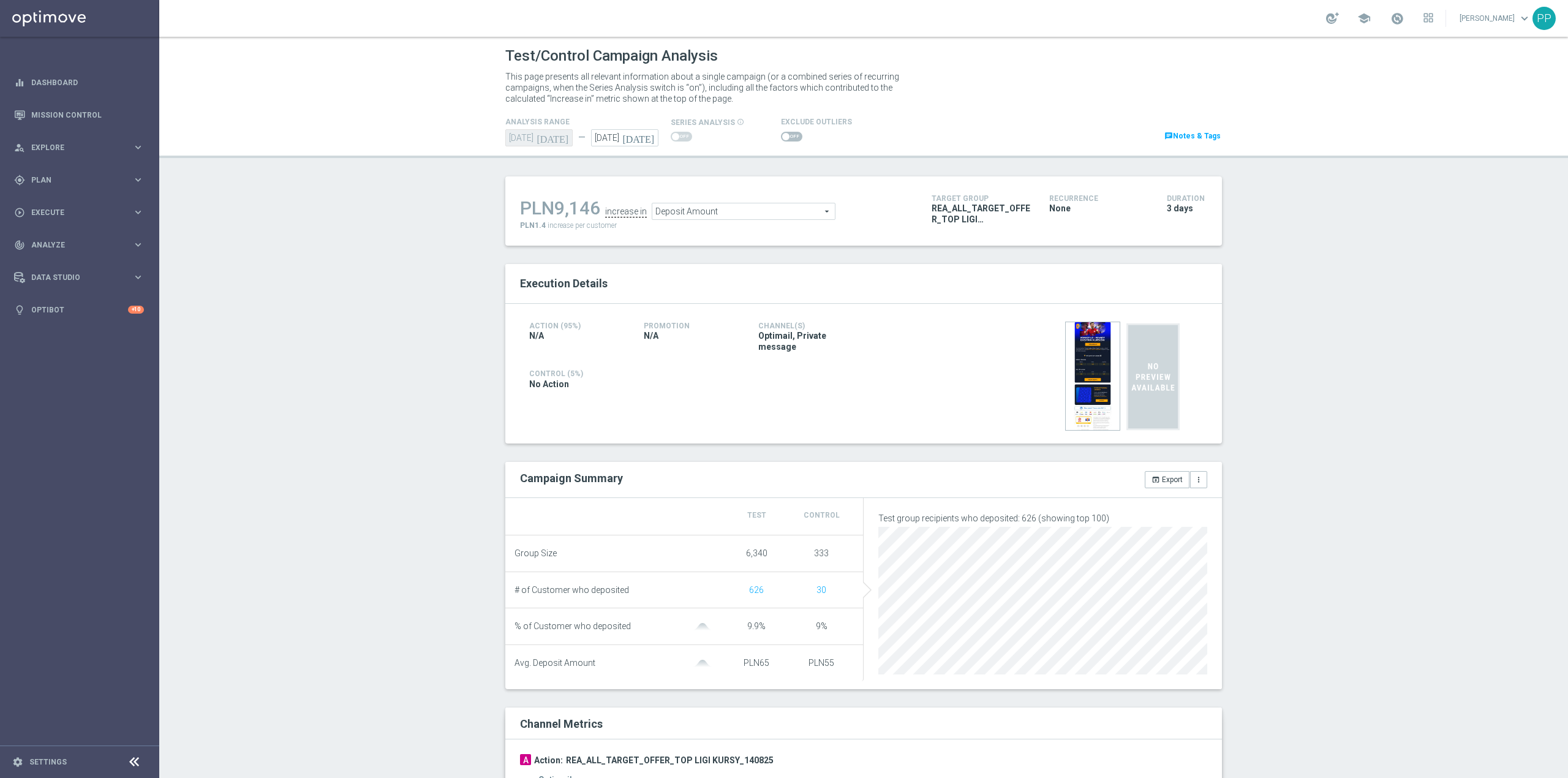
click at [775, 224] on div "PLN9,146 increase in Deposit Amount Deposit Amount arrow_drop_down search PLN1.…" at bounding box center [717, 211] width 393 height 40
click at [773, 217] on span "Deposit Amount" at bounding box center [744, 211] width 183 height 16
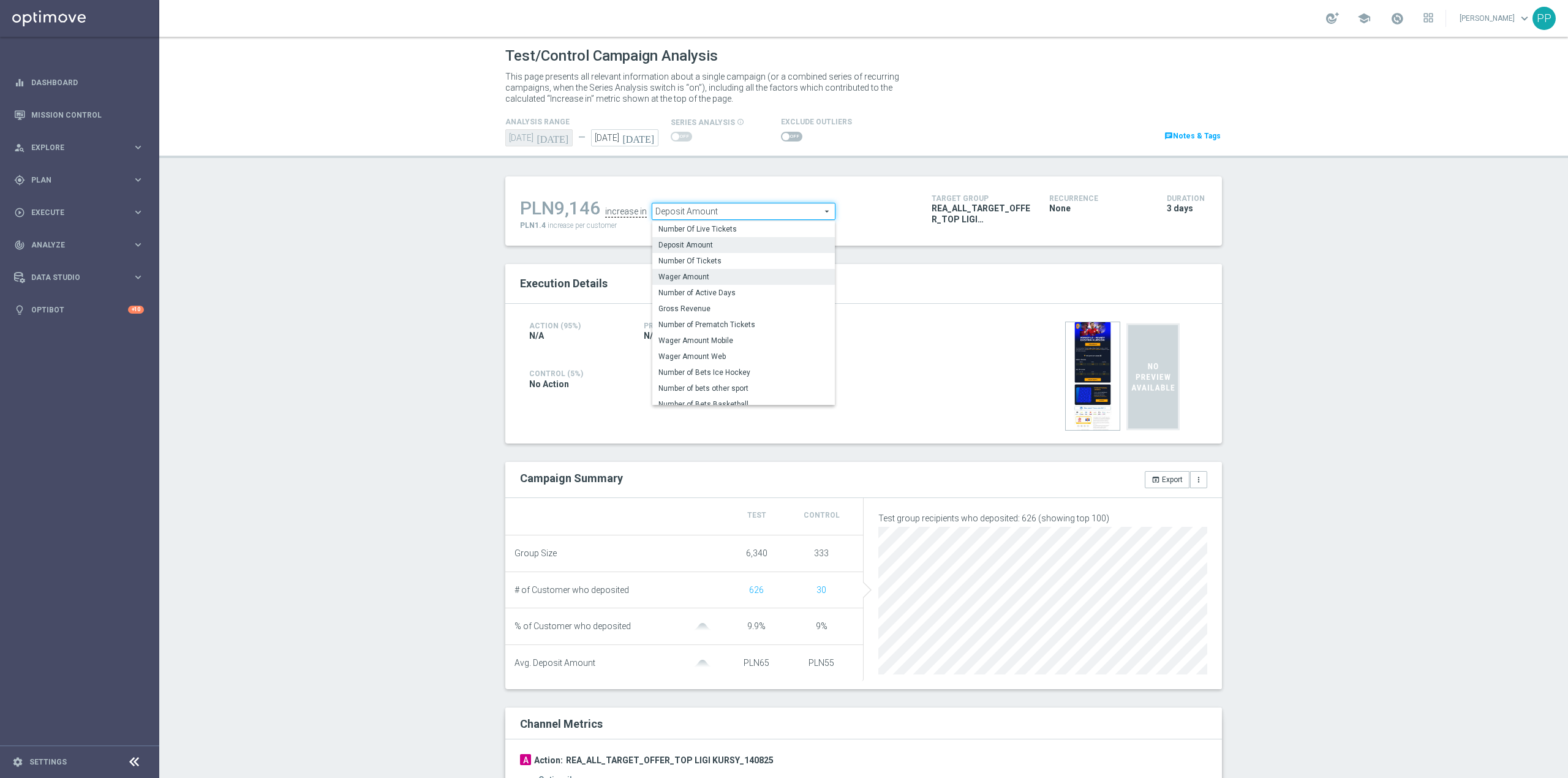
click at [748, 276] on span "Wager Amount" at bounding box center [743, 277] width 170 height 10
type input "Wager Amount"
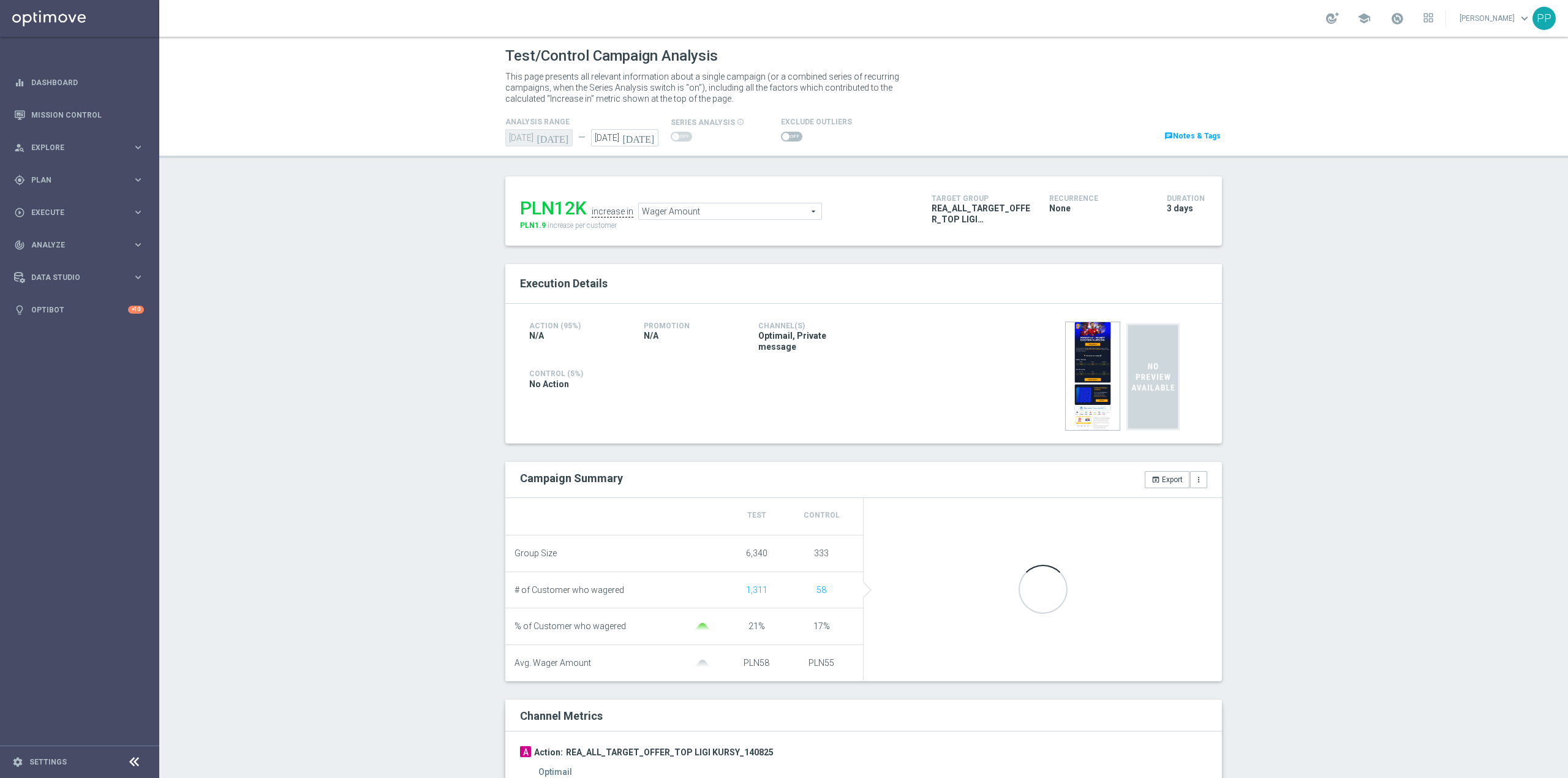
click at [784, 136] on span at bounding box center [791, 136] width 22 height 10
click at [784, 136] on input "checkbox" at bounding box center [791, 136] width 22 height 10
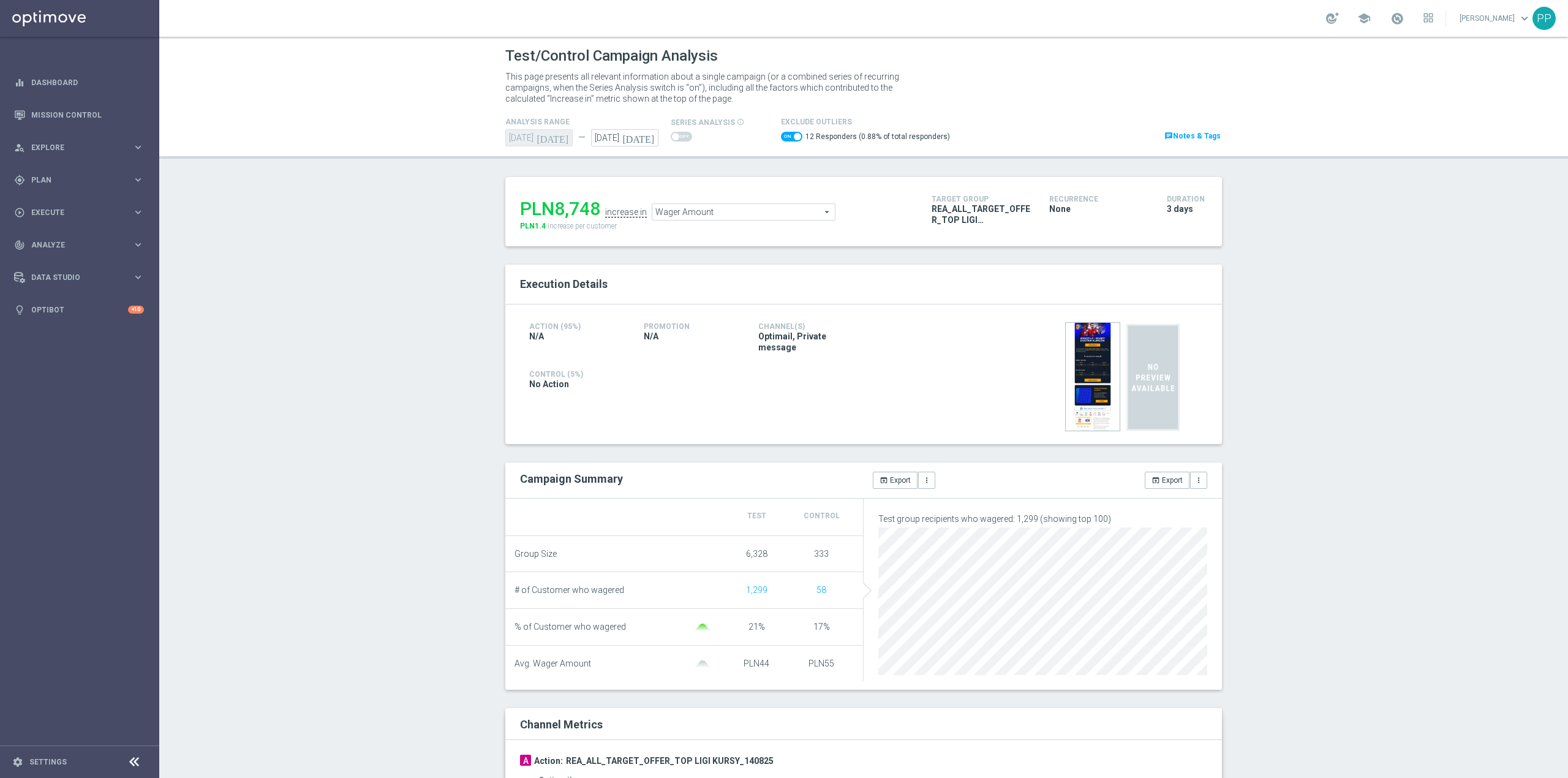
click at [767, 213] on span "Wager Amount" at bounding box center [744, 212] width 183 height 16
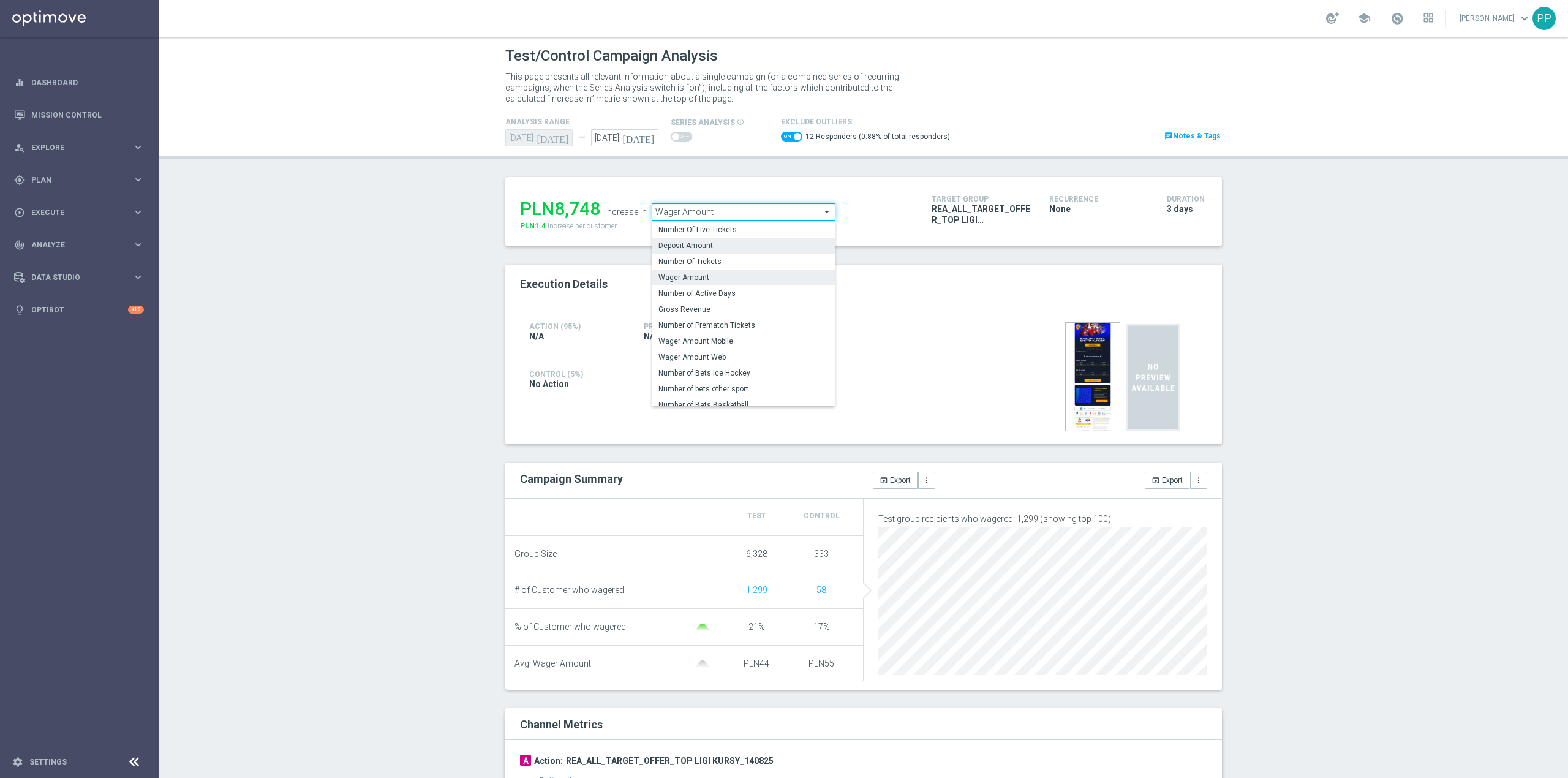
click at [730, 240] on label "Deposit Amount" at bounding box center [744, 246] width 183 height 16
checkbox input "false"
type input "Deposit Amount"
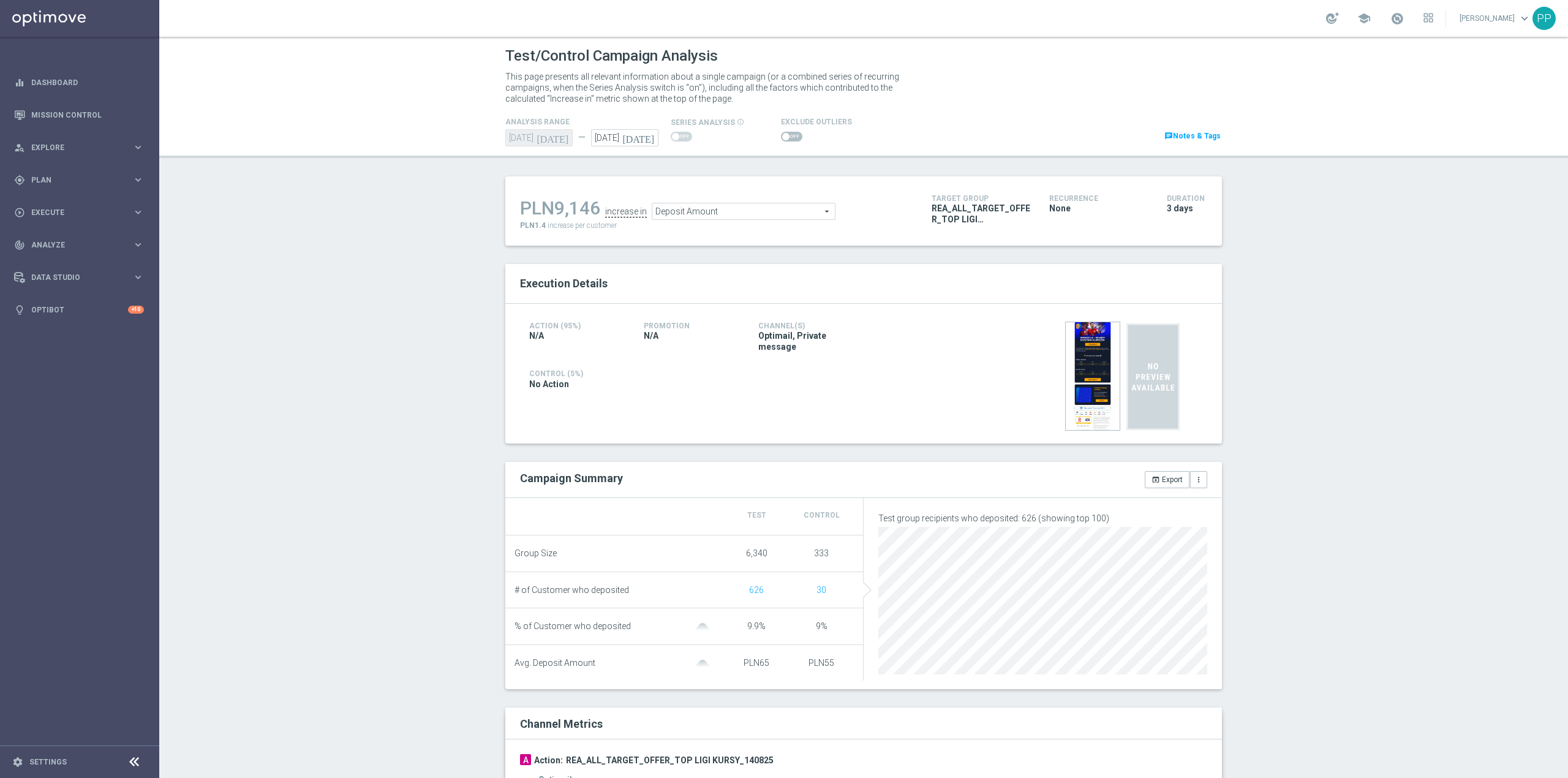
click at [781, 135] on span at bounding box center [791, 136] width 22 height 10
click at [781, 135] on input "checkbox" at bounding box center [791, 136] width 22 height 10
checkbox input "true"
